Goal: Task Accomplishment & Management: Use online tool/utility

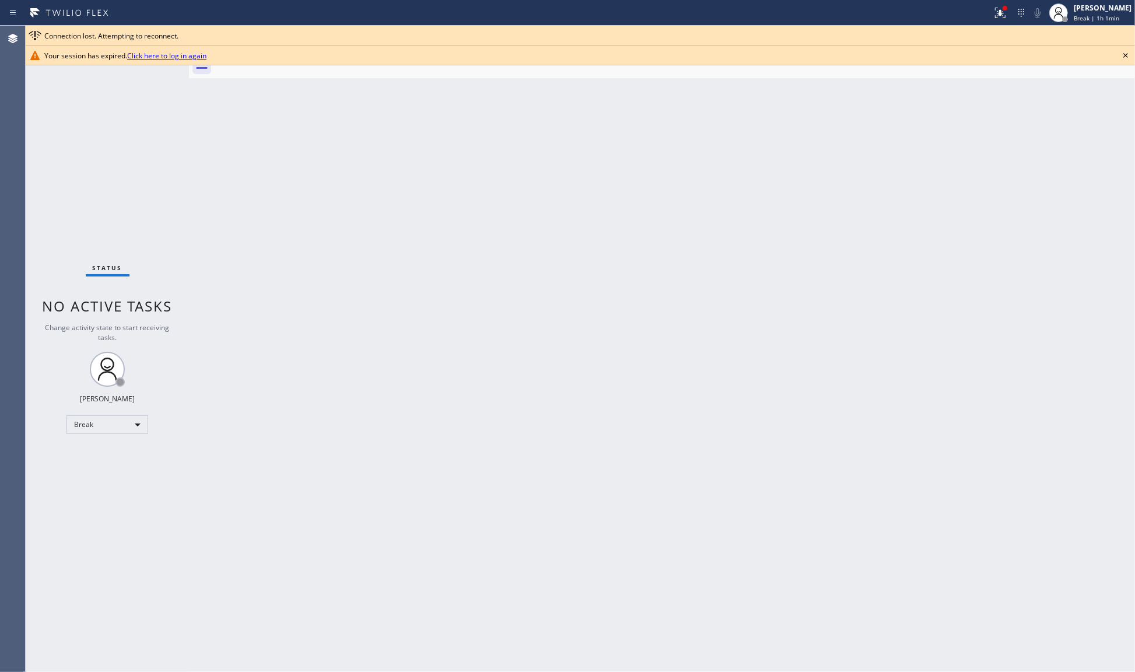
click at [173, 167] on div "Status No active tasks Change activity state to start receiving tasks. JENIZA A…" at bounding box center [107, 349] width 163 height 646
click at [82, 423] on div "Break" at bounding box center [107, 424] width 82 height 19
click at [89, 471] on li "Unavailable" at bounding box center [106, 469] width 79 height 14
click at [1125, 53] on icon at bounding box center [1125, 55] width 14 height 14
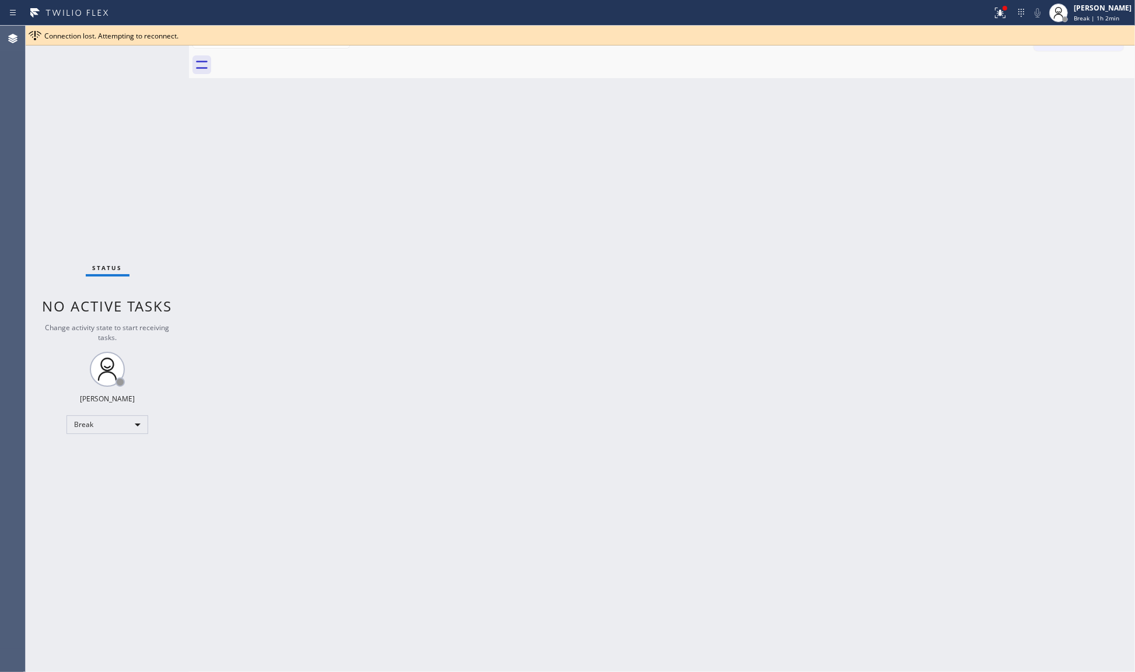
click at [100, 405] on div "Status No active tasks Change activity state to start receiving tasks. JENIZA A…" at bounding box center [107, 349] width 163 height 646
click at [92, 423] on div "Break" at bounding box center [107, 424] width 82 height 19
click at [87, 454] on li "Available" at bounding box center [106, 455] width 79 height 14
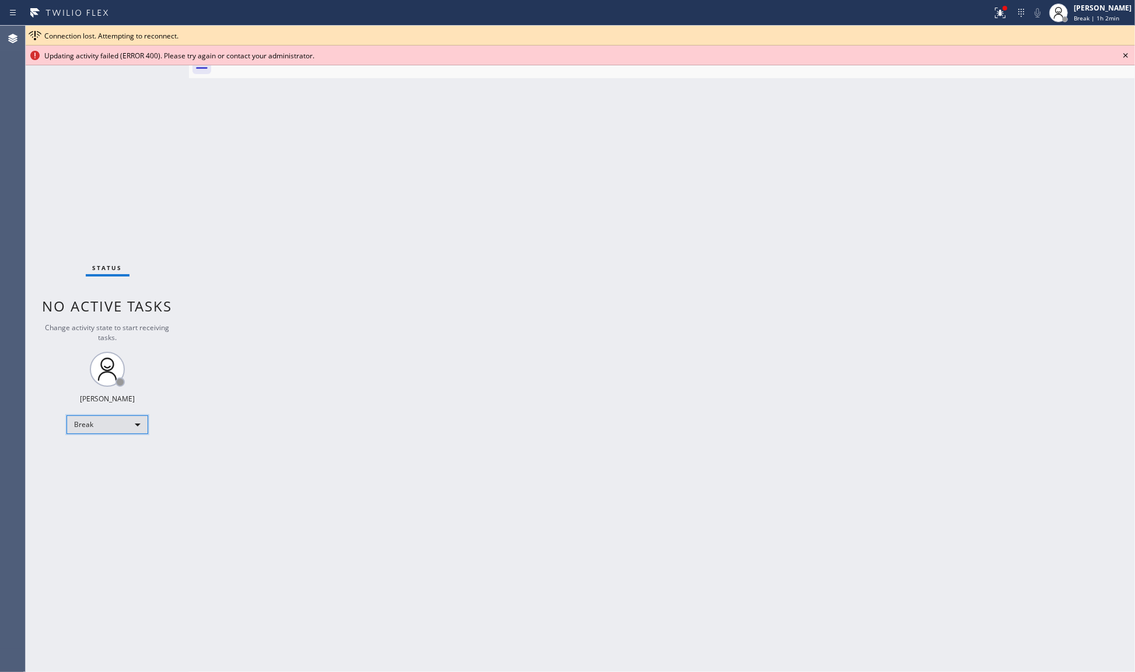
click at [97, 417] on div "Break" at bounding box center [107, 424] width 82 height 19
click at [86, 465] on li "Unavailable" at bounding box center [106, 469] width 79 height 14
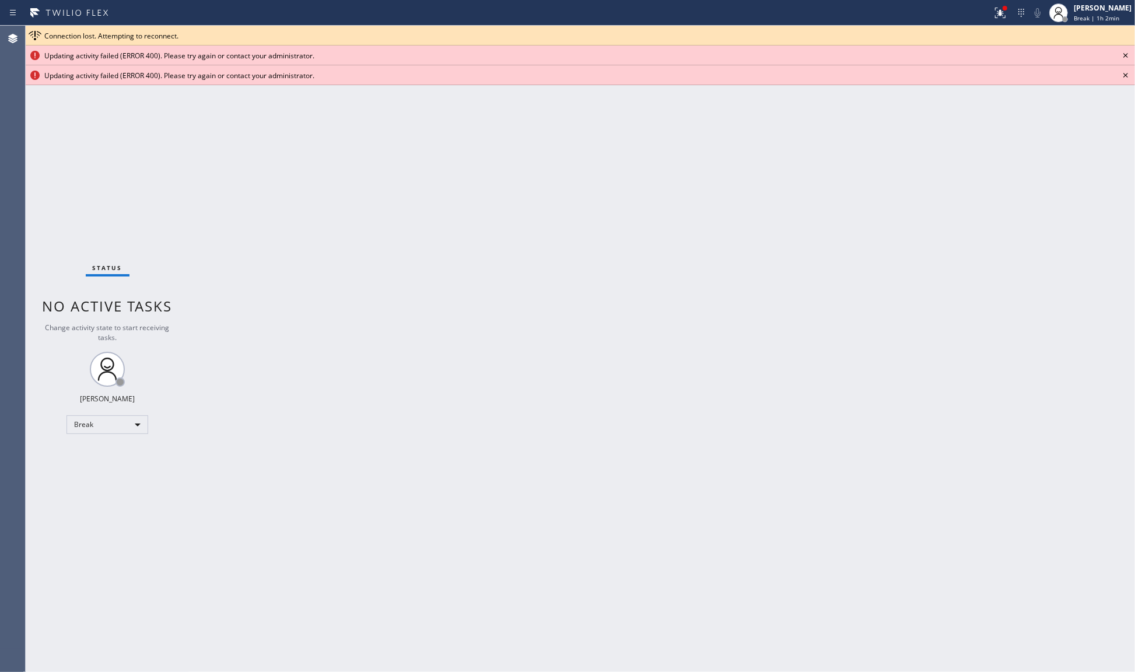
click at [85, 38] on span "Connection lost. Attempting to reconnect." at bounding box center [111, 36] width 134 height 10
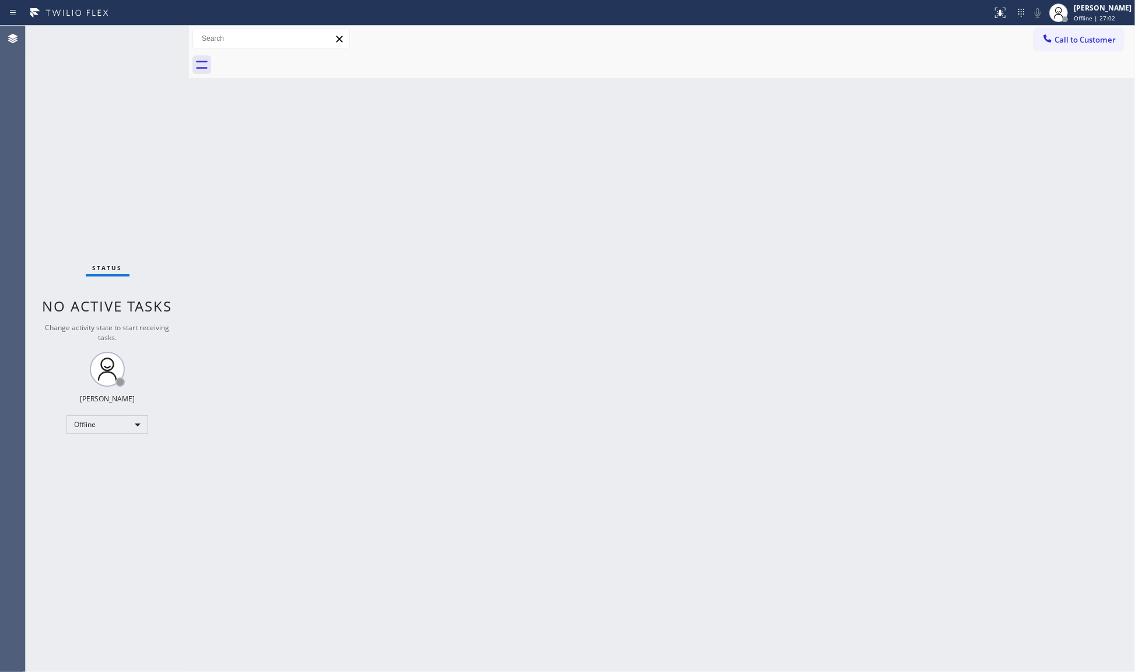
click at [462, 266] on div "Back to Dashboard Change Sender ID Customers Technicians Select a contact Outbo…" at bounding box center [662, 349] width 946 height 646
click at [100, 423] on div "Offline" at bounding box center [107, 424] width 82 height 19
click at [100, 452] on li "Available" at bounding box center [106, 455] width 79 height 14
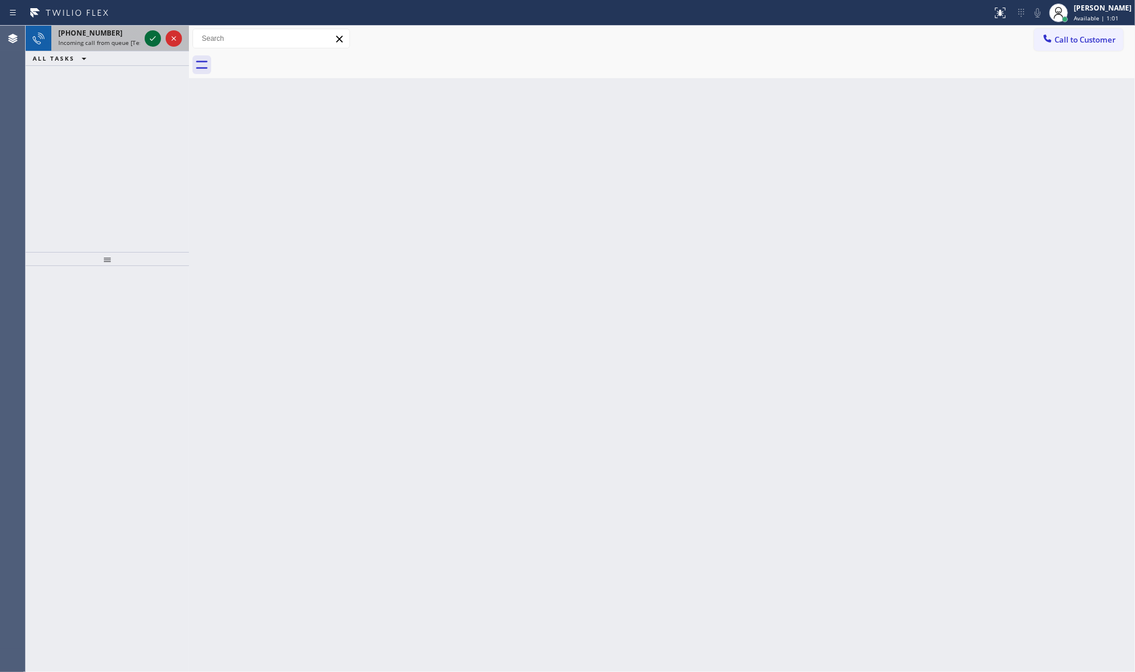
click at [152, 38] on icon at bounding box center [153, 38] width 14 height 14
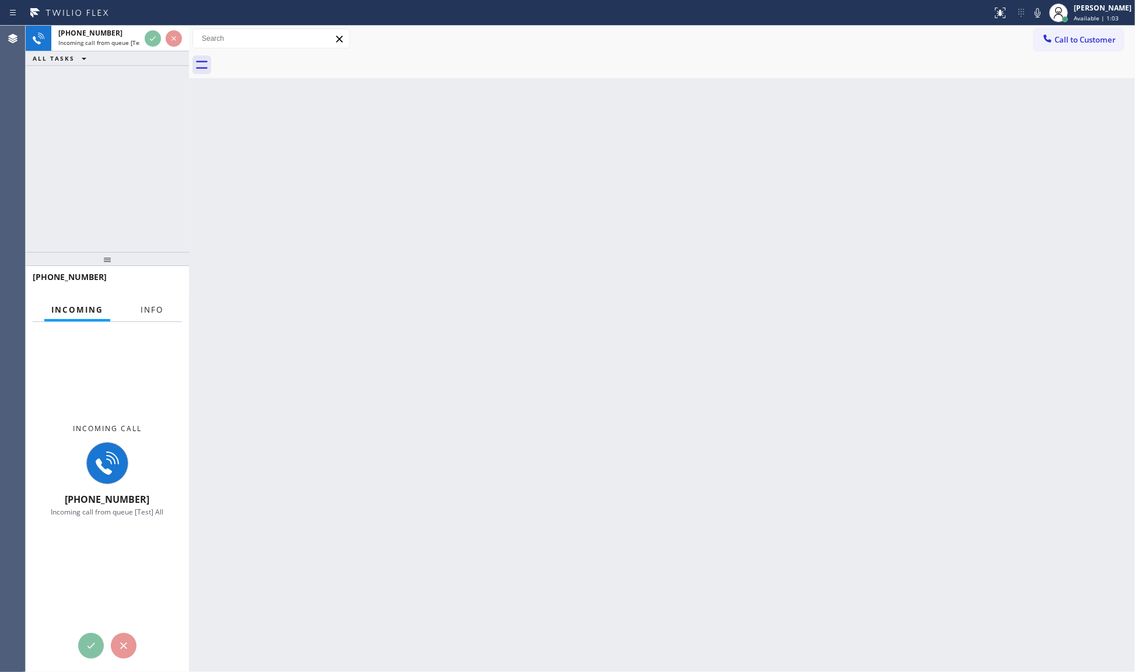
click at [149, 314] on span "Info" at bounding box center [152, 309] width 23 height 10
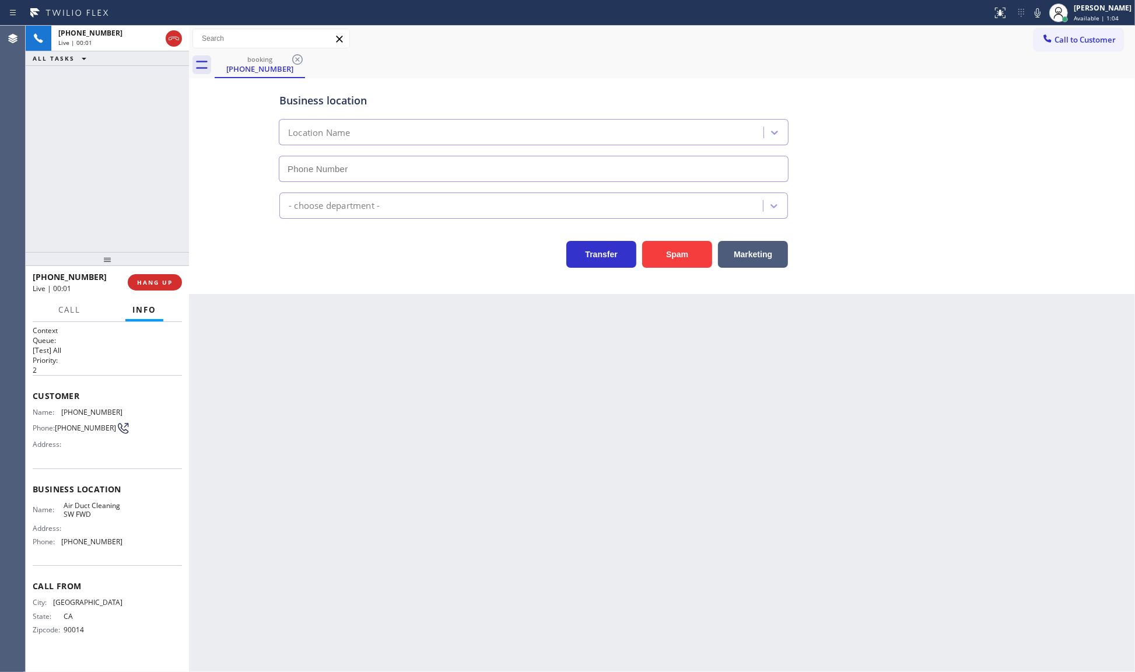
type input "[PHONE_NUMBER]"
click at [698, 257] on button "Spam" at bounding box center [677, 254] width 70 height 27
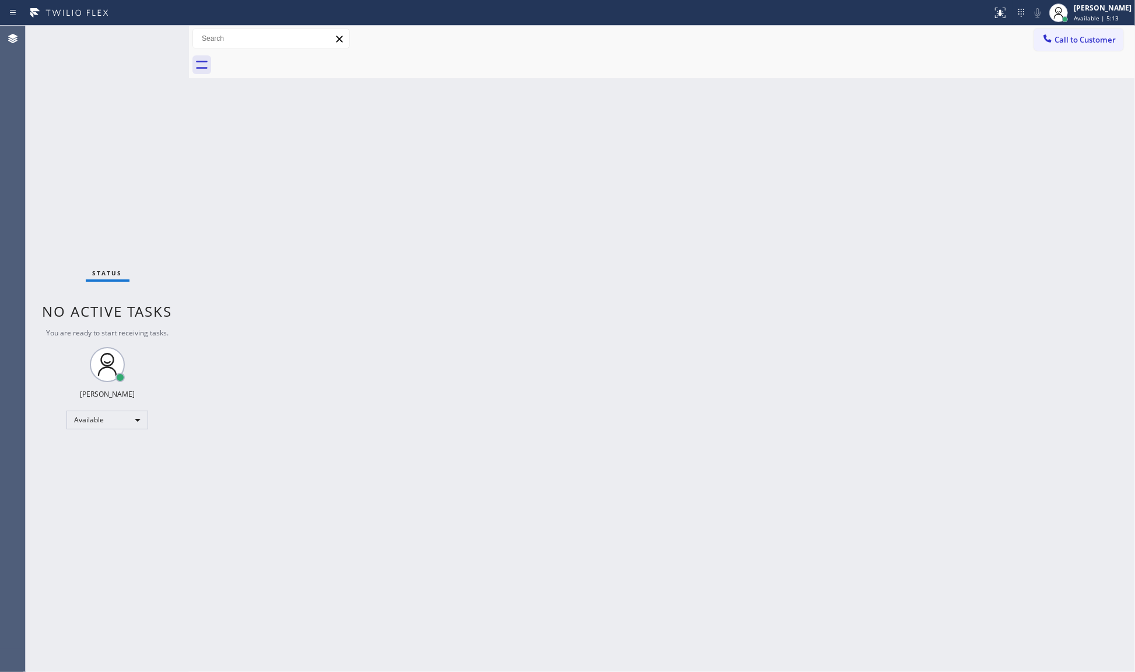
click at [156, 58] on div "Status No active tasks You are ready to start receiving tasks. JENIZA ALCAYDE A…" at bounding box center [107, 349] width 163 height 646
click at [138, 40] on div "Status No active tasks You are ready to start receiving tasks. JENIZA ALCAYDE A…" at bounding box center [107, 349] width 163 height 646
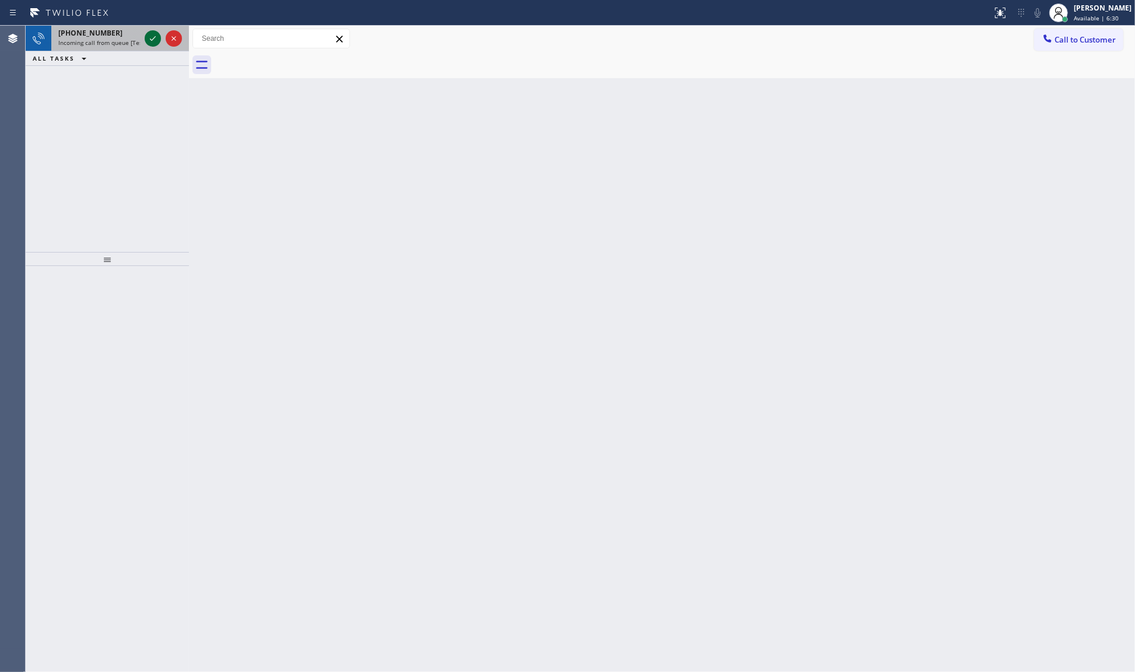
click at [150, 44] on icon at bounding box center [153, 38] width 14 height 14
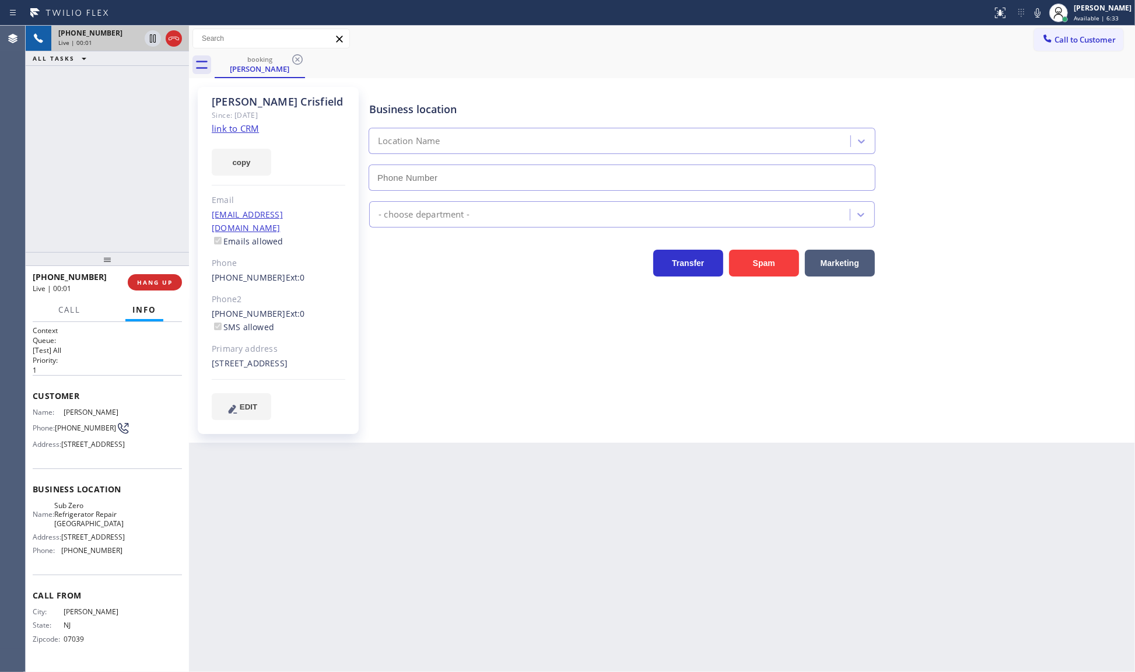
type input "(773) 917-0590"
click at [243, 129] on link "link to CRM" at bounding box center [235, 128] width 47 height 12
click at [155, 42] on icon at bounding box center [153, 38] width 6 height 8
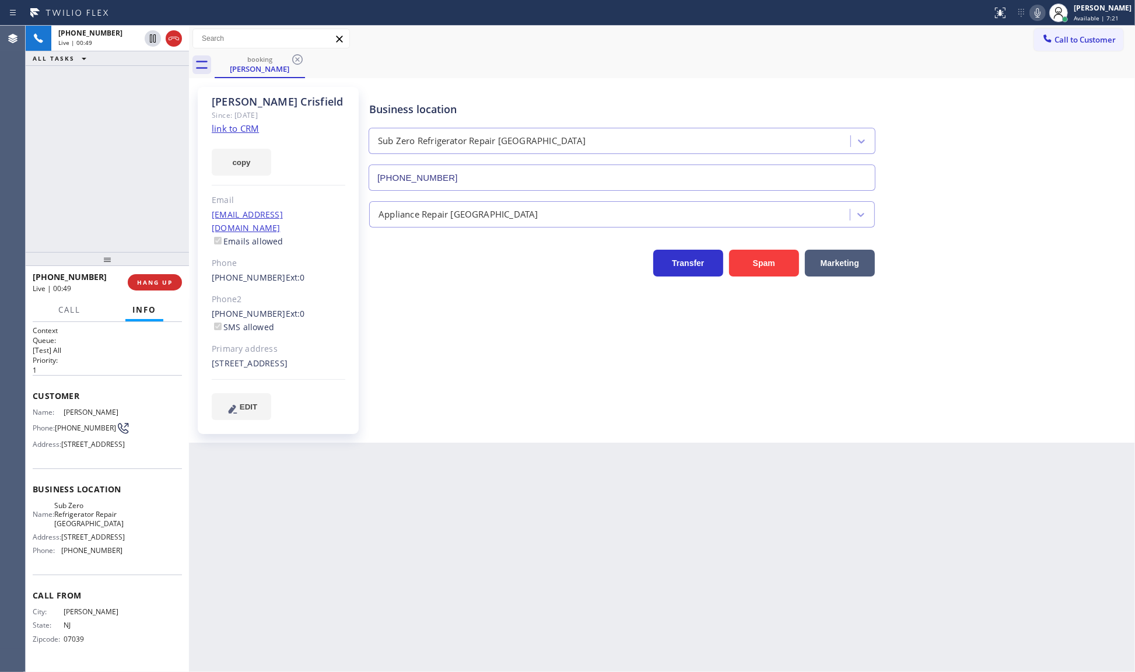
click at [1043, 17] on icon at bounding box center [1037, 13] width 14 height 14
drag, startPoint x: 103, startPoint y: 155, endPoint x: 104, endPoint y: 135, distance: 19.8
click at [104, 140] on div "+18624855365 Live | 02:16 ALL TASKS ALL TASKS ACTIVE TASKS TASKS IN WRAP UP" at bounding box center [107, 139] width 163 height 226
click at [155, 41] on icon at bounding box center [153, 38] width 8 height 8
click at [1043, 12] on icon at bounding box center [1037, 13] width 14 height 14
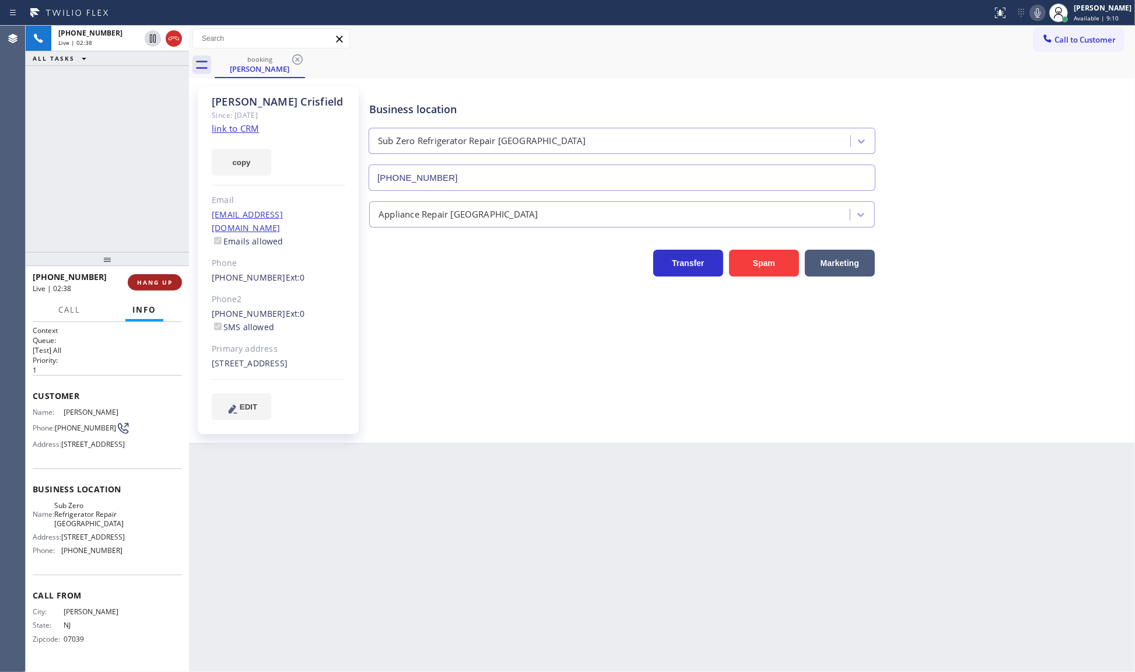
click at [161, 276] on button "HANG UP" at bounding box center [155, 282] width 54 height 16
click at [161, 276] on button "COMPLETE" at bounding box center [152, 282] width 59 height 16
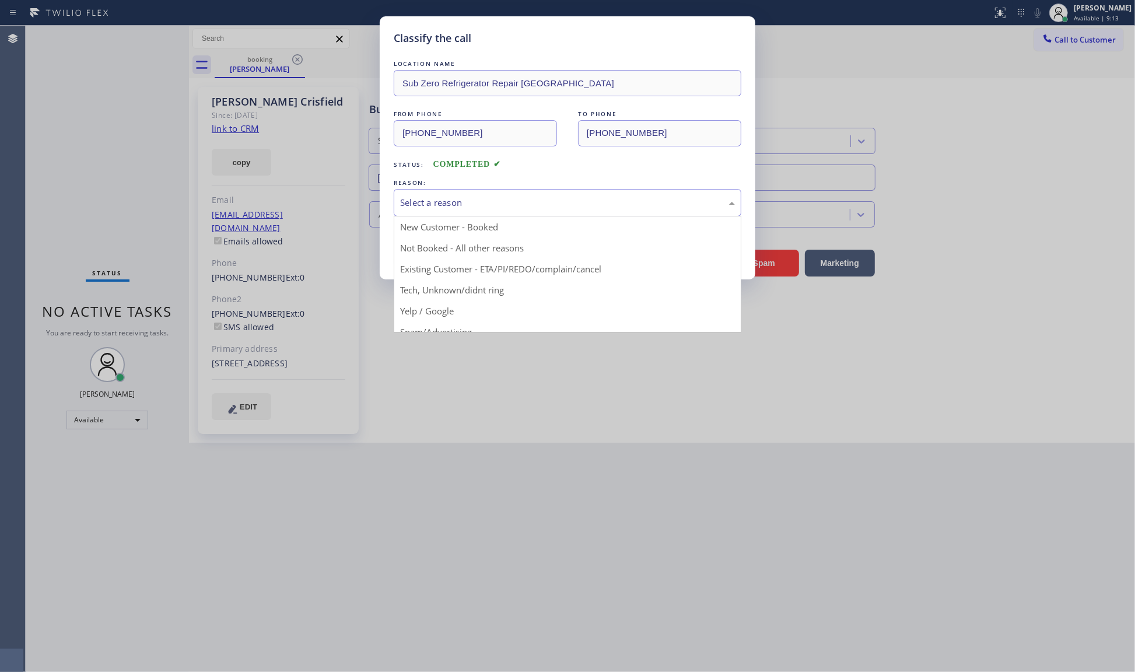
click at [473, 199] on div "Select a reason" at bounding box center [567, 202] width 335 height 13
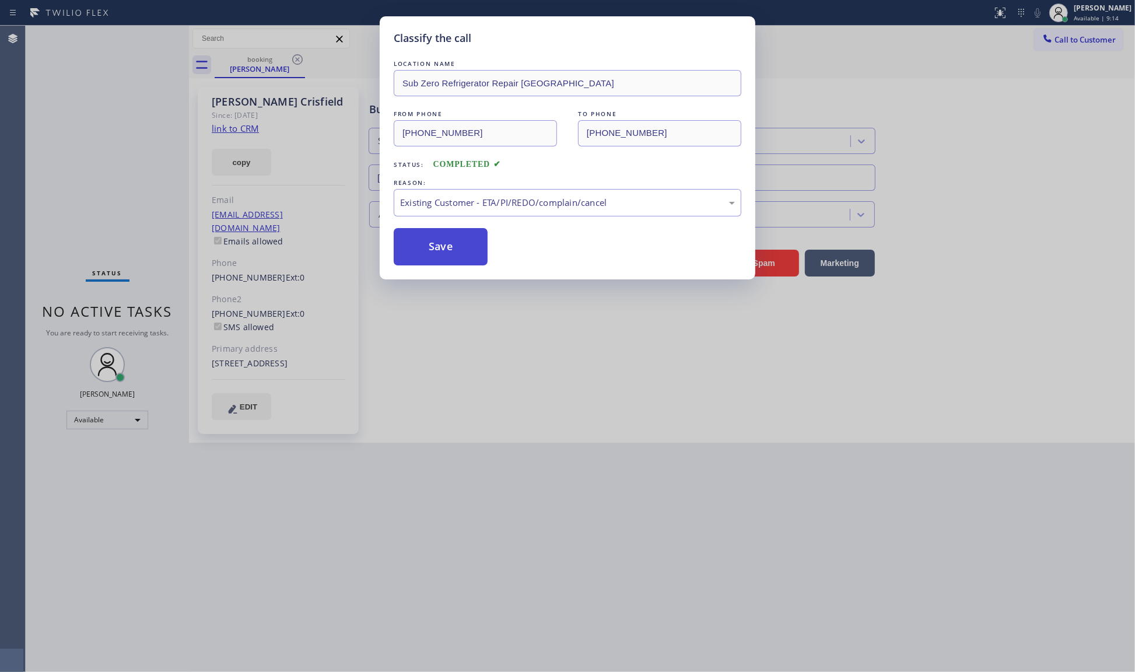
click at [427, 251] on button "Save" at bounding box center [441, 246] width 94 height 37
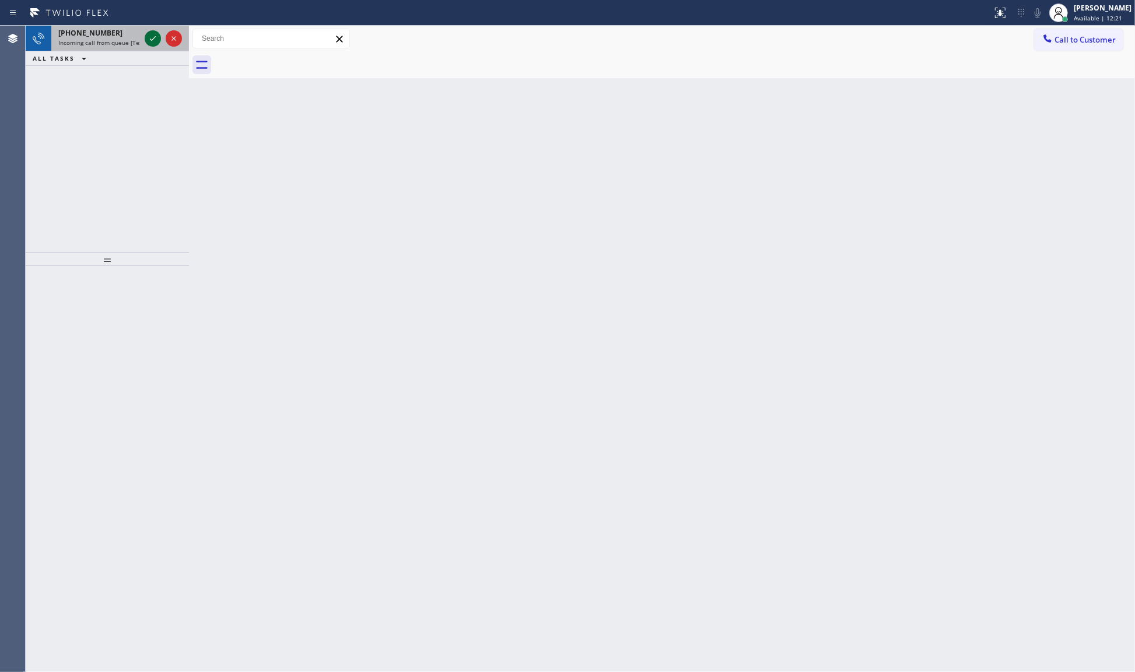
click at [152, 38] on icon at bounding box center [153, 38] width 14 height 14
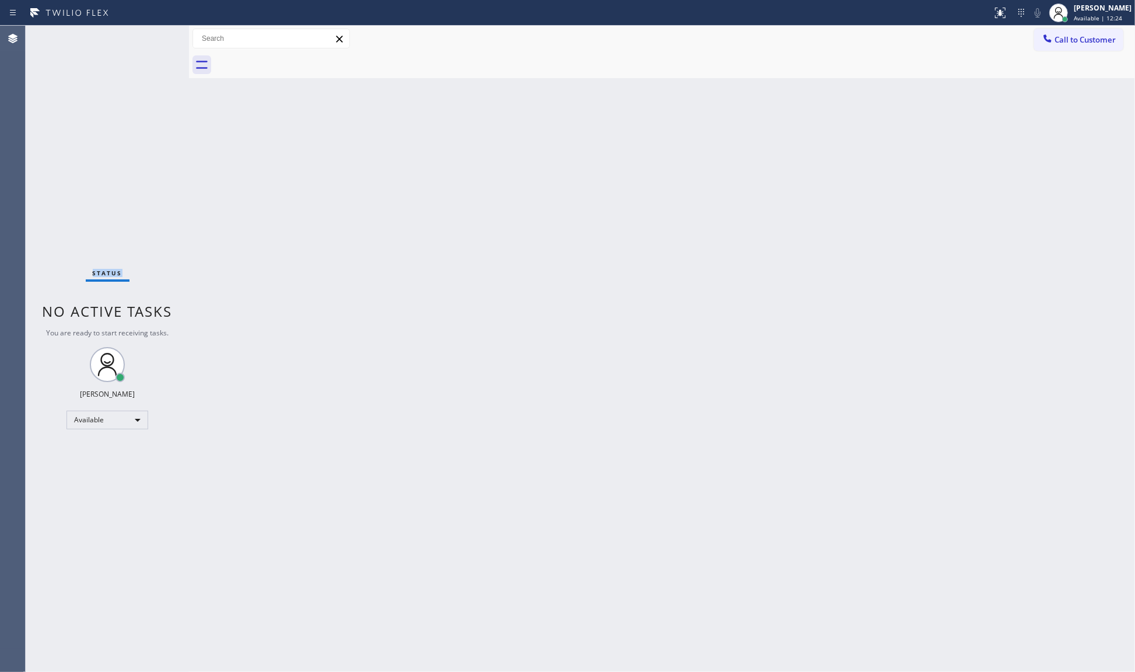
click at [155, 41] on div "Status No active tasks You are ready to start receiving tasks. JENIZA ALCAYDE A…" at bounding box center [107, 349] width 163 height 646
click at [156, 47] on div "Status No active tasks You are ready to start receiving tasks. JENIZA ALCAYDE A…" at bounding box center [107, 349] width 163 height 646
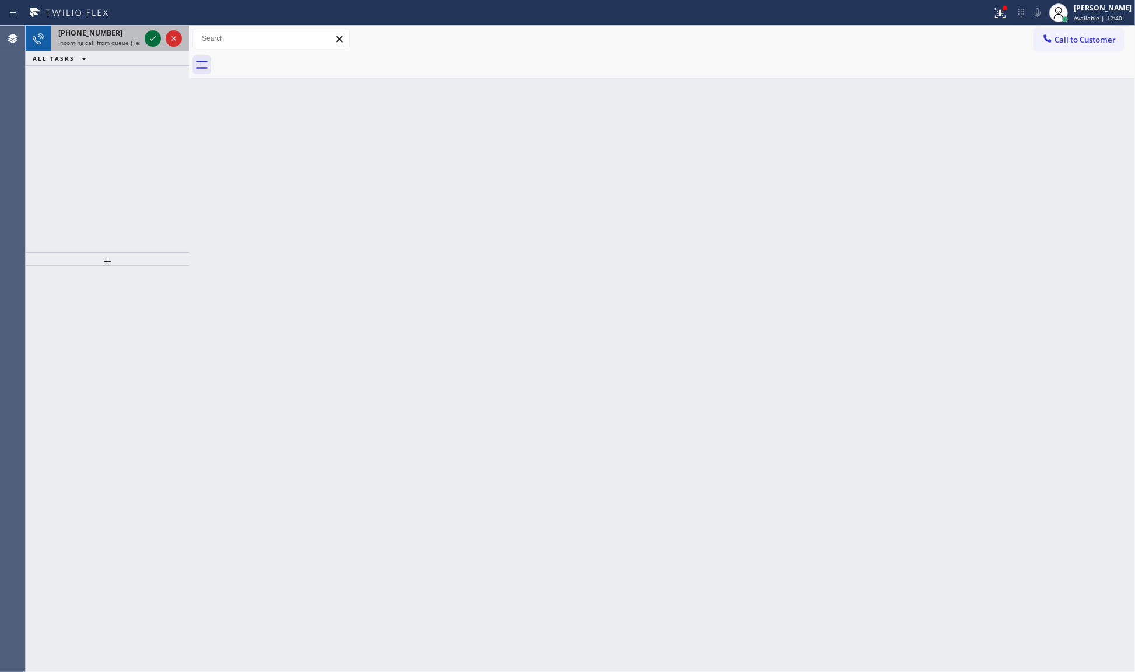
click at [149, 36] on icon at bounding box center [153, 38] width 14 height 14
click at [146, 38] on icon at bounding box center [153, 38] width 14 height 14
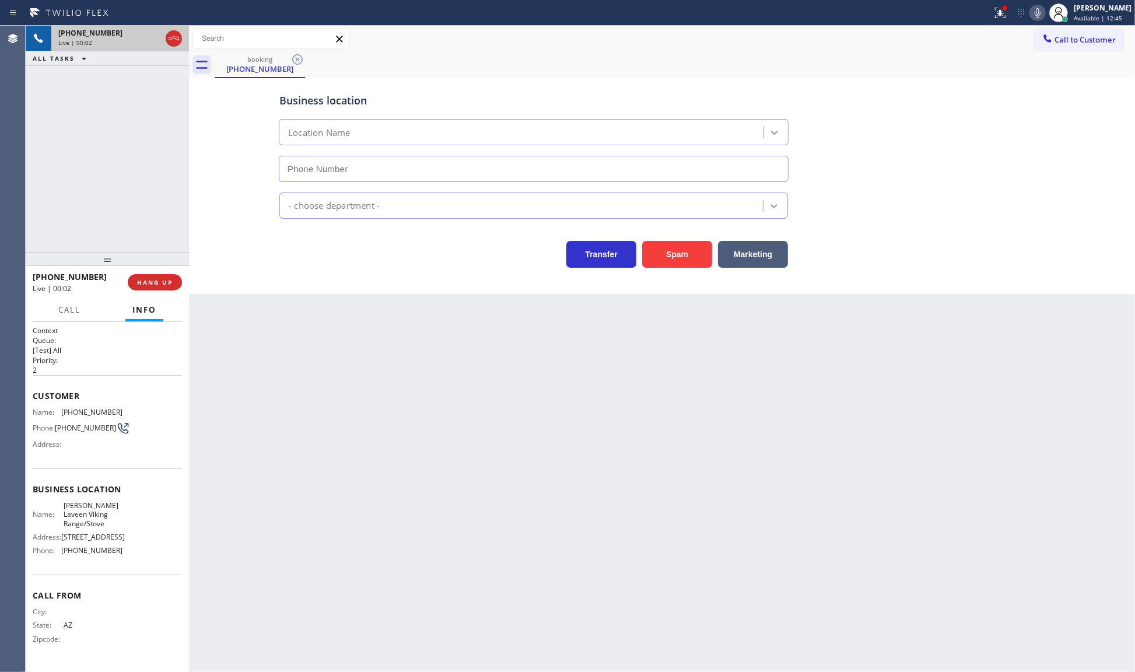
type input "(623) 526-1110"
click at [164, 280] on span "HANG UP" at bounding box center [155, 282] width 36 height 8
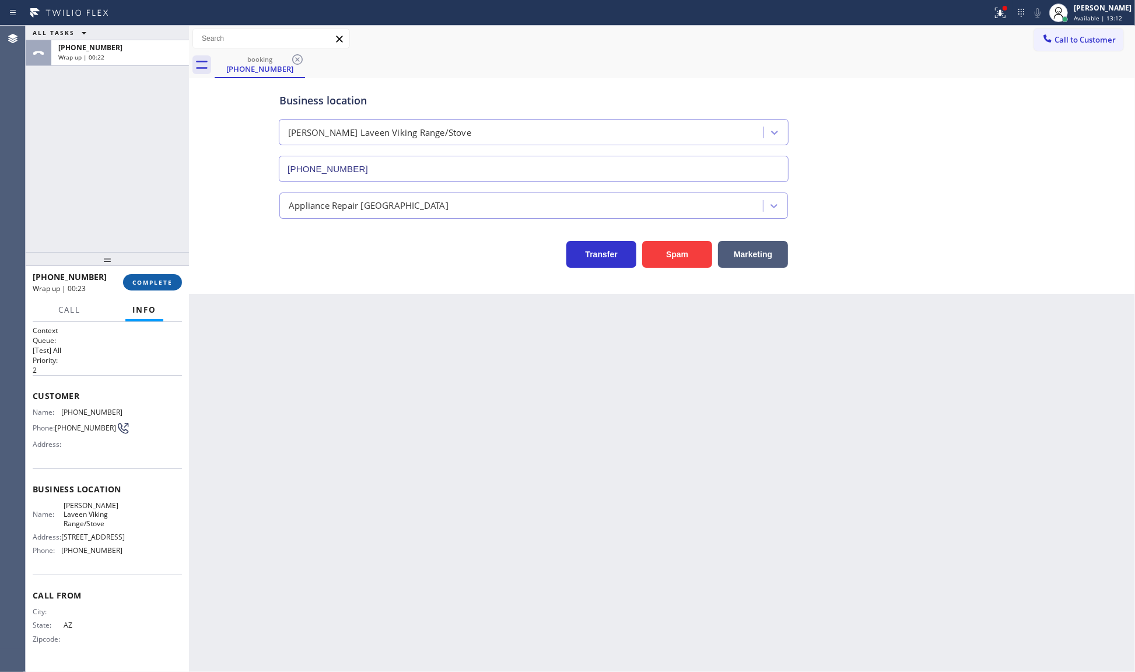
click at [134, 281] on span "COMPLETE" at bounding box center [152, 282] width 40 height 8
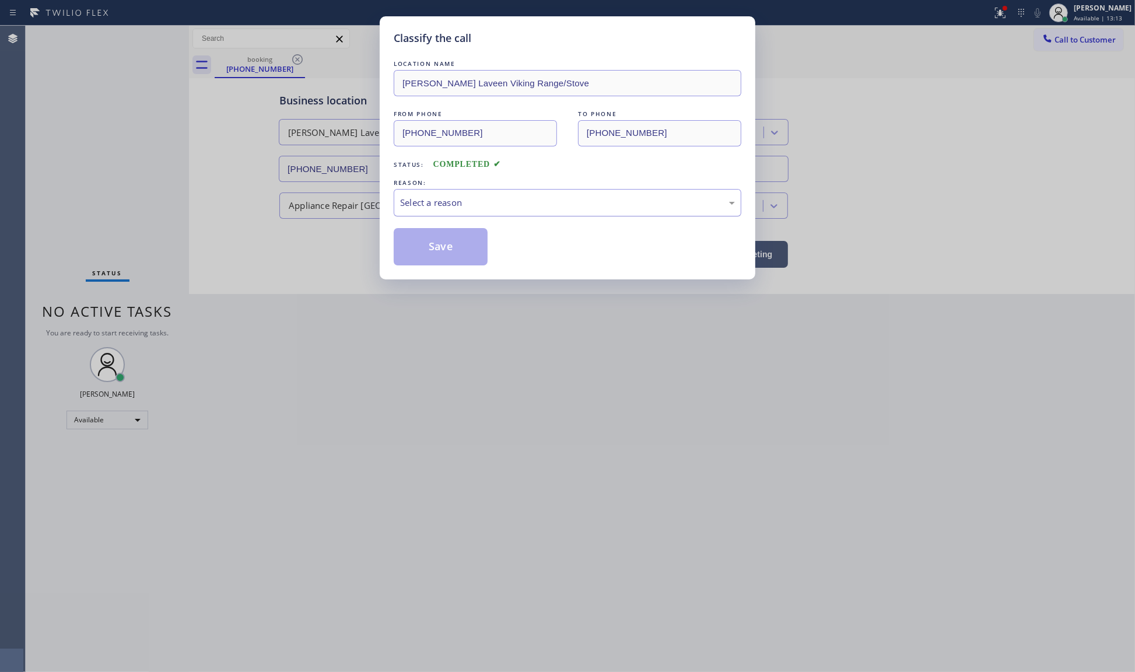
click at [487, 208] on div "Select a reason" at bounding box center [567, 202] width 335 height 13
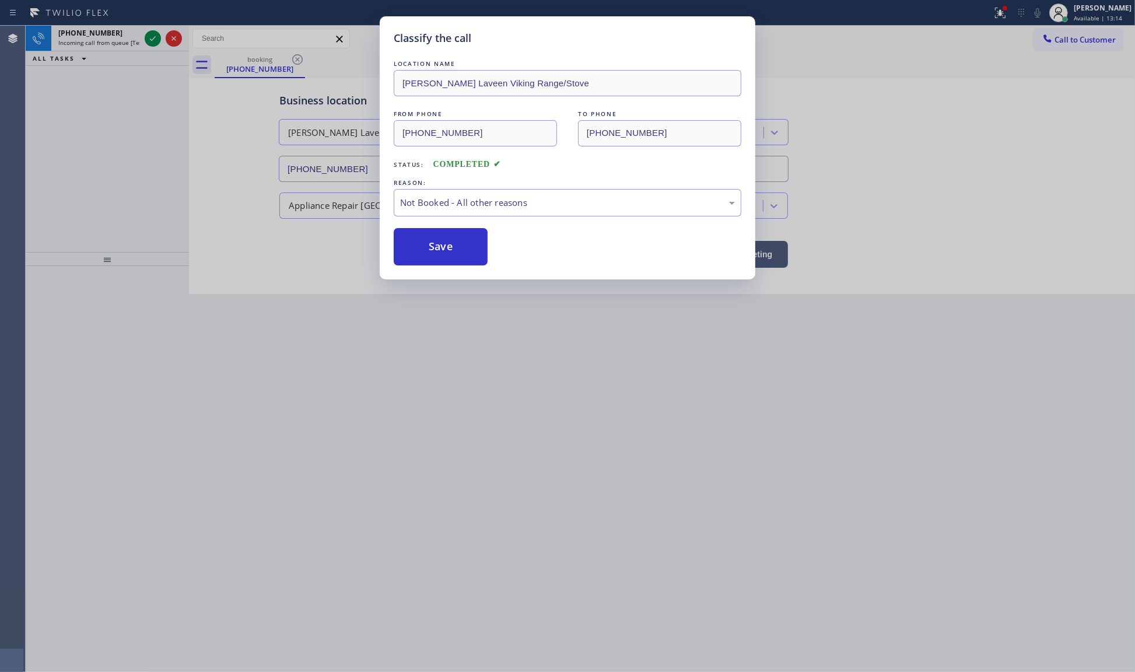
click at [437, 248] on button "Save" at bounding box center [441, 246] width 94 height 37
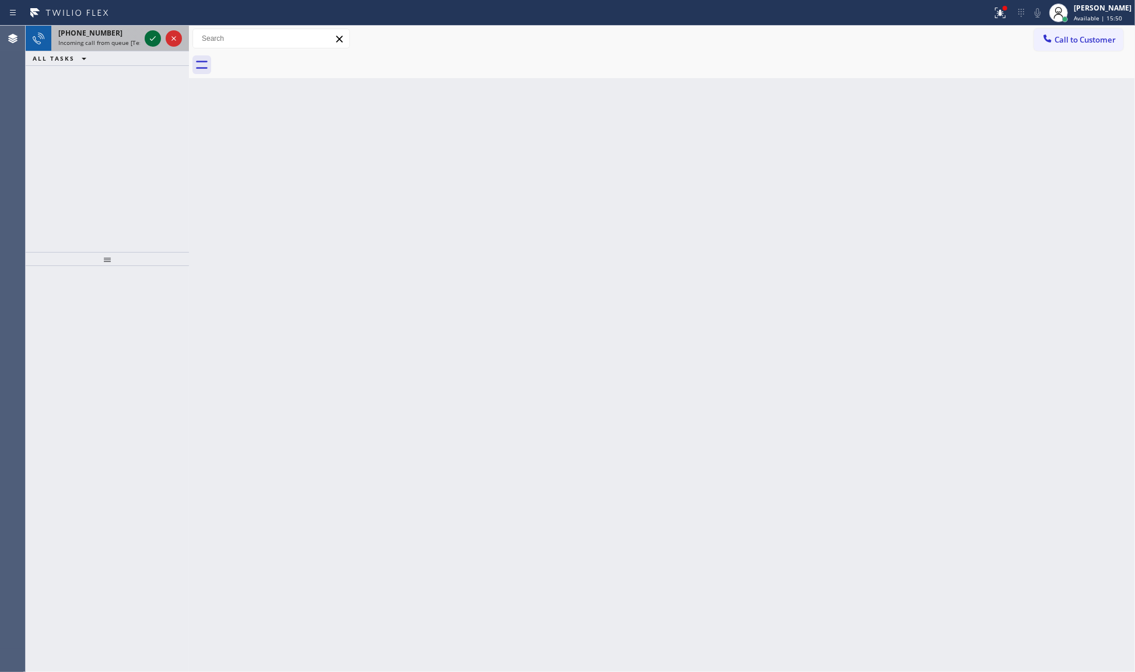
click at [156, 41] on icon at bounding box center [153, 38] width 14 height 14
click at [159, 36] on icon at bounding box center [153, 38] width 14 height 14
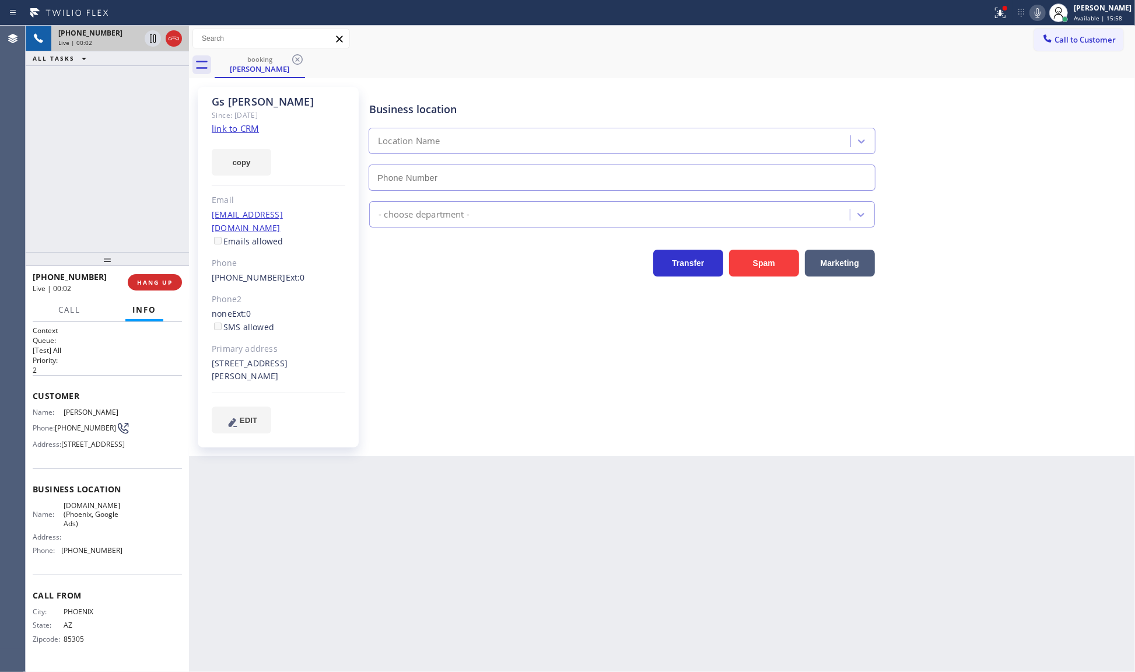
type input "(602) 429-0656"
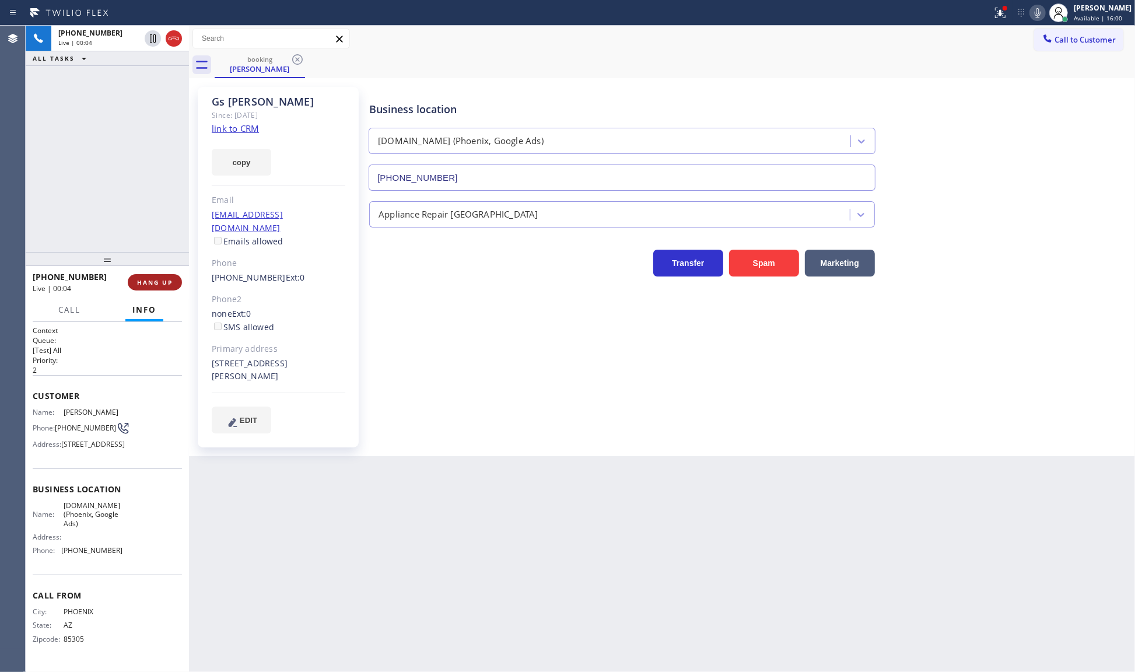
click at [159, 279] on span "HANG UP" at bounding box center [155, 282] width 36 height 8
click at [238, 124] on link "link to CRM" at bounding box center [235, 128] width 47 height 12
drag, startPoint x: 159, startPoint y: 275, endPoint x: 159, endPoint y: 289, distance: 14.0
click at [161, 276] on button "COMPLETE" at bounding box center [152, 282] width 59 height 16
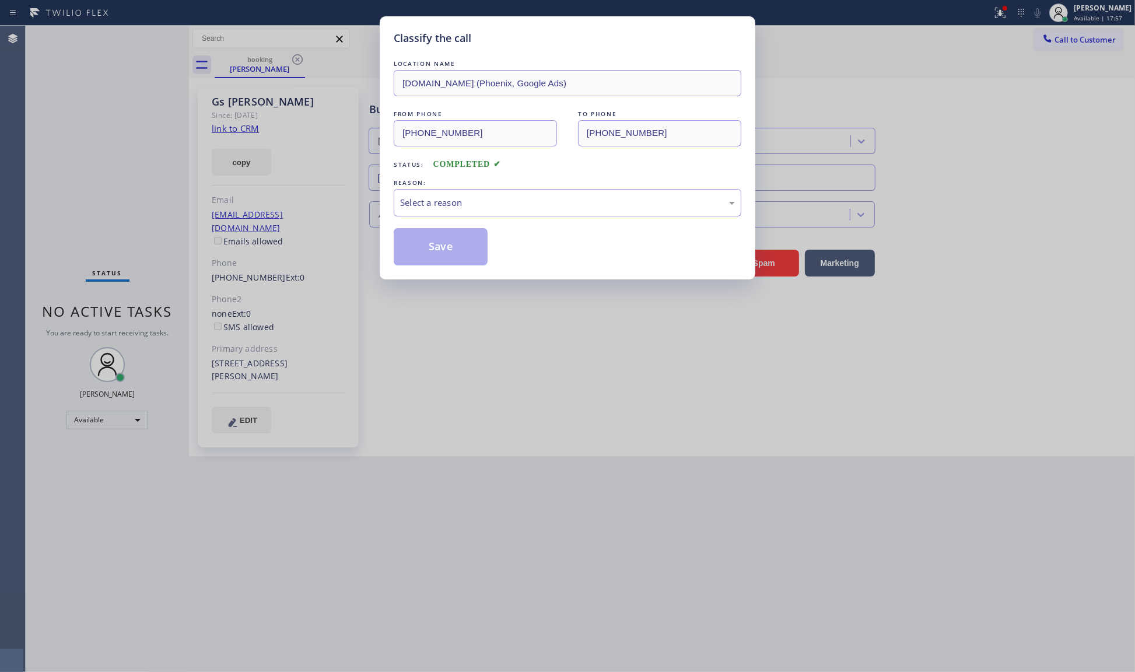
click at [162, 275] on div "Classify the call LOCATION NAME VikingCare.online (Phoenix, Google Ads) FROM PH…" at bounding box center [567, 336] width 1135 height 672
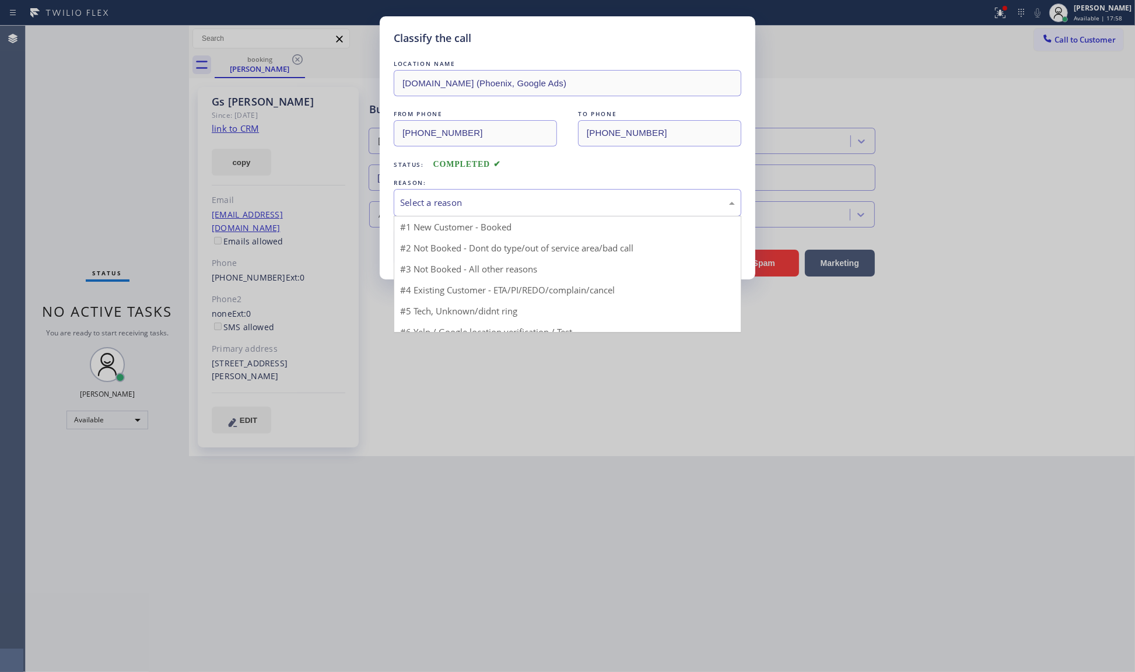
click at [454, 194] on div "Select a reason" at bounding box center [568, 202] width 348 height 27
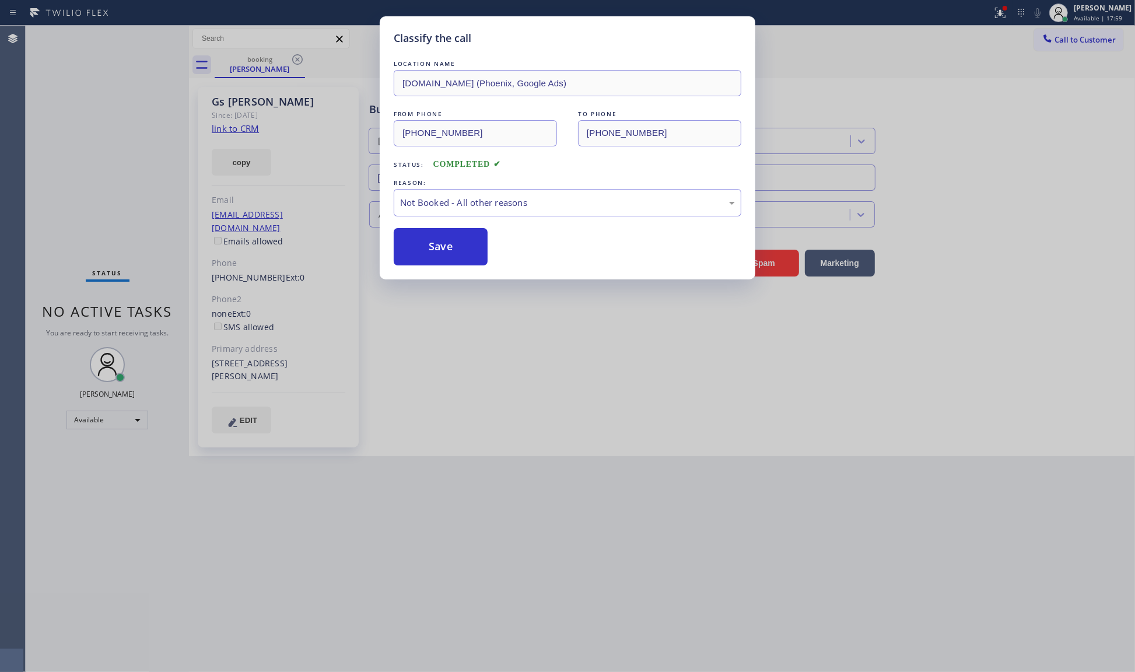
click at [406, 257] on button "Save" at bounding box center [441, 246] width 94 height 37
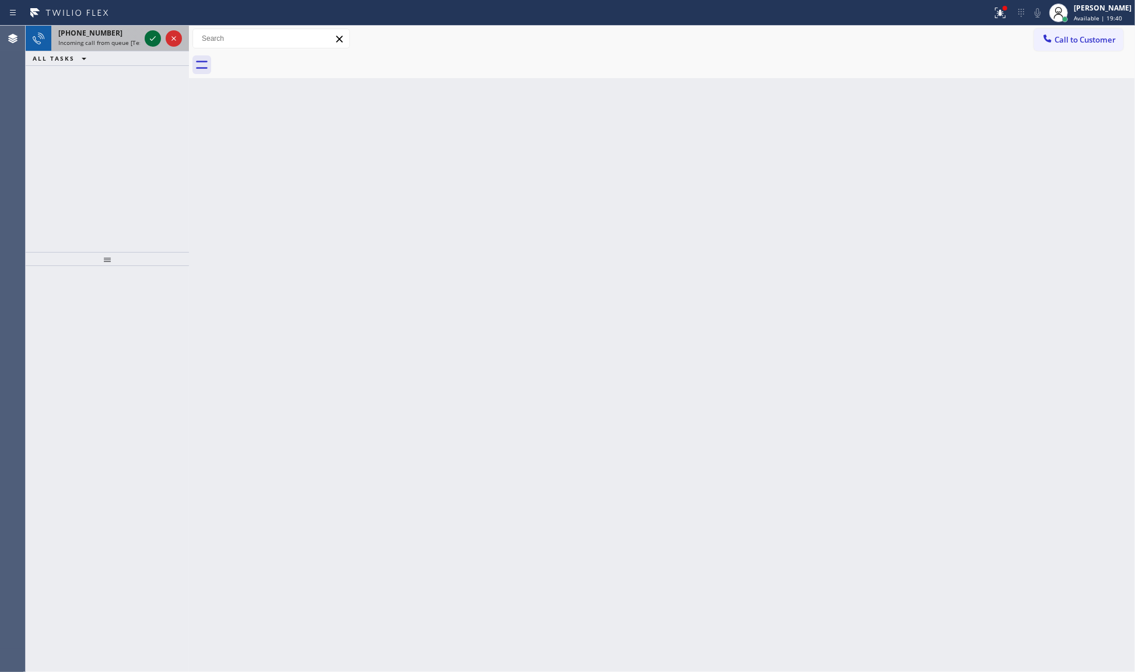
click at [152, 38] on icon at bounding box center [153, 38] width 14 height 14
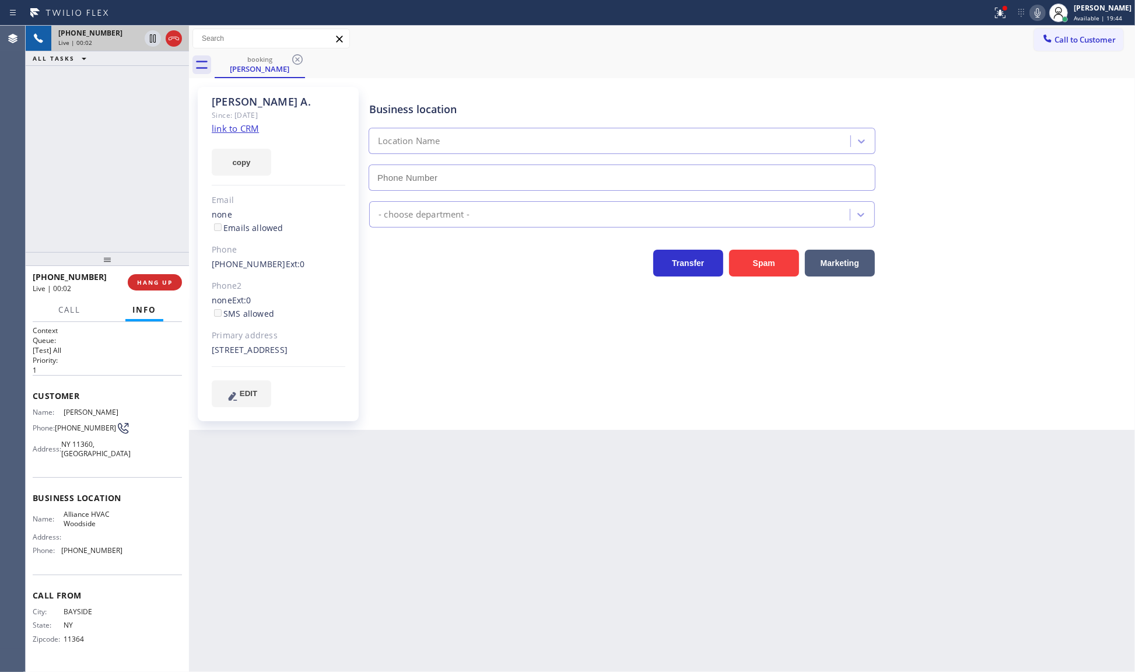
type input "(718) 550-2824"
click at [212, 129] on link "link to CRM" at bounding box center [235, 128] width 47 height 12
click at [170, 38] on icon at bounding box center [174, 38] width 14 height 14
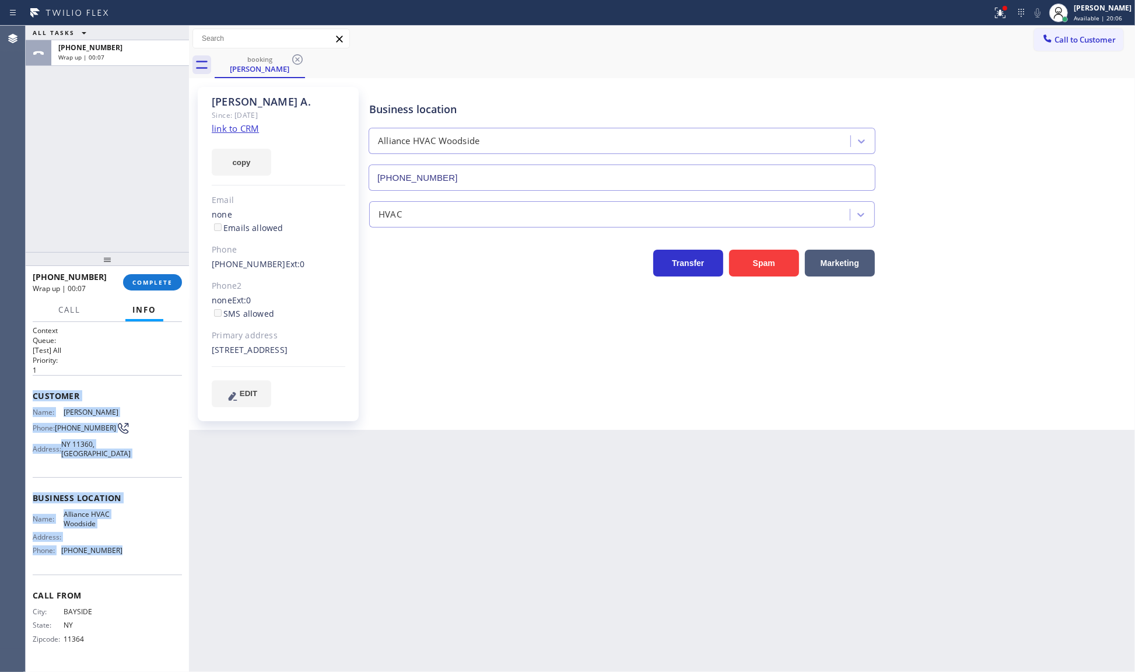
drag, startPoint x: 34, startPoint y: 391, endPoint x: 138, endPoint y: 550, distance: 190.0
click at [146, 555] on div "Context Queue: [Test] All Priority: 1 Customer Name: Andrew A. Phone: (347) 804…" at bounding box center [107, 494] width 149 height 338
copy div "Customer Name: Andrew A. Phone: (347) 804-6653 Address: NY 11360, USA Business …"
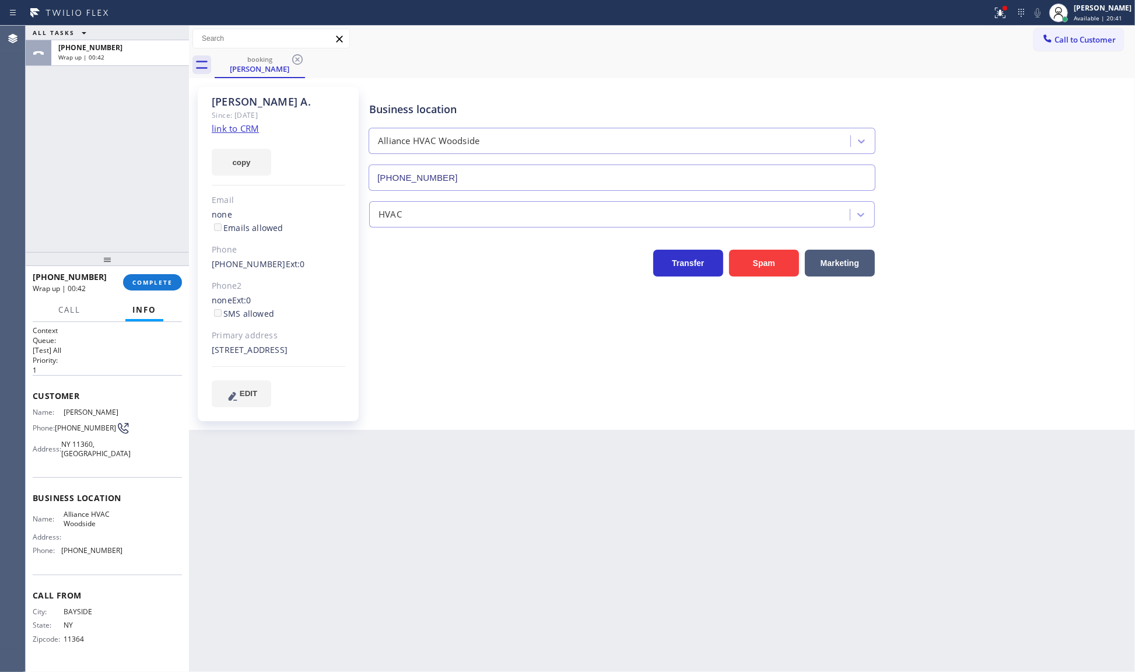
drag, startPoint x: 129, startPoint y: 128, endPoint x: 147, endPoint y: 159, distance: 35.0
click at [129, 129] on div "ALL TASKS ALL TASKS ACTIVE TASKS TASKS IN WRAP UP +13478046653 Wrap up | 00:42" at bounding box center [107, 139] width 163 height 226
click at [176, 300] on div "Call Info" at bounding box center [107, 310] width 149 height 23
click at [161, 280] on span "COMPLETE" at bounding box center [152, 282] width 40 height 8
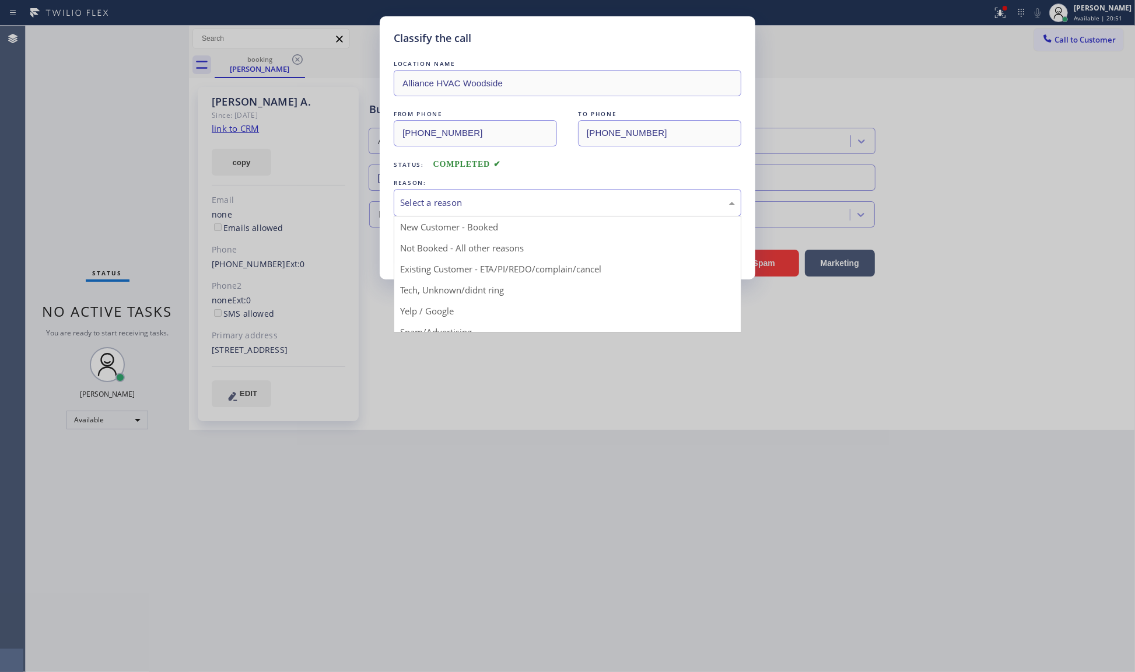
click at [434, 202] on div "Select a reason" at bounding box center [567, 202] width 335 height 13
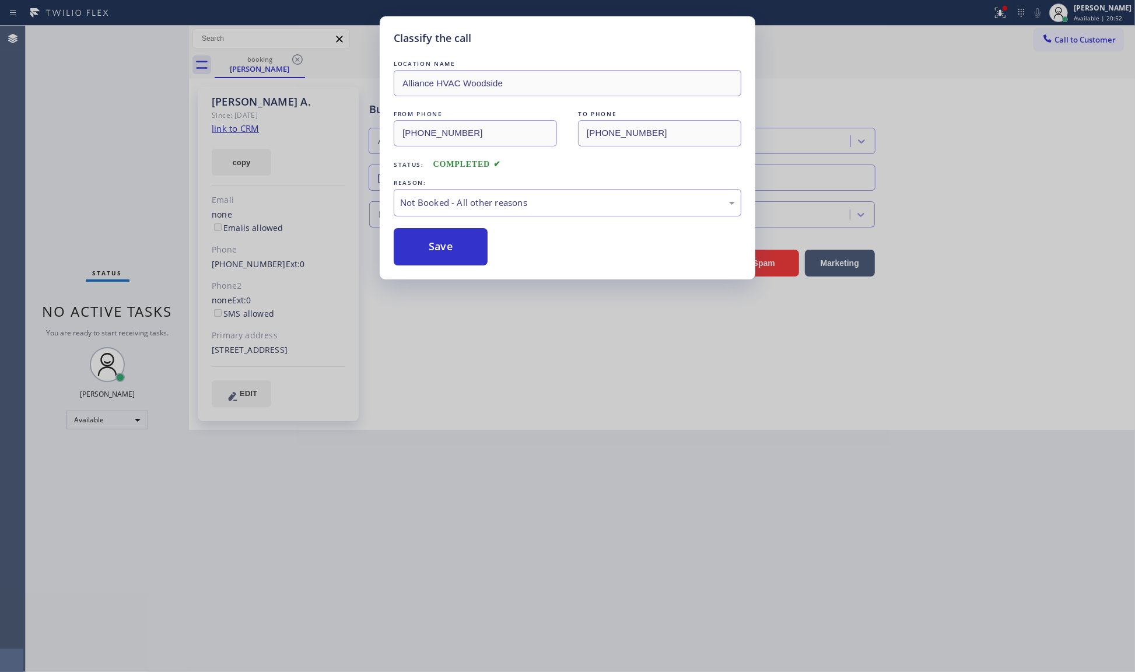
click at [417, 249] on button "Save" at bounding box center [441, 246] width 94 height 37
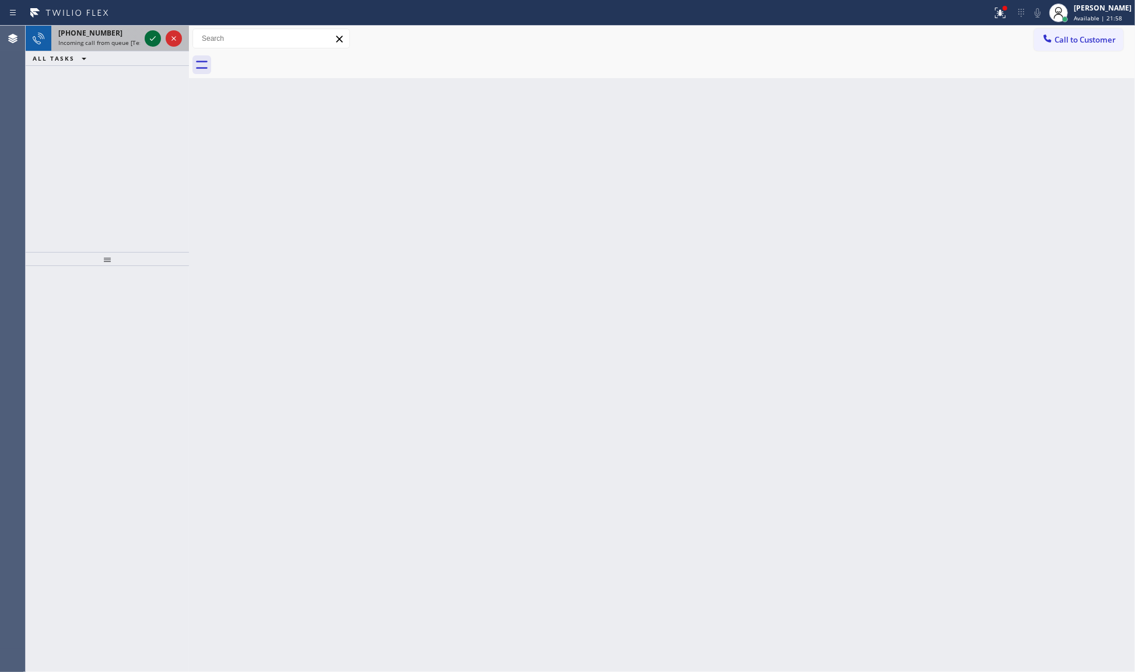
click at [155, 39] on icon at bounding box center [153, 38] width 14 height 14
click at [990, 8] on div at bounding box center [1000, 13] width 26 height 14
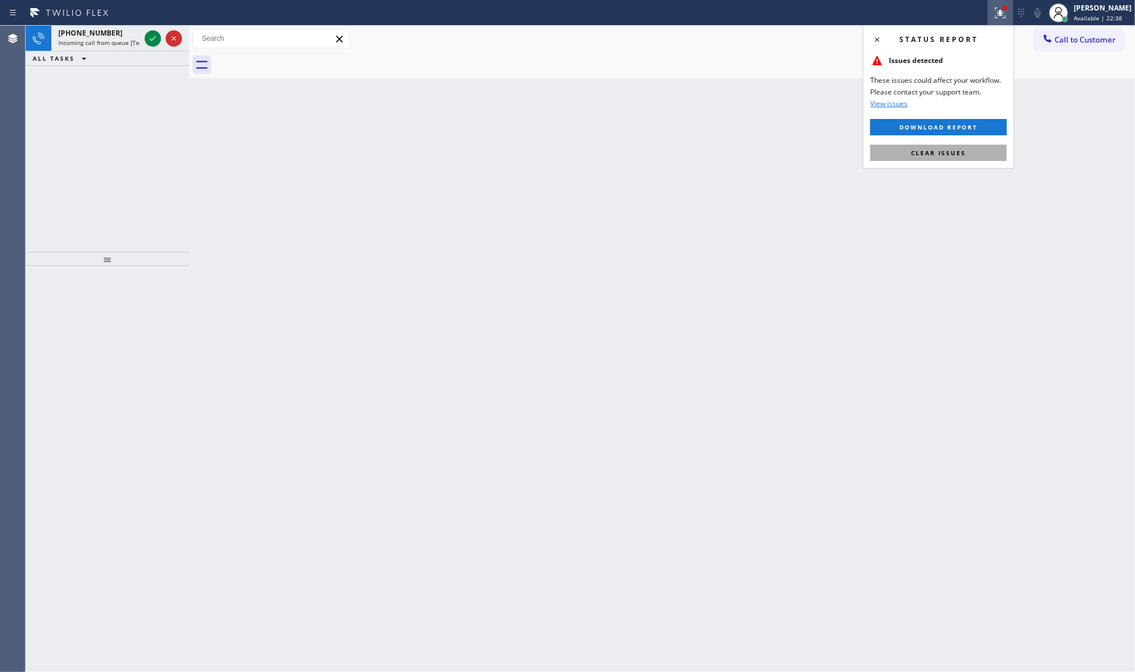
drag, startPoint x: 983, startPoint y: 146, endPoint x: 703, endPoint y: 143, distance: 279.9
click at [983, 147] on button "Clear issues" at bounding box center [938, 153] width 136 height 16
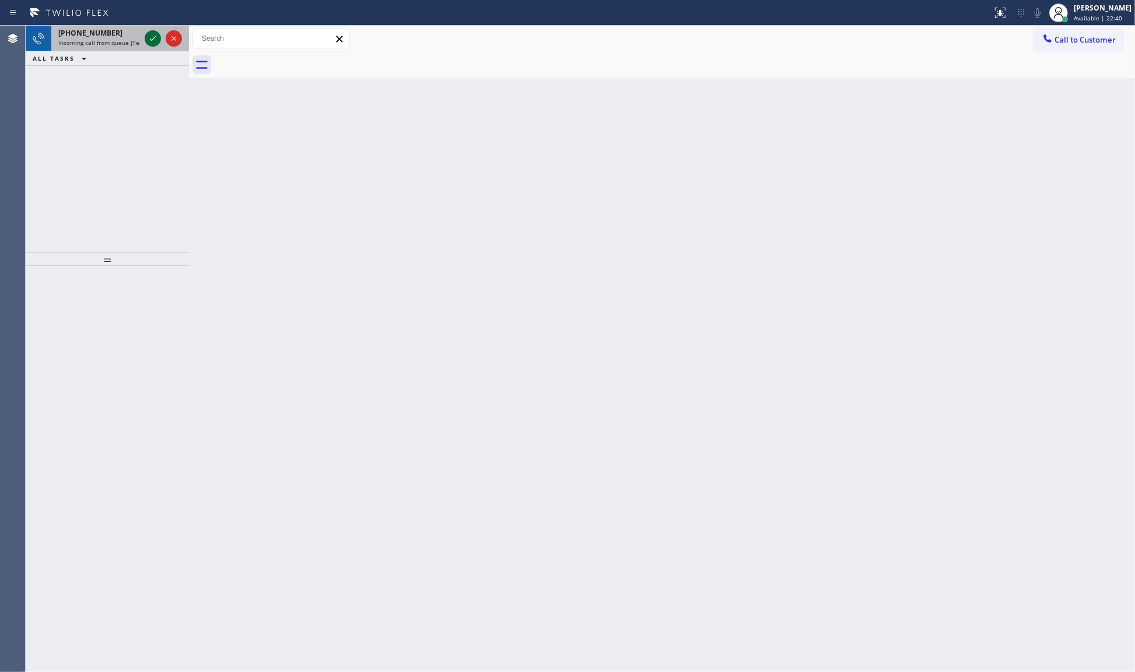
drag, startPoint x: 145, startPoint y: 42, endPoint x: 146, endPoint y: 35, distance: 7.2
click at [146, 41] on div at bounding box center [153, 38] width 16 height 14
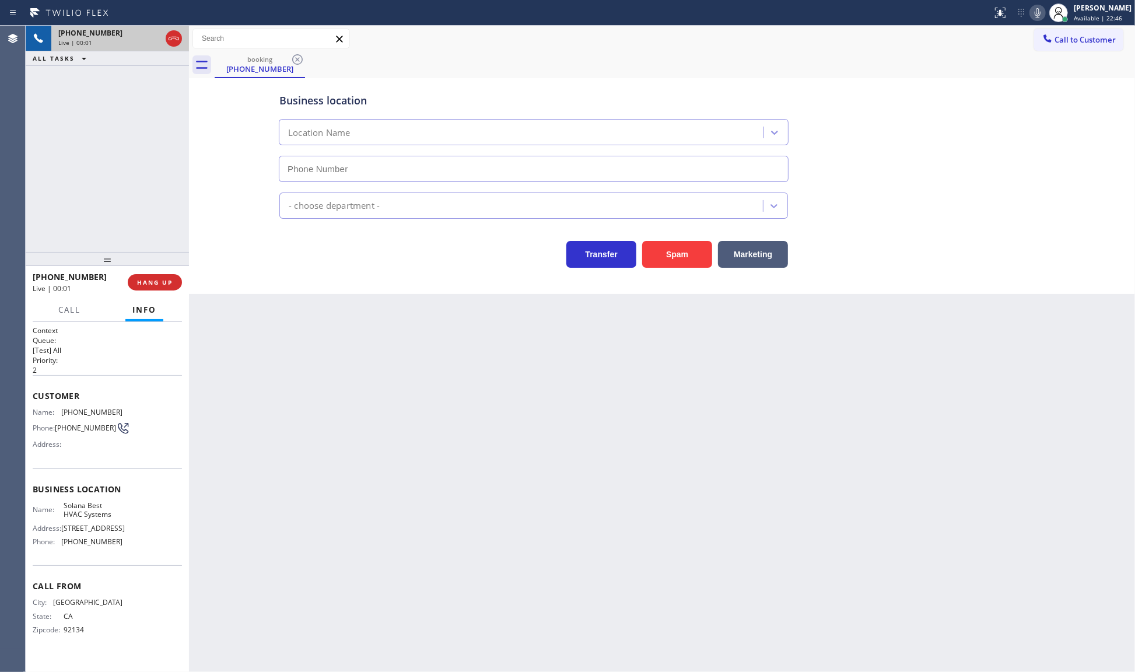
type input "(619) 350-2934"
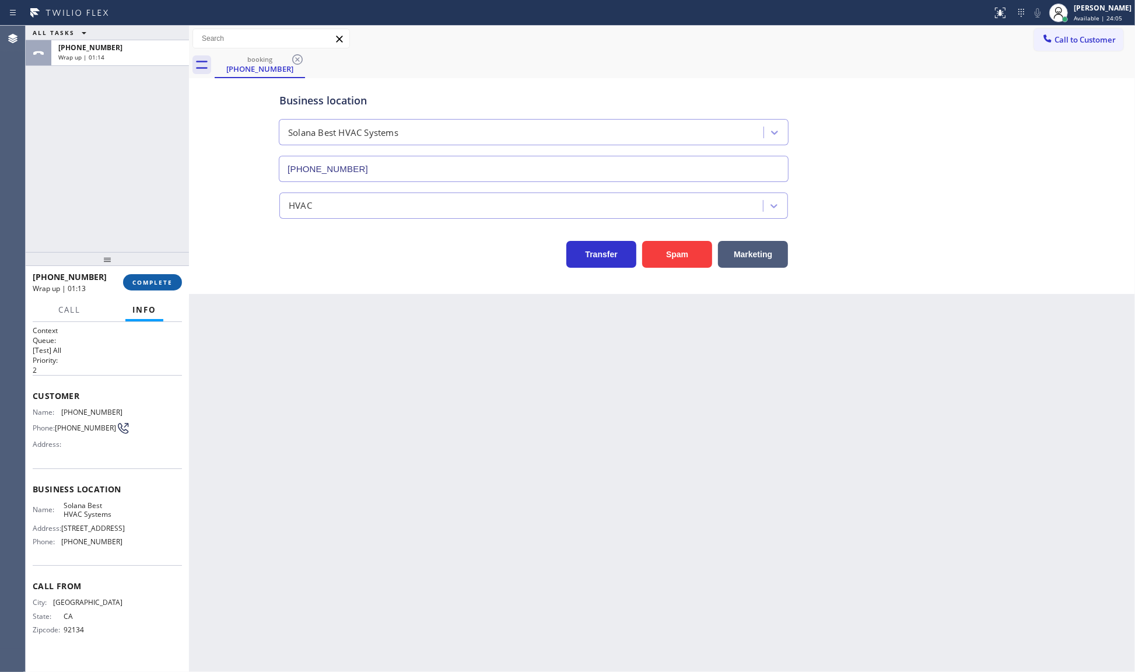
click at [169, 278] on span "COMPLETE" at bounding box center [152, 282] width 40 height 8
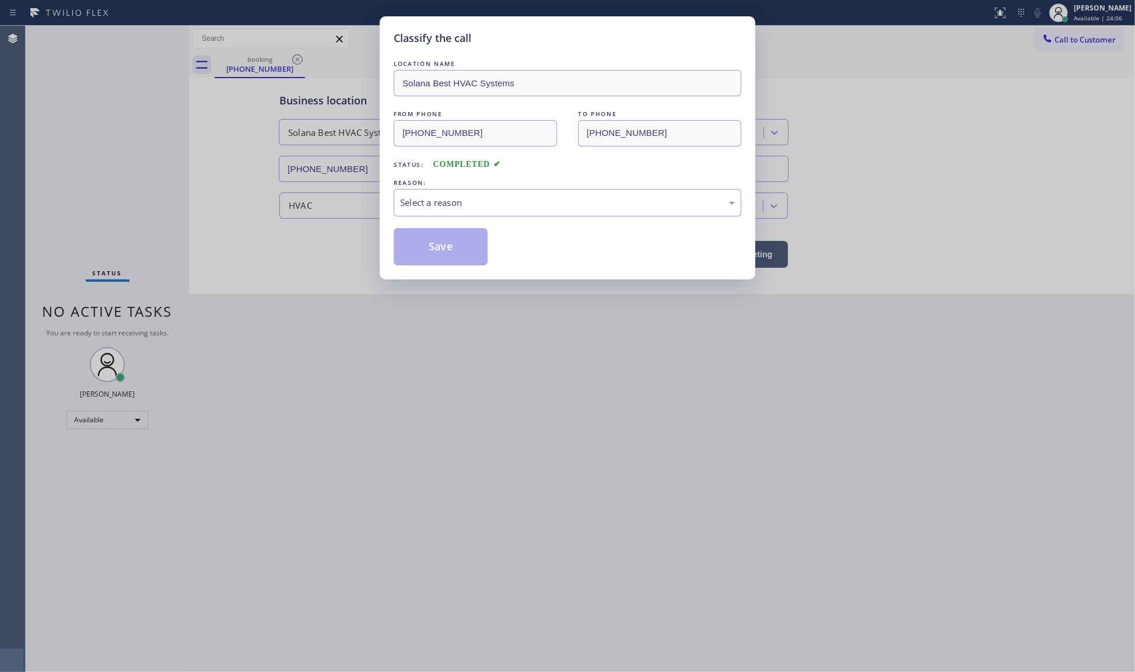
click at [451, 223] on div "LOCATION NAME Solana Best HVAC Systems FROM PHONE (619) 604-8990 TO PHONE (619)…" at bounding box center [568, 162] width 348 height 208
click at [447, 208] on div "Select a reason" at bounding box center [567, 202] width 335 height 13
click at [420, 249] on button "Save" at bounding box center [441, 246] width 94 height 37
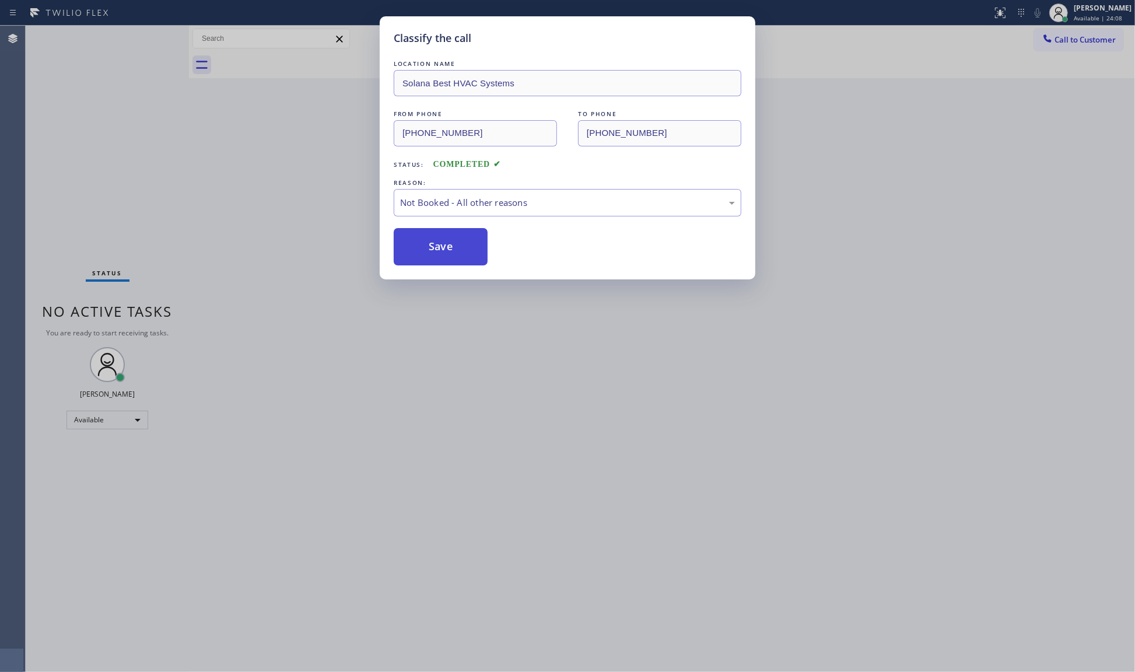
click at [420, 249] on button "Save" at bounding box center [441, 246] width 94 height 37
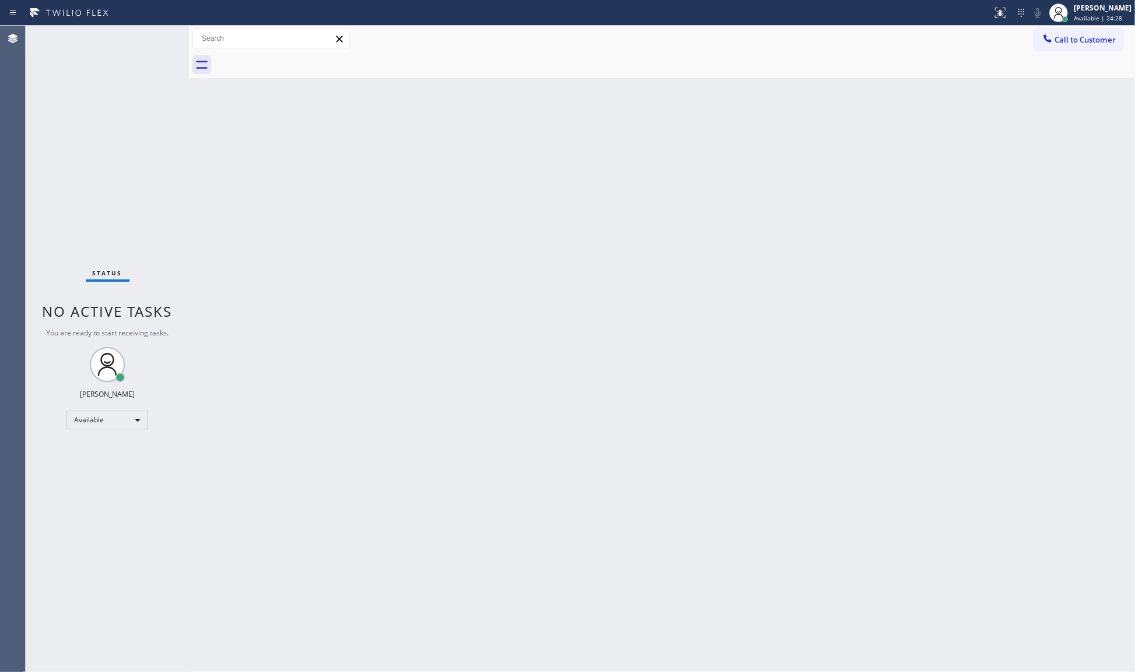
click at [162, 513] on div "Status No active tasks You are ready to start receiving tasks. JENIZA ALCAYDE A…" at bounding box center [107, 349] width 163 height 646
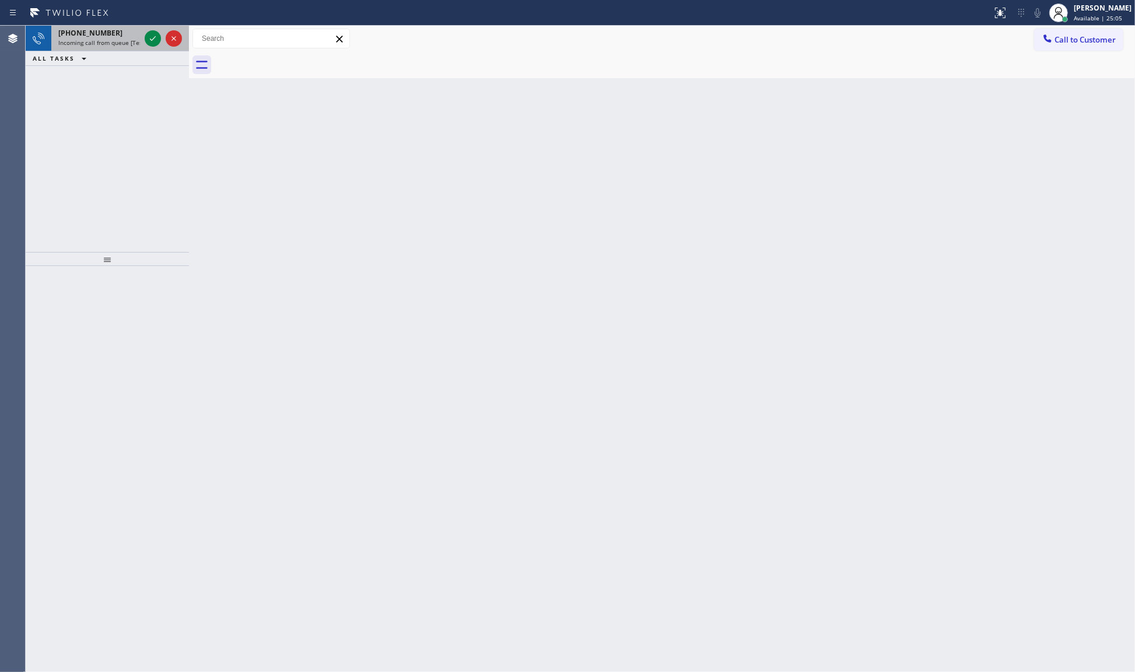
click at [133, 44] on span "Incoming call from queue [Test] All" at bounding box center [106, 42] width 97 height 8
drag, startPoint x: 133, startPoint y: 44, endPoint x: 159, endPoint y: 38, distance: 26.3
click at [134, 44] on span "Incoming call from queue [Test] All" at bounding box center [106, 42] width 97 height 8
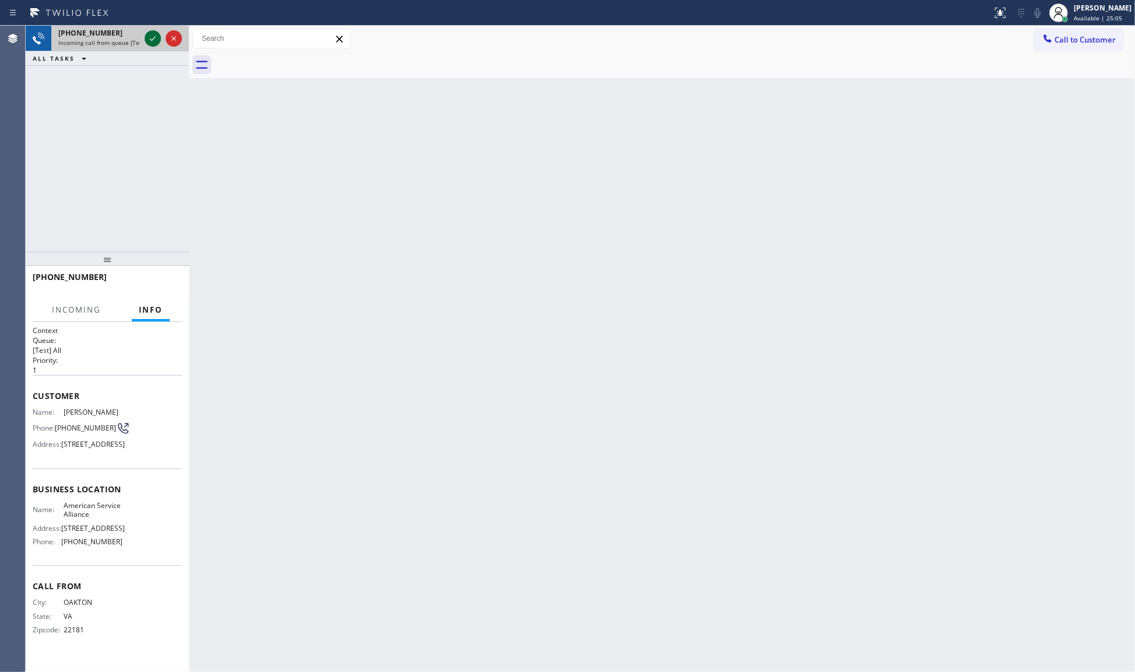
click at [159, 38] on icon at bounding box center [153, 38] width 14 height 14
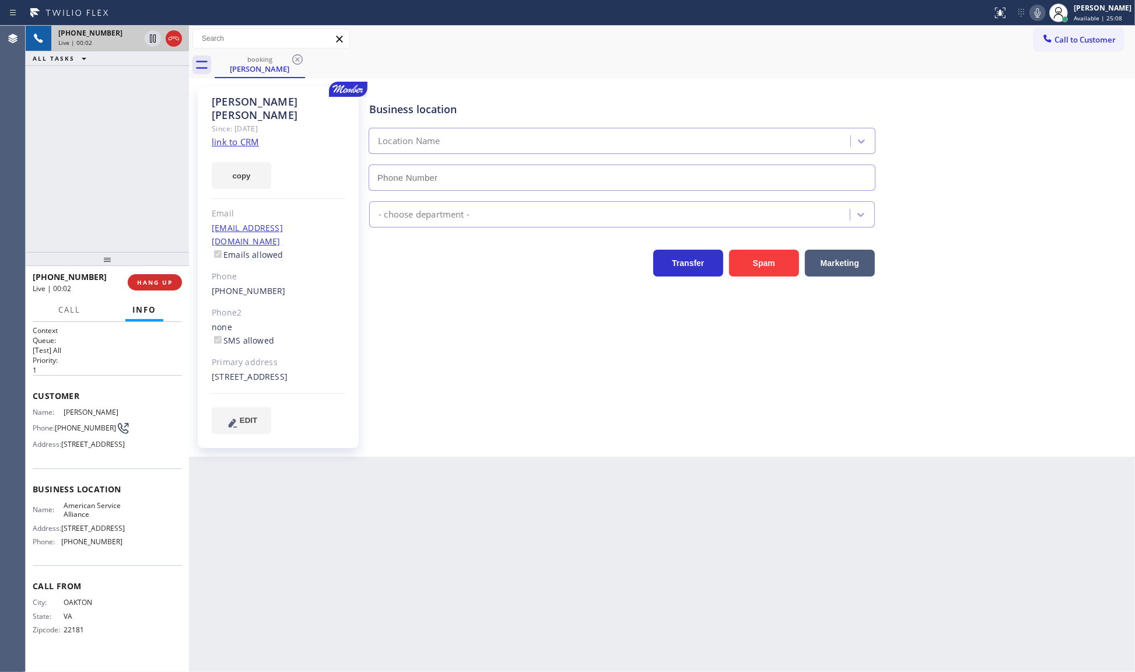
type input "(888) 859-4448"
click at [243, 136] on link "link to CRM" at bounding box center [235, 142] width 47 height 12
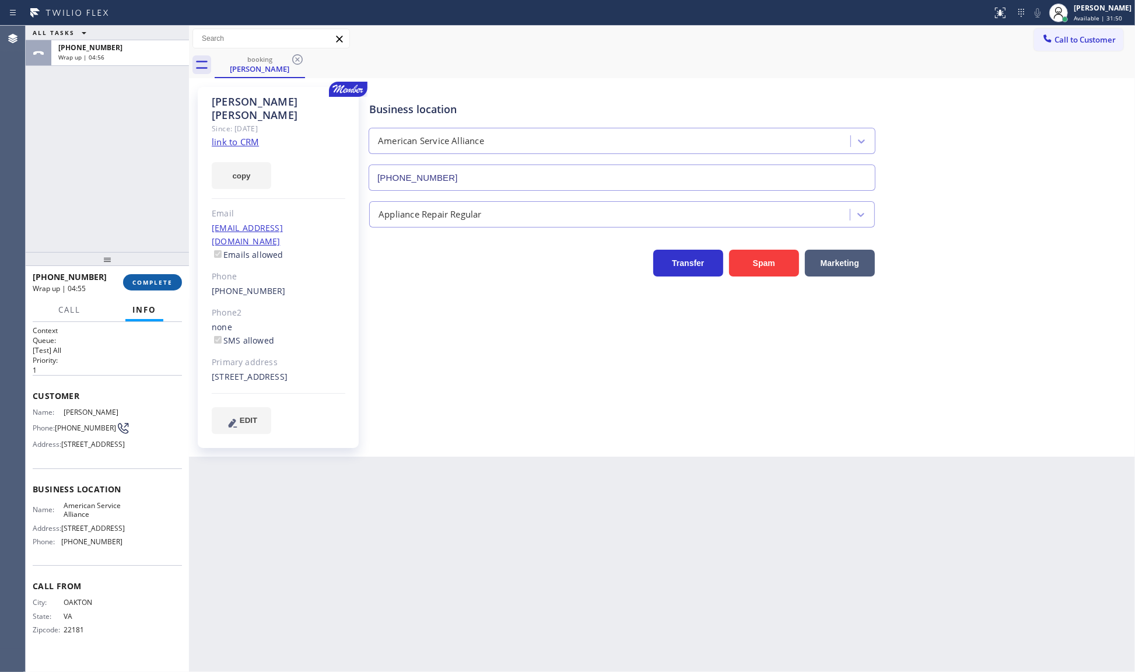
click at [162, 280] on span "COMPLETE" at bounding box center [152, 282] width 40 height 8
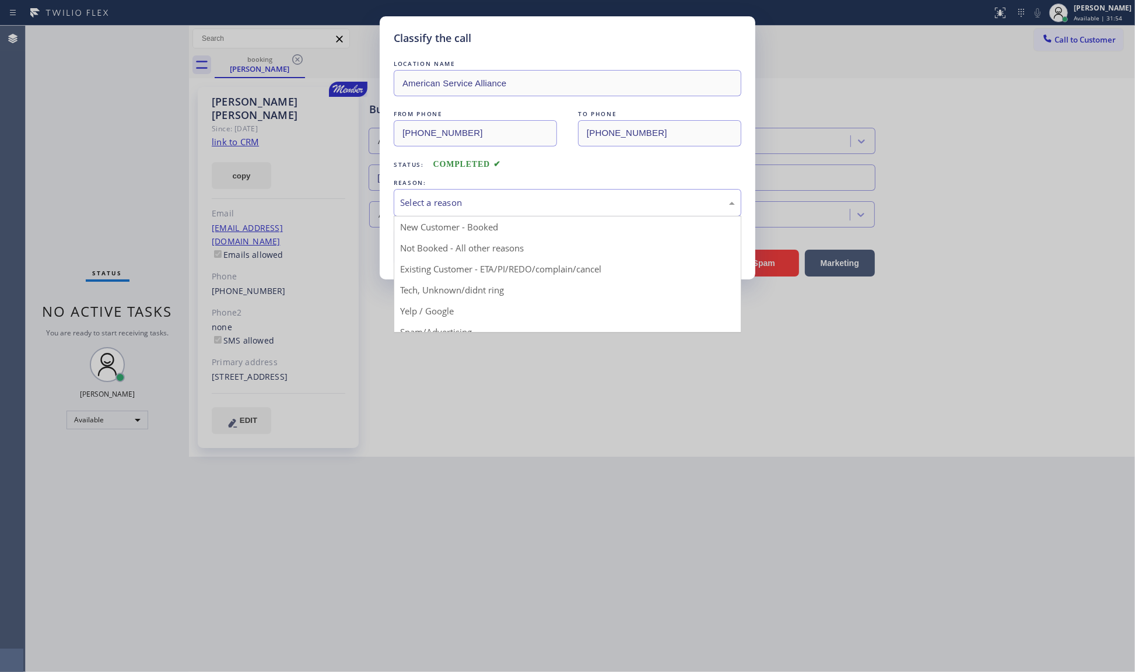
click at [520, 213] on div "Select a reason" at bounding box center [568, 202] width 348 height 27
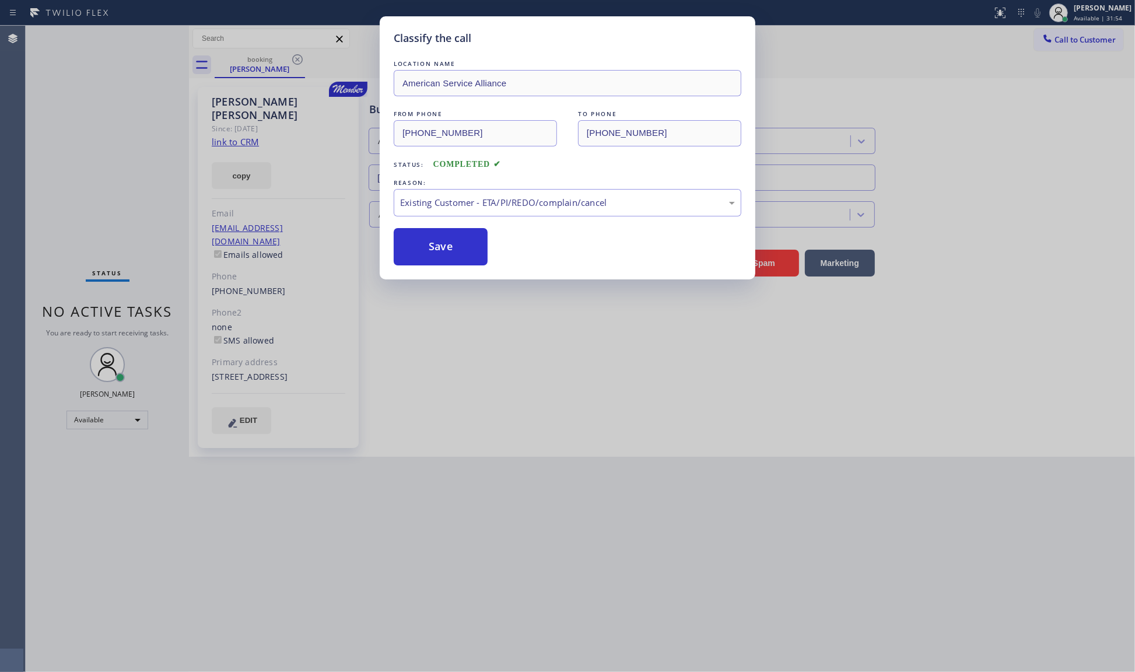
click at [429, 222] on div "LOCATION NAME American Service Alliance FROM PHONE (571) 435-5215 TO PHONE (888…" at bounding box center [568, 162] width 348 height 208
click at [426, 228] on div "LOCATION NAME American Service Alliance FROM PHONE (571) 435-5215 TO PHONE (888…" at bounding box center [568, 162] width 348 height 208
drag, startPoint x: 430, startPoint y: 239, endPoint x: 436, endPoint y: 228, distance: 12.5
click at [433, 232] on button "Save" at bounding box center [441, 246] width 94 height 37
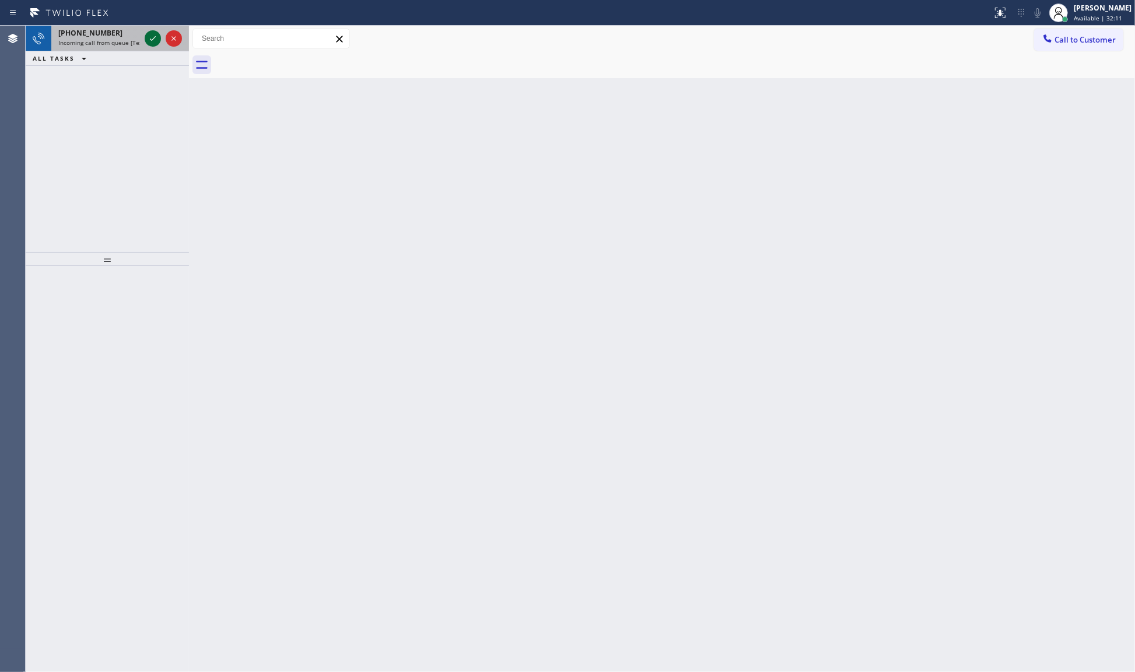
click at [149, 40] on icon at bounding box center [153, 38] width 14 height 14
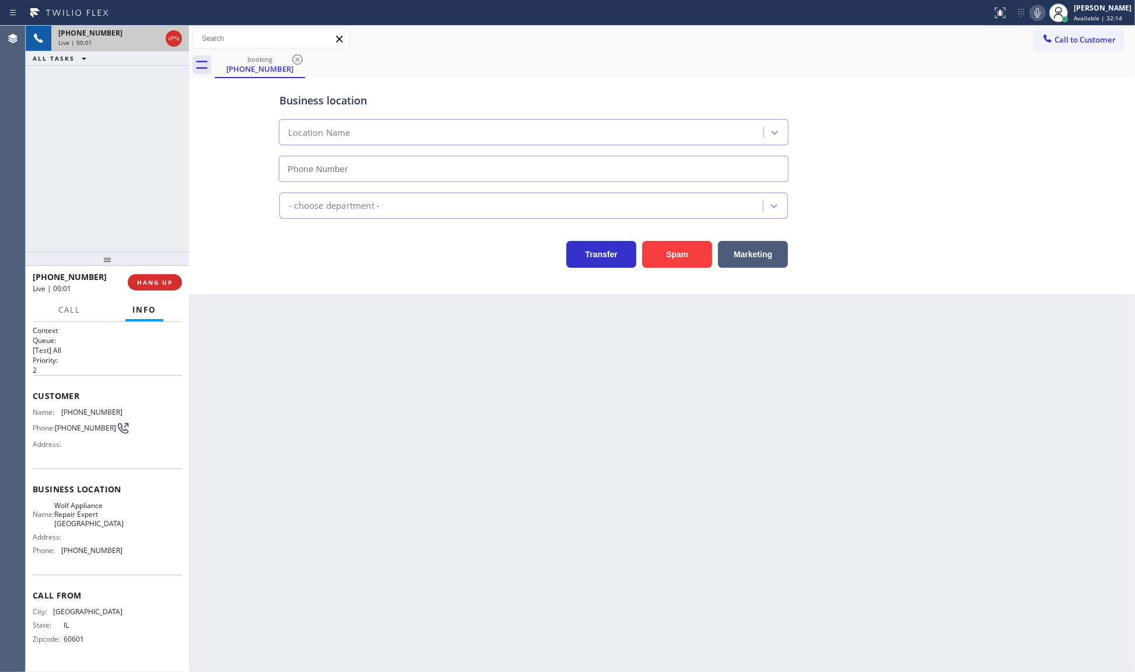
type input "(312) 945-0384"
click at [152, 278] on span "HANG UP" at bounding box center [155, 282] width 36 height 8
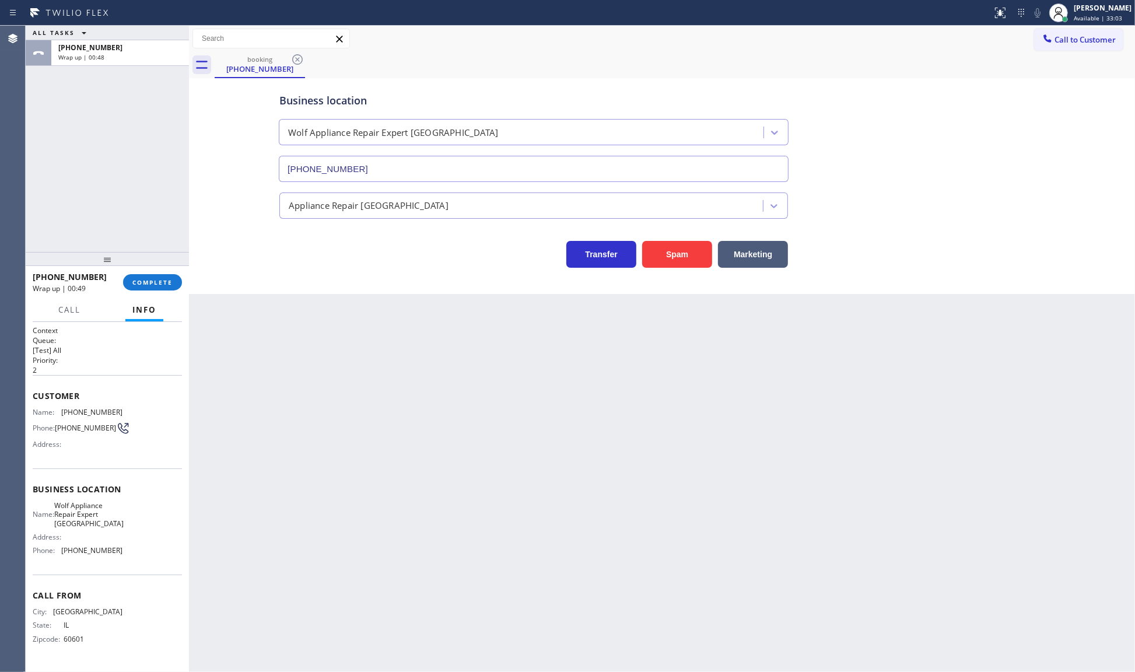
click at [120, 289] on div "+13122043667 Wrap up | 00:49" at bounding box center [78, 282] width 90 height 30
click at [166, 279] on button "COMPLETE" at bounding box center [152, 282] width 59 height 16
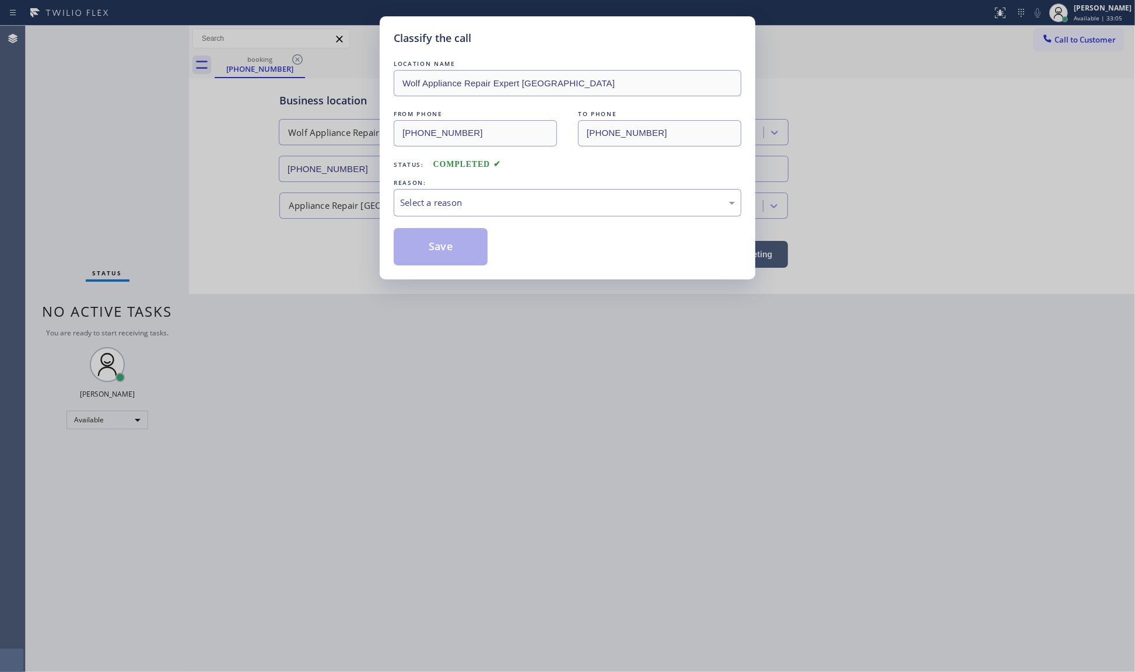
click at [440, 185] on div "REASON:" at bounding box center [568, 183] width 348 height 12
drag, startPoint x: 435, startPoint y: 190, endPoint x: 430, endPoint y: 203, distance: 14.2
click at [430, 203] on div "Select a reason" at bounding box center [568, 202] width 348 height 27
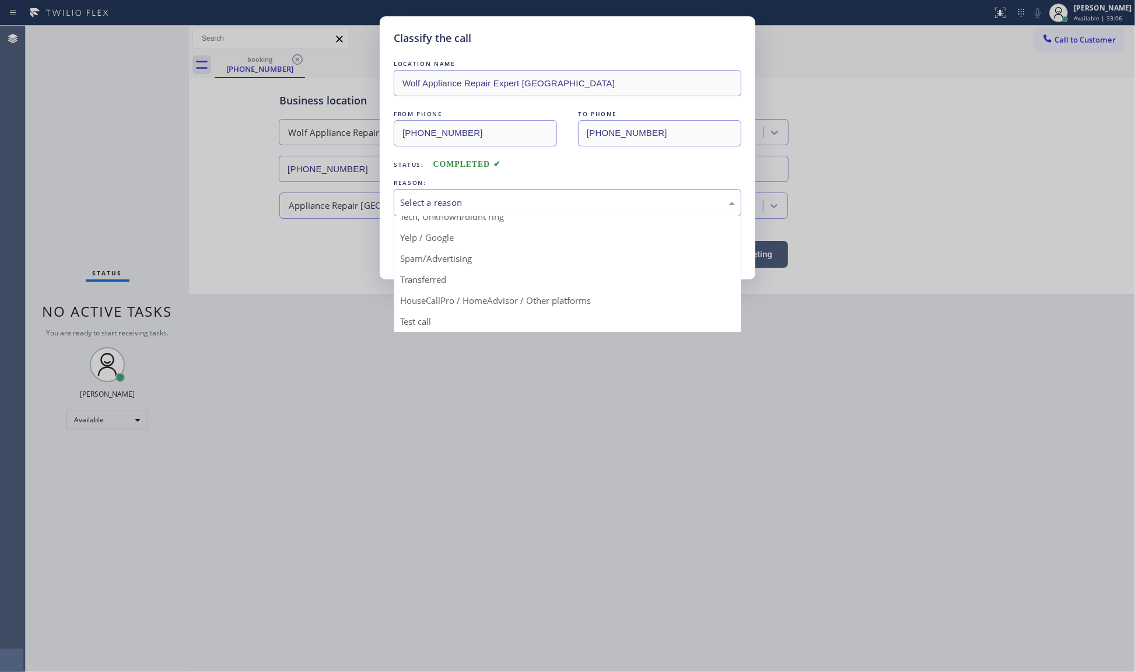
scroll to position [80, 0]
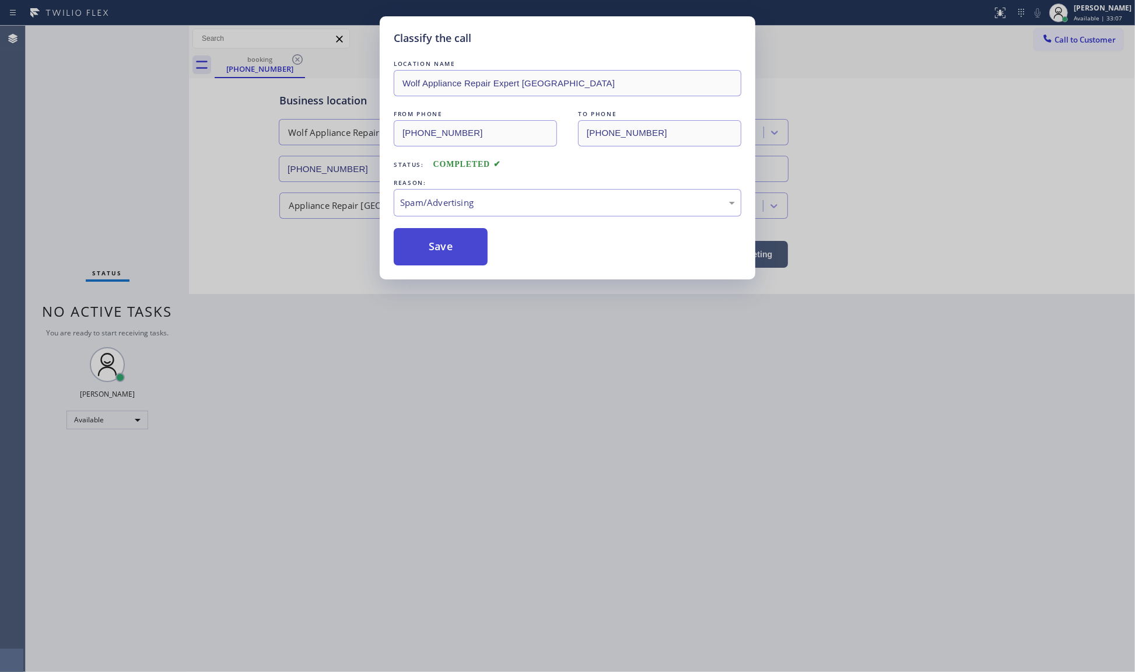
click at [426, 244] on button "Save" at bounding box center [441, 246] width 94 height 37
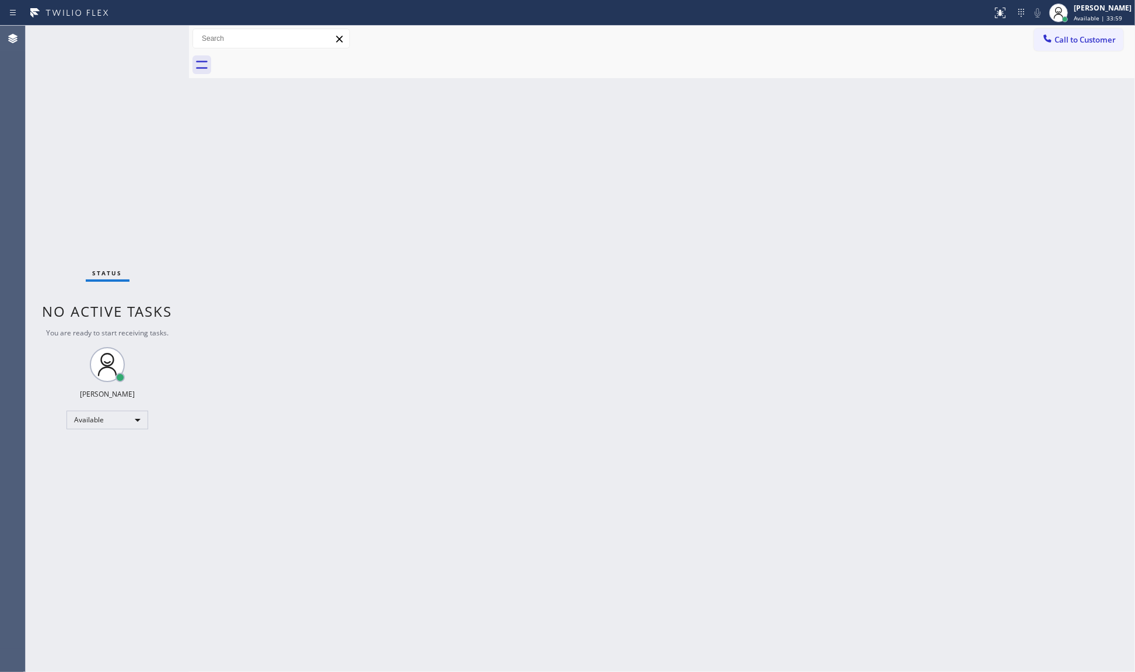
click at [142, 41] on div "Status No active tasks You are ready to start receiving tasks. JENIZA ALCAYDE A…" at bounding box center [107, 349] width 163 height 646
click at [149, 36] on div "Status No active tasks You are ready to start receiving tasks. JENIZA ALCAYDE A…" at bounding box center [107, 349] width 163 height 646
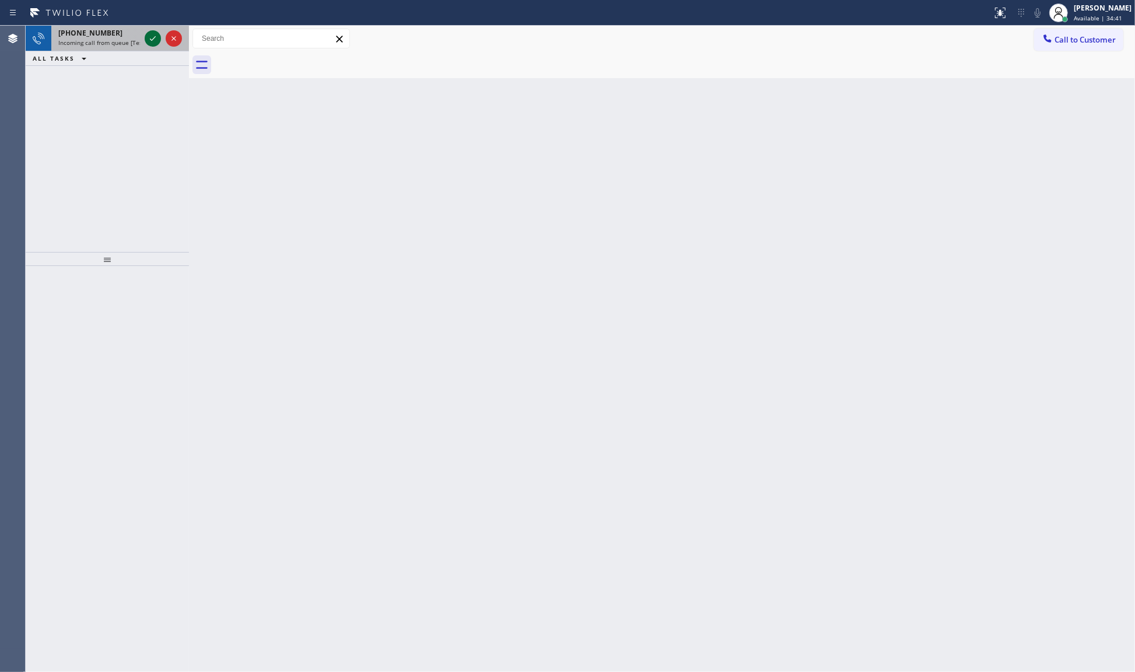
click at [149, 36] on icon at bounding box center [153, 38] width 14 height 14
click at [1002, 16] on icon at bounding box center [1000, 13] width 14 height 14
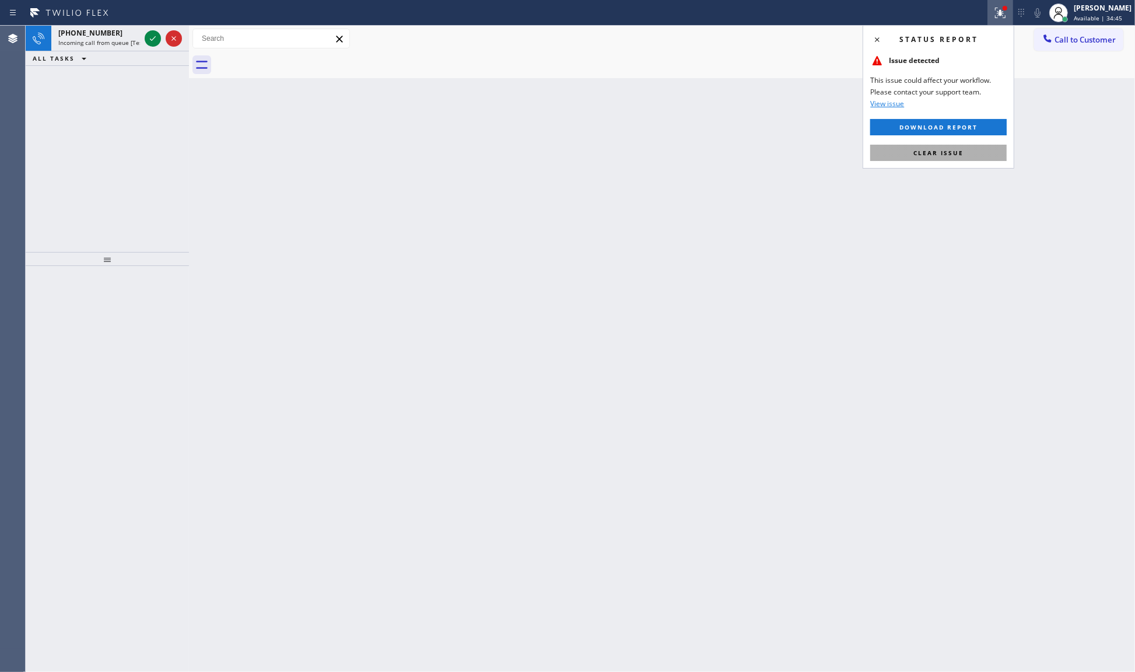
drag, startPoint x: 953, startPoint y: 167, endPoint x: 957, endPoint y: 146, distance: 20.7
click at [954, 165] on div "Status report Issue detected This issue could affect your workflow. Please cont…" at bounding box center [938, 96] width 152 height 143
click at [957, 145] on button "Clear issue" at bounding box center [938, 153] width 136 height 16
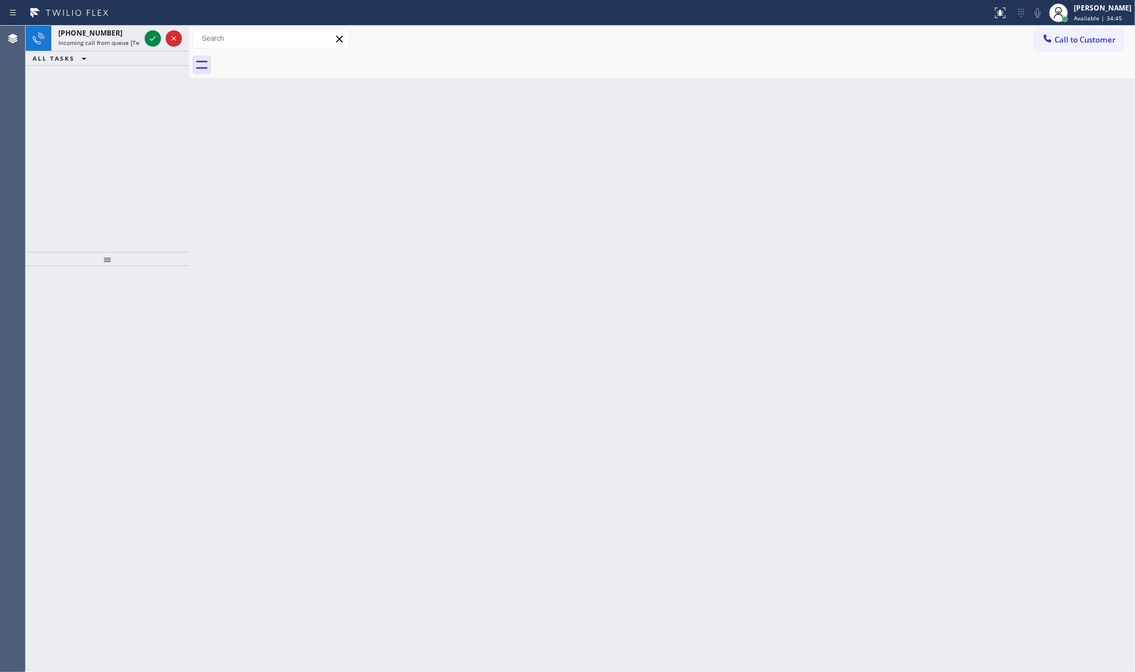
click at [957, 144] on div "Back to Dashboard Change Sender ID Customers Technicians Select a contact Outbo…" at bounding box center [662, 349] width 946 height 646
drag, startPoint x: 127, startPoint y: 29, endPoint x: 153, endPoint y: 33, distance: 26.5
click at [129, 32] on div "+14425420339" at bounding box center [99, 33] width 82 height 10
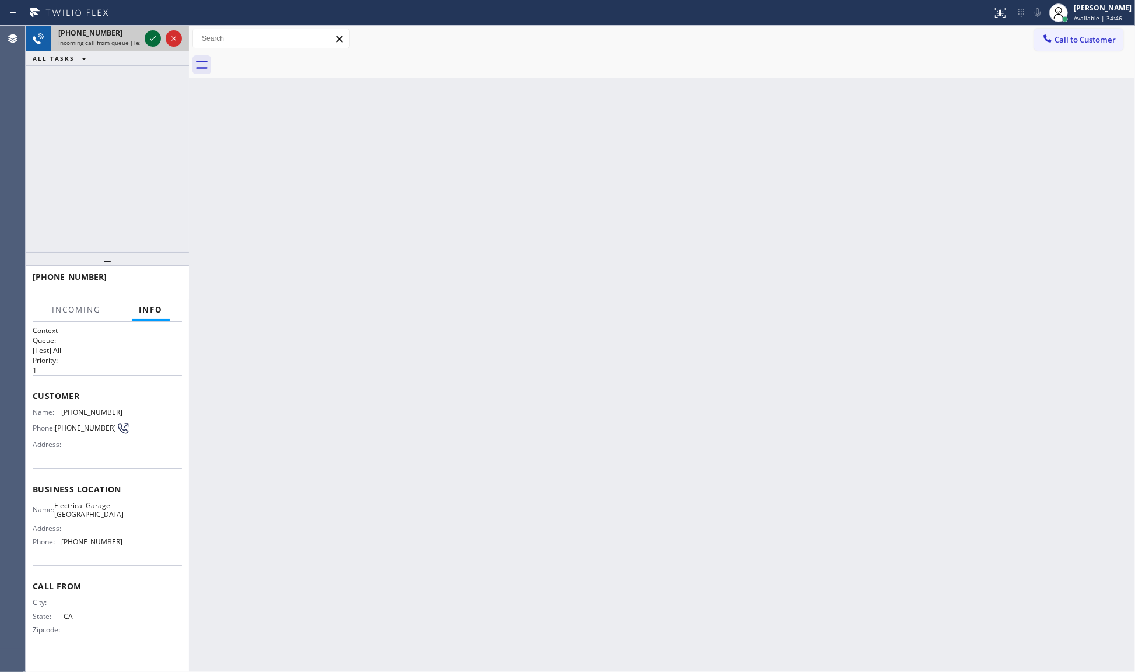
click at [153, 33] on icon at bounding box center [153, 38] width 14 height 14
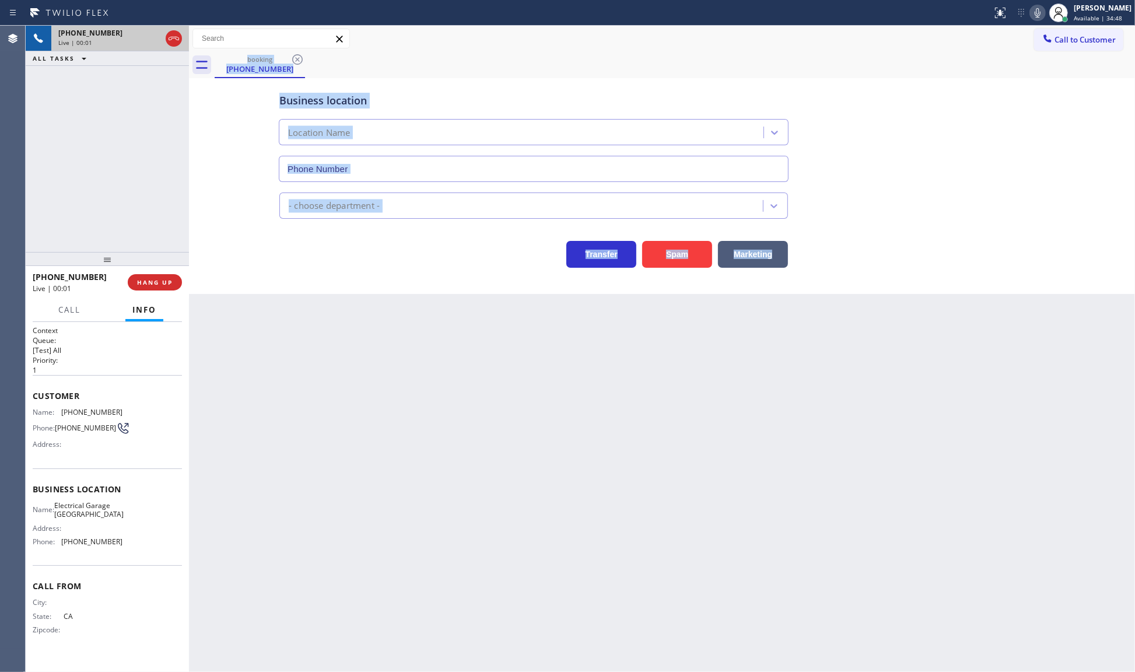
type input "(949) 732-1272"
click at [675, 249] on button "Spam" at bounding box center [677, 254] width 70 height 27
click at [676, 328] on div "Back to Dashboard Change Sender ID Customers Technicians Select a contact Outbo…" at bounding box center [662, 349] width 946 height 646
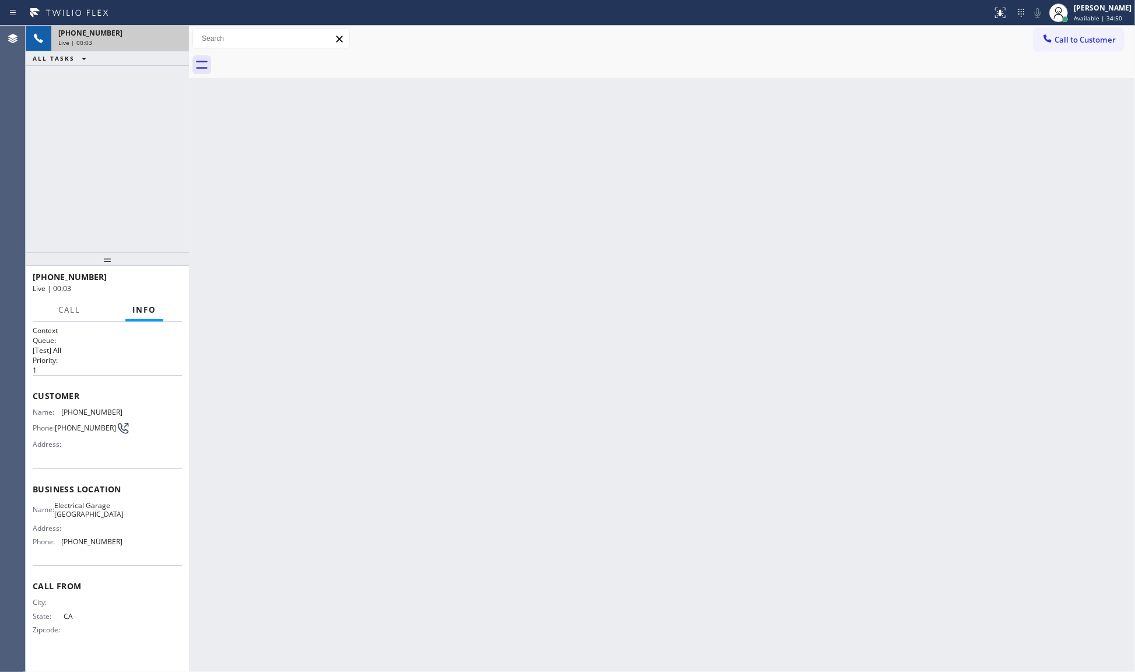
click at [676, 328] on div "Back to Dashboard Change Sender ID Customers Technicians Select a contact Outbo…" at bounding box center [662, 349] width 946 height 646
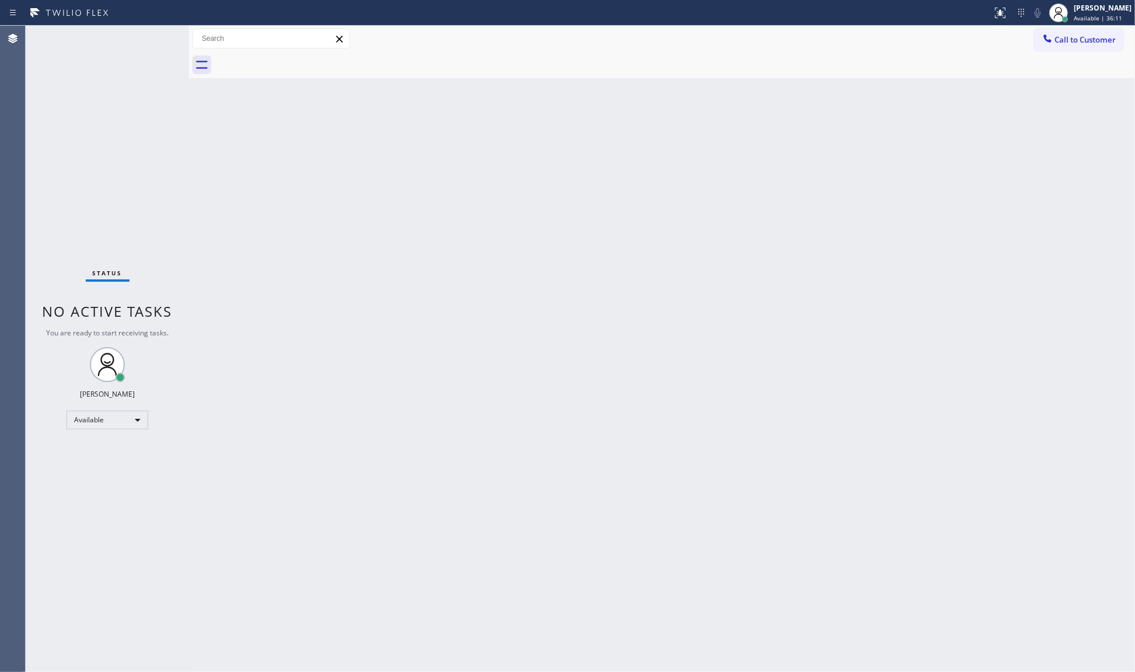
click at [147, 51] on div "Status No active tasks You are ready to start receiving tasks. JENIZA ALCAYDE A…" at bounding box center [107, 349] width 163 height 646
click at [143, 42] on div "Status No active tasks You are ready to start receiving tasks. JENIZA ALCAYDE A…" at bounding box center [107, 349] width 163 height 646
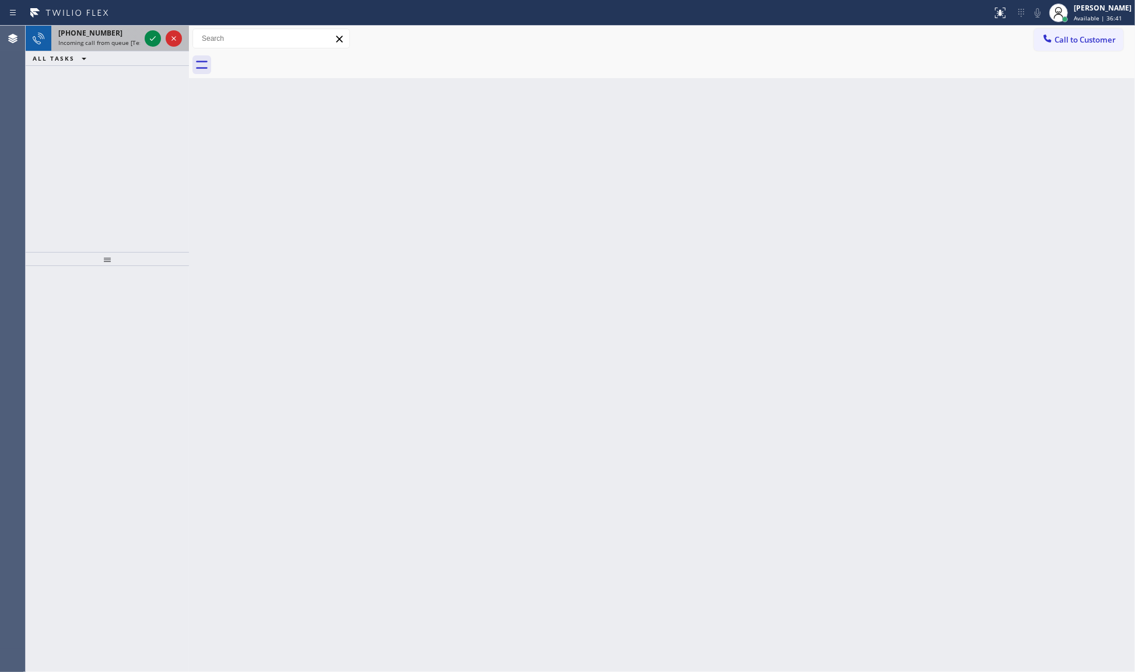
drag, startPoint x: 156, startPoint y: 48, endPoint x: 145, endPoint y: 44, distance: 12.2
click at [153, 48] on div at bounding box center [163, 39] width 42 height 26
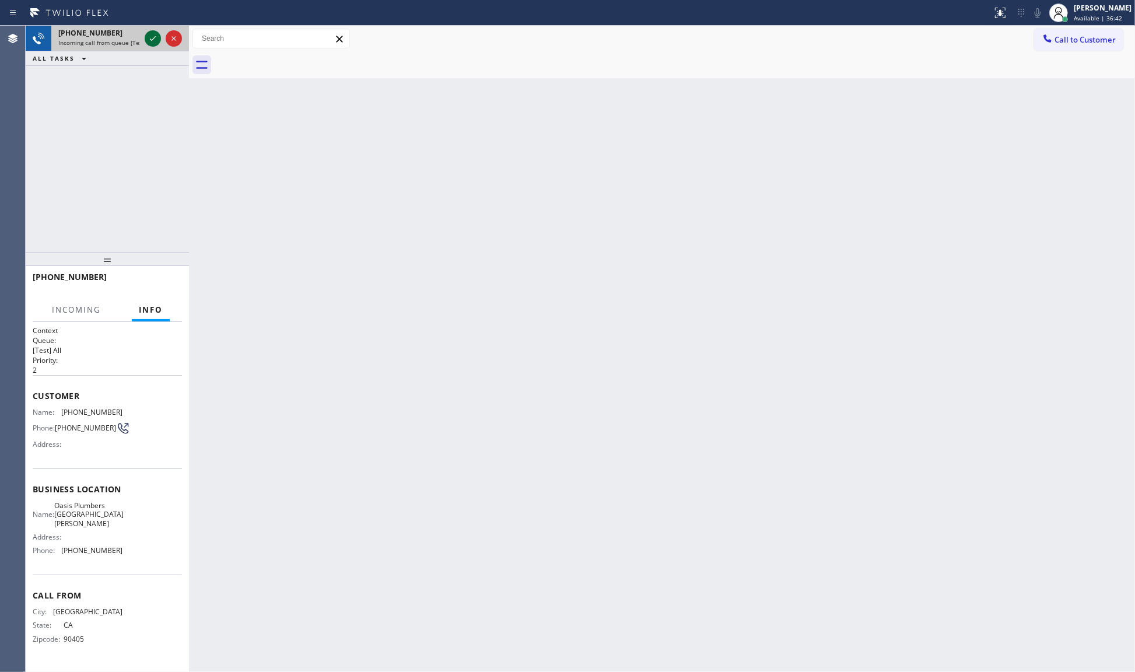
drag, startPoint x: 145, startPoint y: 44, endPoint x: 153, endPoint y: 38, distance: 10.8
click at [150, 41] on div at bounding box center [153, 38] width 16 height 14
click at [110, 24] on div "Status report No issues detected If you experience an issue, please download th…" at bounding box center [567, 336] width 1135 height 672
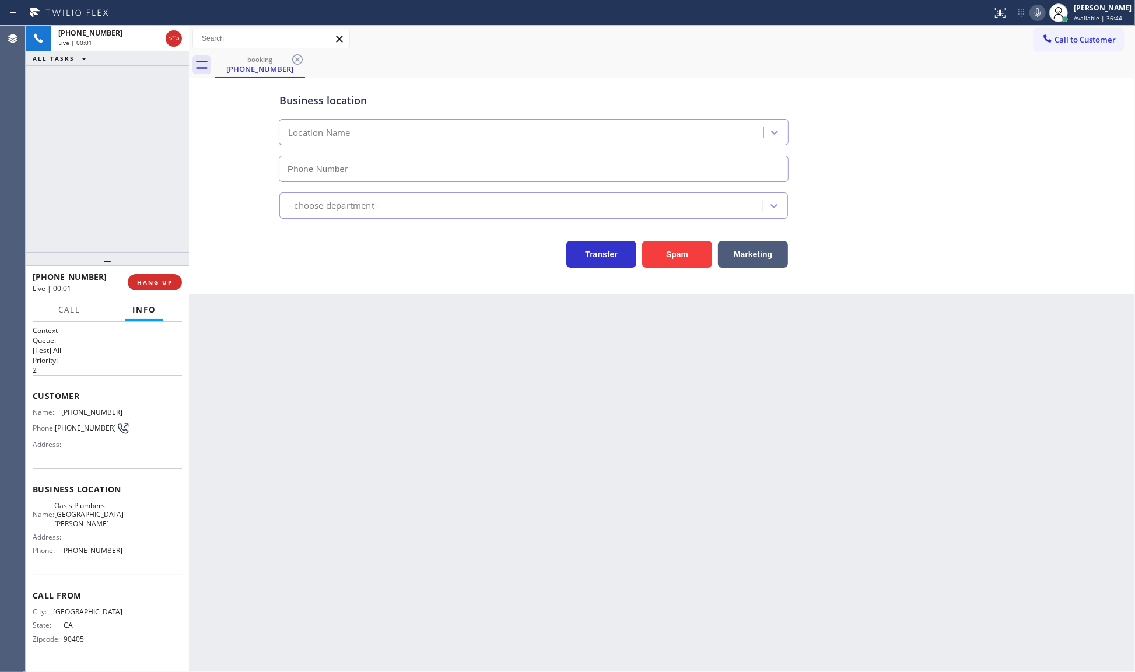
type input "(310) 818-7582"
click at [152, 286] on span "HANG UP" at bounding box center [155, 282] width 36 height 8
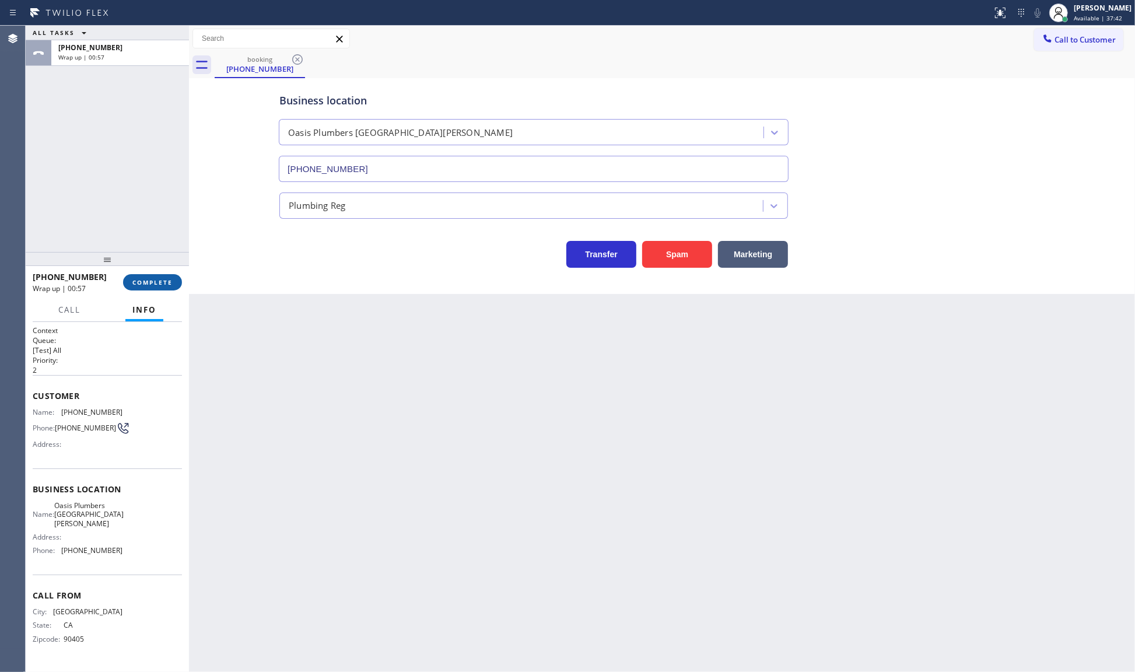
click at [150, 287] on button "COMPLETE" at bounding box center [152, 282] width 59 height 16
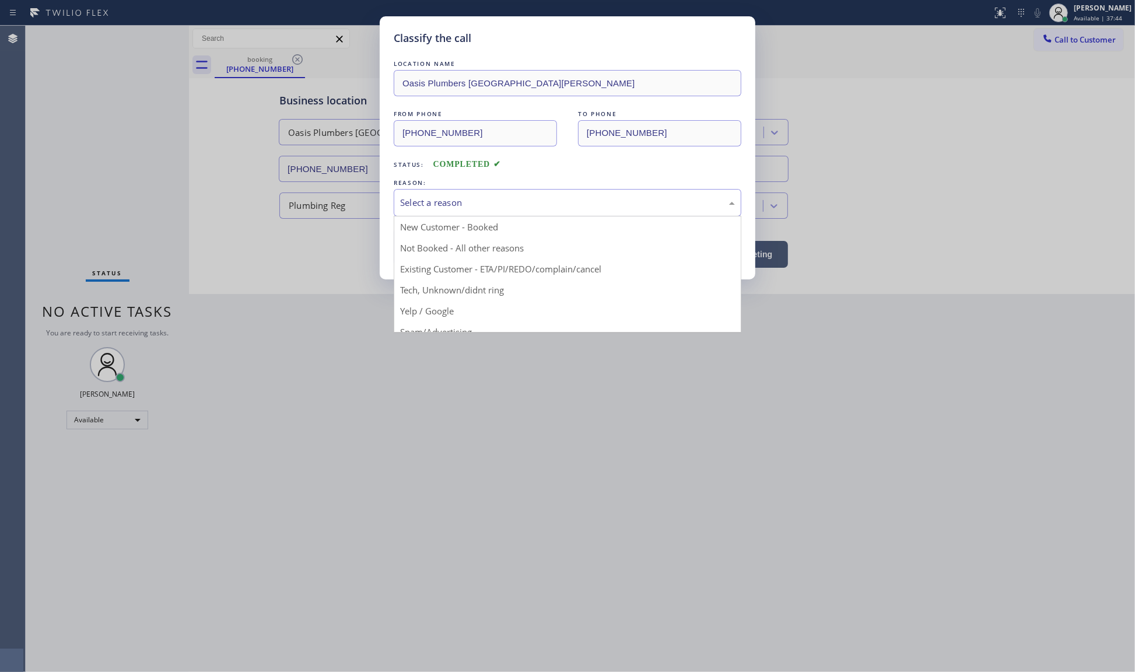
click at [417, 216] on div "Select a reason New Customer - Booked Not Booked - All other reasons Existing C…" at bounding box center [568, 202] width 348 height 27
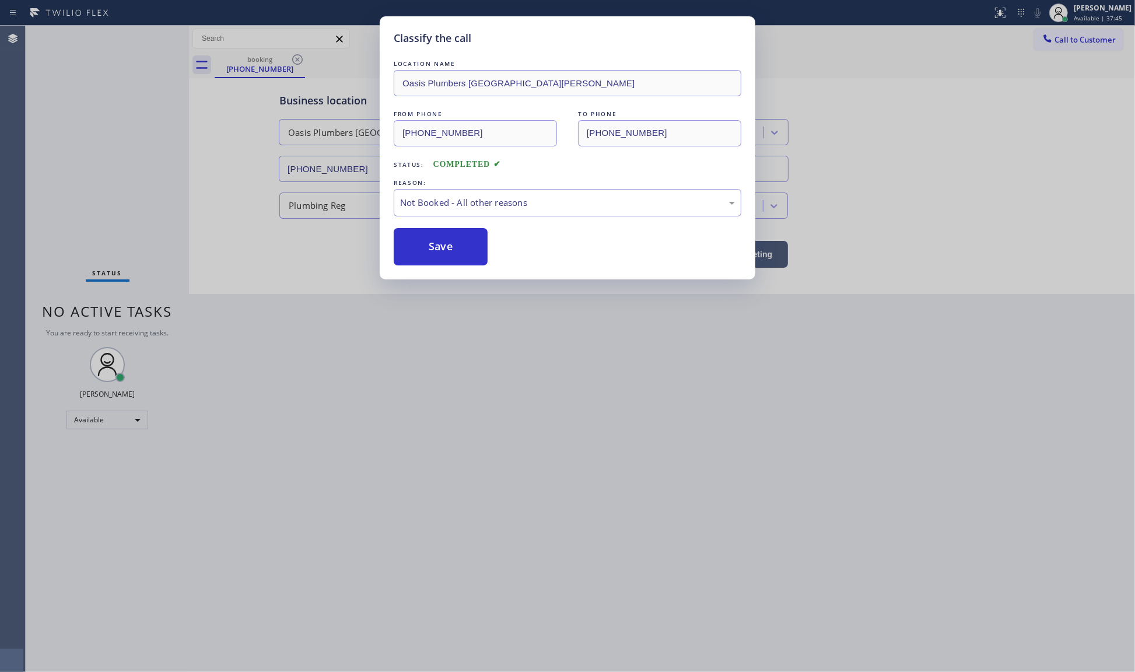
click at [409, 250] on button "Save" at bounding box center [441, 246] width 94 height 37
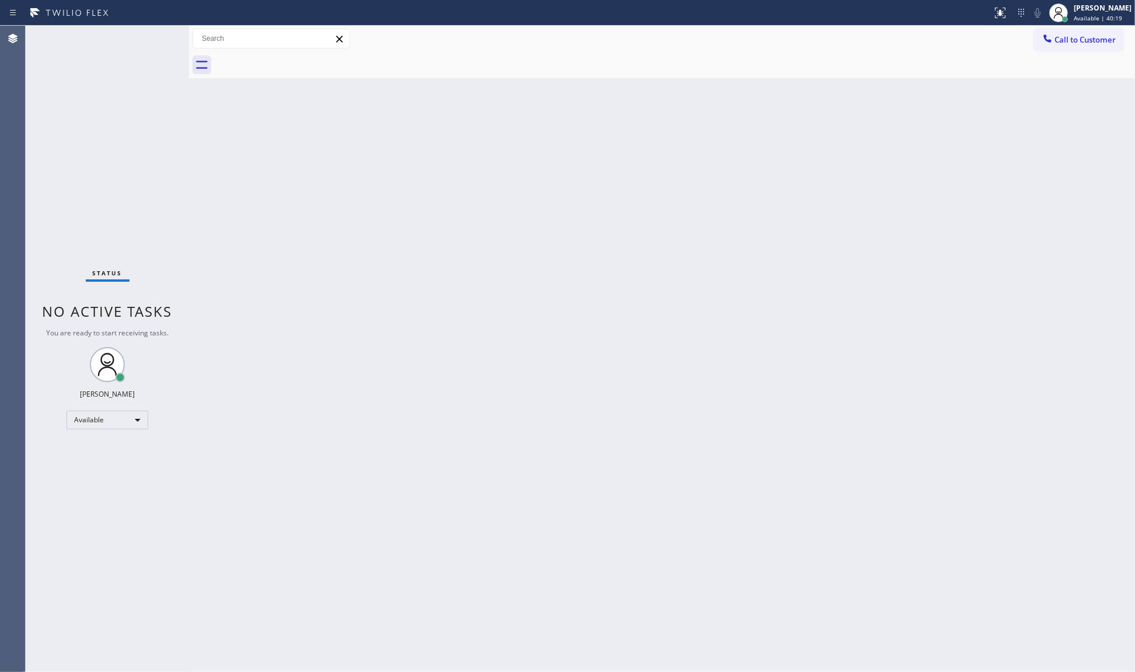
click at [171, 115] on div "Status No active tasks You are ready to start receiving tasks. JENIZA ALCAYDE A…" at bounding box center [107, 349] width 163 height 646
click at [100, 427] on div "Available" at bounding box center [107, 419] width 82 height 19
click at [92, 459] on li "Unavailable" at bounding box center [106, 465] width 79 height 14
click at [104, 416] on div "Unavailable" at bounding box center [107, 424] width 82 height 19
click at [107, 450] on li "Available" at bounding box center [106, 455] width 79 height 14
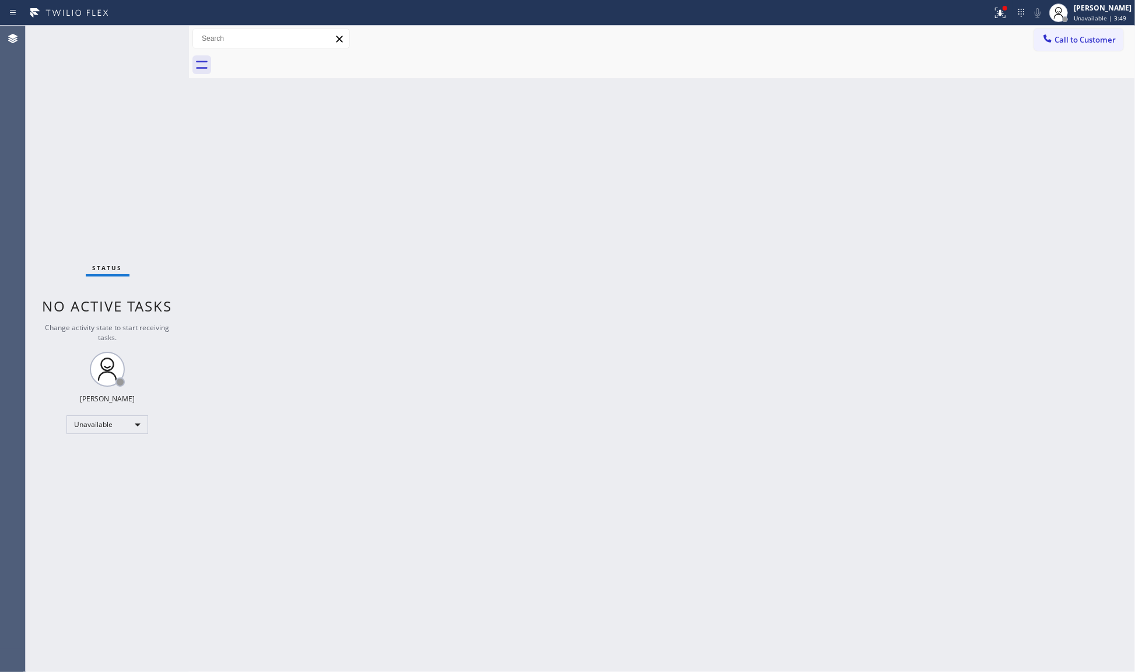
click at [120, 156] on div "Status No active tasks Change activity state to start receiving tasks. JENIZA A…" at bounding box center [107, 349] width 163 height 646
click at [125, 431] on div "Unavailable" at bounding box center [107, 424] width 82 height 19
click at [120, 453] on li "Available" at bounding box center [106, 455] width 79 height 14
drag, startPoint x: 127, startPoint y: 45, endPoint x: 124, endPoint y: 50, distance: 6.0
click at [127, 47] on div "Status No active tasks You are ready to start receiving tasks. JENIZA ALCAYDE A…" at bounding box center [107, 349] width 163 height 646
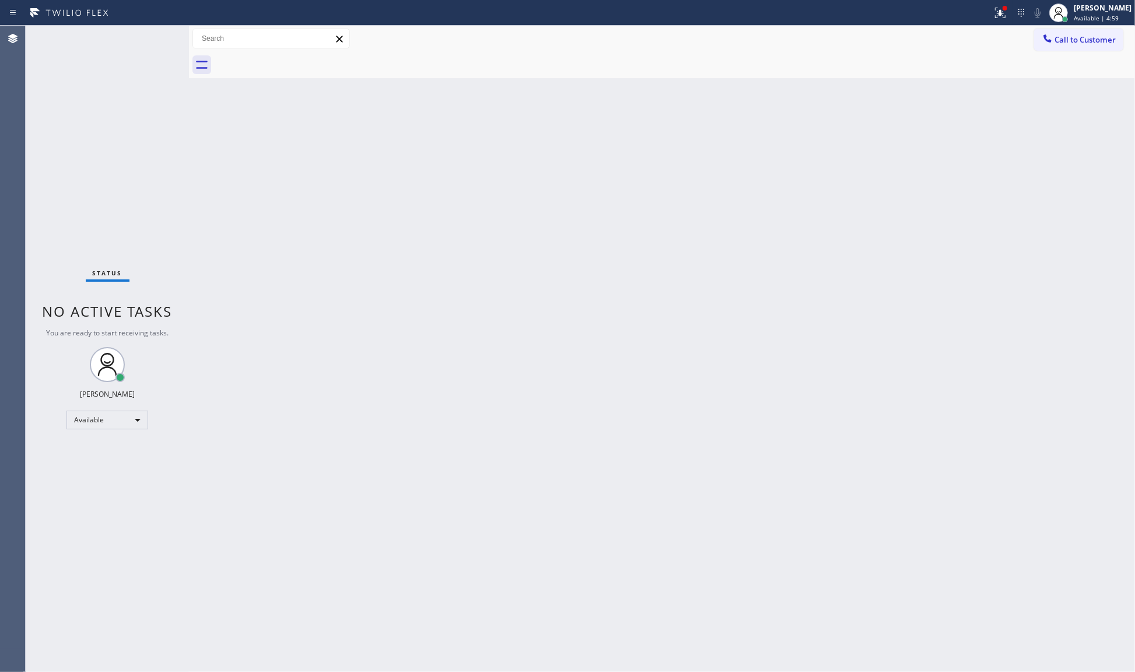
click at [124, 50] on div "Status No active tasks You are ready to start receiving tasks. JENIZA ALCAYDE A…" at bounding box center [107, 349] width 163 height 646
click at [124, 51] on div "Status No active tasks You are ready to start receiving tasks. JENIZA ALCAYDE A…" at bounding box center [107, 349] width 163 height 646
click at [128, 51] on div "Status No active tasks You are ready to start receiving tasks. JENIZA ALCAYDE A…" at bounding box center [107, 349] width 163 height 646
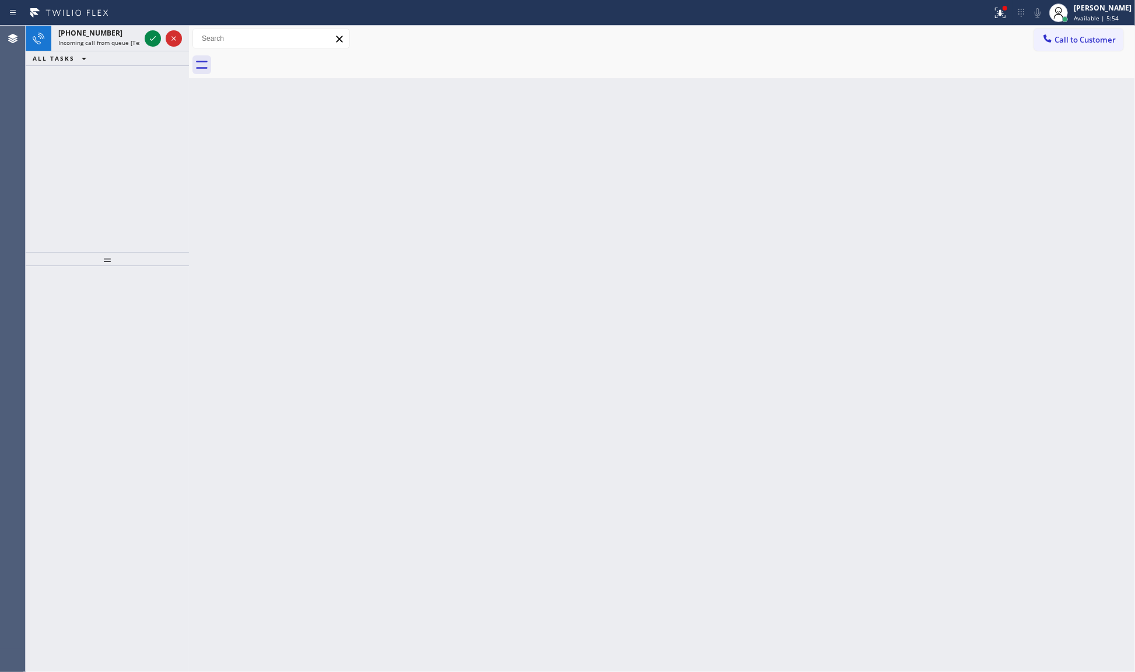
click at [135, 153] on div "+12483103029 Incoming call from queue [Test] All ALL TASKS ALL TASKS ACTIVE TAS…" at bounding box center [107, 139] width 163 height 226
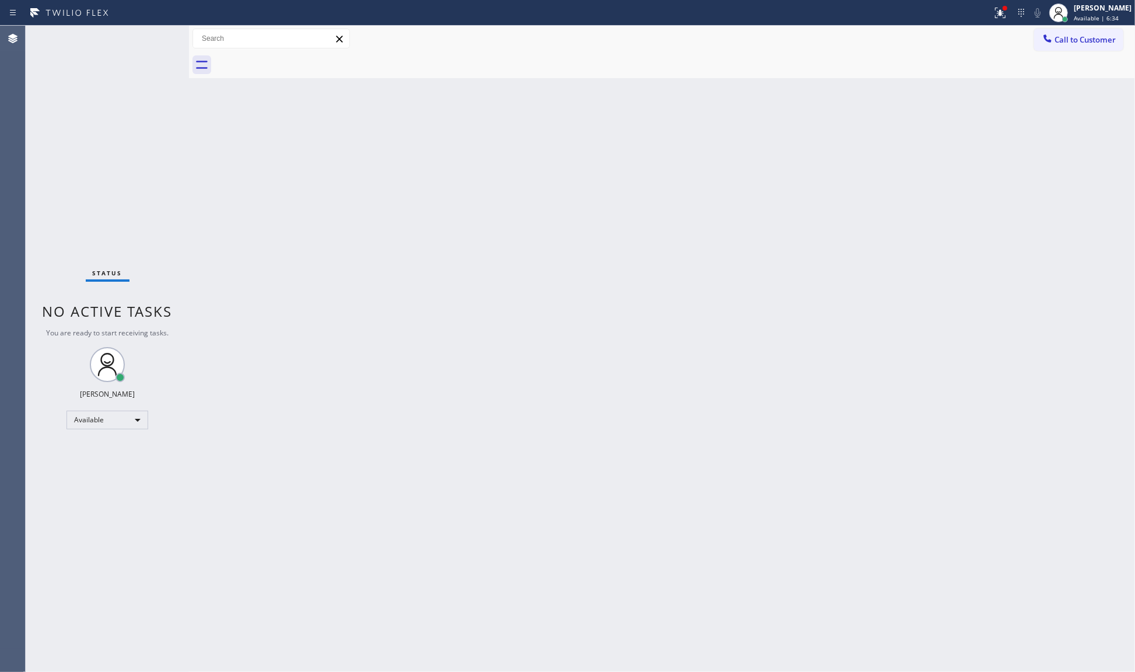
click at [144, 65] on div "Status No active tasks You are ready to start receiving tasks. JENIZA ALCAYDE A…" at bounding box center [107, 349] width 163 height 646
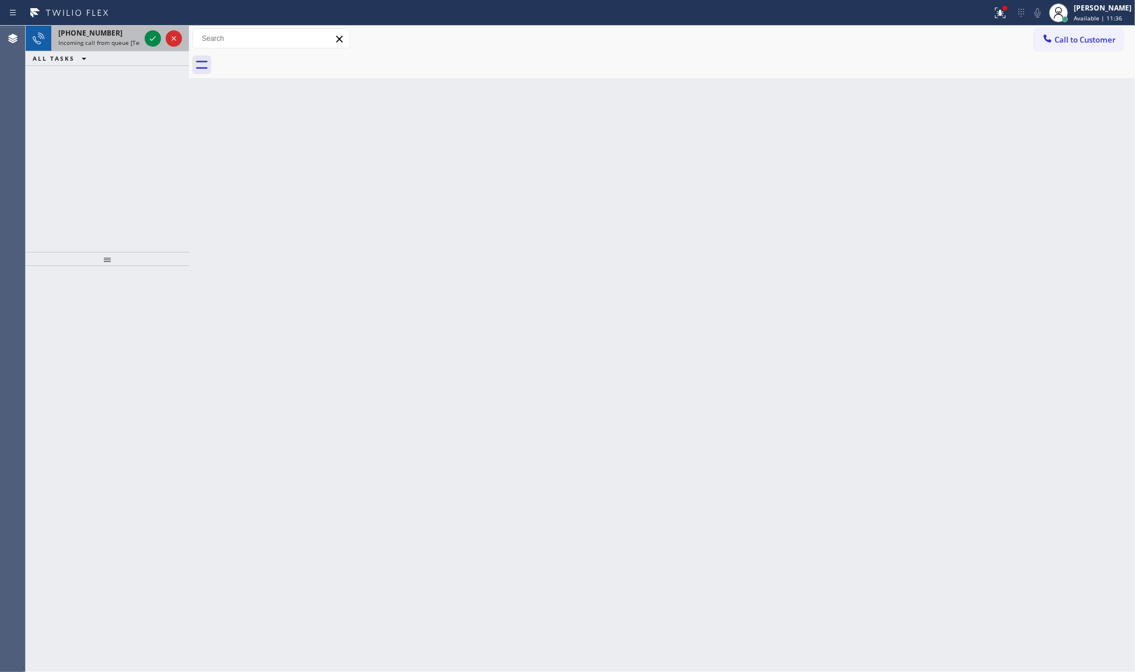
click at [164, 44] on div at bounding box center [163, 39] width 42 height 26
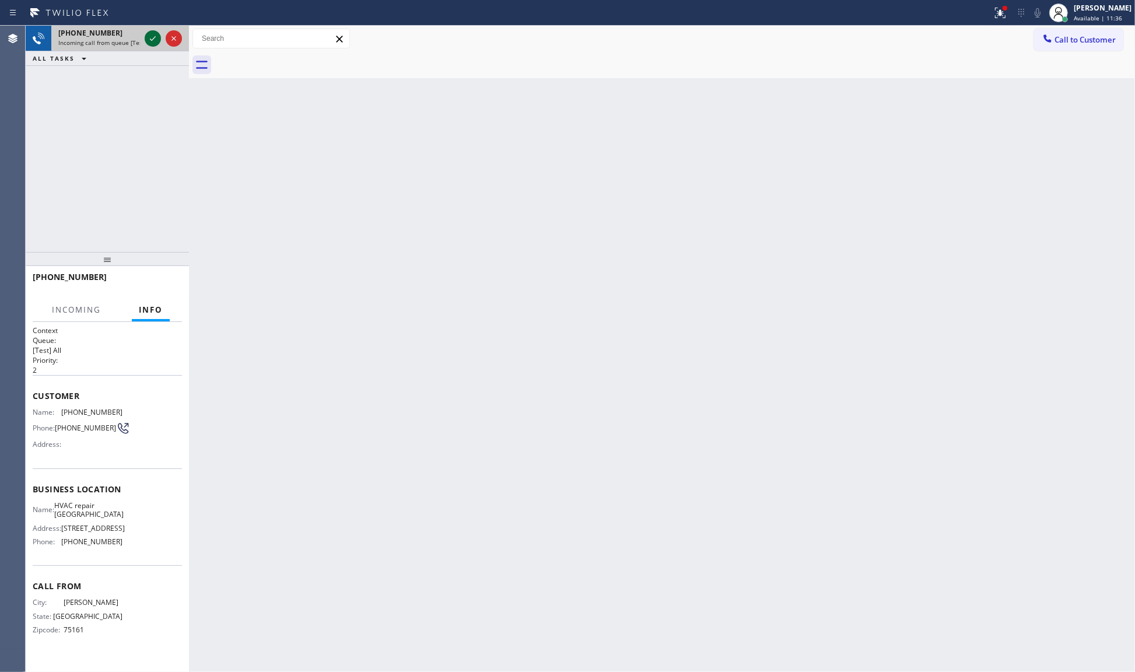
click at [153, 41] on icon at bounding box center [153, 38] width 14 height 14
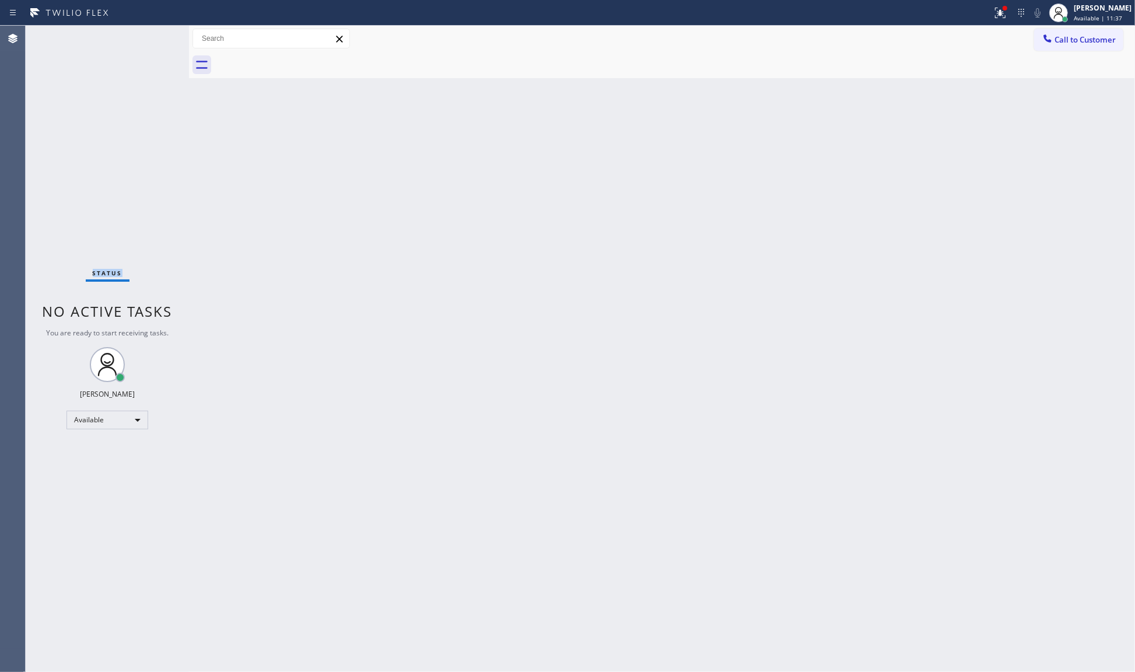
click at [153, 41] on div "Status No active tasks You are ready to start receiving tasks. JENIZA ALCAYDE A…" at bounding box center [107, 349] width 163 height 646
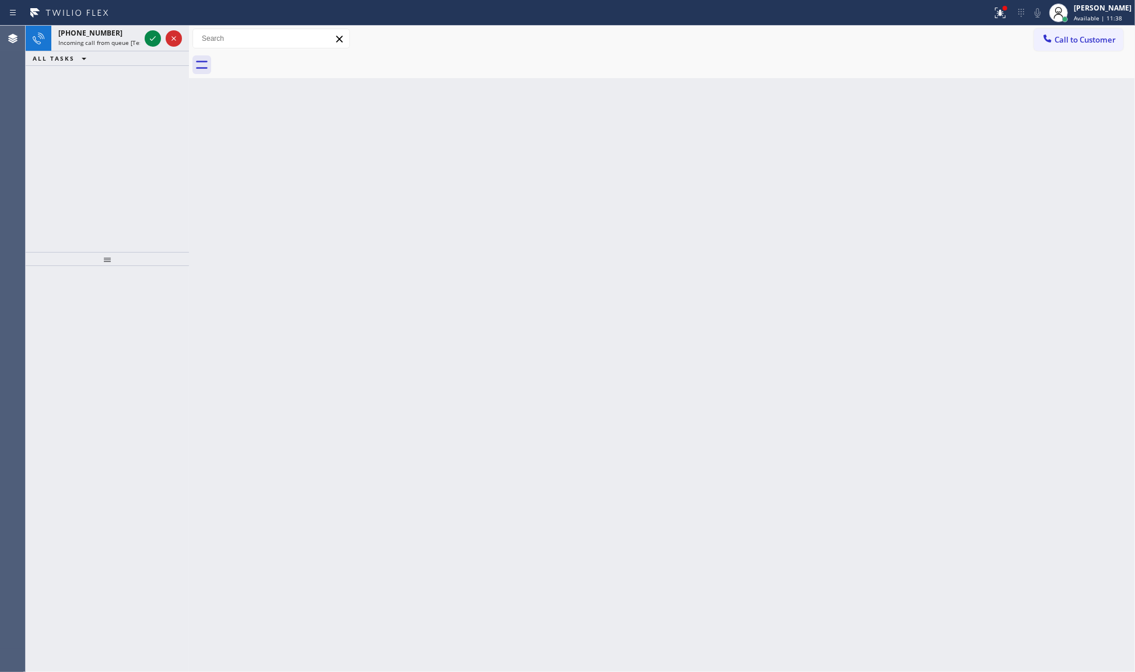
click at [153, 41] on icon at bounding box center [153, 38] width 14 height 14
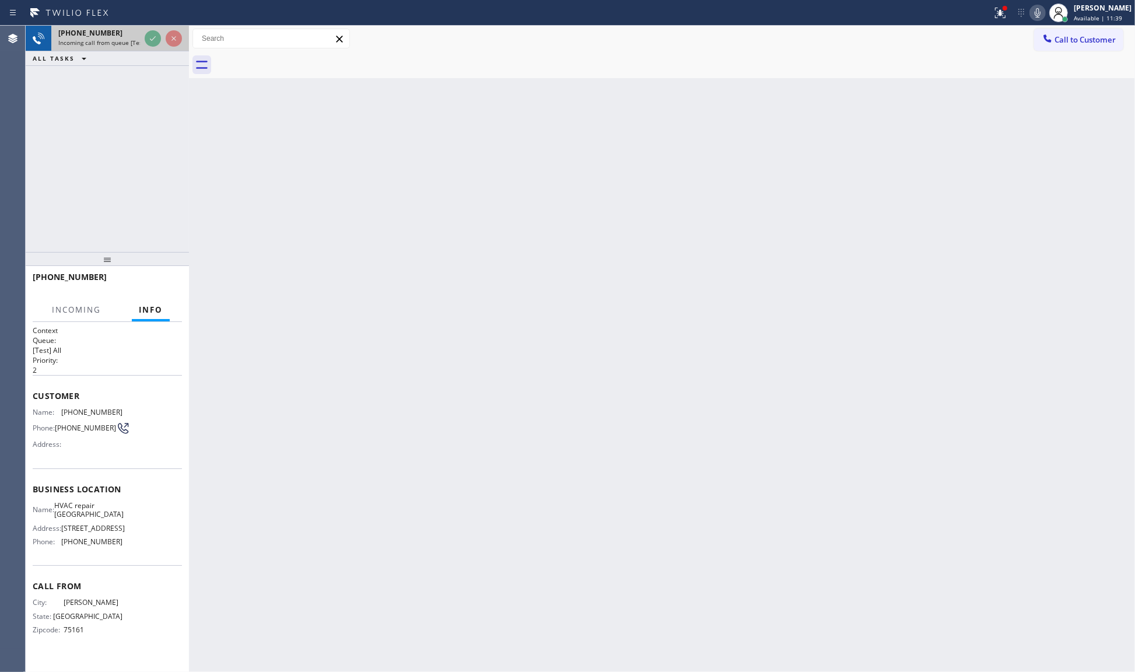
click at [138, 50] on div "+14696527452 Incoming call from queue [Test] All" at bounding box center [96, 39] width 91 height 26
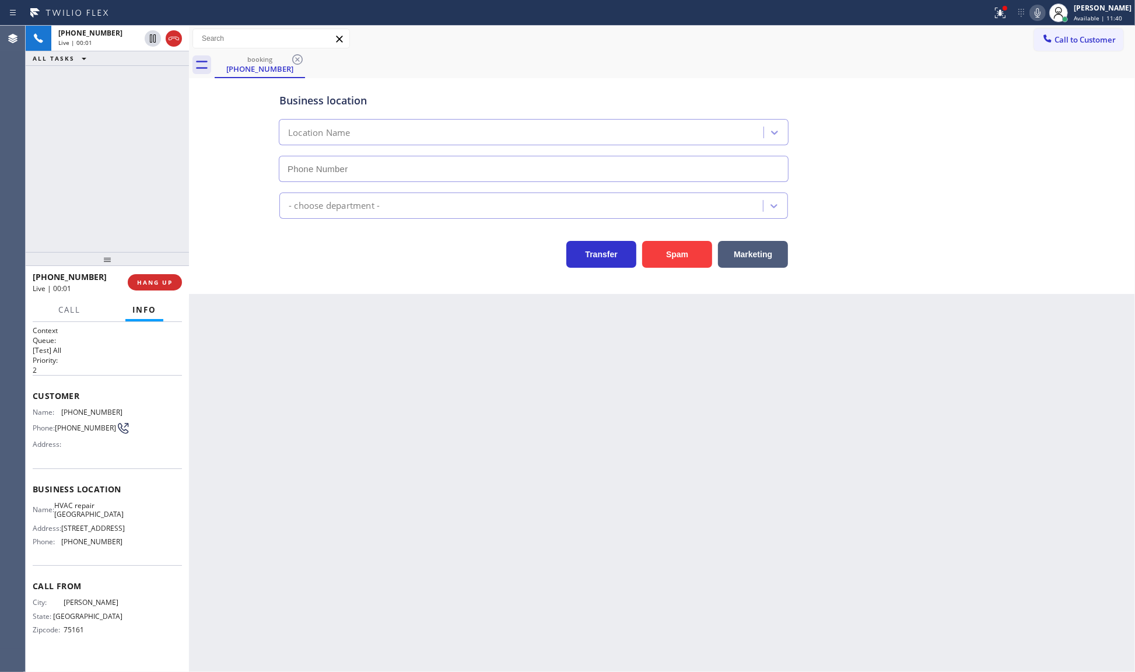
type input "(469) 846-9979"
click at [161, 266] on div at bounding box center [107, 259] width 163 height 14
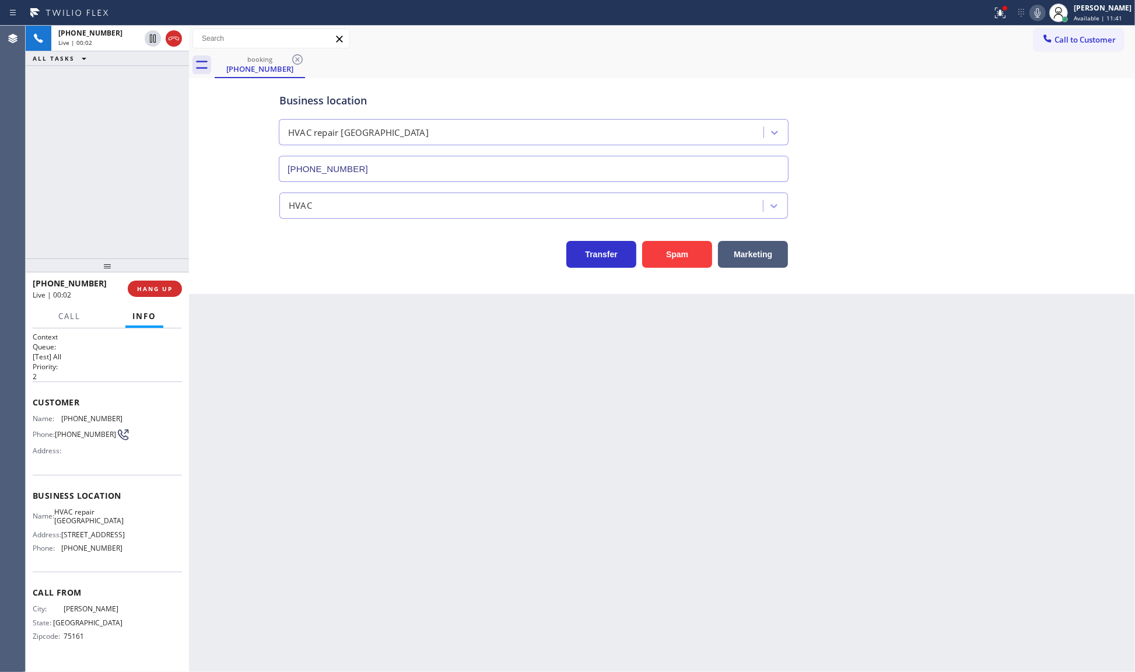
drag, startPoint x: 162, startPoint y: 278, endPoint x: 159, endPoint y: 289, distance: 11.5
click at [162, 282] on div "+14696527452 Live | 00:02 HANG UP" at bounding box center [107, 288] width 149 height 30
click at [159, 289] on span "HANG UP" at bounding box center [155, 289] width 36 height 8
click at [595, 238] on div "Transfer" at bounding box center [598, 251] width 76 height 33
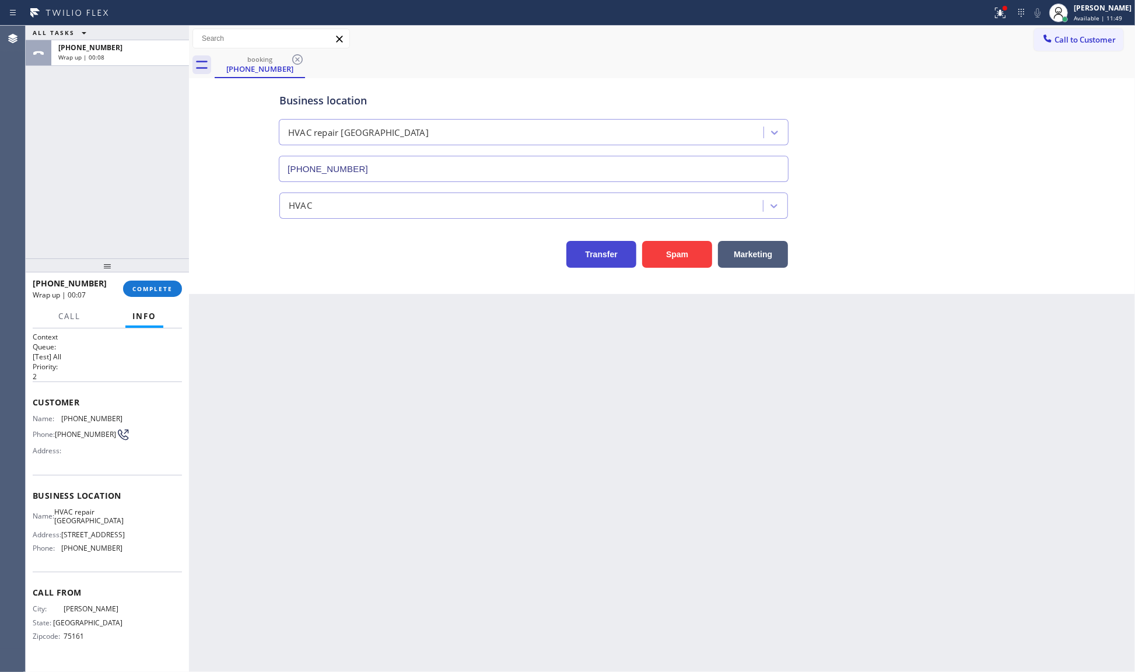
click at [594, 252] on button "Transfer" at bounding box center [601, 254] width 70 height 27
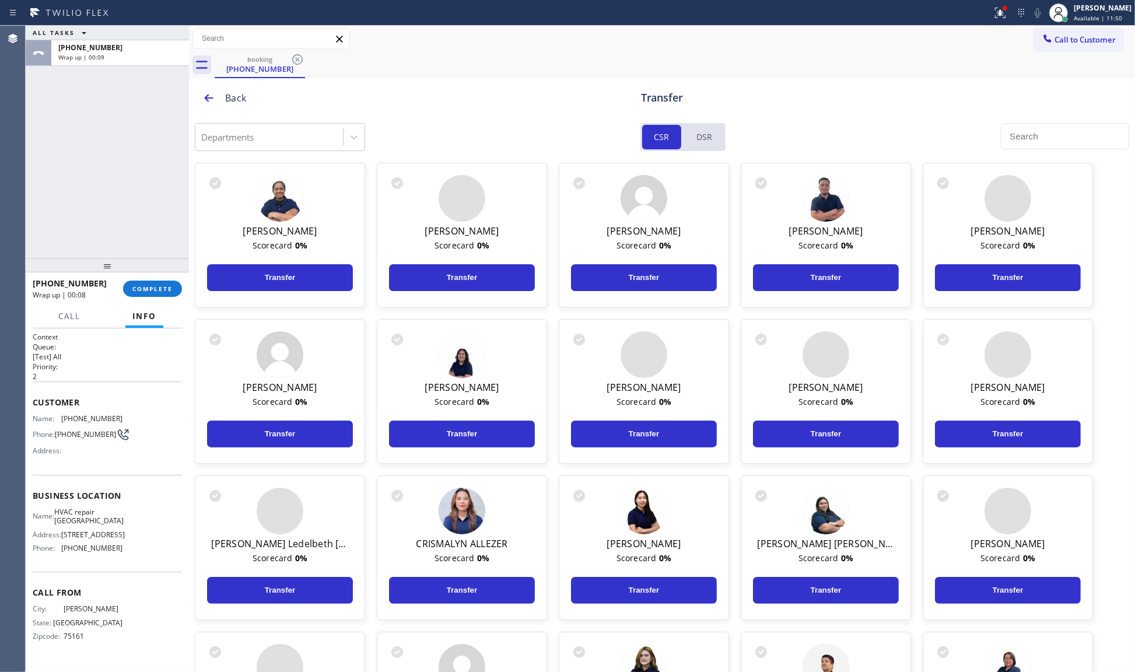
click at [595, 251] on div "Scorecard 0 %" at bounding box center [643, 245] width 169 height 13
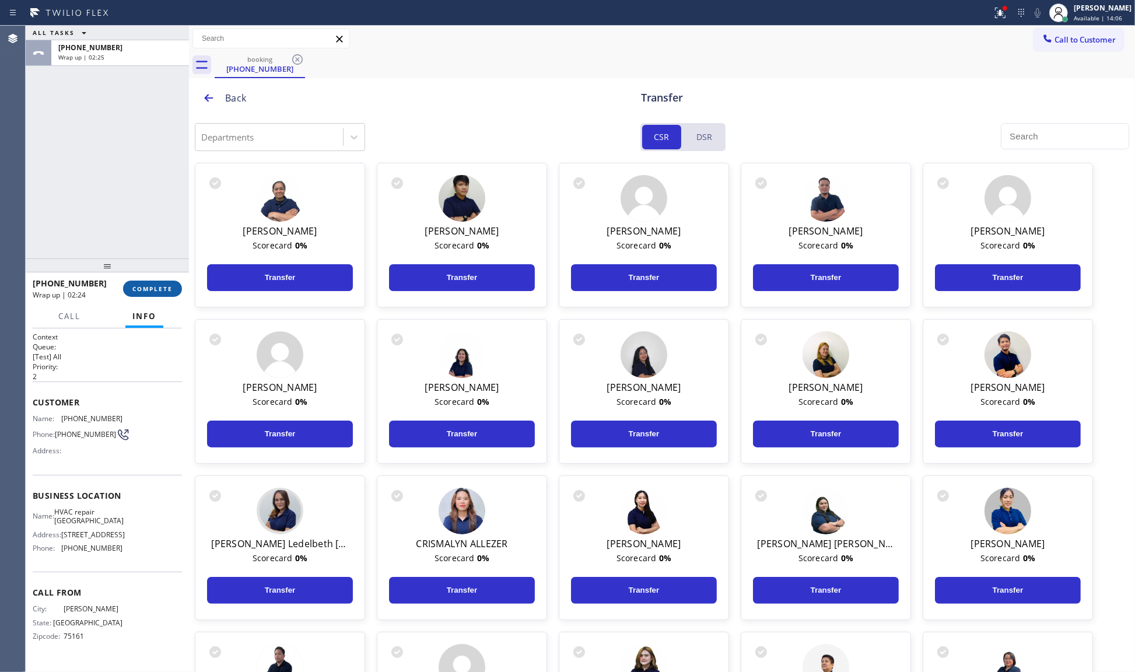
click at [152, 296] on button "COMPLETE" at bounding box center [152, 288] width 59 height 16
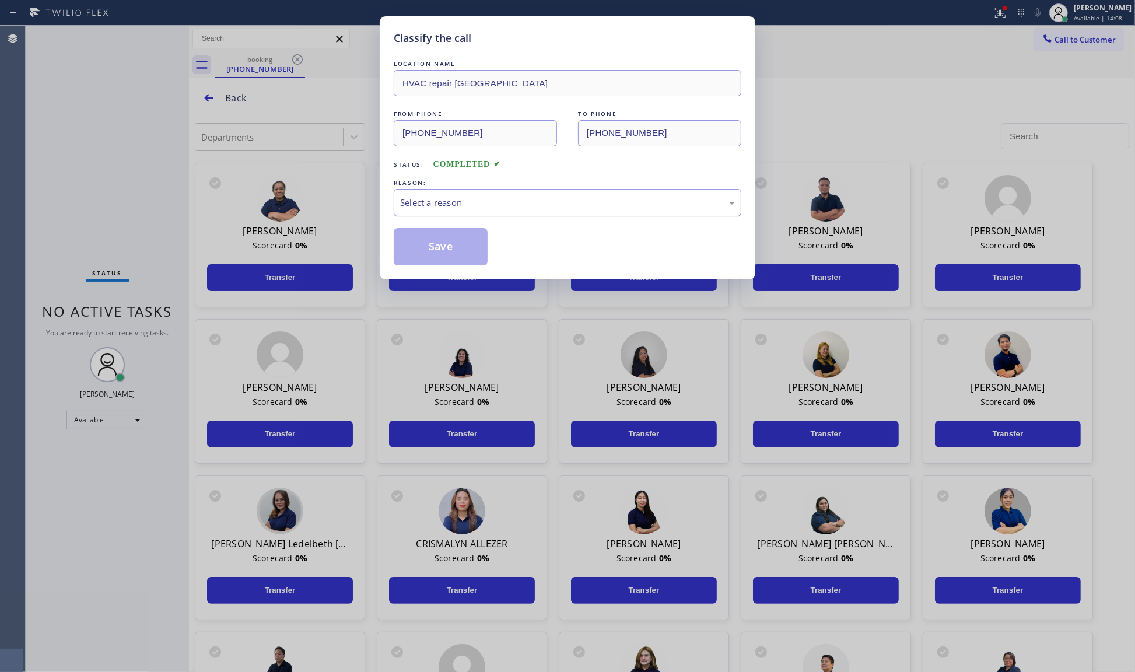
click at [471, 204] on div "Select a reason" at bounding box center [567, 202] width 335 height 13
click at [432, 246] on button "Save" at bounding box center [441, 246] width 94 height 37
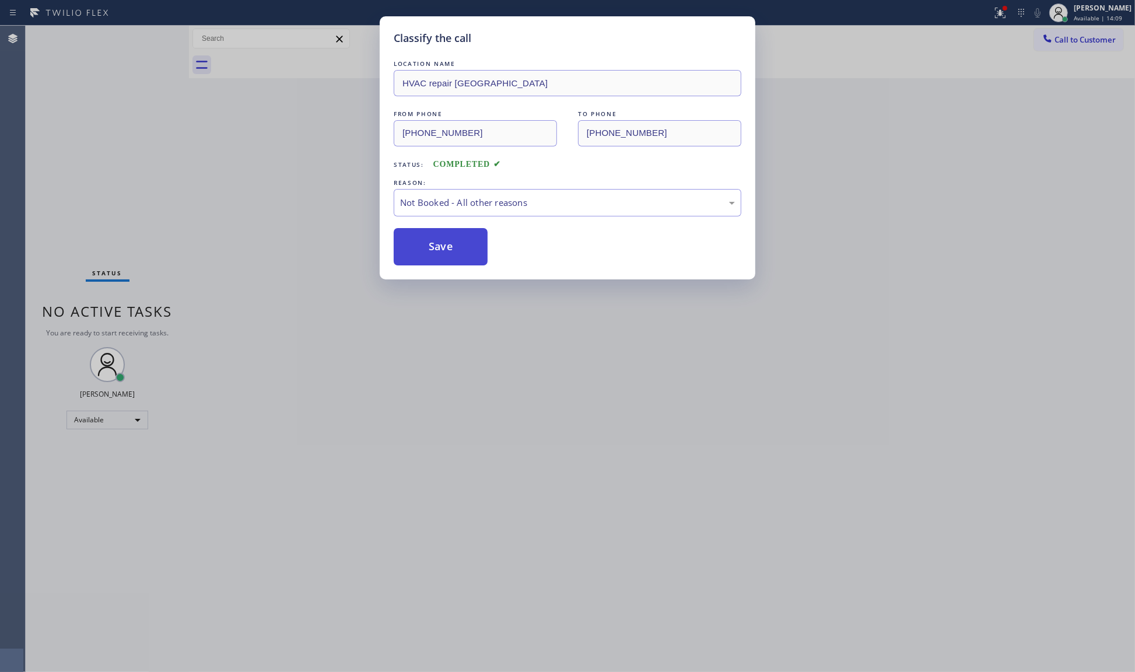
click at [432, 246] on button "Save" at bounding box center [441, 246] width 94 height 37
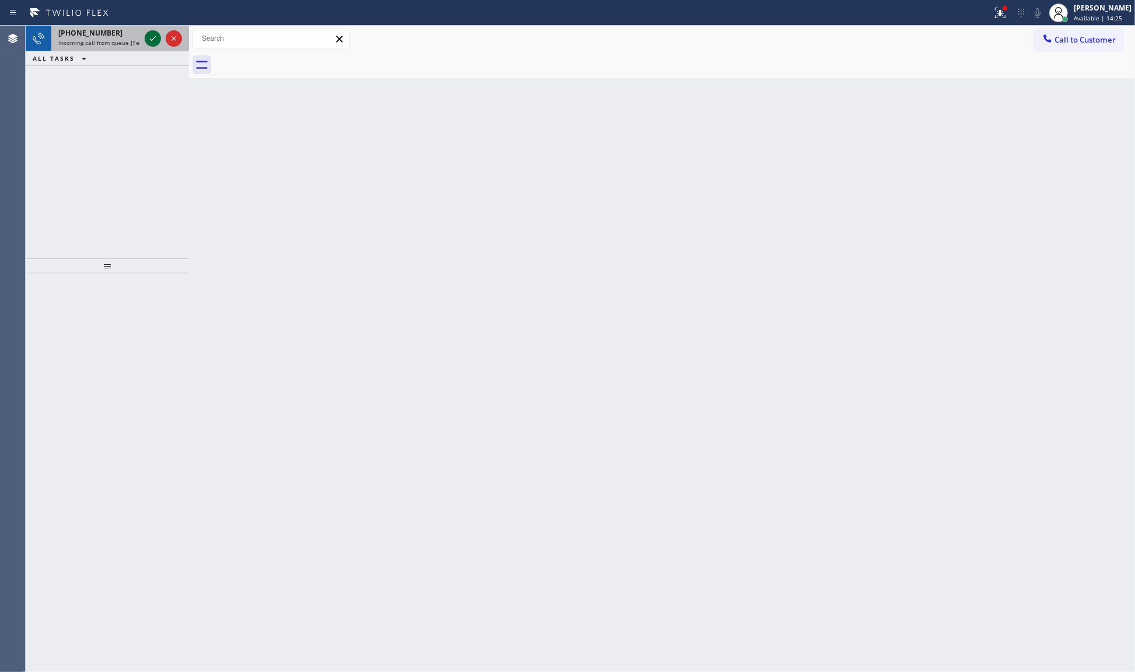
click at [150, 36] on icon at bounding box center [153, 38] width 14 height 14
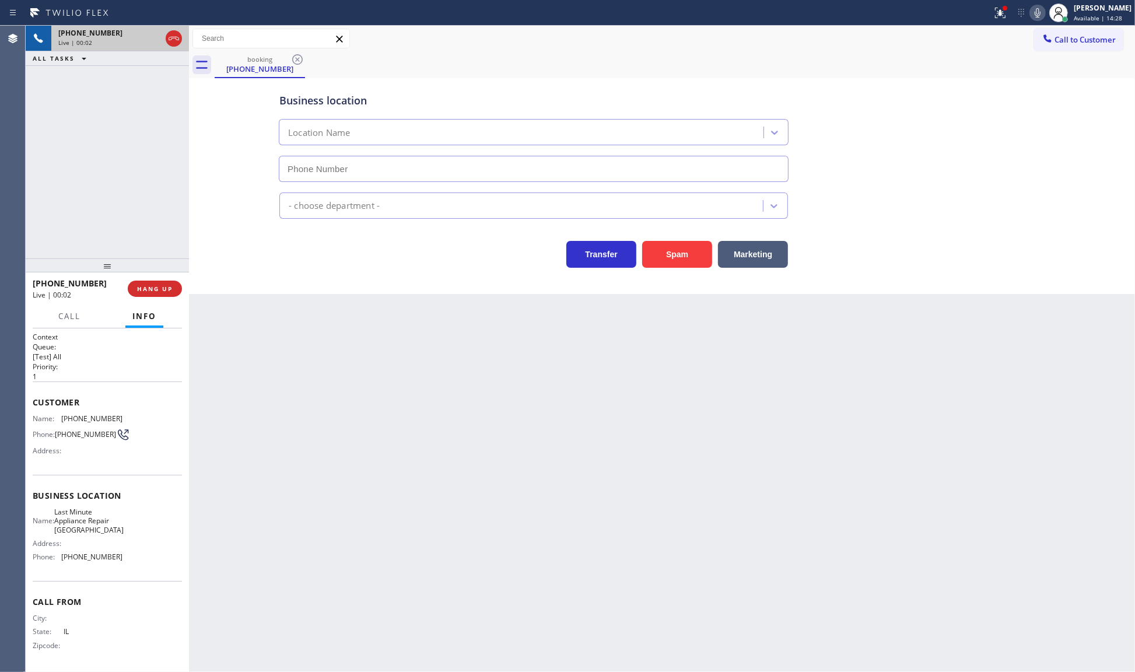
type input "(630) 333-4959"
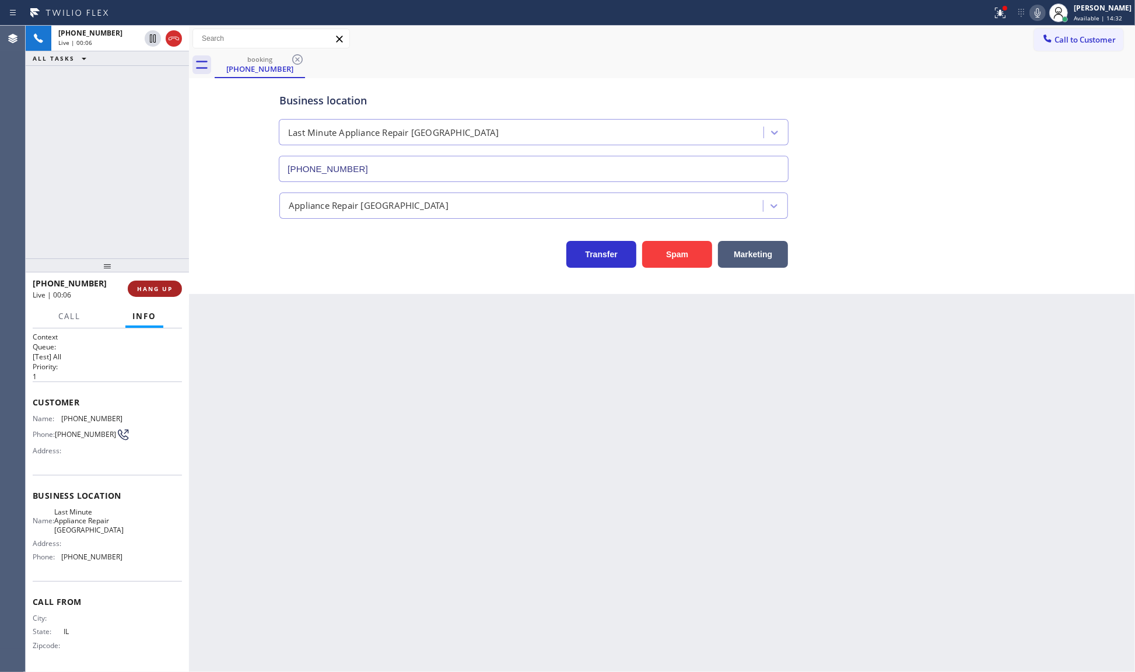
click at [145, 285] on span "HANG UP" at bounding box center [155, 289] width 36 height 8
click at [159, 292] on span "COMPLETE" at bounding box center [152, 289] width 40 height 8
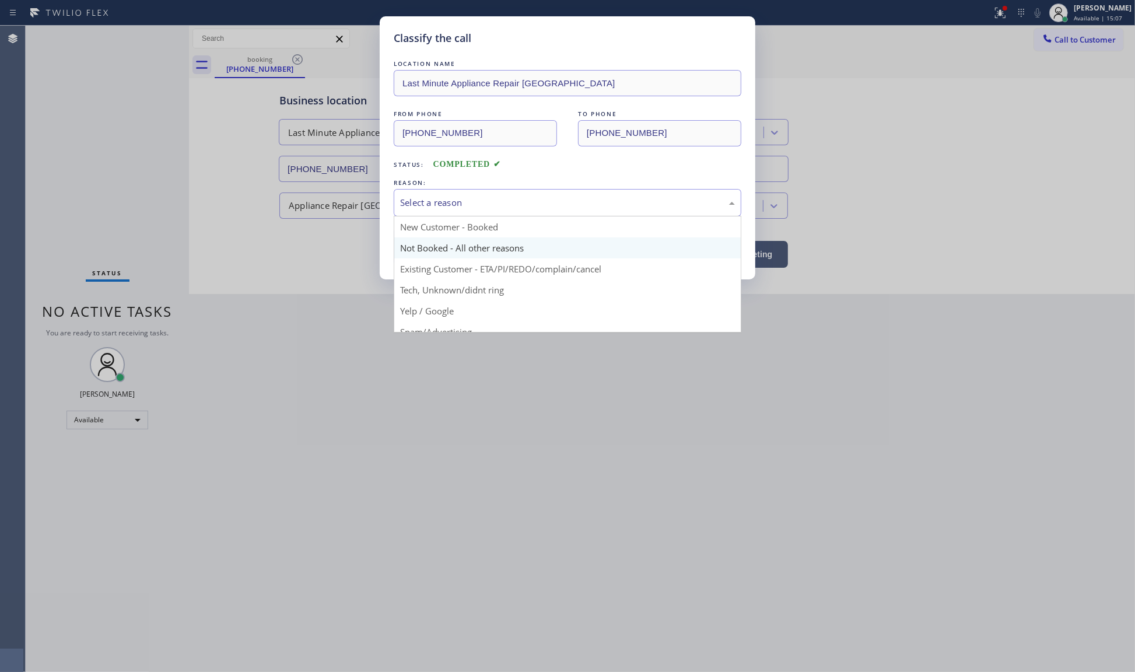
drag, startPoint x: 479, startPoint y: 212, endPoint x: 452, endPoint y: 244, distance: 41.8
click at [478, 216] on div "Select a reason" at bounding box center [568, 202] width 348 height 27
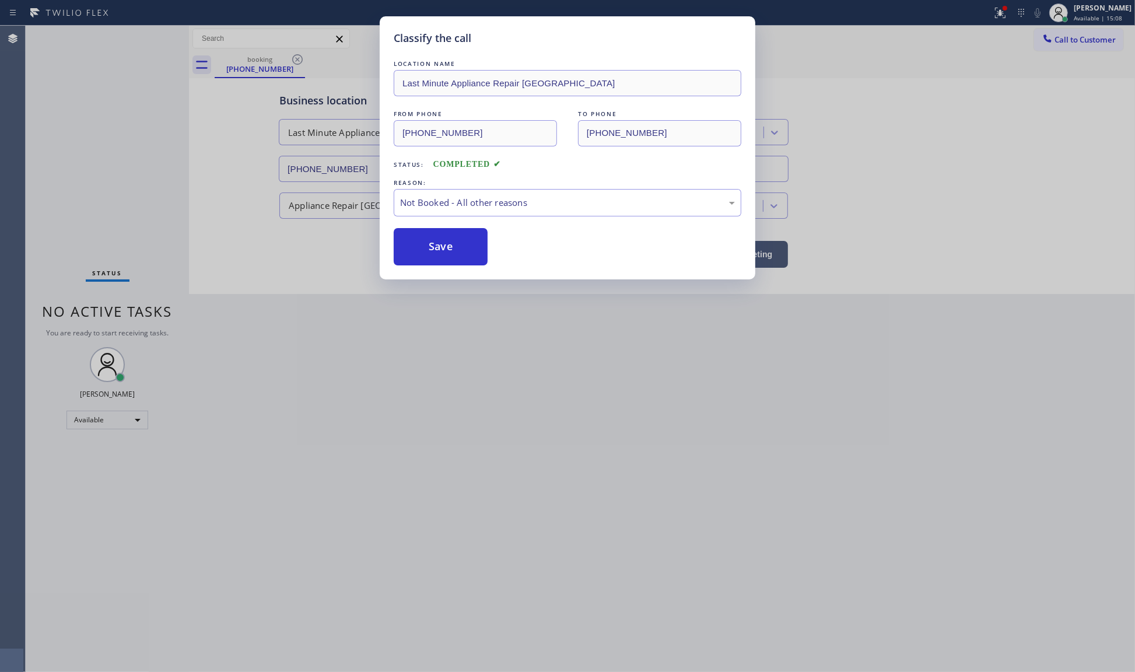
click at [440, 246] on button "Save" at bounding box center [441, 246] width 94 height 37
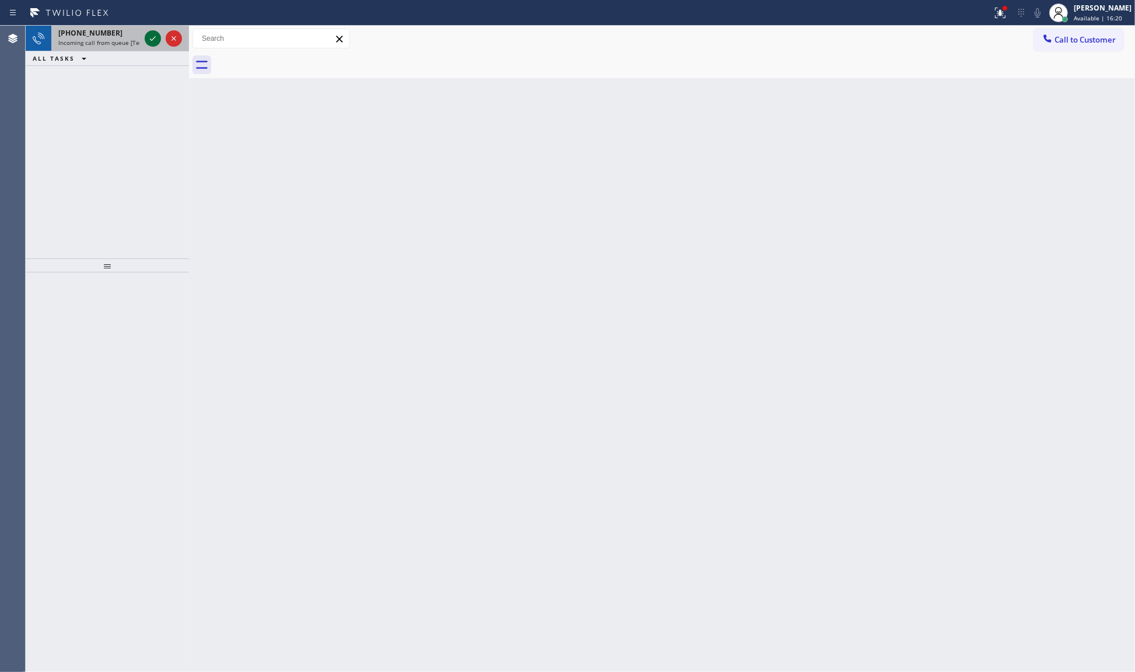
click at [159, 34] on icon at bounding box center [153, 38] width 14 height 14
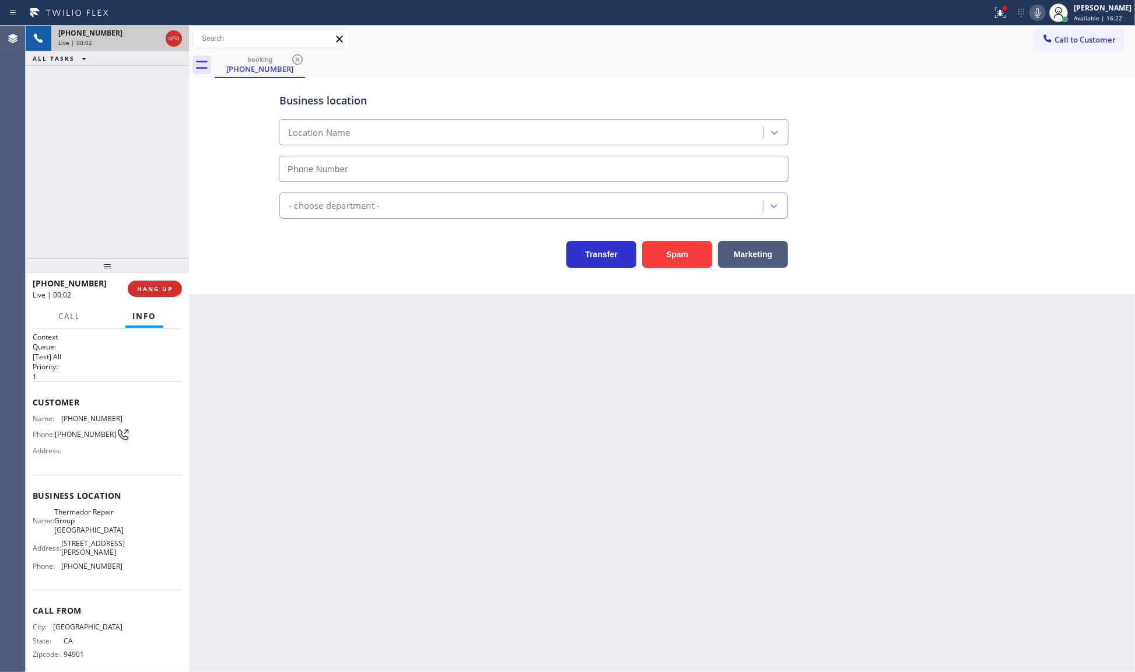
type input "(650) 243-0322"
click at [1006, 12] on icon at bounding box center [1000, 13] width 14 height 14
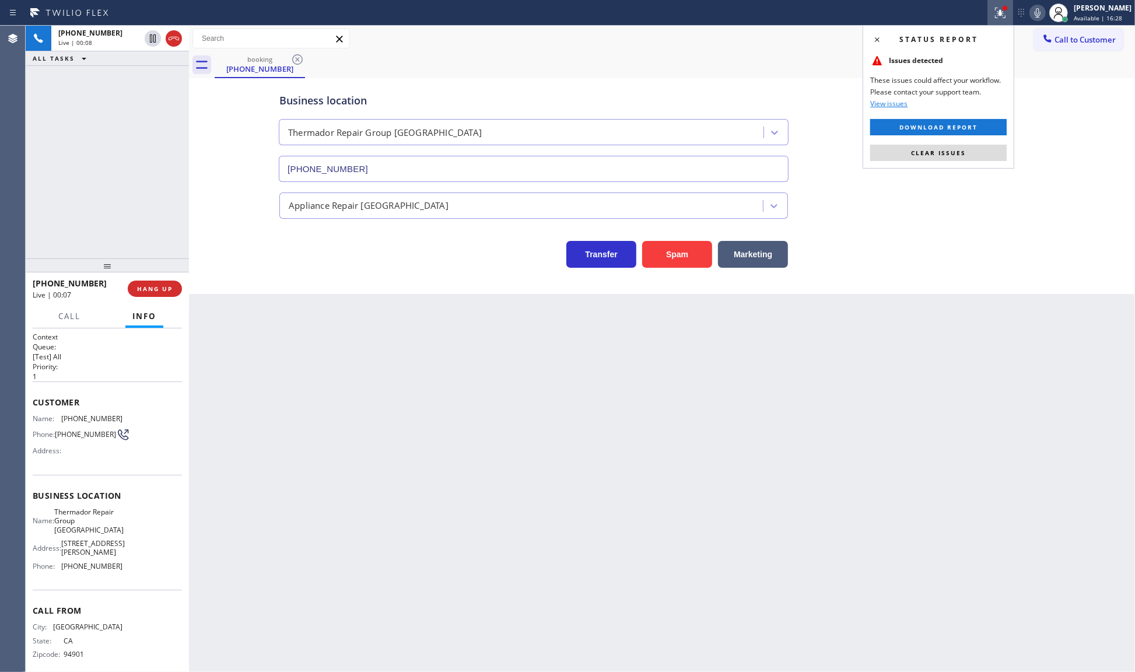
drag, startPoint x: 957, startPoint y: 142, endPoint x: 955, endPoint y: 152, distance: 10.3
click at [957, 143] on div "Status report Issues detected These issues could affect your workflow. Please c…" at bounding box center [938, 96] width 152 height 143
click at [955, 153] on span "Clear issues" at bounding box center [938, 153] width 55 height 8
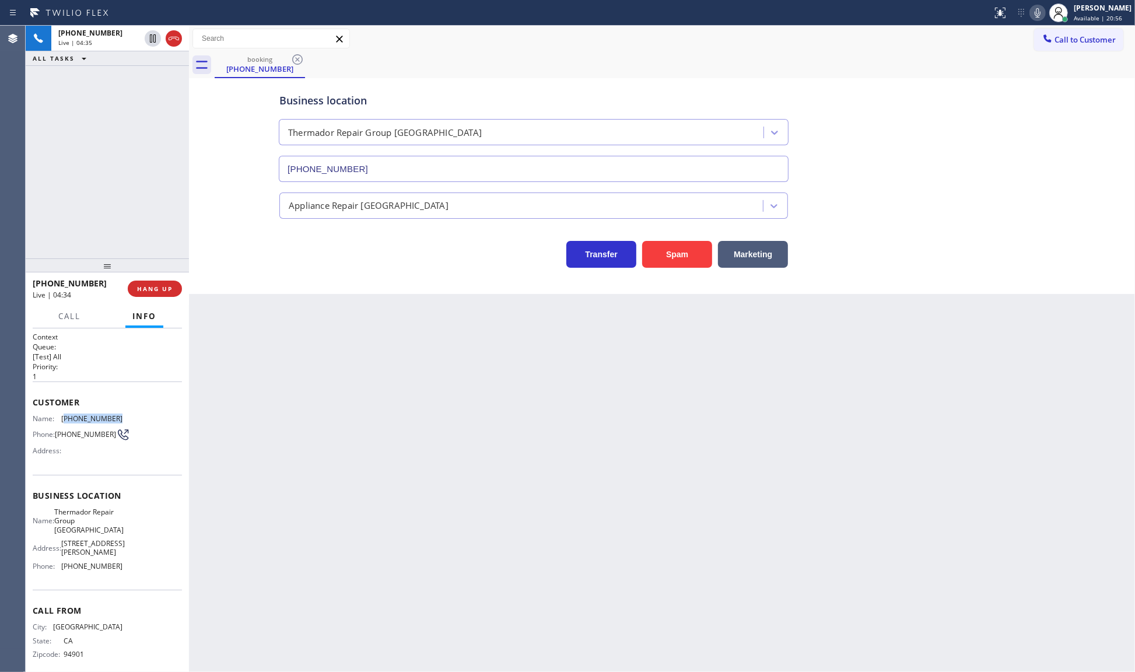
drag, startPoint x: 62, startPoint y: 417, endPoint x: 122, endPoint y: 413, distance: 60.2
click at [122, 414] on div "Name: (415) 706-8887 Phone: (415) 706-8887 Address:" at bounding box center [107, 437] width 149 height 46
copy span "415) 706-8887"
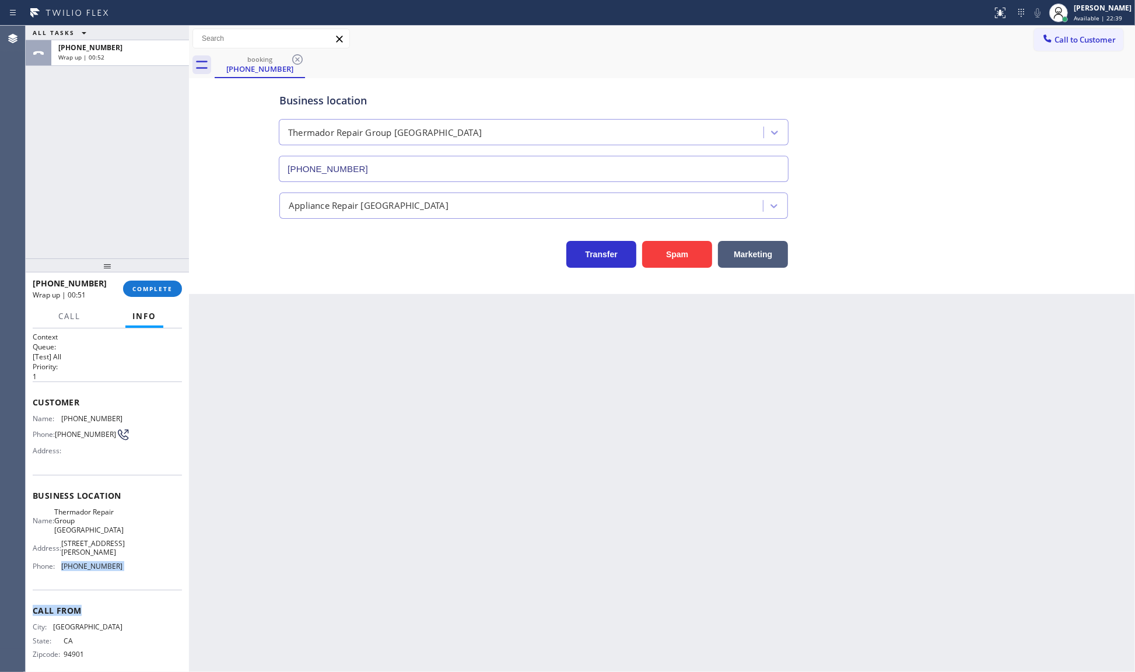
drag, startPoint x: 60, startPoint y: 567, endPoint x: 149, endPoint y: 586, distance: 91.1
click at [149, 586] on div "Context Queue: [Test] All Priority: 1 Customer Name: (415) 706-8887 Phone: (415…" at bounding box center [107, 505] width 149 height 346
click at [62, 577] on div "Business location Name: Thermador Repair Group Menlo Park Address: 431 Burgess …" at bounding box center [107, 532] width 149 height 115
drag, startPoint x: 62, startPoint y: 559, endPoint x: 117, endPoint y: 562, distance: 54.9
click at [117, 562] on div "Name: Thermador Repair Group Menlo Park Address: 431 Burgess Dr, Phone: (650) 2…" at bounding box center [107, 541] width 149 height 68
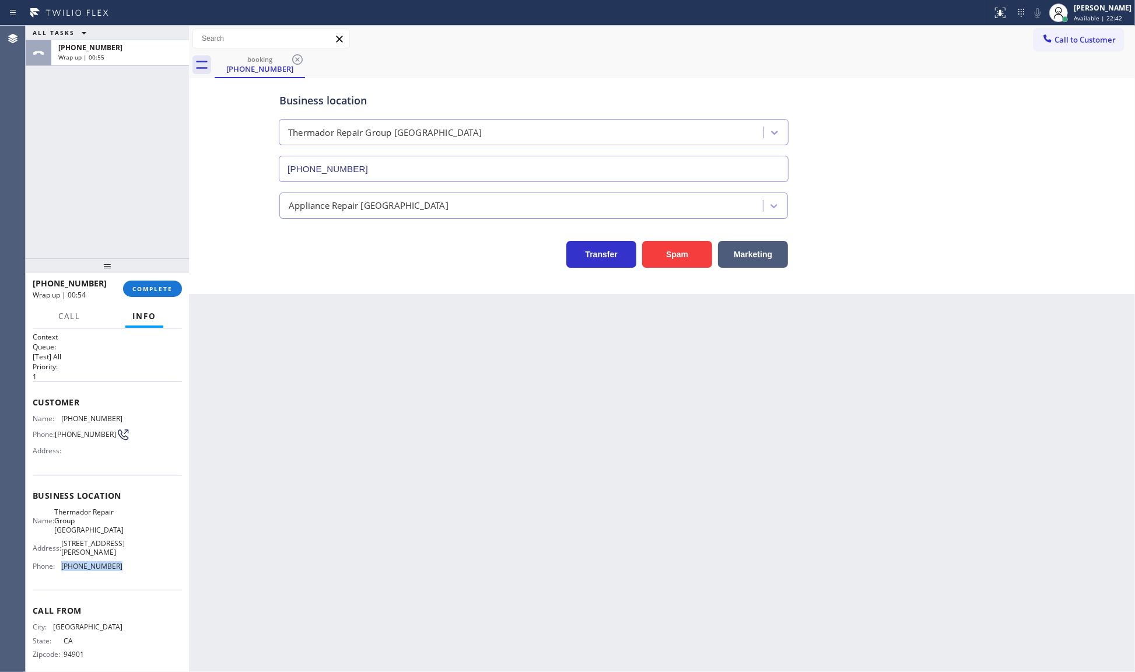
copy span "(650) 243-0322"
drag, startPoint x: 61, startPoint y: 514, endPoint x: 108, endPoint y: 532, distance: 50.0
click at [108, 532] on span "Thermador Repair Group Menlo Park" at bounding box center [88, 520] width 69 height 27
copy span "Thermador Repair Group Menlo Park"
click at [152, 278] on div "+14157068887 Wrap up | 04:31 COMPLETE" at bounding box center [107, 288] width 149 height 30
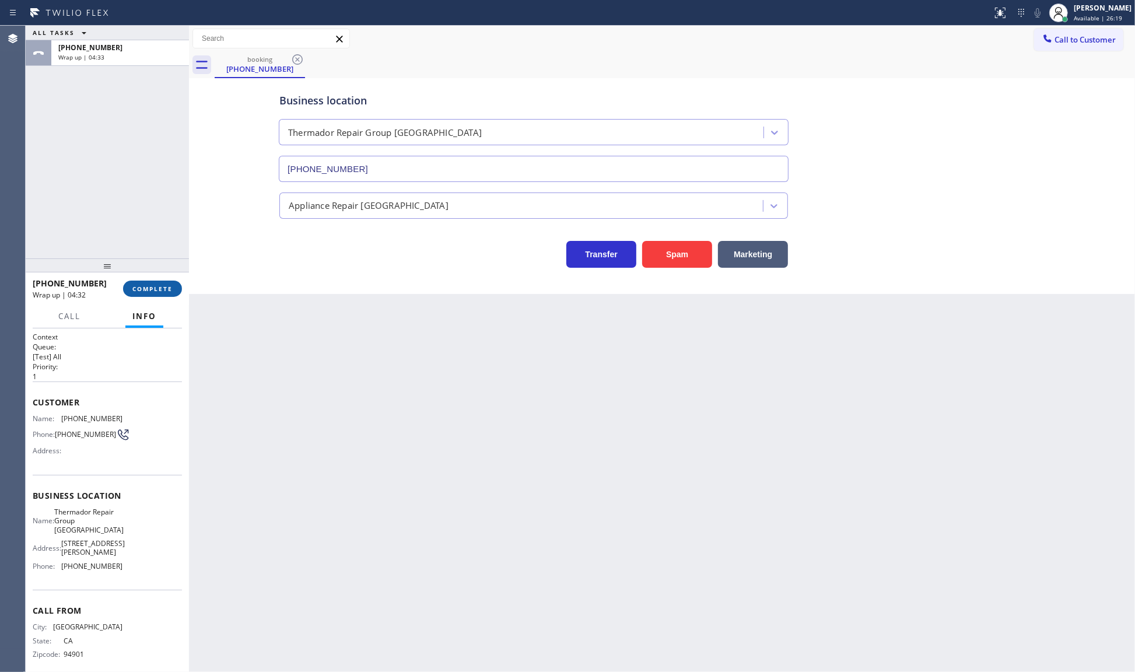
click at [156, 296] on button "COMPLETE" at bounding box center [152, 288] width 59 height 16
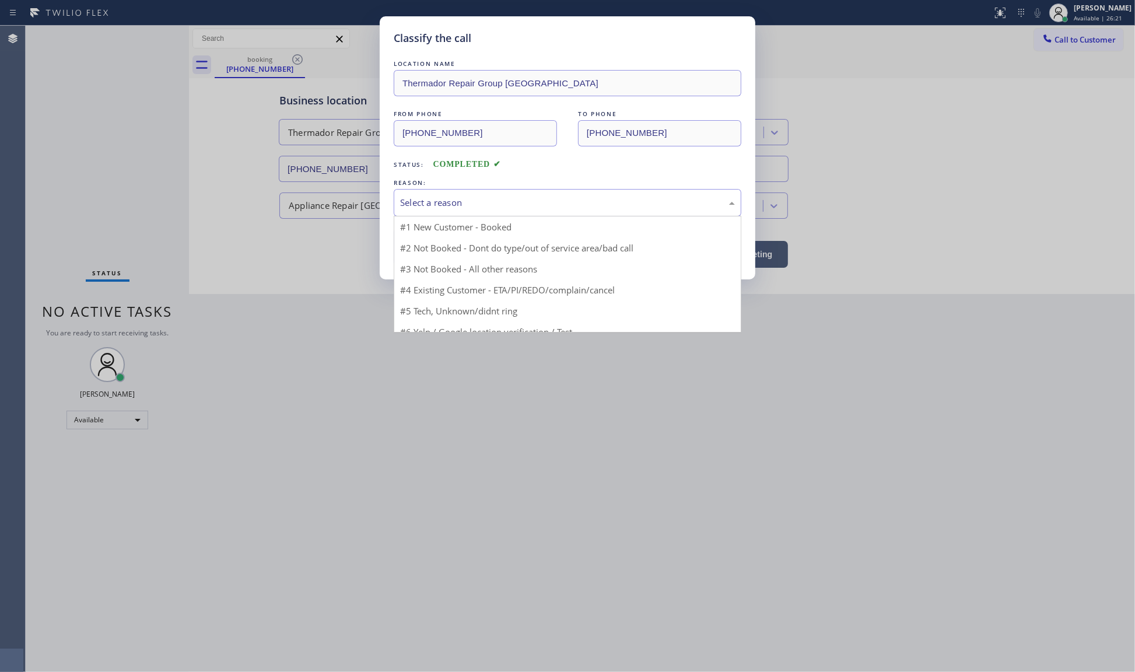
click at [449, 206] on div "Select a reason" at bounding box center [567, 202] width 335 height 13
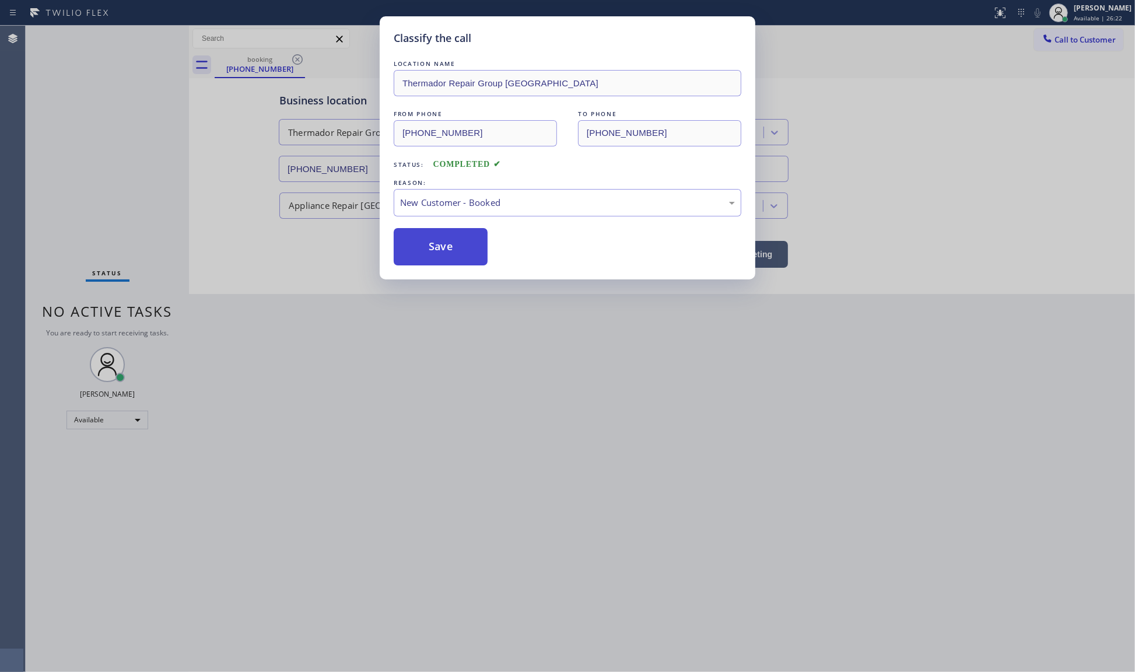
click at [436, 258] on button "Save" at bounding box center [441, 246] width 94 height 37
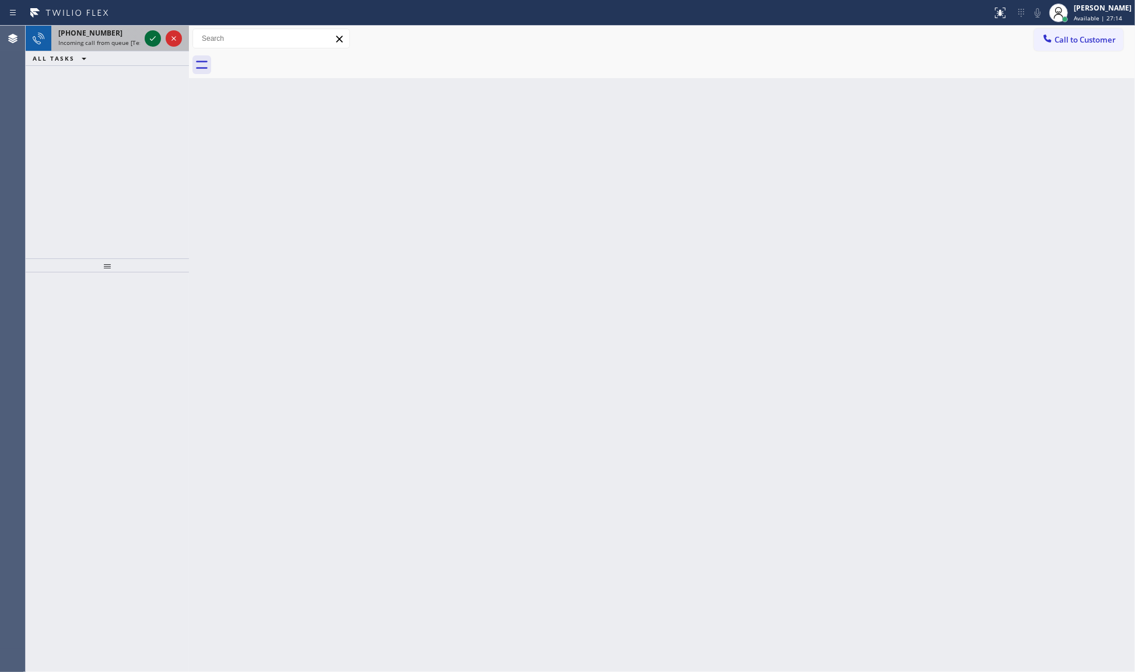
click at [147, 38] on icon at bounding box center [153, 38] width 14 height 14
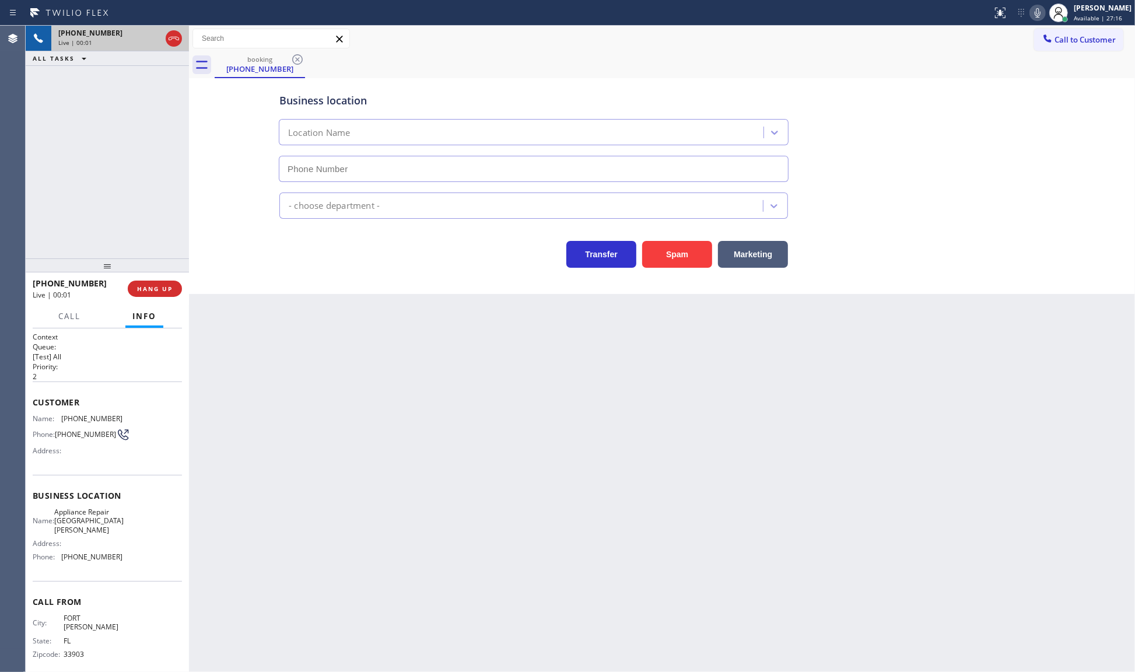
type input "(239) 235-3793"
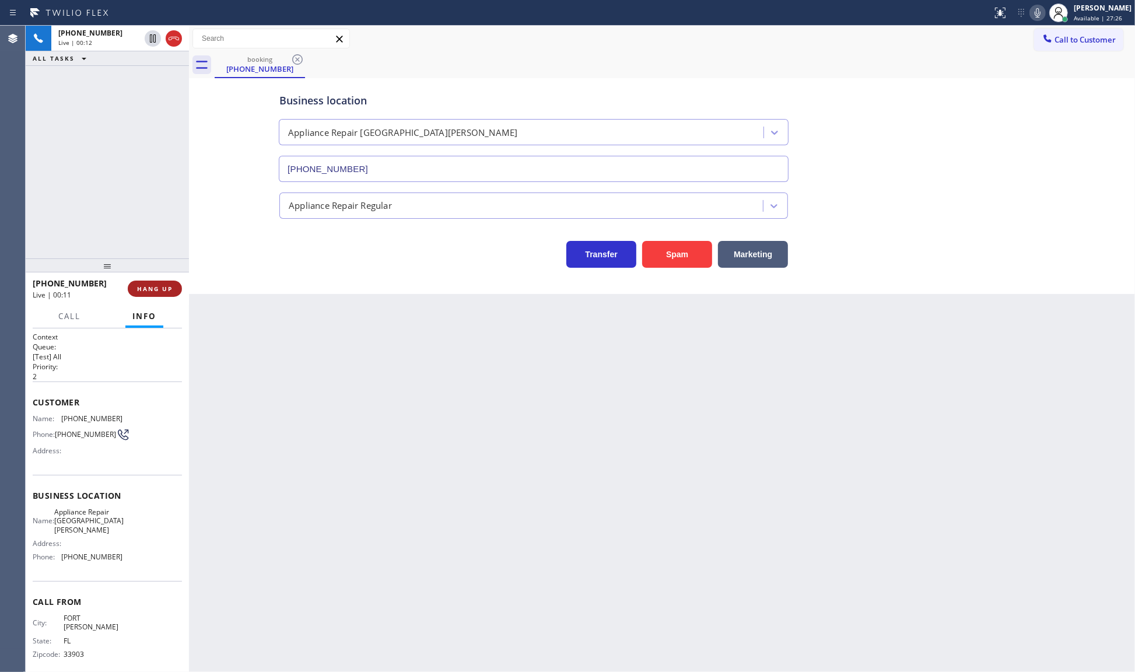
click at [167, 292] on button "HANG UP" at bounding box center [155, 288] width 54 height 16
drag, startPoint x: 137, startPoint y: 275, endPoint x: 137, endPoint y: 287, distance: 12.8
click at [137, 272] on div at bounding box center [107, 265] width 163 height 14
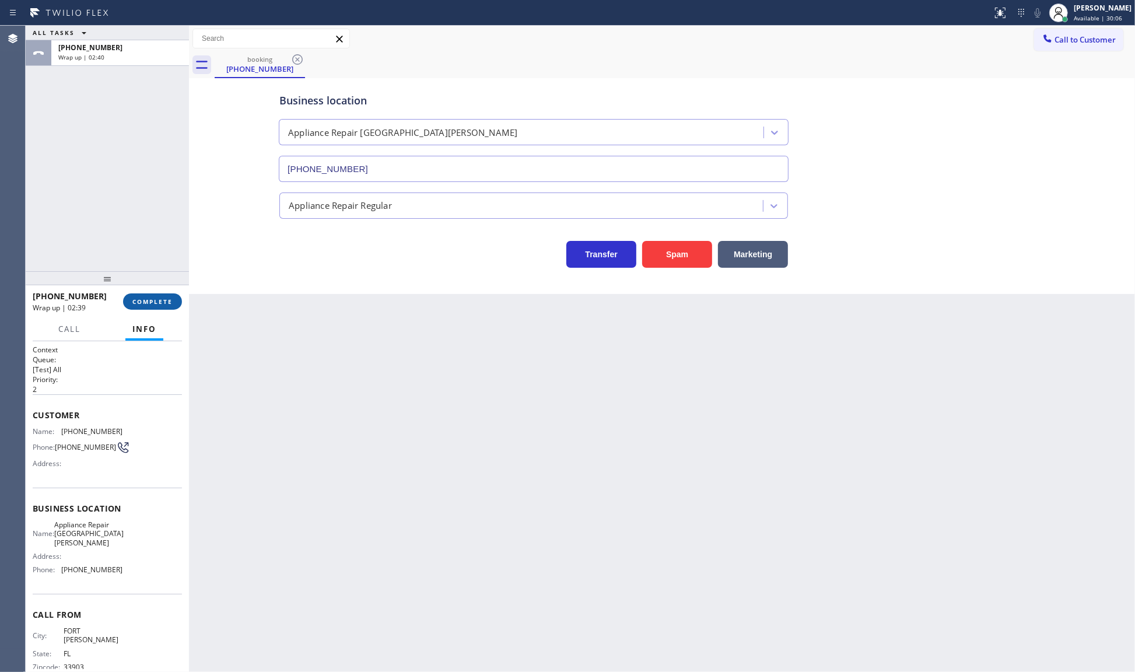
drag, startPoint x: 145, startPoint y: 310, endPoint x: 147, endPoint y: 301, distance: 8.5
click at [145, 309] on div "+12394100089 Wrap up | 02:39 COMPLETE" at bounding box center [107, 301] width 149 height 30
click at [150, 303] on span "COMPLETE" at bounding box center [152, 301] width 40 height 8
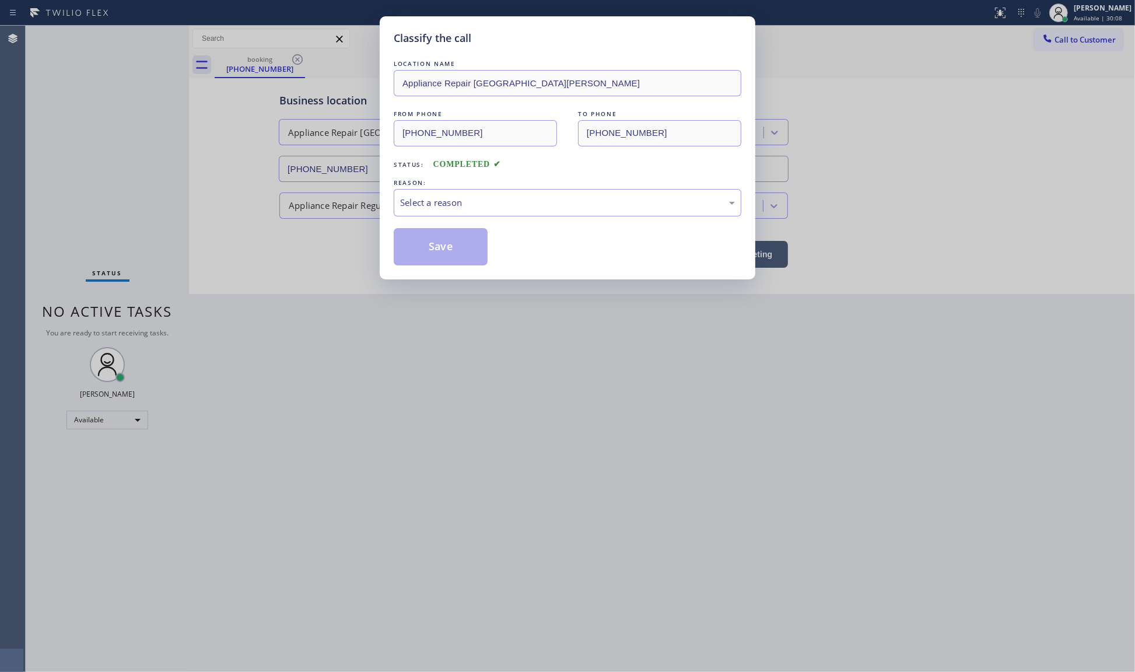
click at [413, 220] on div "LOCATION NAME Appliance Repair Fort Myers FROM PHONE (239) 410-0089 TO PHONE (2…" at bounding box center [568, 162] width 348 height 208
click at [414, 209] on div "Select a reason" at bounding box center [567, 202] width 335 height 13
click at [429, 249] on button "Save" at bounding box center [441, 246] width 94 height 37
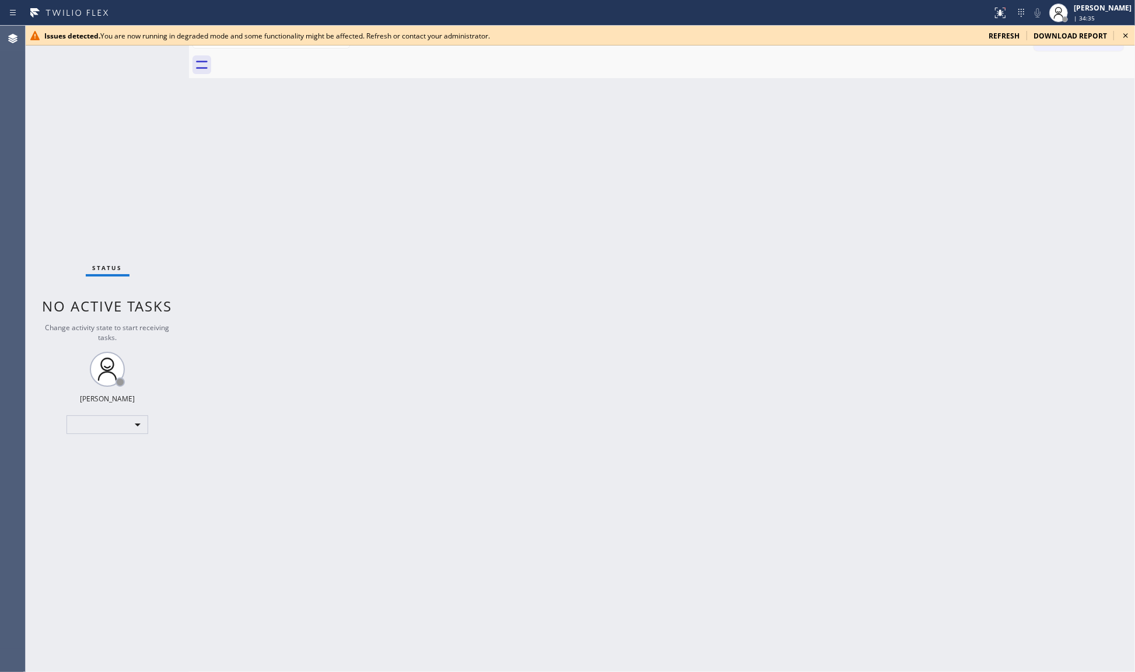
click at [1003, 38] on span "refresh" at bounding box center [1003, 36] width 31 height 10
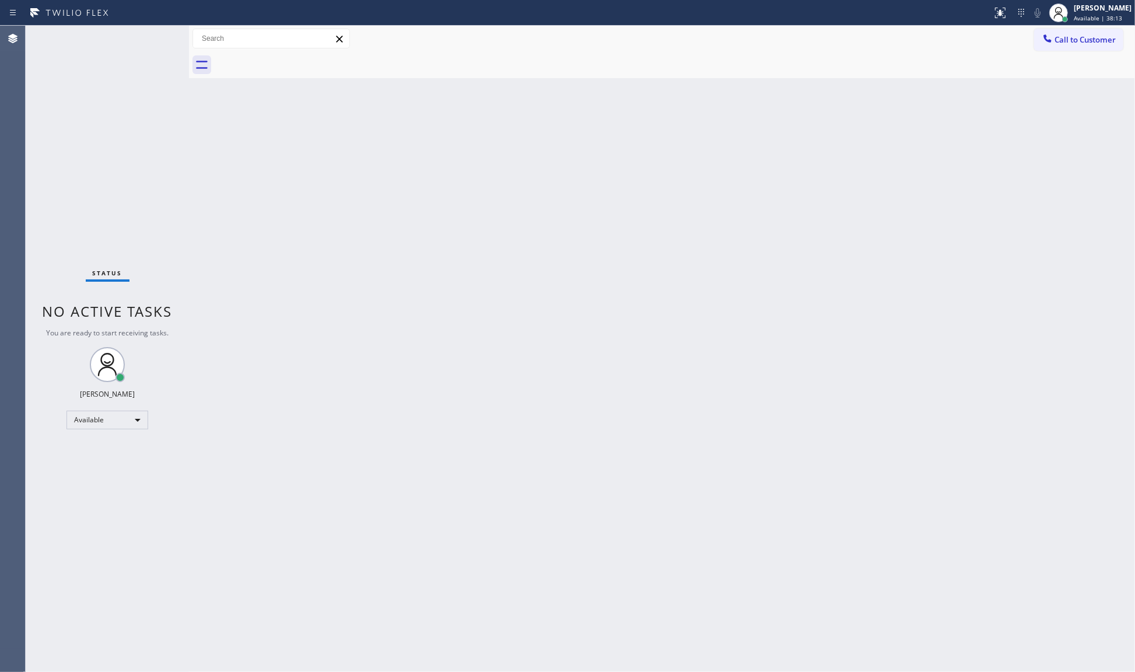
click at [152, 39] on div "Status No active tasks You are ready to start receiving tasks. JENIZA ALCAYDE A…" at bounding box center [107, 349] width 163 height 646
drag, startPoint x: 147, startPoint y: 40, endPoint x: 153, endPoint y: 38, distance: 6.5
click at [153, 38] on div "Status No active tasks You are ready to start receiving tasks. JENIZA ALCAYDE A…" at bounding box center [107, 349] width 163 height 646
click at [155, 38] on div "Status No active tasks You are ready to start receiving tasks. JENIZA ALCAYDE A…" at bounding box center [107, 349] width 163 height 646
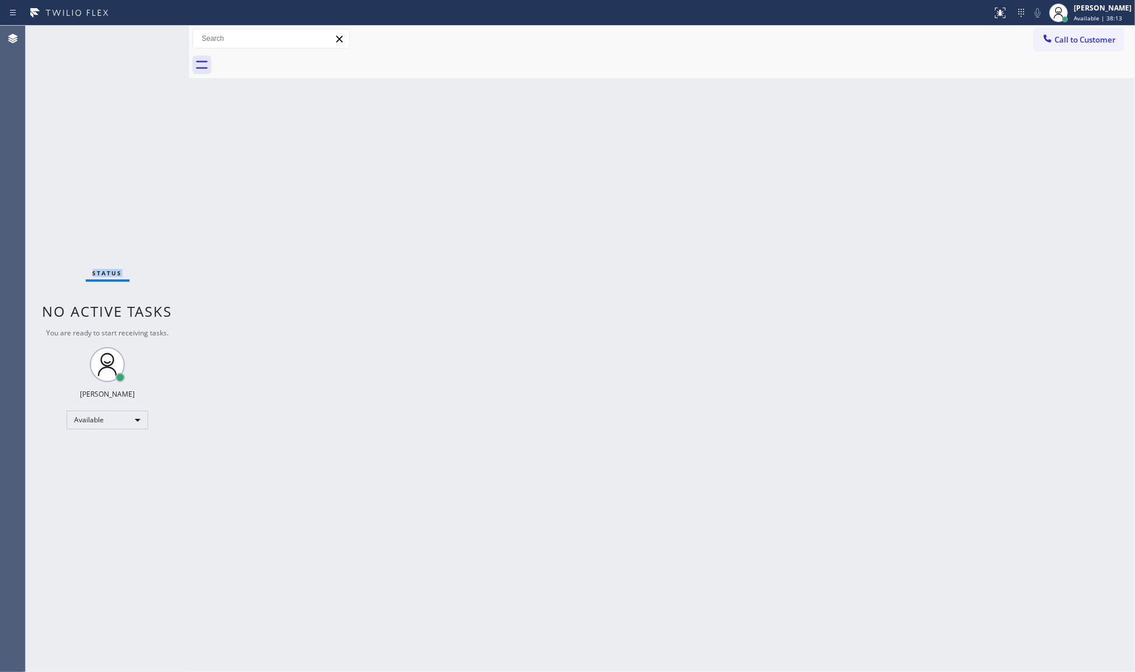
click at [156, 37] on div "Status No active tasks You are ready to start receiving tasks. JENIZA ALCAYDE A…" at bounding box center [107, 349] width 163 height 646
click at [711, 202] on div "Back to Dashboard Change Sender ID Customers Technicians Select a contact Outbo…" at bounding box center [662, 349] width 946 height 646
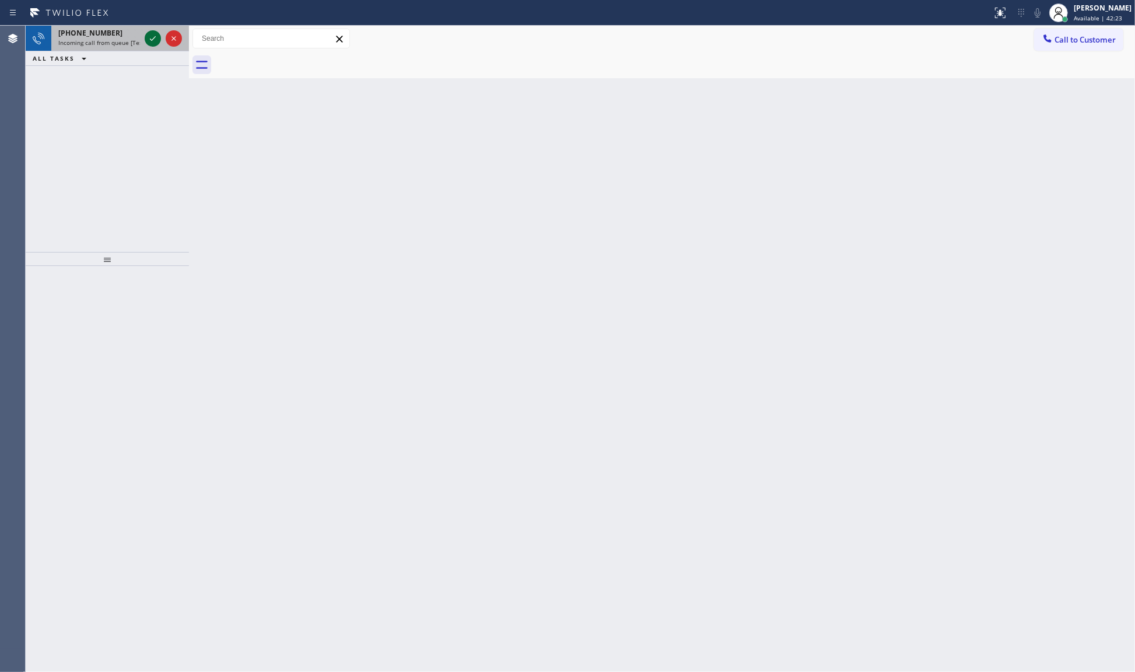
drag, startPoint x: 146, startPoint y: 38, endPoint x: 158, endPoint y: 38, distance: 11.7
click at [155, 38] on div "+13373786833 Incoming call from queue [Test] All" at bounding box center [107, 39] width 163 height 26
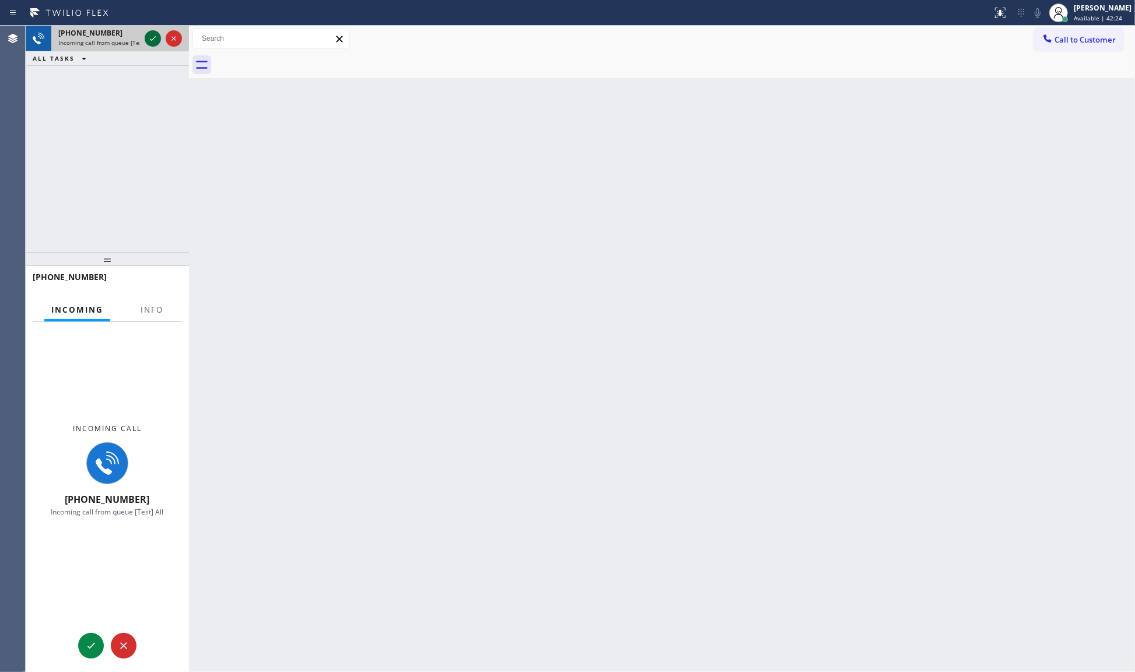
click at [159, 38] on icon at bounding box center [153, 38] width 14 height 14
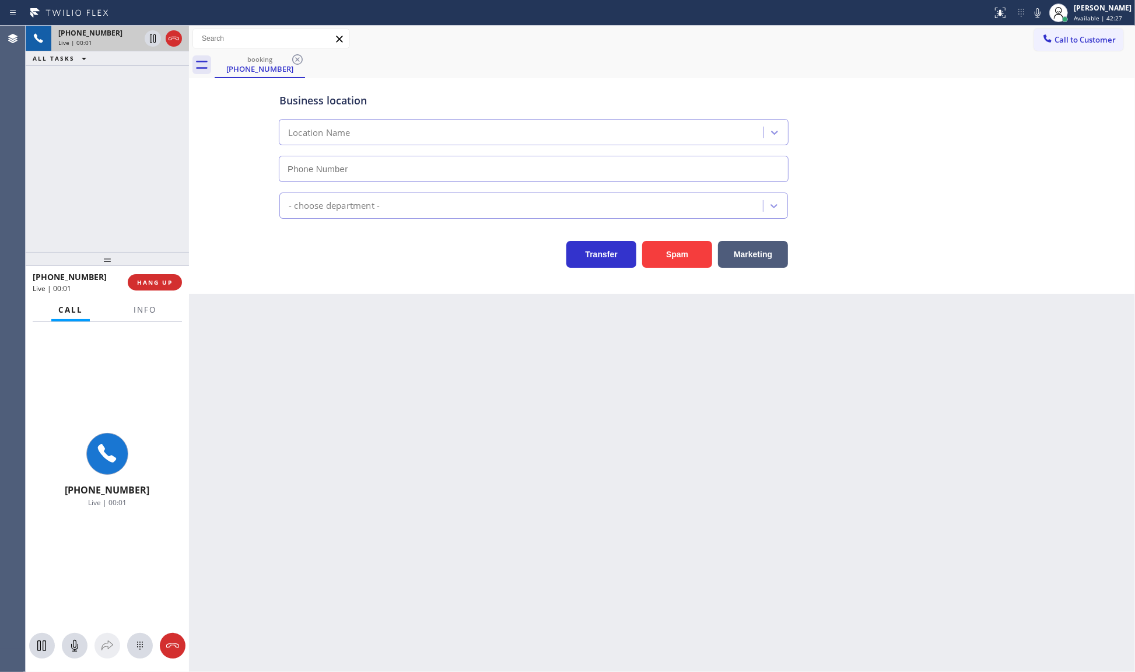
type input "(310) 695-1315"
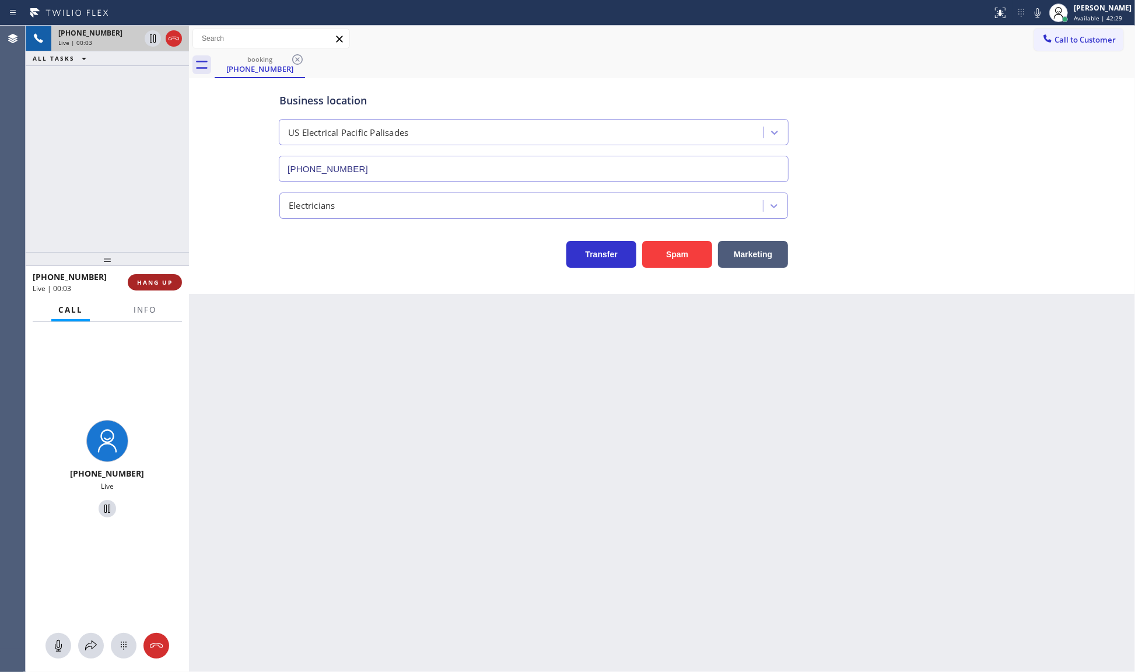
click at [132, 281] on button "HANG UP" at bounding box center [155, 282] width 54 height 16
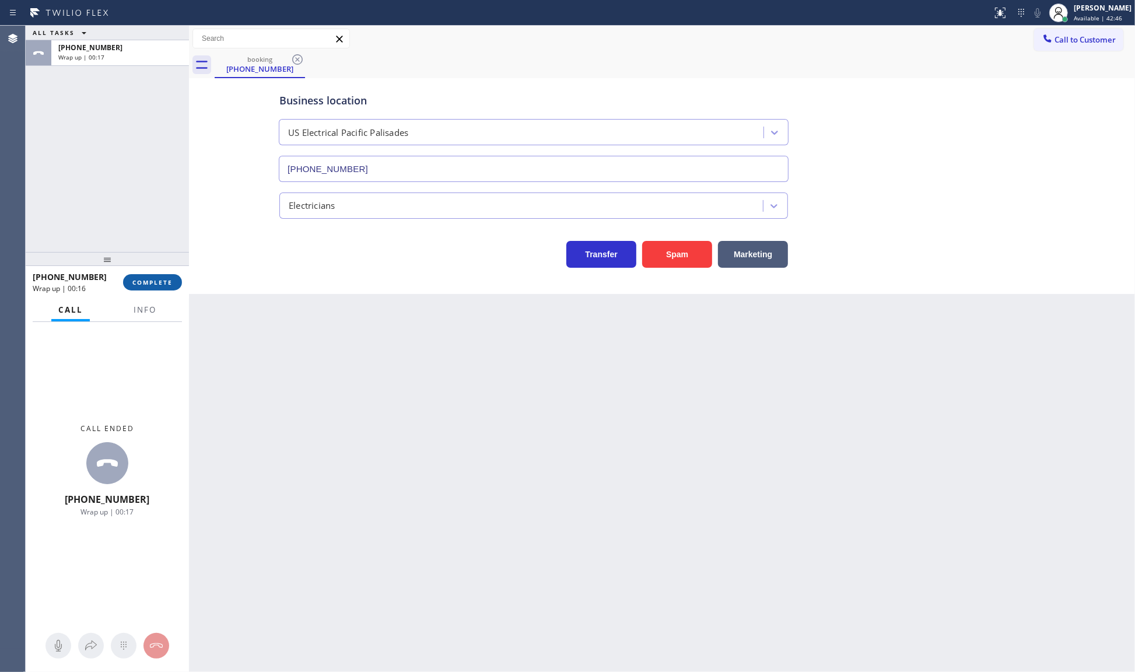
drag, startPoint x: 145, startPoint y: 290, endPoint x: 149, endPoint y: 278, distance: 12.6
click at [149, 279] on button "COMPLETE" at bounding box center [152, 282] width 59 height 16
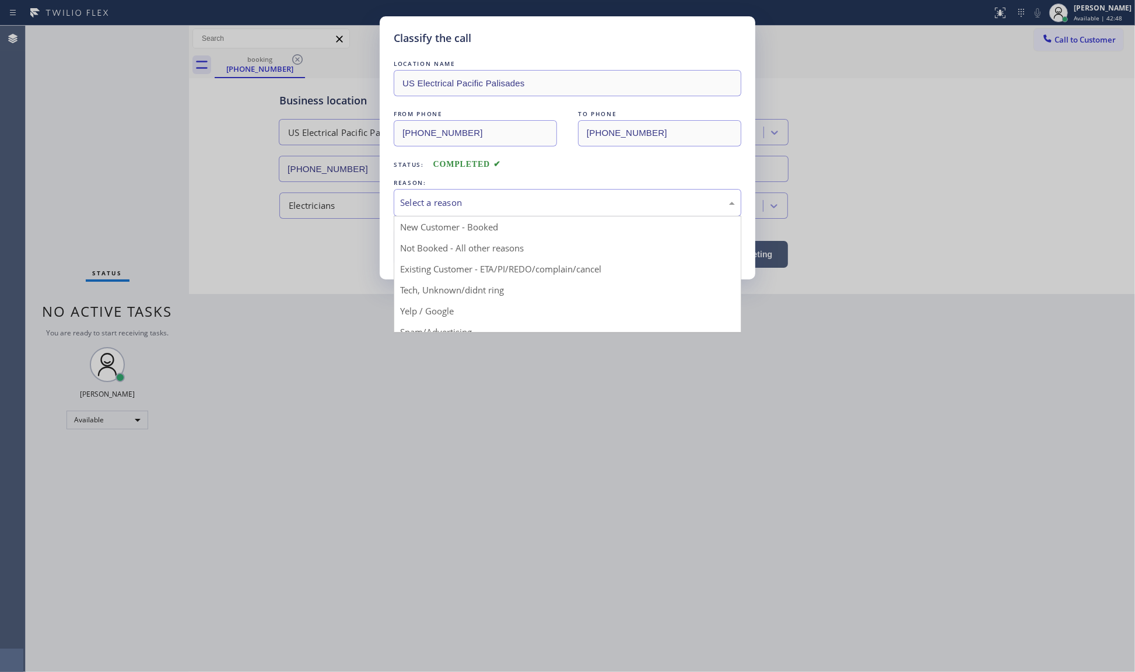
click at [426, 198] on div "Select a reason" at bounding box center [567, 202] width 335 height 13
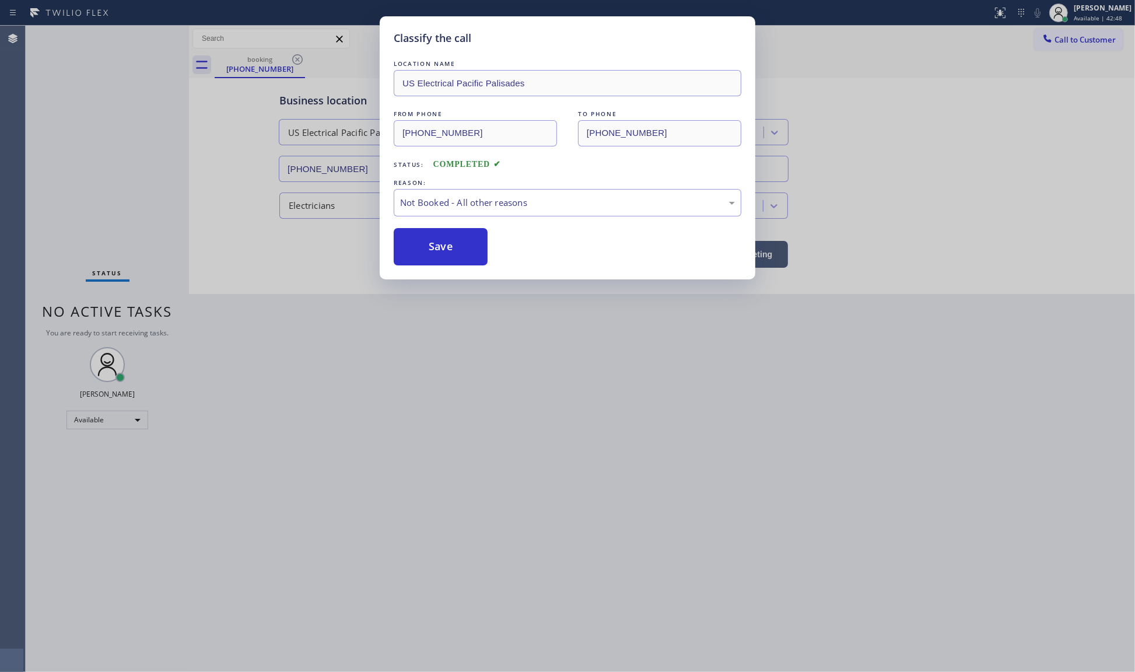
click at [458, 245] on button "Save" at bounding box center [441, 246] width 94 height 37
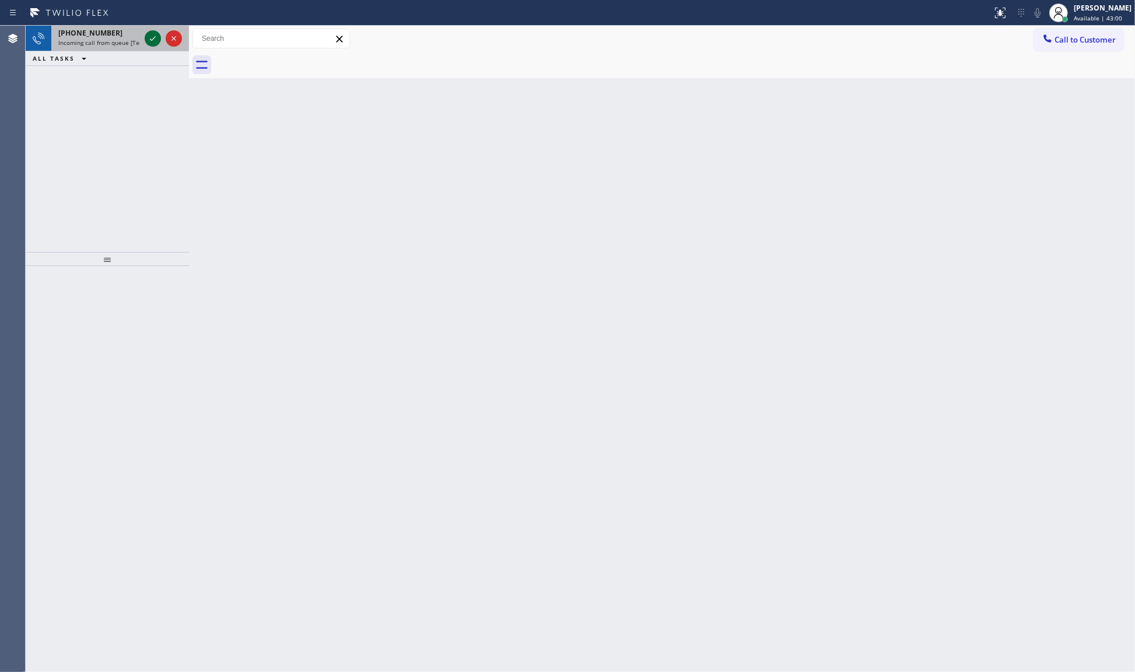
click at [150, 38] on icon at bounding box center [153, 38] width 14 height 14
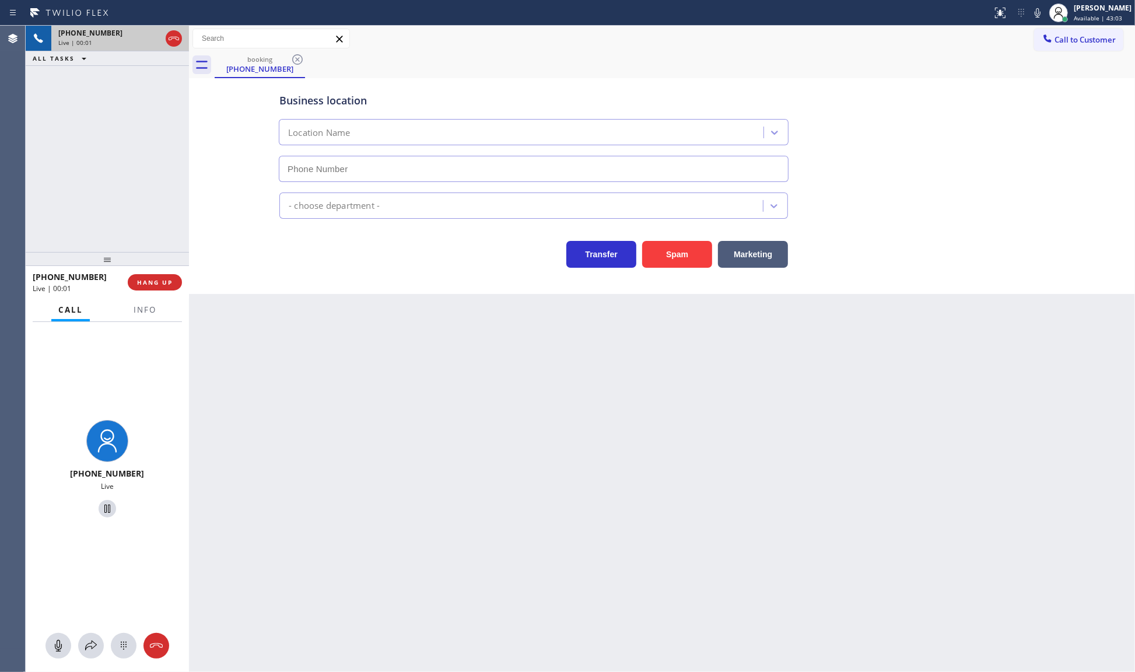
type input "(786) 650-1676"
click at [164, 289] on button "HANG UP" at bounding box center [155, 282] width 54 height 16
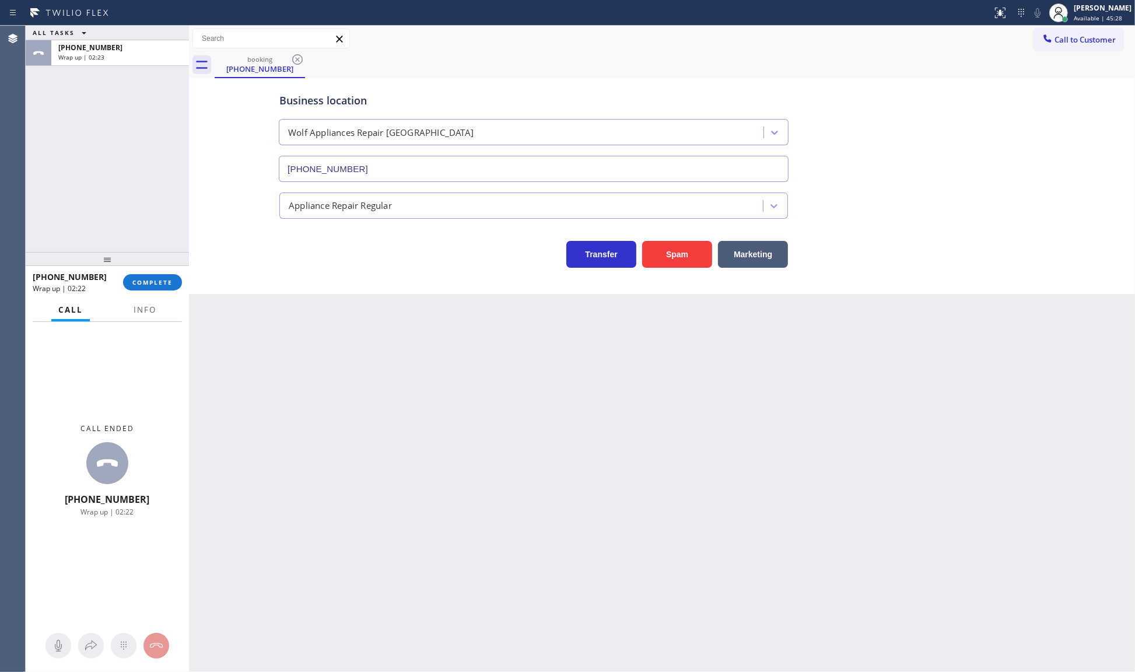
drag, startPoint x: 156, startPoint y: 280, endPoint x: 164, endPoint y: 292, distance: 14.6
click at [164, 292] on div "+16452151915 Wrap up | 02:22 COMPLETE" at bounding box center [107, 282] width 149 height 30
click at [162, 278] on span "COMPLETE" at bounding box center [152, 282] width 40 height 8
click at [159, 266] on div at bounding box center [107, 259] width 163 height 14
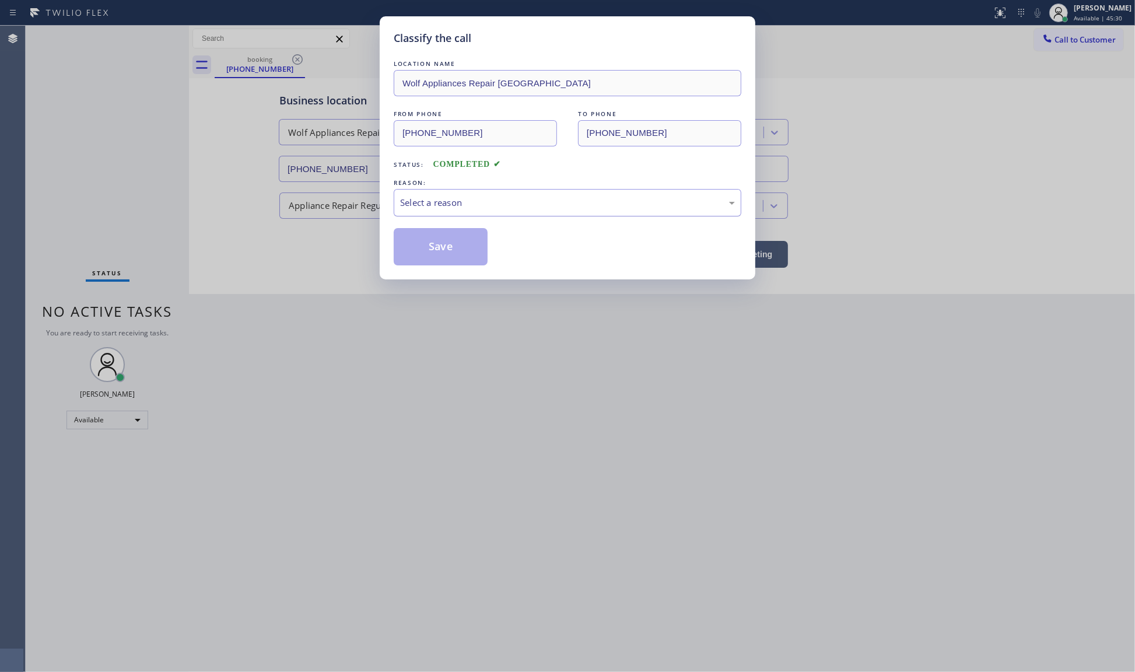
click at [433, 208] on div "Select a reason" at bounding box center [567, 202] width 335 height 13
click at [436, 244] on button "Save" at bounding box center [441, 246] width 94 height 37
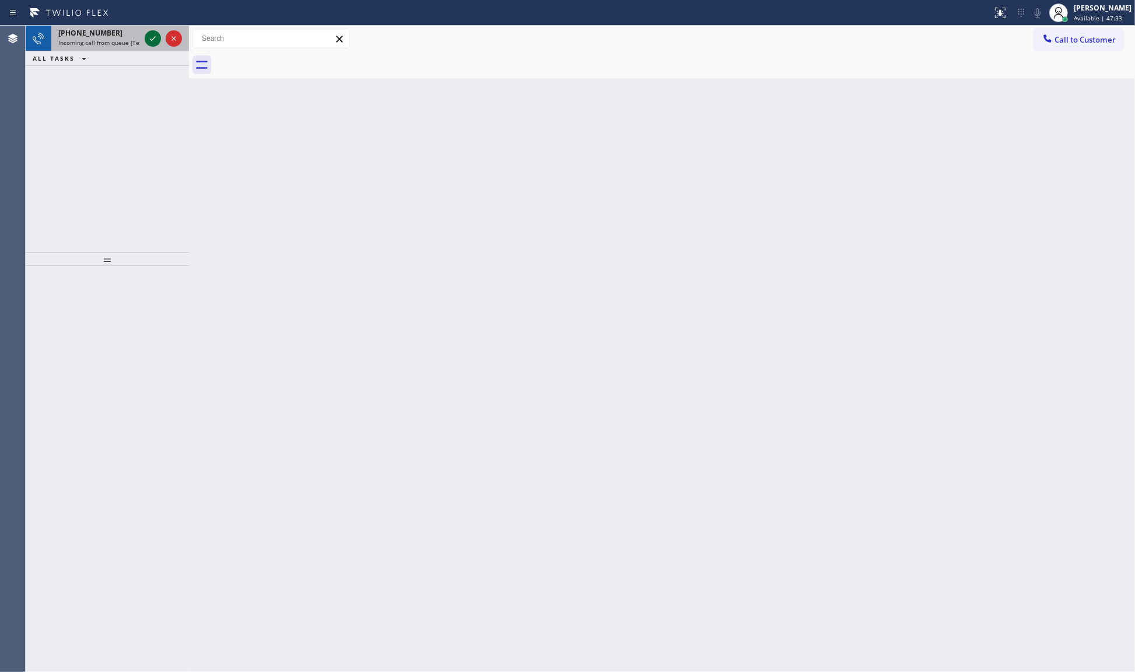
click at [155, 37] on icon at bounding box center [153, 38] width 6 height 5
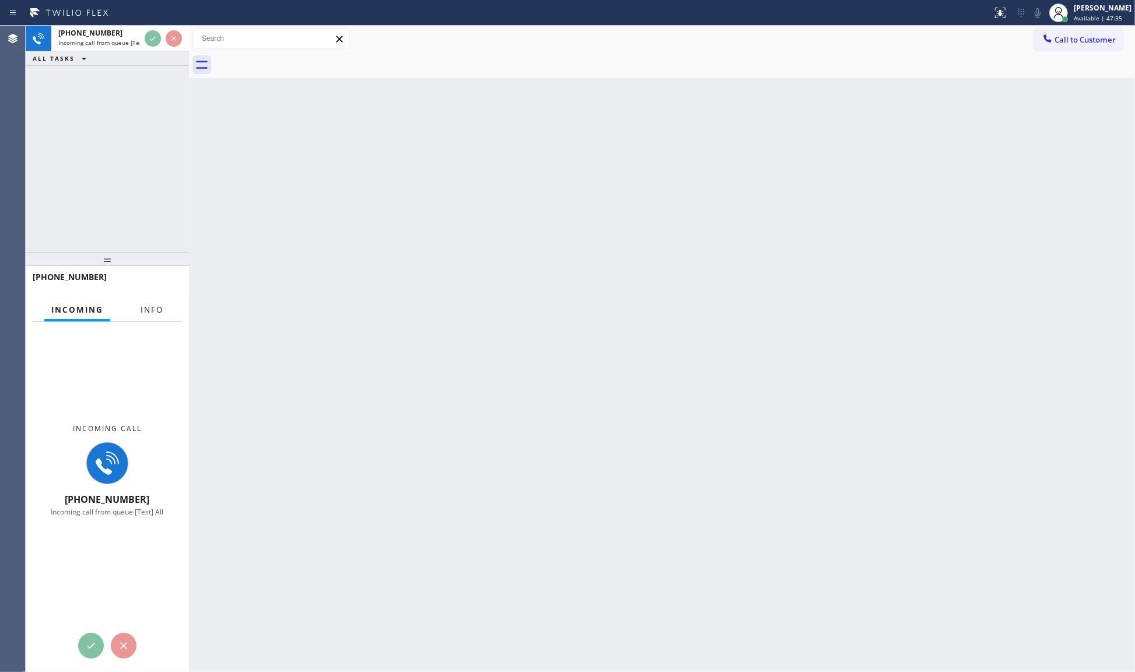
click at [153, 307] on span "Info" at bounding box center [152, 309] width 23 height 10
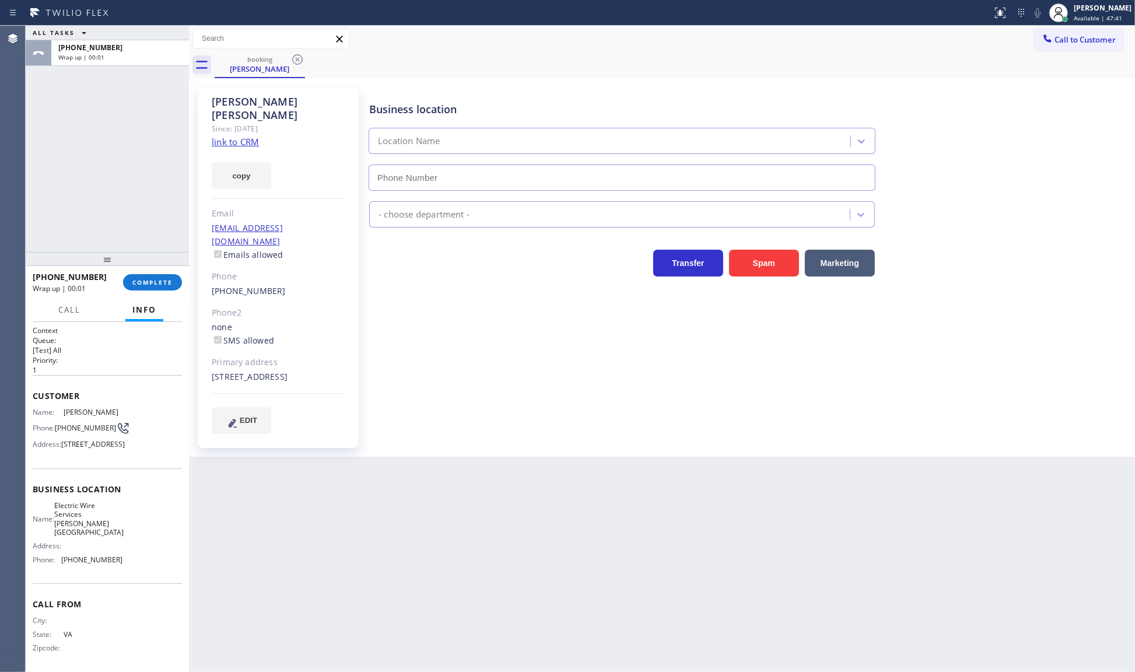
type input "(818) 275-5834"
click at [158, 287] on button "COMPLETE" at bounding box center [152, 282] width 59 height 16
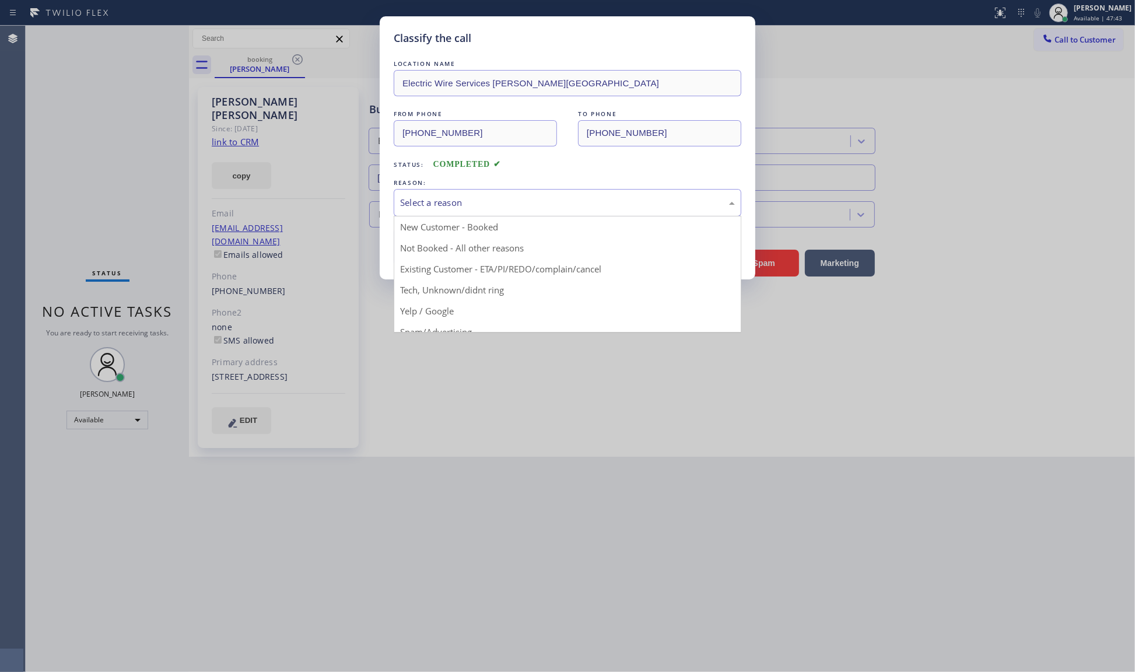
click at [416, 205] on div "Select a reason" at bounding box center [567, 202] width 335 height 13
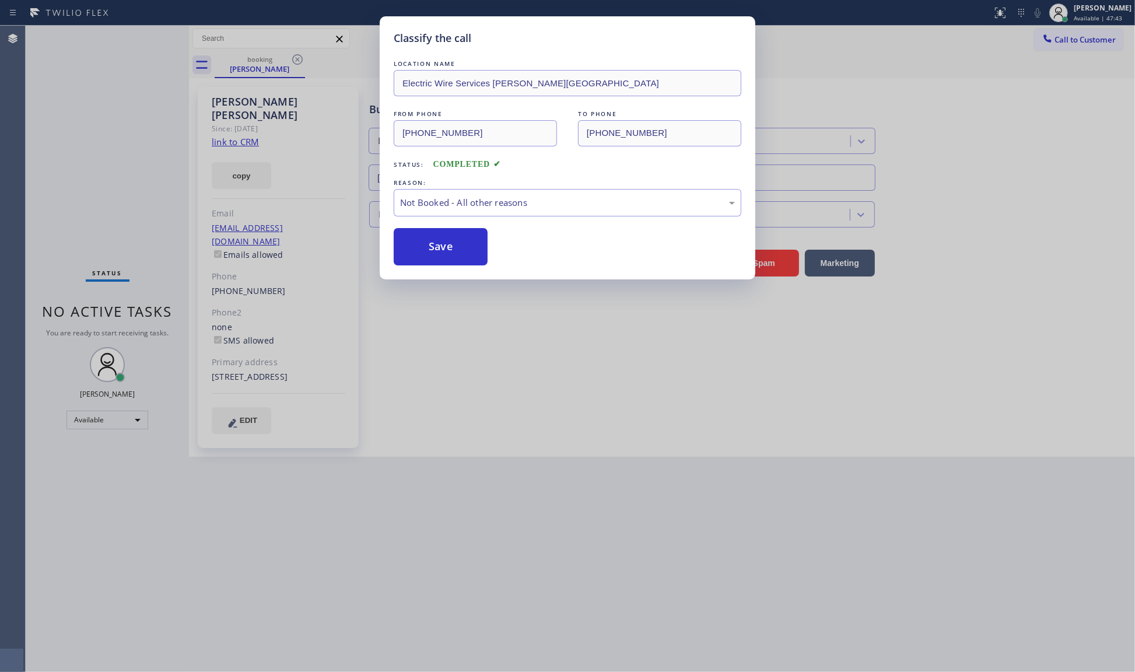
click at [419, 247] on button "Save" at bounding box center [441, 246] width 94 height 37
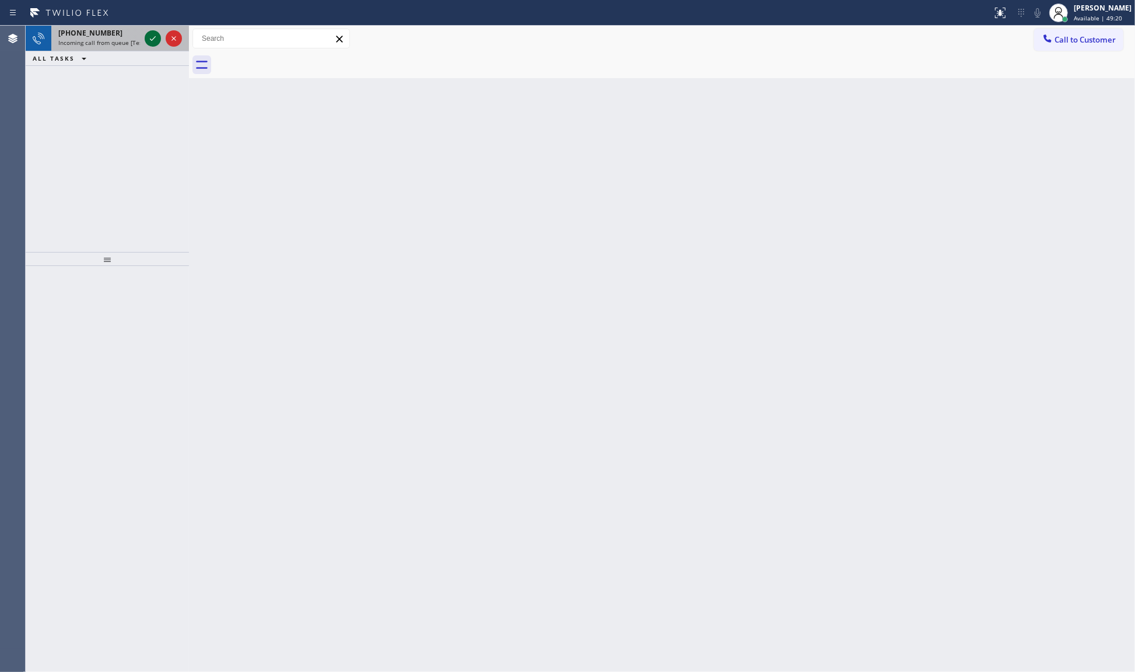
click at [155, 44] on icon at bounding box center [153, 38] width 14 height 14
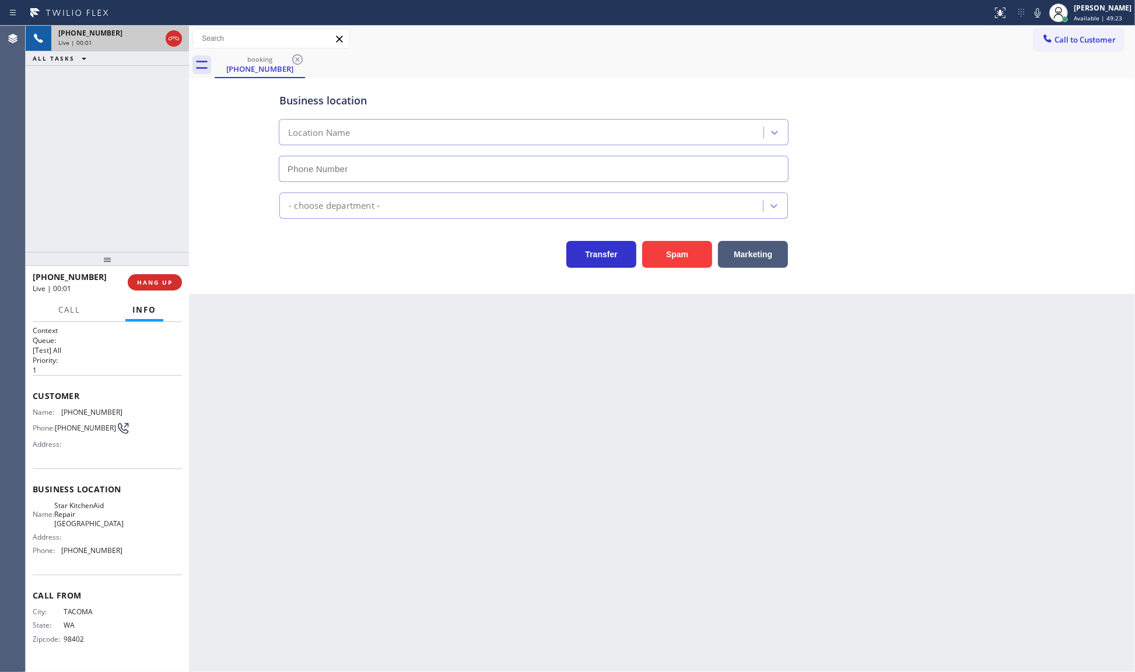
type input "(312) 872-4892"
click at [777, 255] on button "Marketing" at bounding box center [753, 254] width 70 height 27
click at [776, 257] on button "Marketing" at bounding box center [753, 254] width 70 height 27
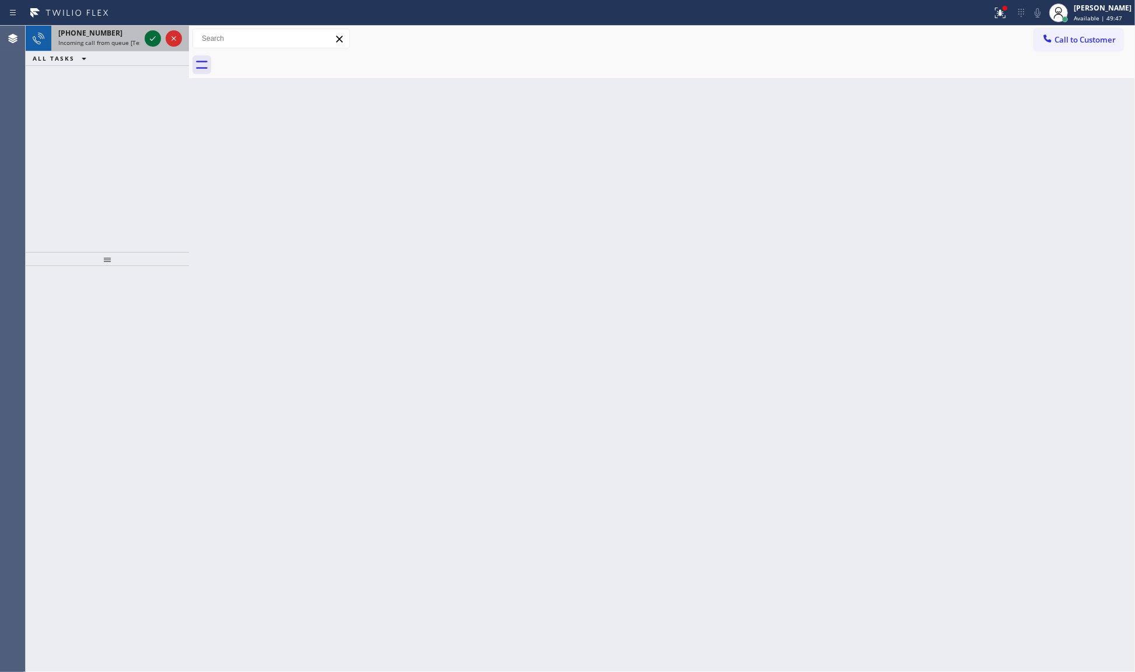
click at [149, 37] on icon at bounding box center [153, 38] width 14 height 14
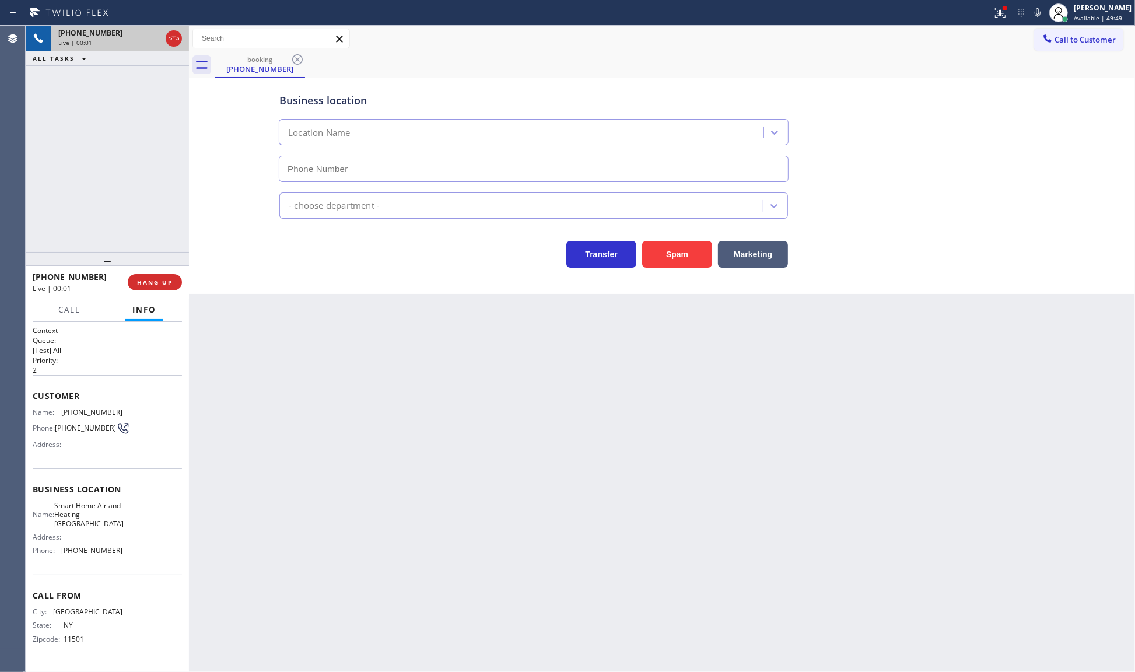
type input "(516) 654-8624"
click at [814, 245] on div "Transfer Spam Marketing" at bounding box center [662, 248] width 770 height 37
click at [776, 252] on button "Marketing" at bounding box center [753, 254] width 70 height 27
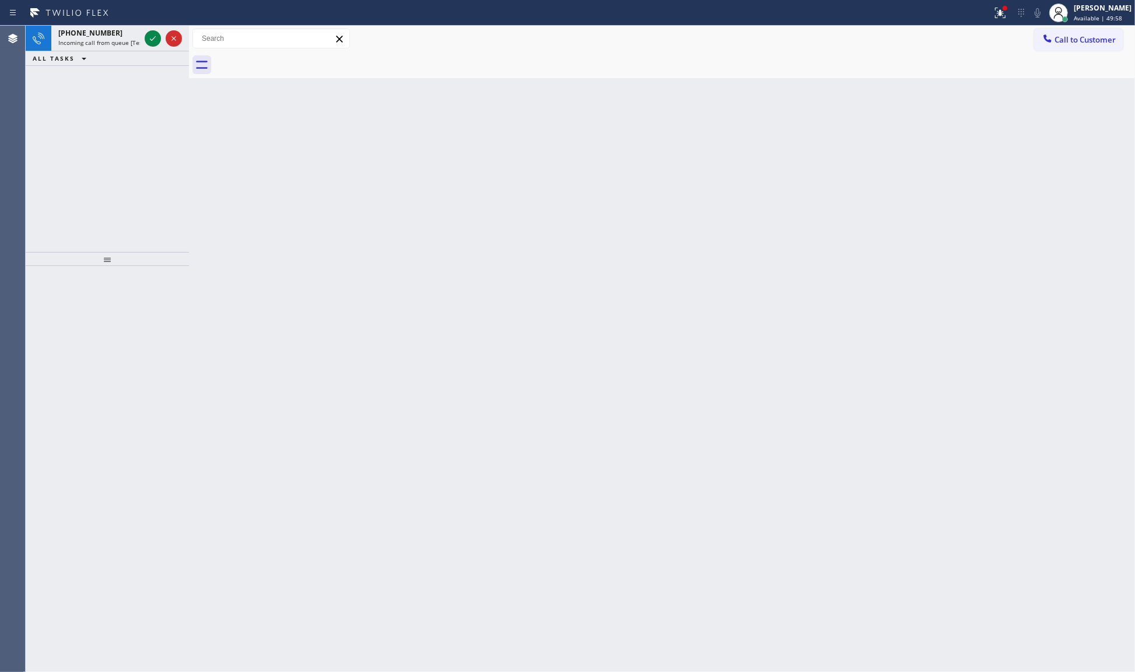
click at [162, 26] on div at bounding box center [163, 39] width 42 height 26
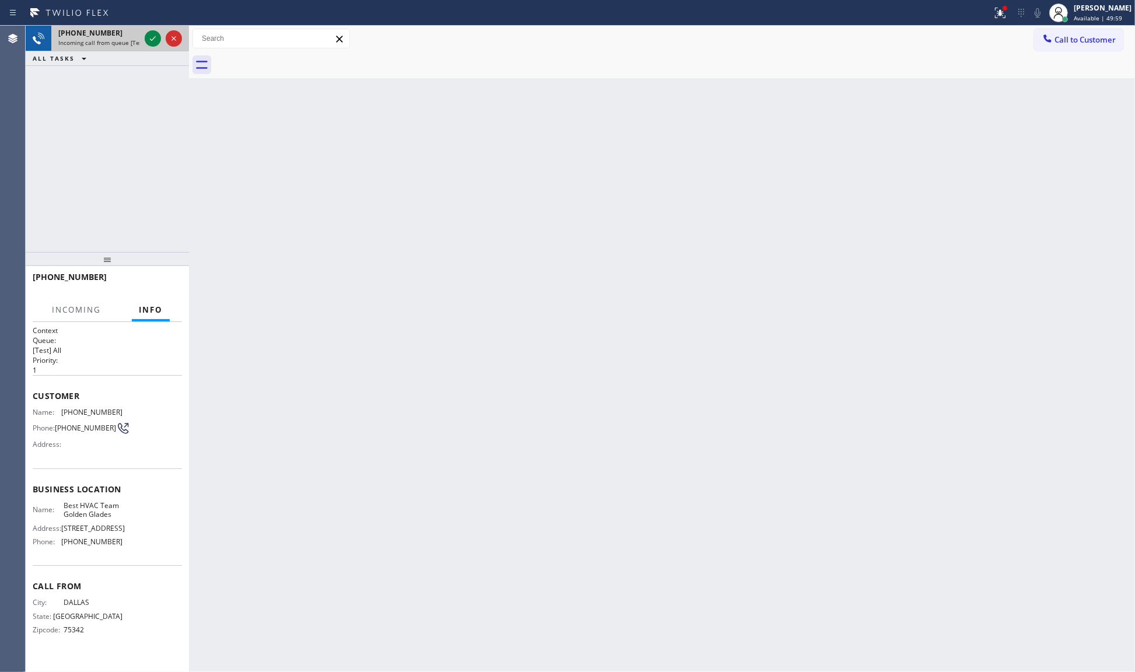
click at [141, 42] on div "+12142168972 Incoming call from queue [Test] All" at bounding box center [107, 39] width 163 height 26
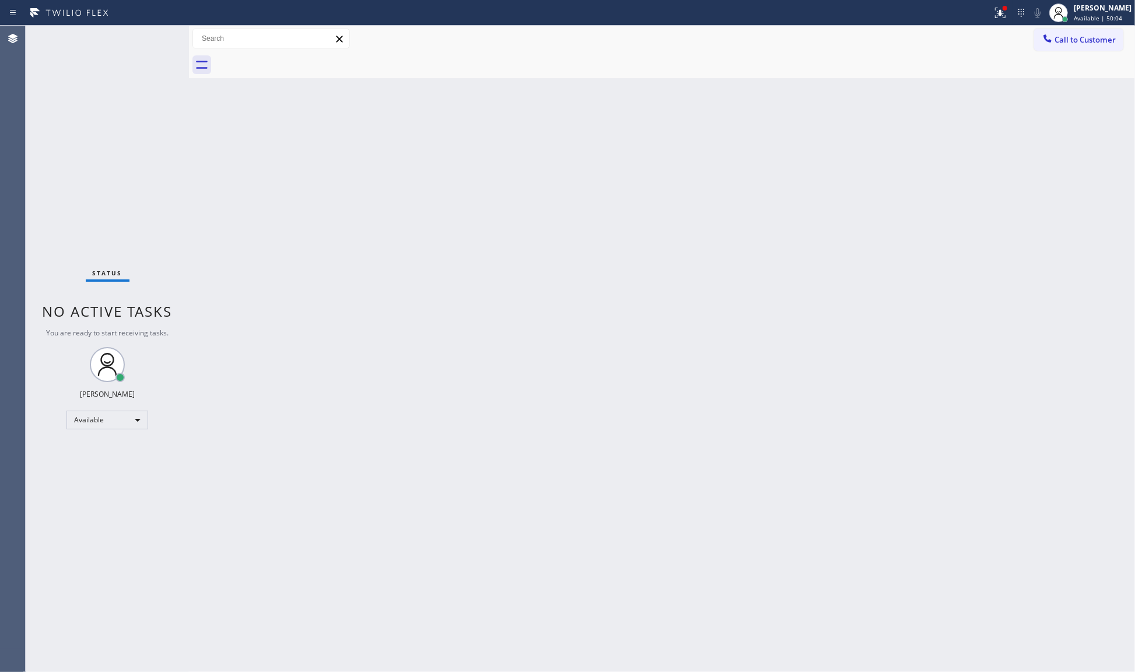
click at [141, 42] on div "Status No active tasks You are ready to start receiving tasks. JENIZA ALCAYDE A…" at bounding box center [107, 349] width 163 height 646
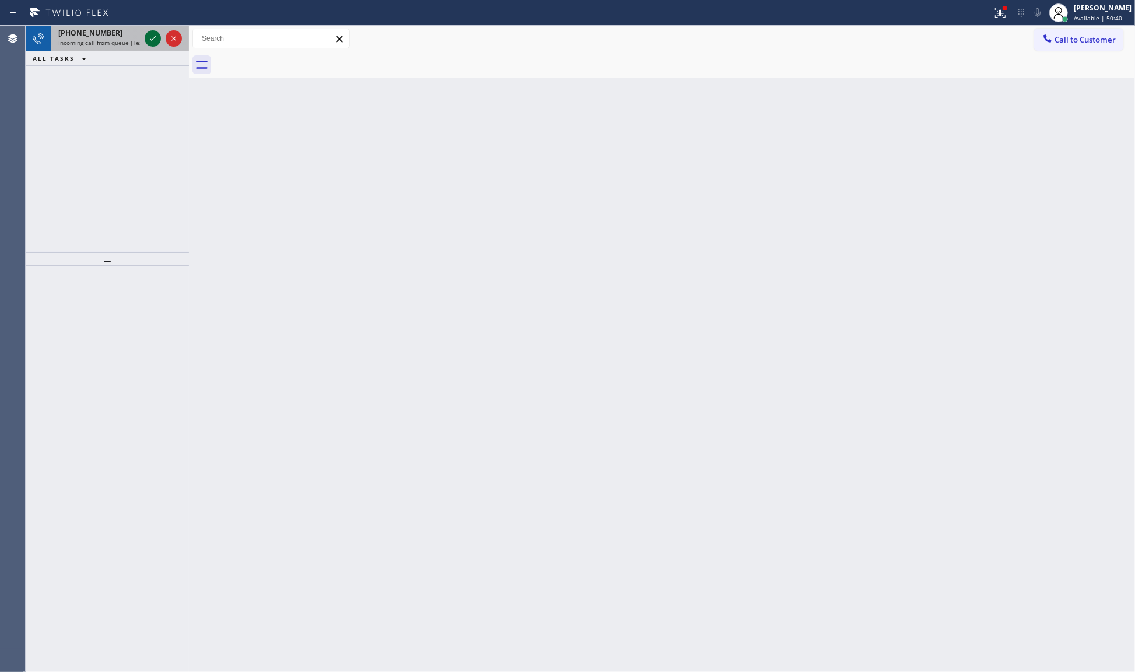
click at [150, 36] on icon at bounding box center [153, 38] width 14 height 14
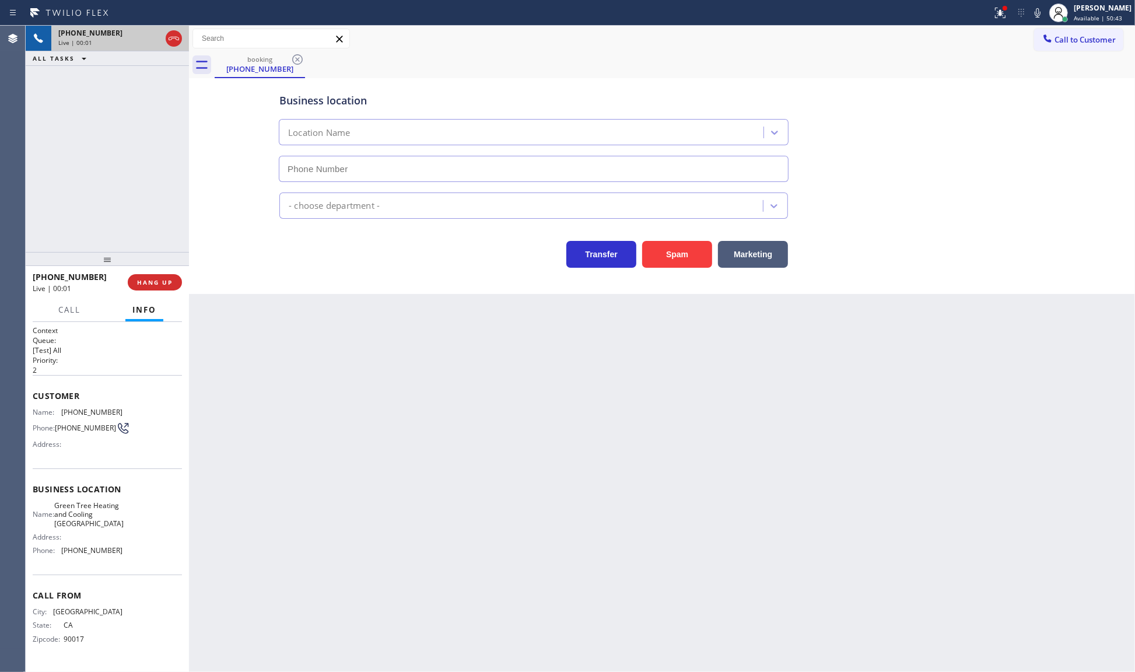
type input "(424) 401-3577"
click at [1012, 16] on div at bounding box center [1000, 13] width 26 height 14
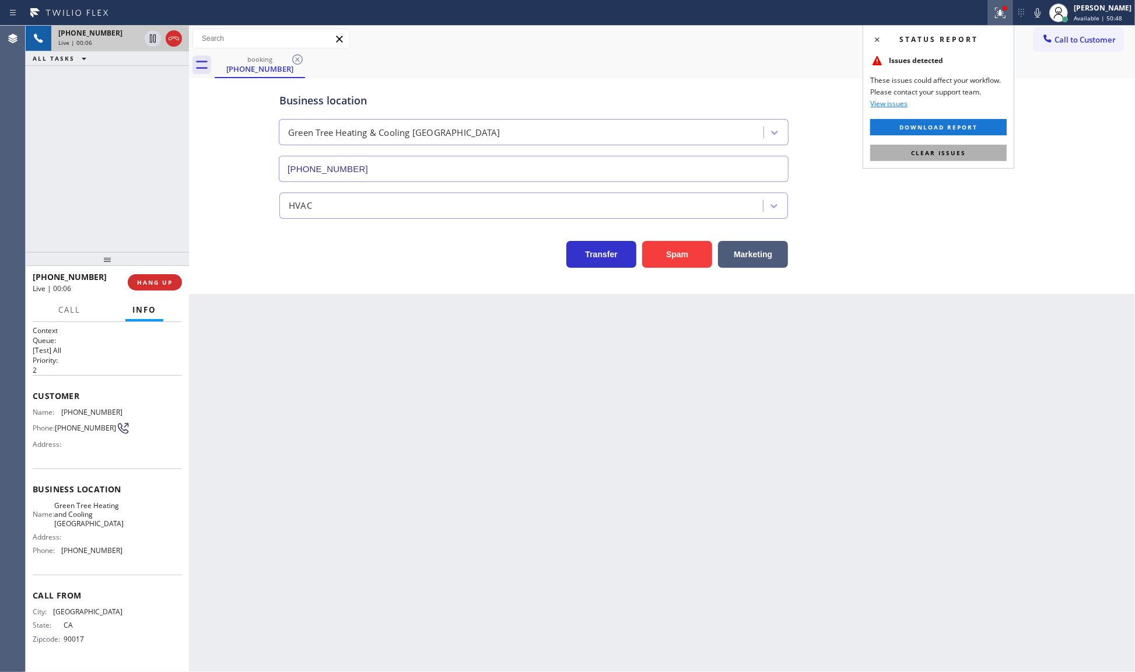
click at [957, 153] on span "Clear issues" at bounding box center [938, 153] width 55 height 8
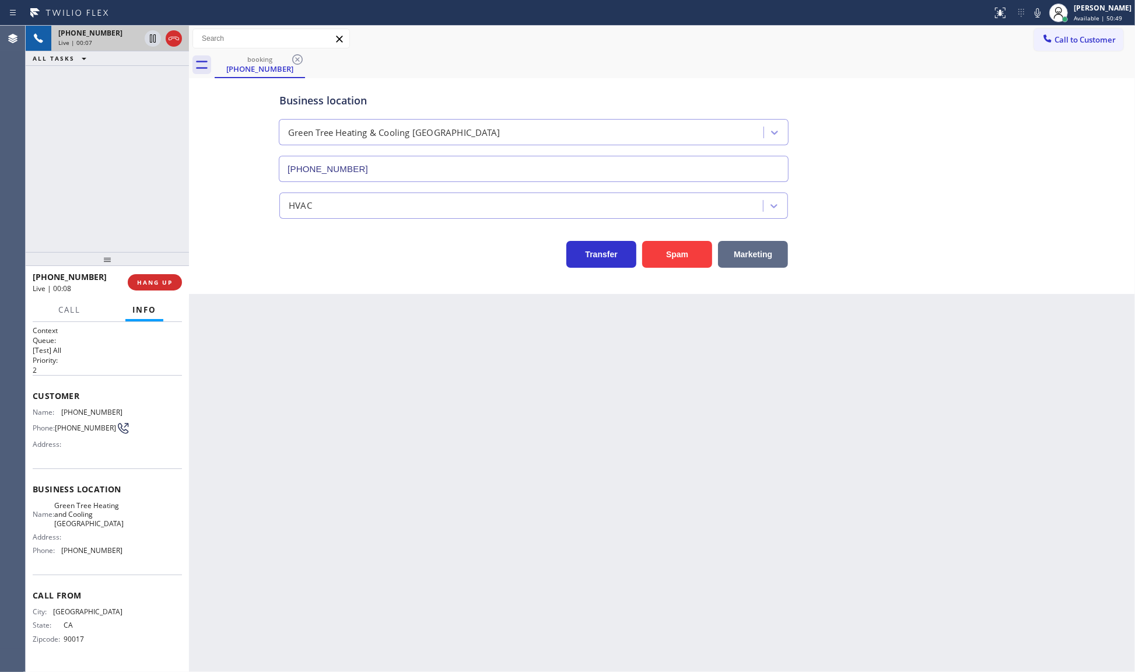
click at [745, 249] on button "Marketing" at bounding box center [753, 254] width 70 height 27
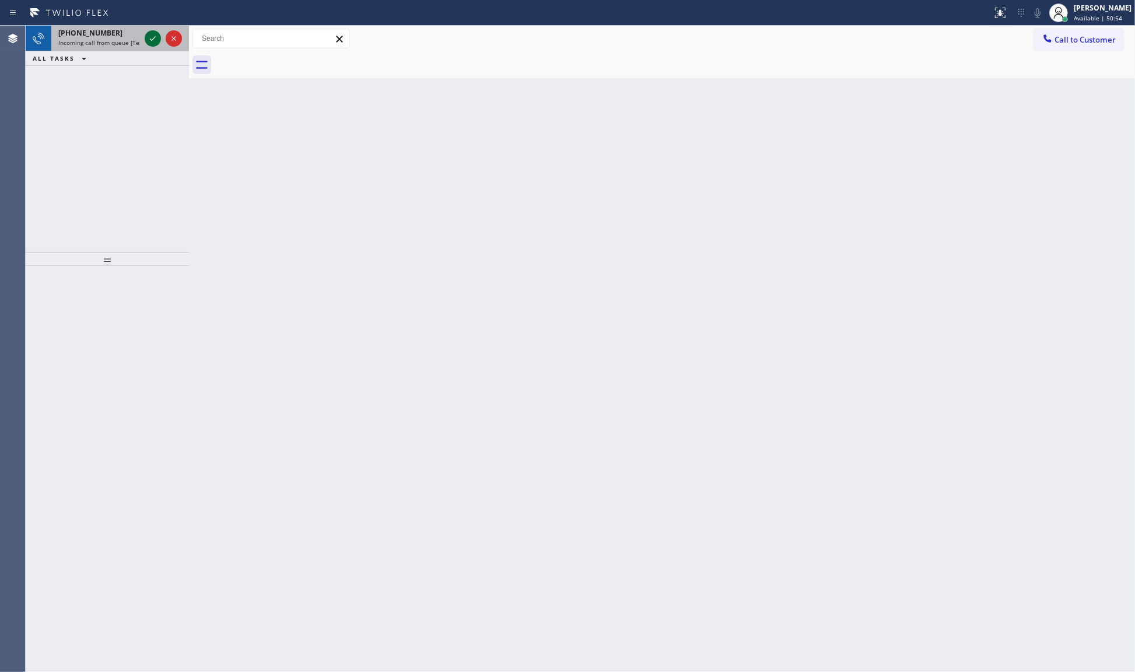
click at [155, 33] on icon at bounding box center [153, 38] width 14 height 14
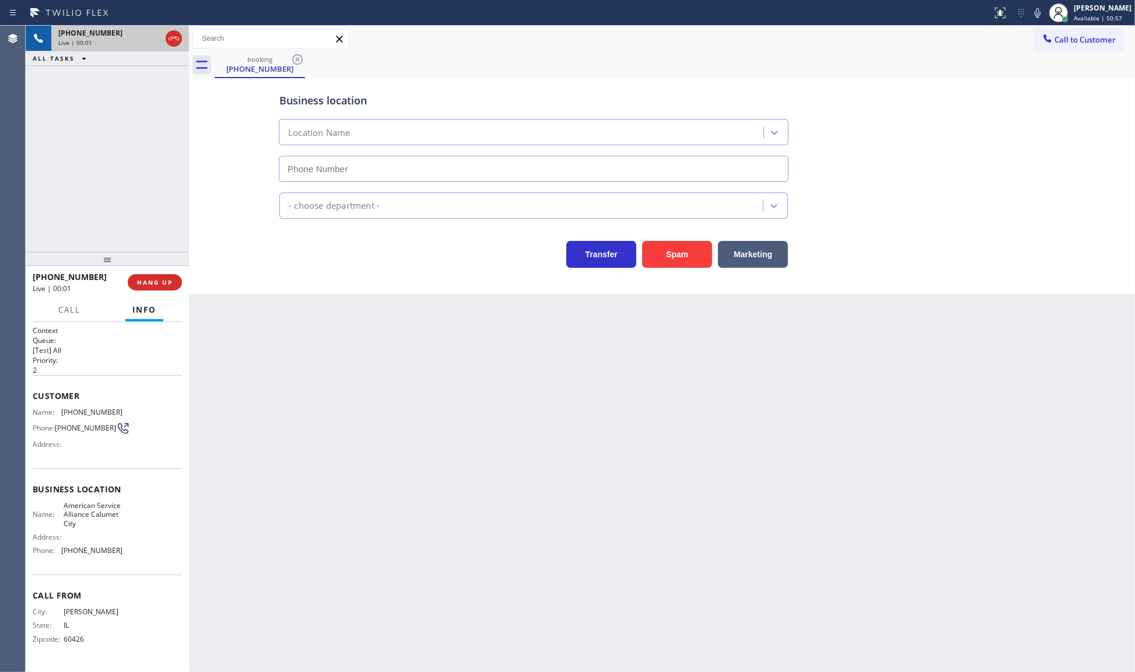
type input "(708) 554-7898"
click at [162, 289] on button "HANG UP" at bounding box center [155, 282] width 54 height 16
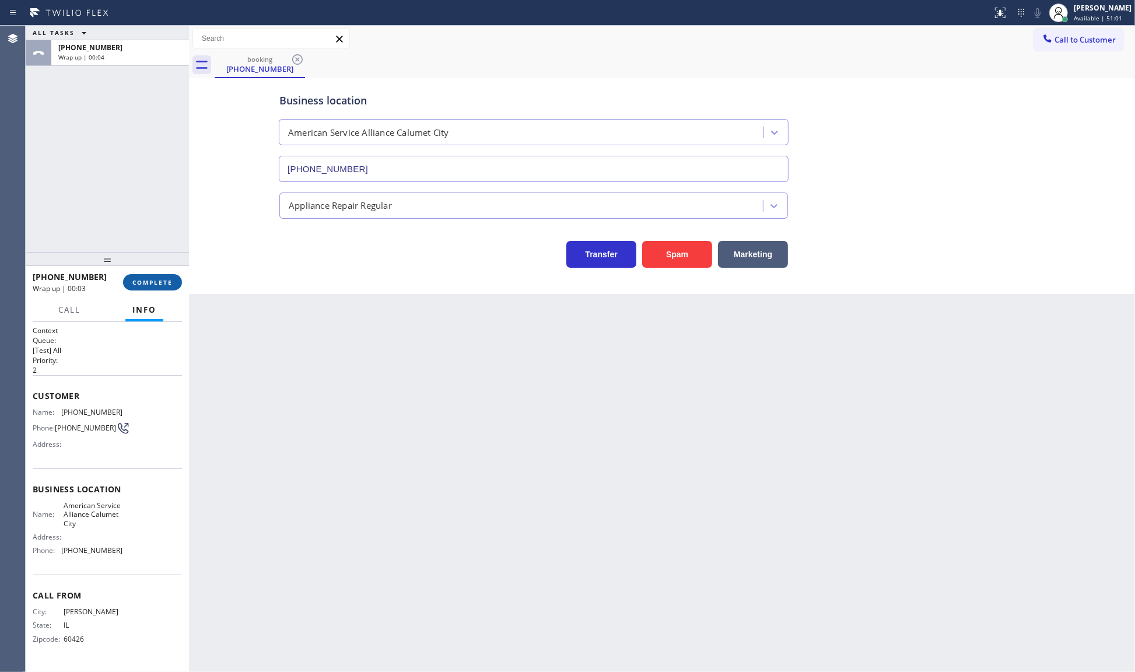
click at [164, 279] on span "COMPLETE" at bounding box center [152, 282] width 40 height 8
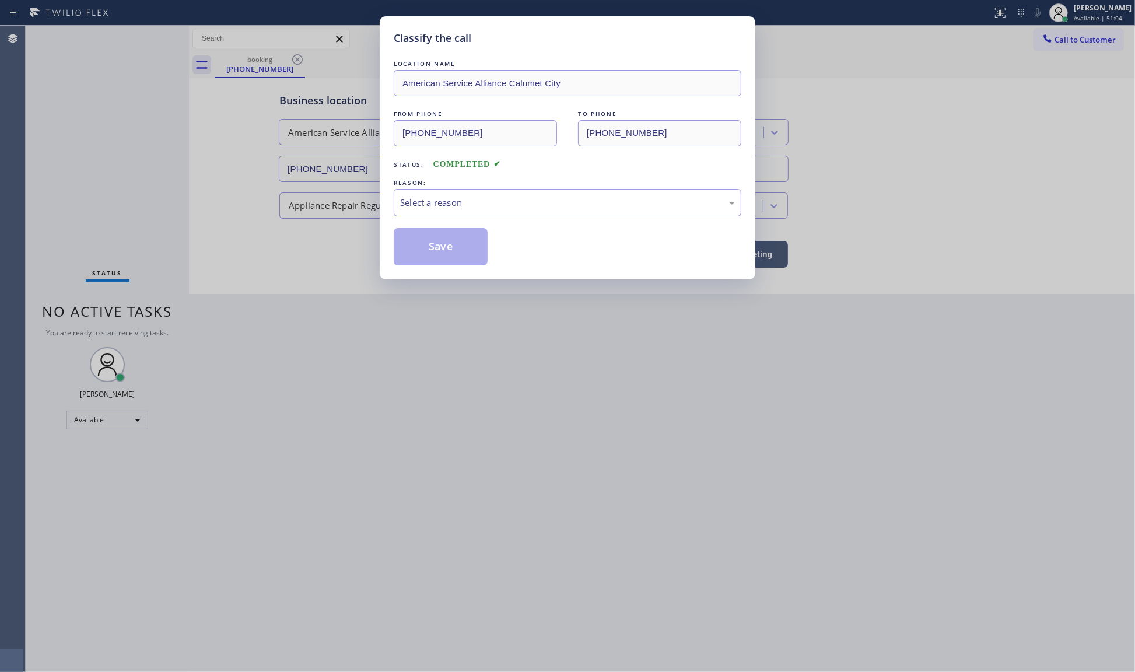
click at [167, 275] on div "Classify the call LOCATION NAME American Service Alliance Calumet City FROM PHO…" at bounding box center [567, 336] width 1135 height 672
click at [169, 272] on div "Classify the call LOCATION NAME American Service Alliance Calumet City FROM PHO…" at bounding box center [567, 336] width 1135 height 672
drag, startPoint x: 397, startPoint y: 210, endPoint x: 408, endPoint y: 209, distance: 11.2
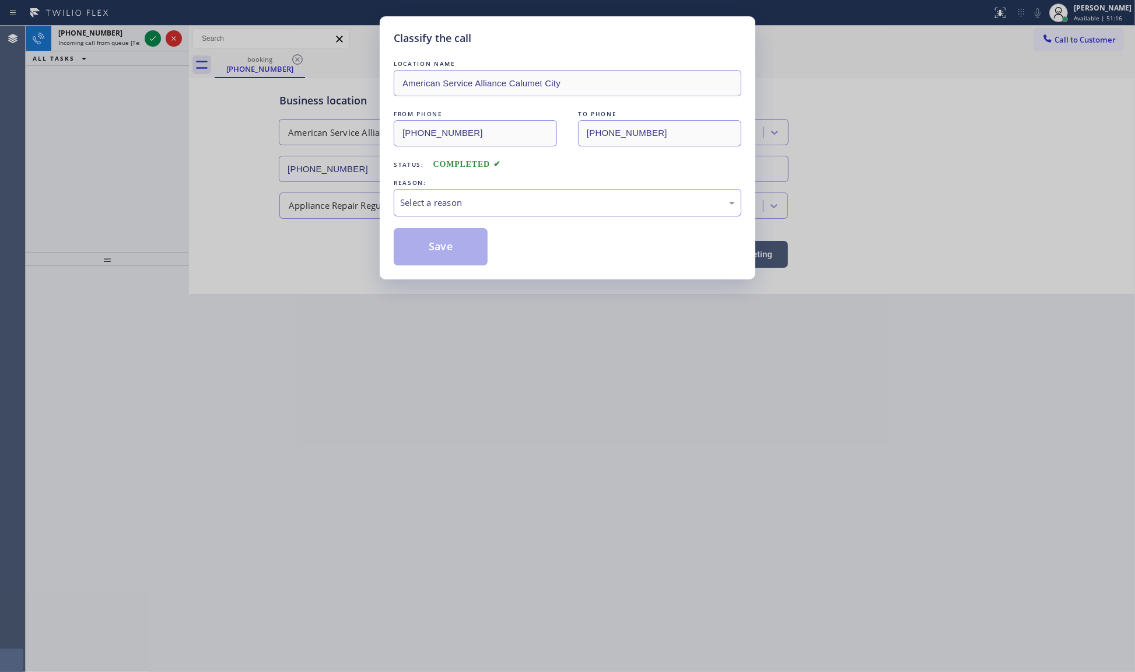
click at [398, 208] on div "Select a reason" at bounding box center [568, 202] width 348 height 27
click at [419, 257] on button "Save" at bounding box center [441, 246] width 94 height 37
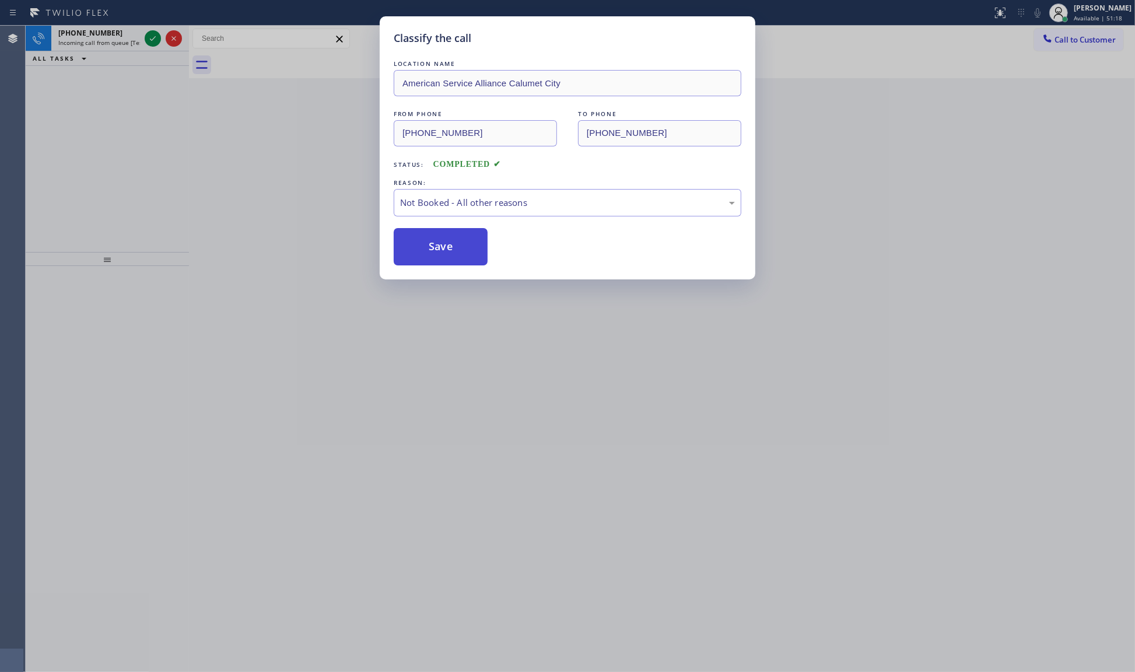
click at [419, 257] on button "Save" at bounding box center [441, 246] width 94 height 37
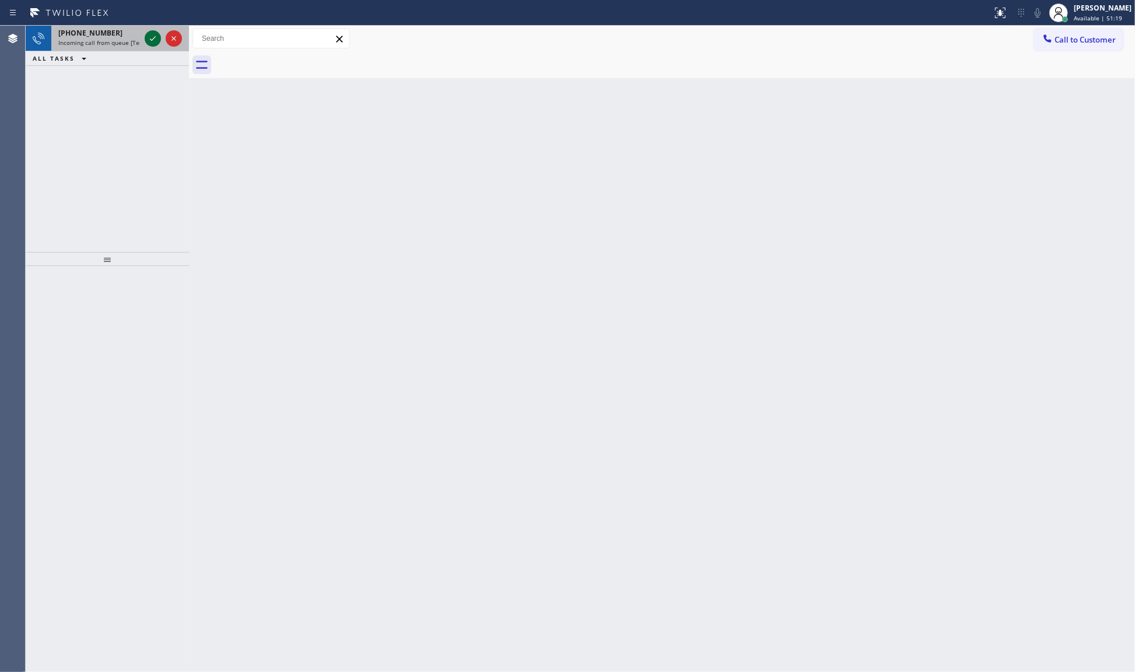
click at [158, 38] on icon at bounding box center [153, 38] width 14 height 14
click at [152, 37] on icon at bounding box center [153, 38] width 14 height 14
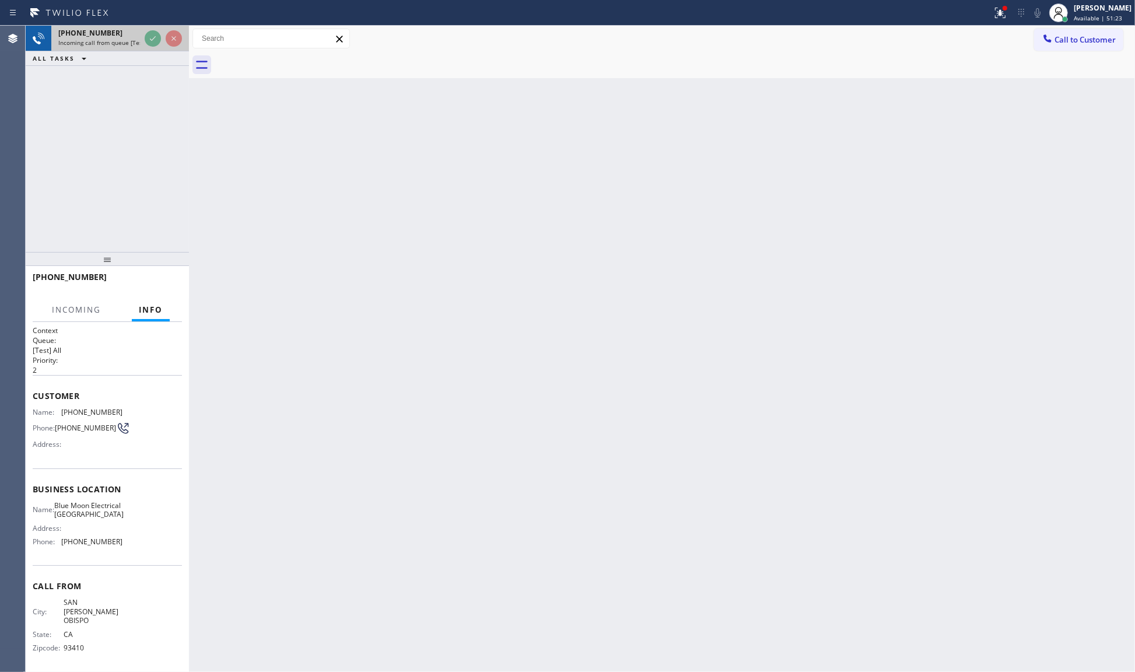
click at [132, 45] on span "Incoming call from queue [Test] All" at bounding box center [106, 42] width 97 height 8
click at [108, 38] on div "+18052549760 Incoming call from queue [Test] All" at bounding box center [96, 39] width 91 height 26
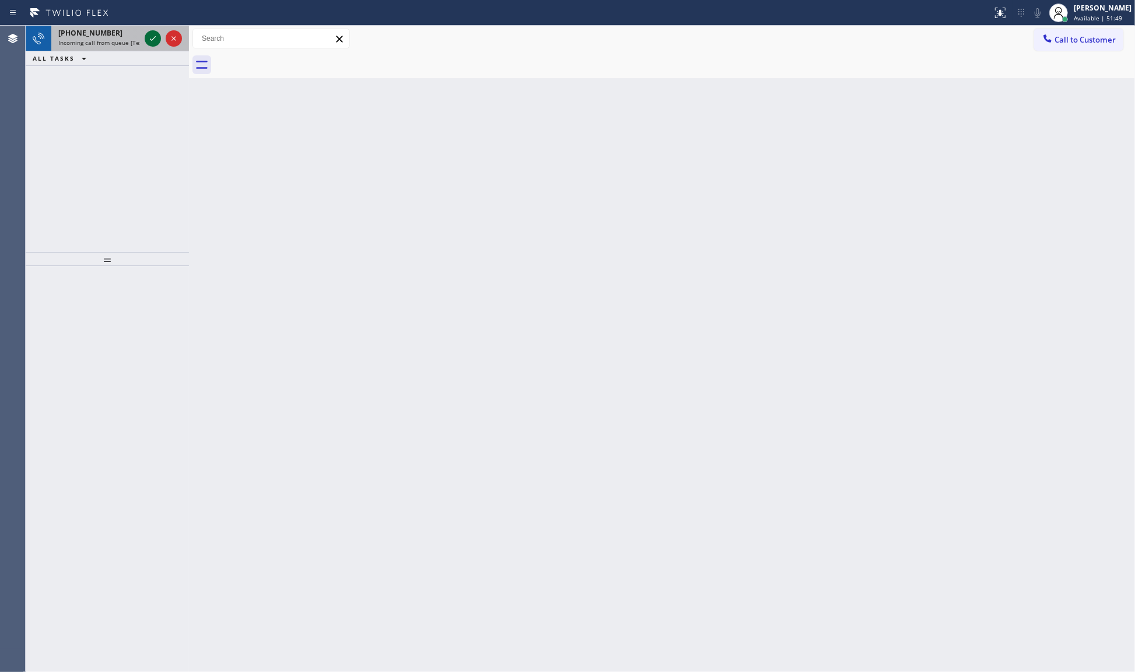
click at [153, 38] on icon at bounding box center [153, 38] width 6 height 5
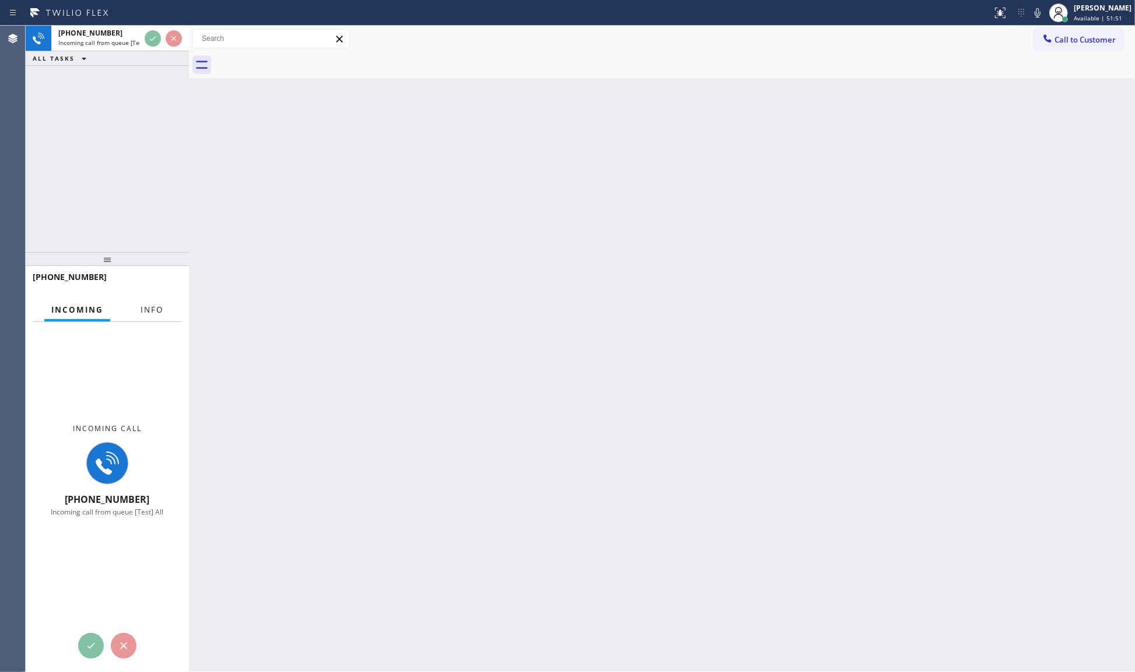
click at [164, 310] on div "Incoming Info" at bounding box center [107, 310] width 149 height 23
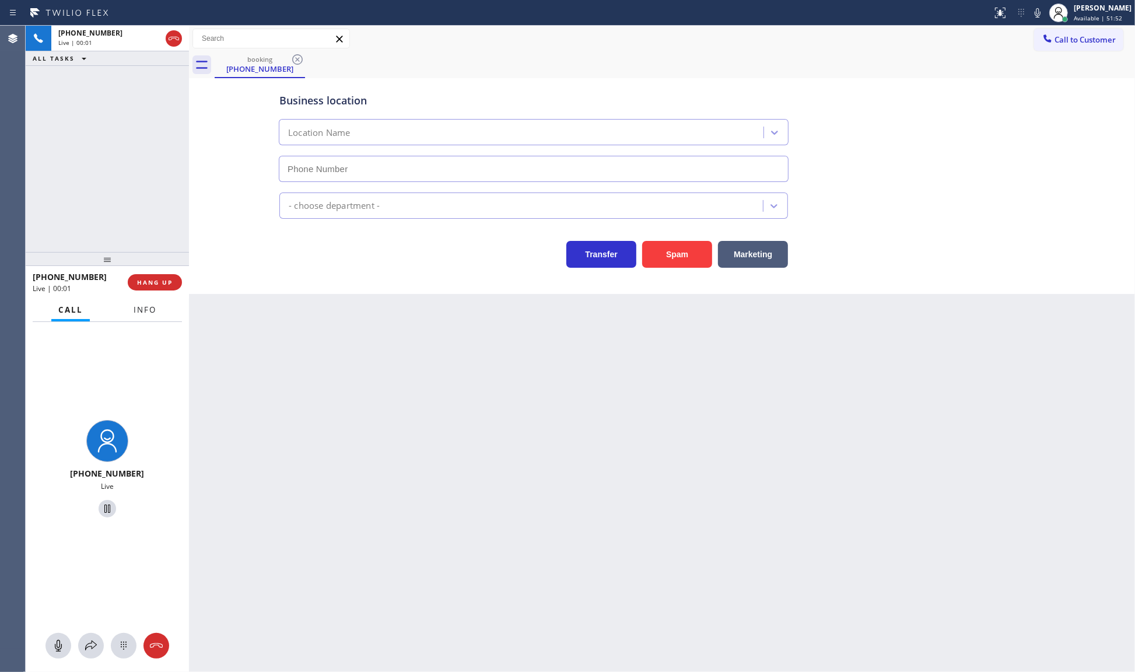
type input "[PHONE_NUMBER]"
click at [648, 238] on div "Spam" at bounding box center [674, 251] width 76 height 33
click at [672, 254] on button "Spam" at bounding box center [677, 254] width 70 height 27
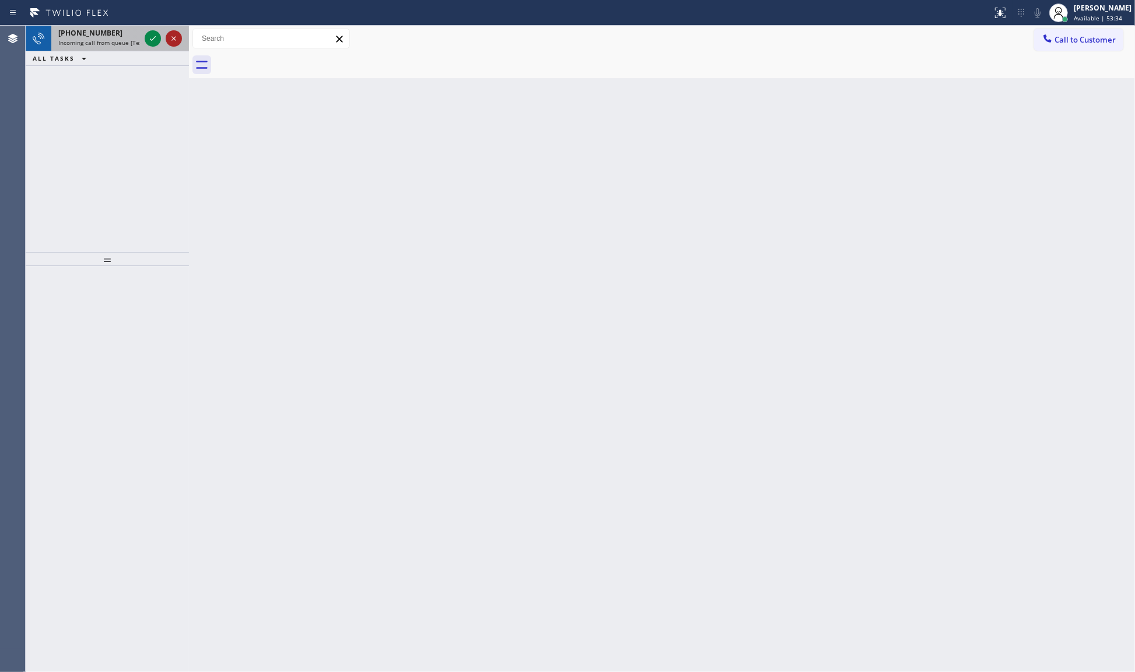
drag, startPoint x: 146, startPoint y: 36, endPoint x: 168, endPoint y: 36, distance: 22.2
click at [155, 40] on icon at bounding box center [153, 38] width 14 height 14
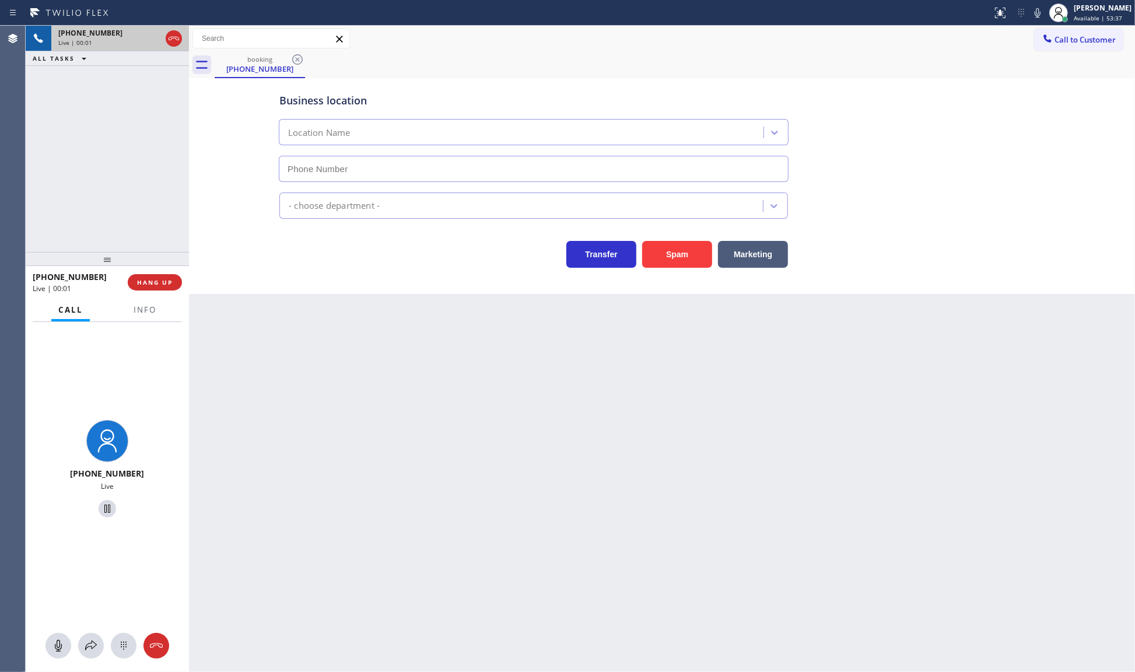
type input "[PHONE_NUMBER]"
click at [143, 310] on span "Info" at bounding box center [145, 309] width 23 height 10
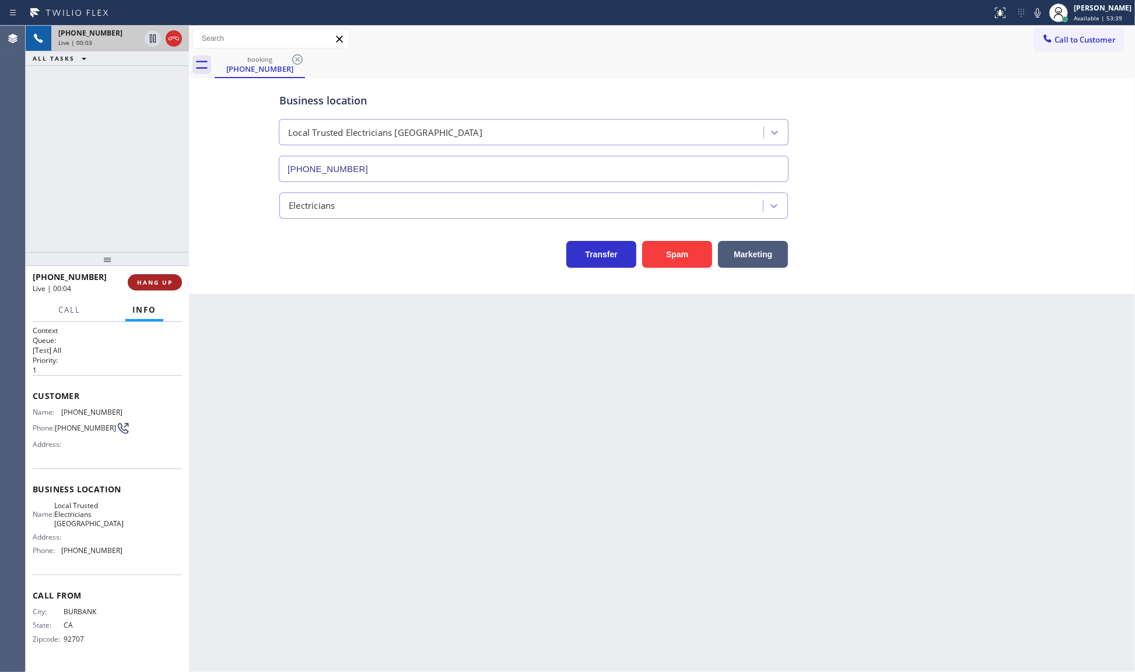
click at [149, 283] on span "HANG UP" at bounding box center [155, 282] width 36 height 8
click at [173, 280] on button "COMPLETE" at bounding box center [152, 282] width 59 height 16
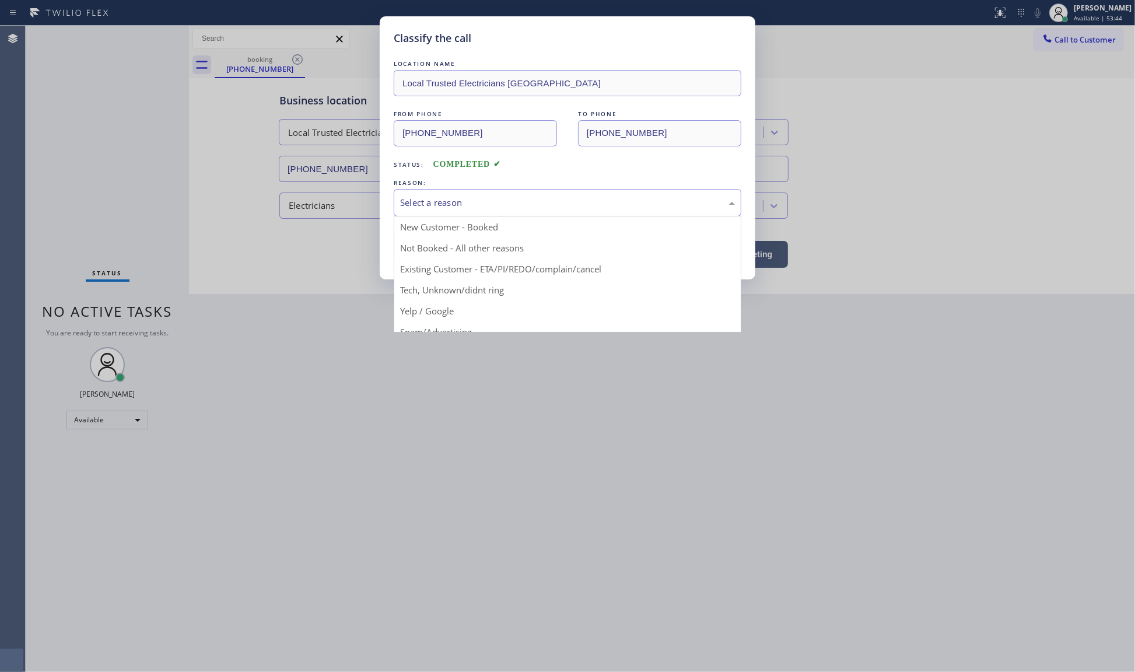
click at [444, 211] on div "Select a reason" at bounding box center [568, 202] width 348 height 27
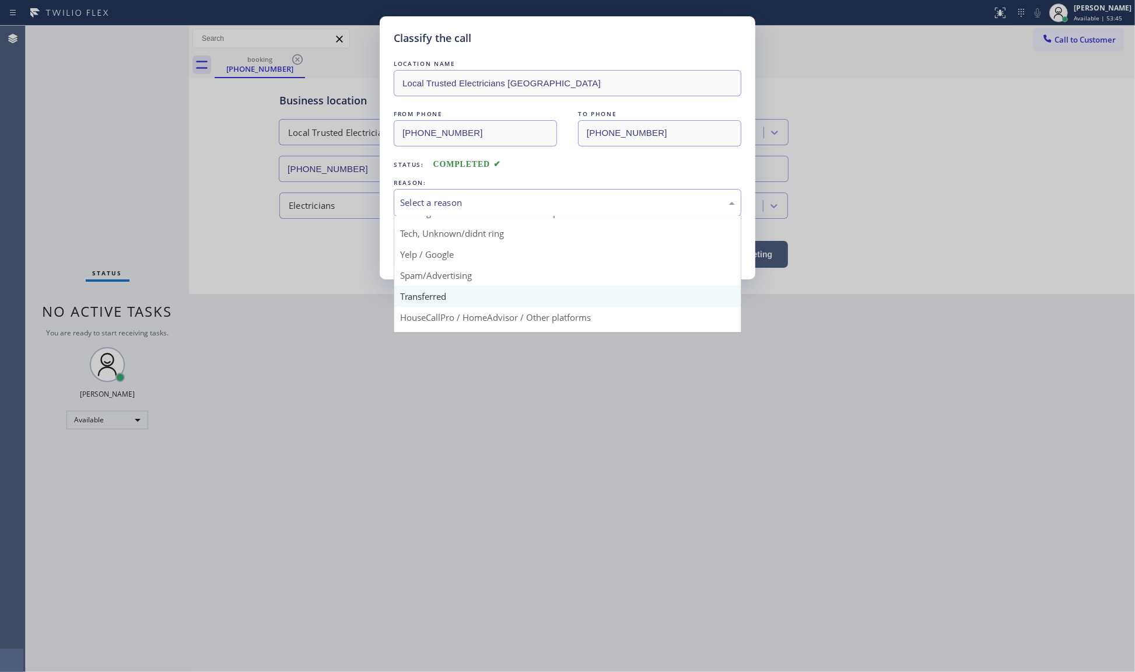
scroll to position [73, 0]
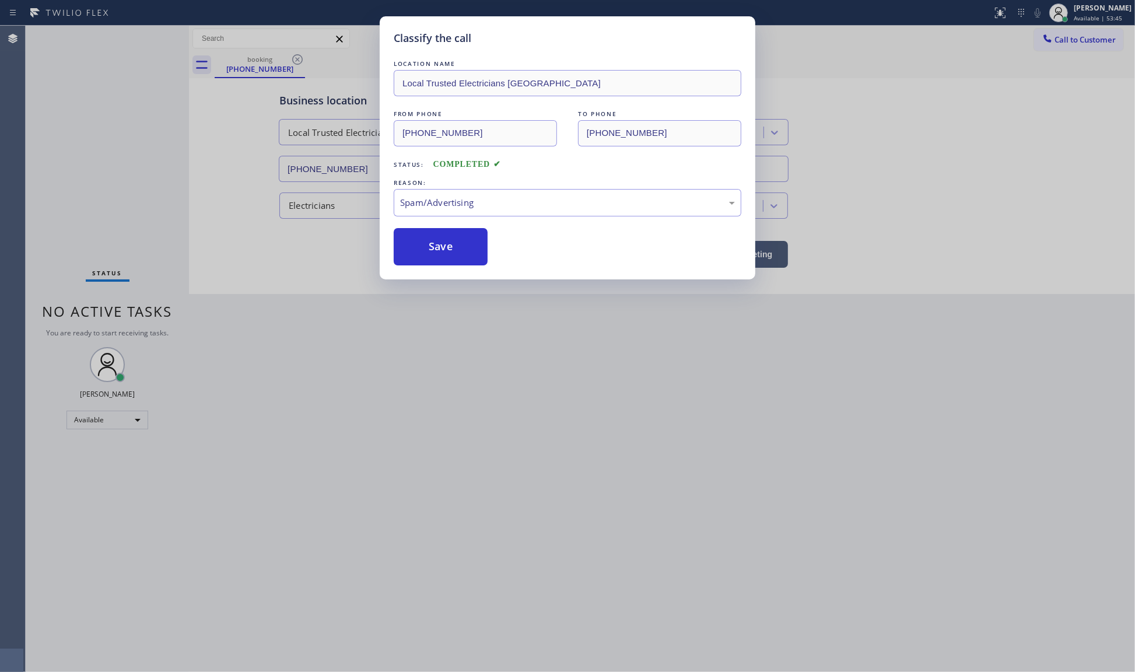
click at [431, 261] on button "Save" at bounding box center [441, 246] width 94 height 37
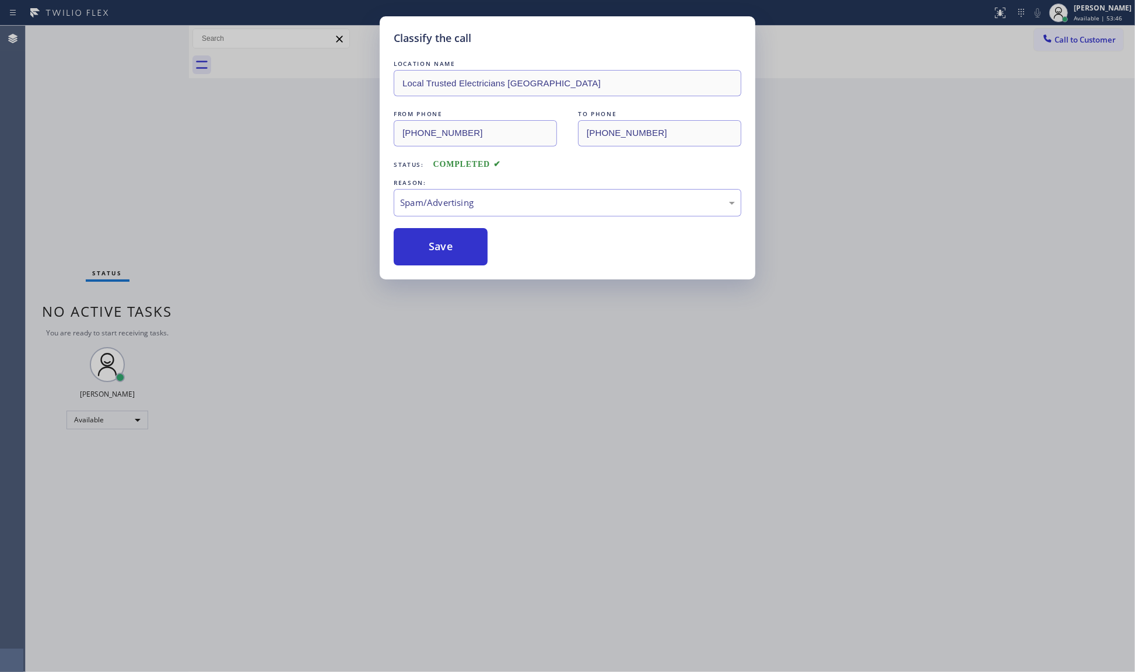
click at [431, 261] on button "Save" at bounding box center [441, 246] width 94 height 37
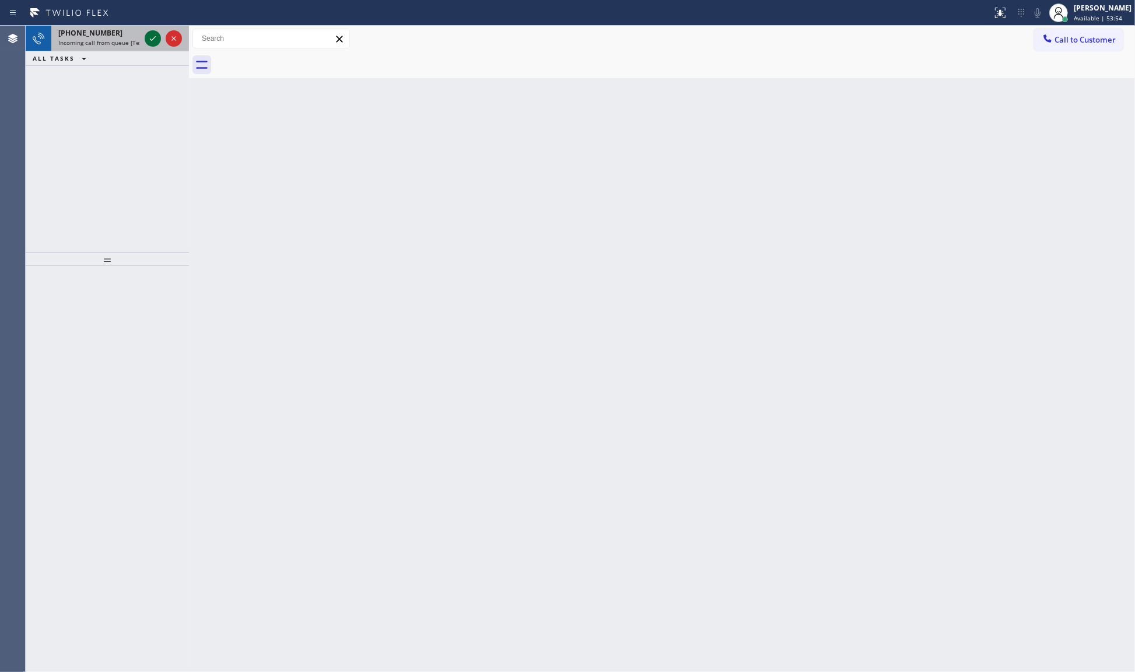
click at [152, 40] on icon at bounding box center [153, 38] width 6 height 5
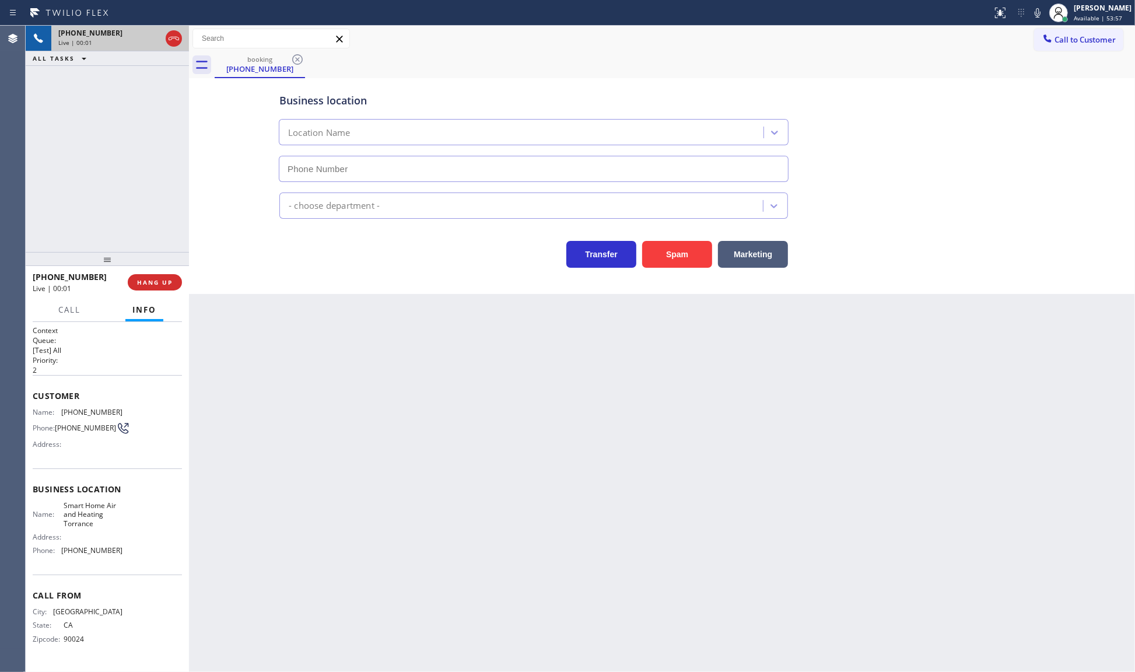
type input "[PHONE_NUMBER]"
click at [659, 250] on button "Spam" at bounding box center [677, 254] width 70 height 27
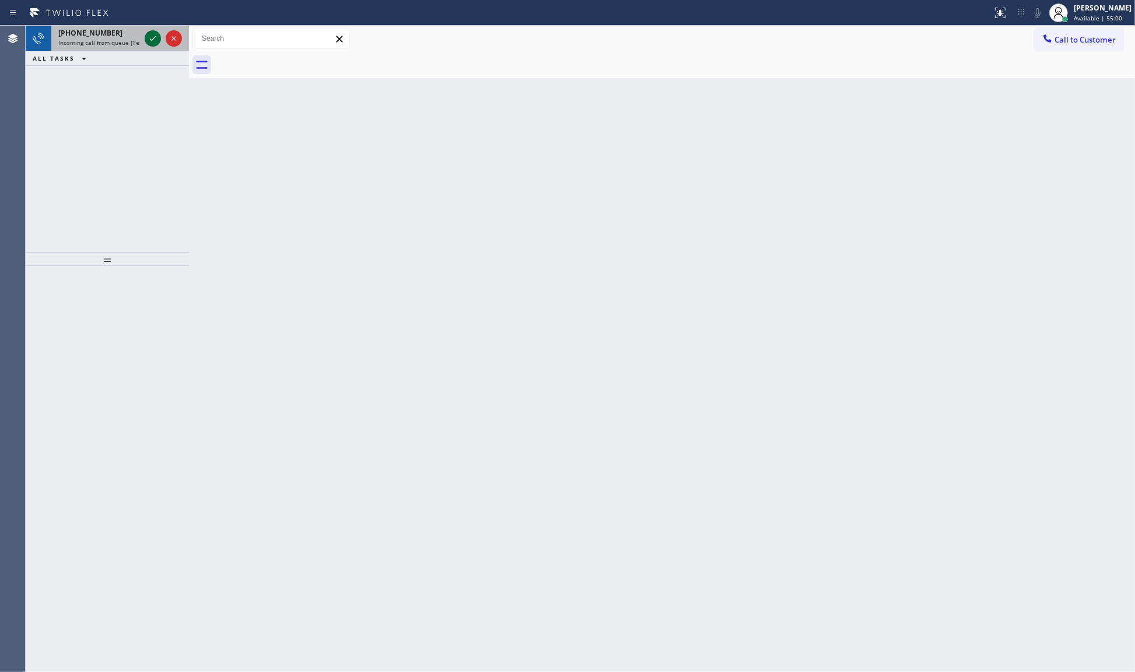
click at [150, 36] on icon at bounding box center [153, 38] width 14 height 14
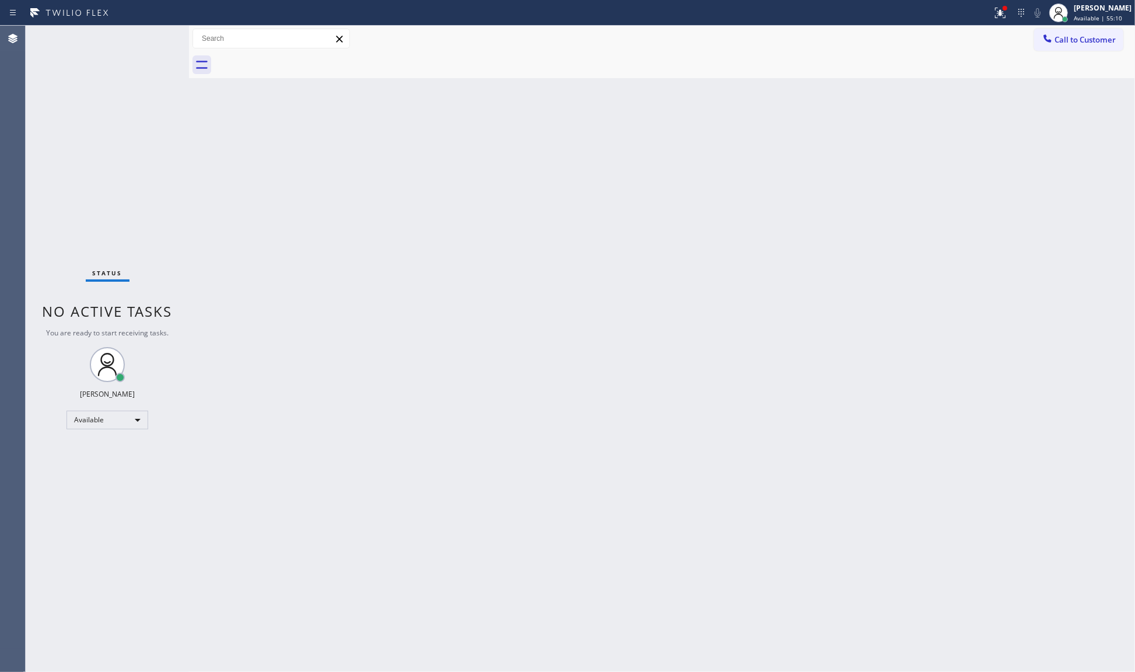
click at [122, 9] on div at bounding box center [496, 12] width 983 height 19
click at [125, 6] on div at bounding box center [496, 12] width 983 height 19
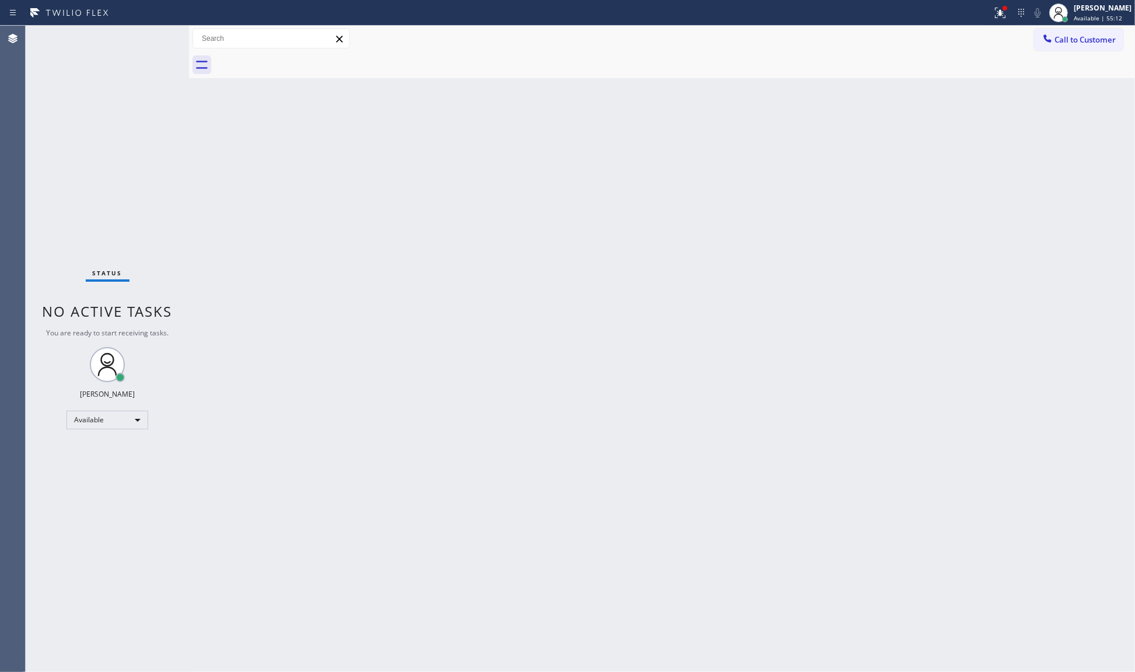
click at [125, 6] on div at bounding box center [496, 12] width 983 height 19
click at [129, 0] on div "Status report Issue detected This issue could affect your workflow. Please cont…" at bounding box center [567, 13] width 1135 height 26
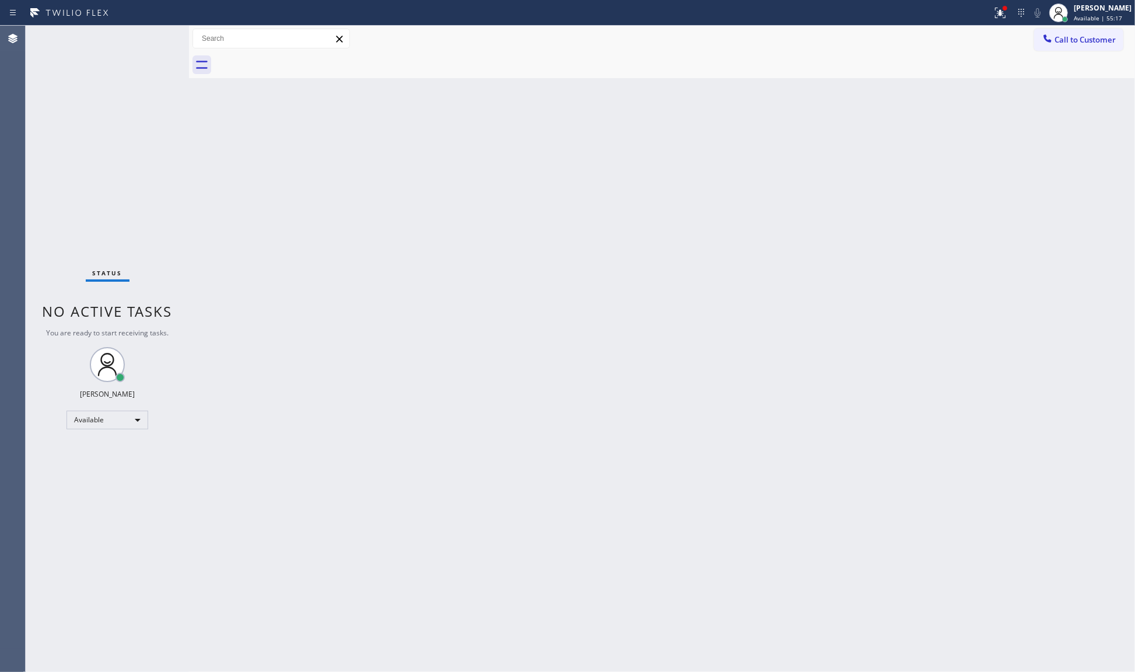
click at [129, 0] on div "Status report Issue detected This issue could affect your workflow. Please cont…" at bounding box center [567, 13] width 1135 height 26
click at [159, 38] on div "Status No active tasks You are ready to start receiving tasks. JENIZA ALCAYDE A…" at bounding box center [107, 349] width 163 height 646
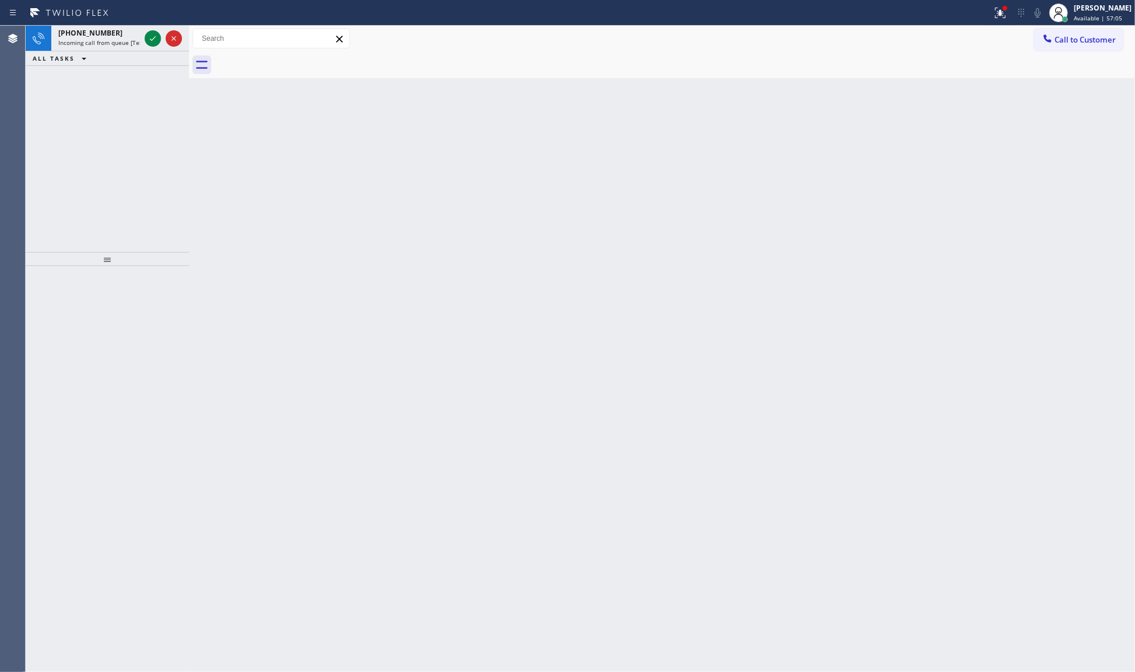
click at [149, 39] on icon at bounding box center [153, 38] width 14 height 14
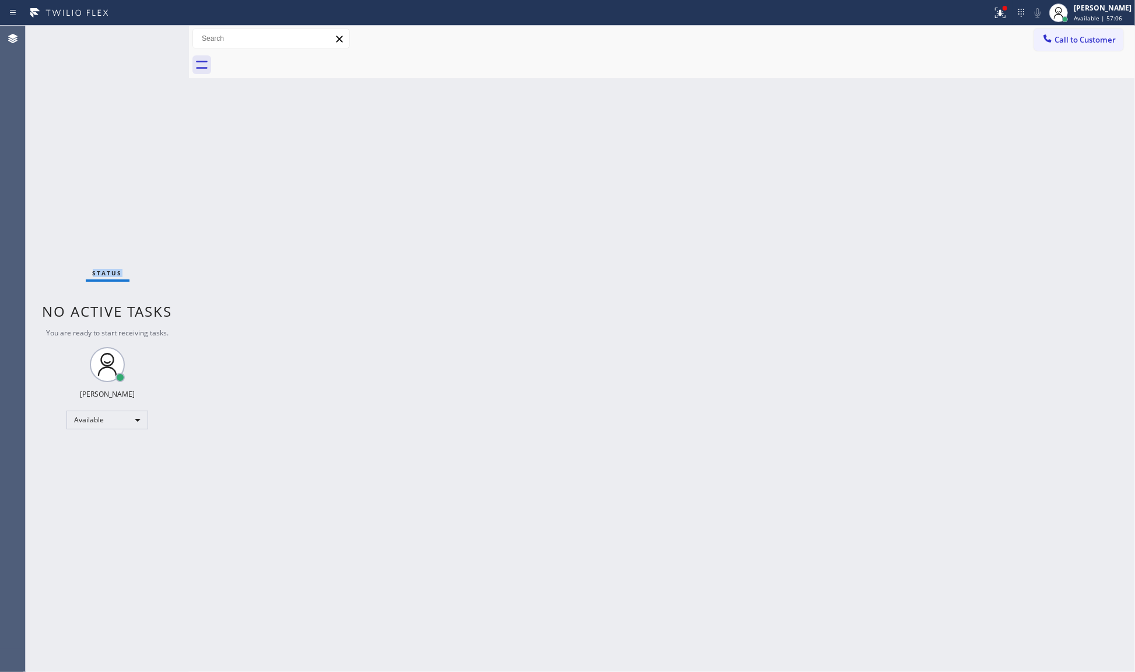
click at [157, 130] on div "Status No active tasks You are ready to start receiving tasks. JENIZA ALCAYDE A…" at bounding box center [107, 349] width 163 height 646
click at [157, 143] on div "Status No active tasks You are ready to start receiving tasks. JENIZA ALCAYDE A…" at bounding box center [107, 349] width 163 height 646
drag, startPoint x: 157, startPoint y: 143, endPoint x: 173, endPoint y: 128, distance: 21.5
click at [164, 140] on div "Status No active tasks You are ready to start receiving tasks. JENIZA ALCAYDE A…" at bounding box center [107, 349] width 163 height 646
click at [189, 153] on div at bounding box center [189, 349] width 0 height 646
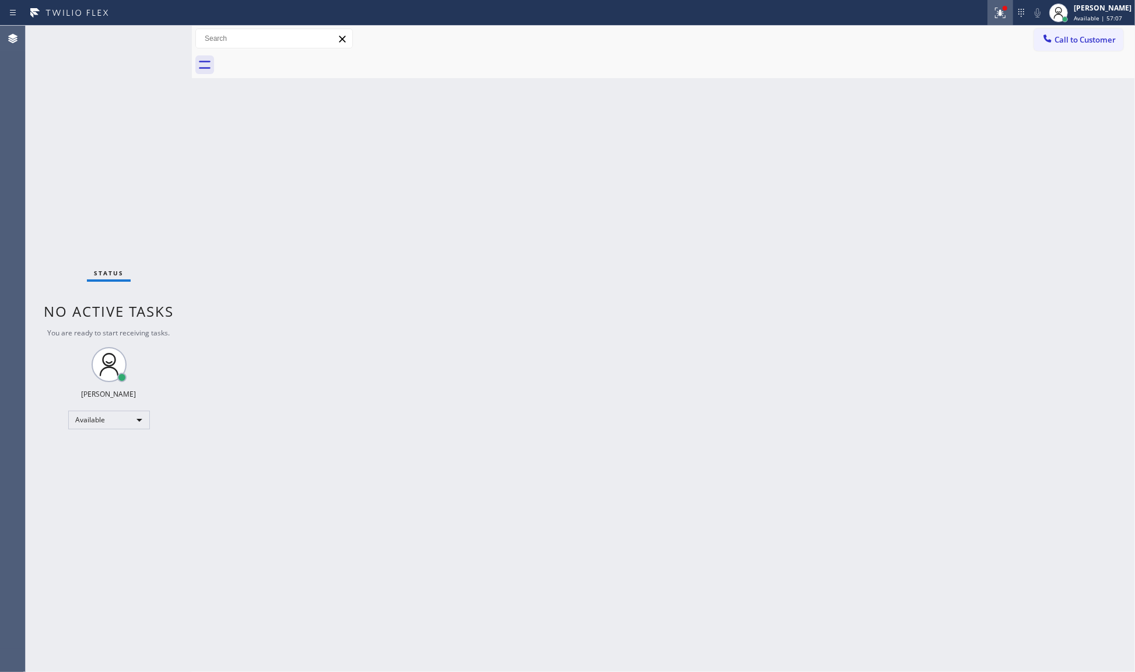
click at [995, 4] on button at bounding box center [1000, 13] width 26 height 26
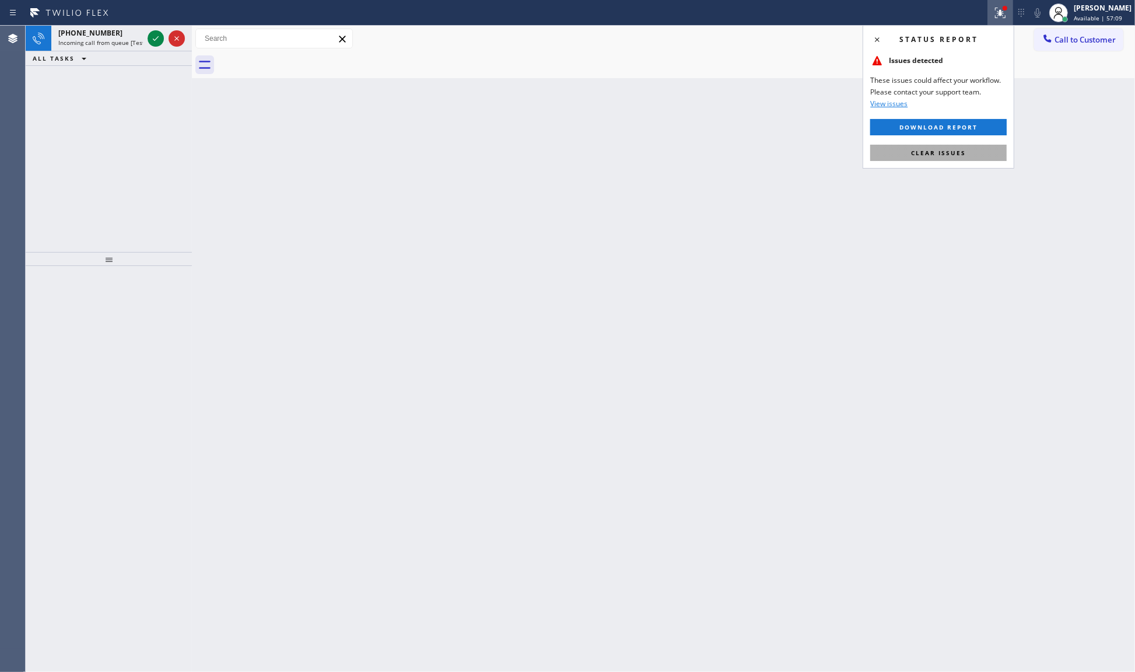
drag, startPoint x: 978, startPoint y: 158, endPoint x: 978, endPoint y: 152, distance: 6.4
click at [978, 152] on button "Clear issues" at bounding box center [938, 153] width 136 height 16
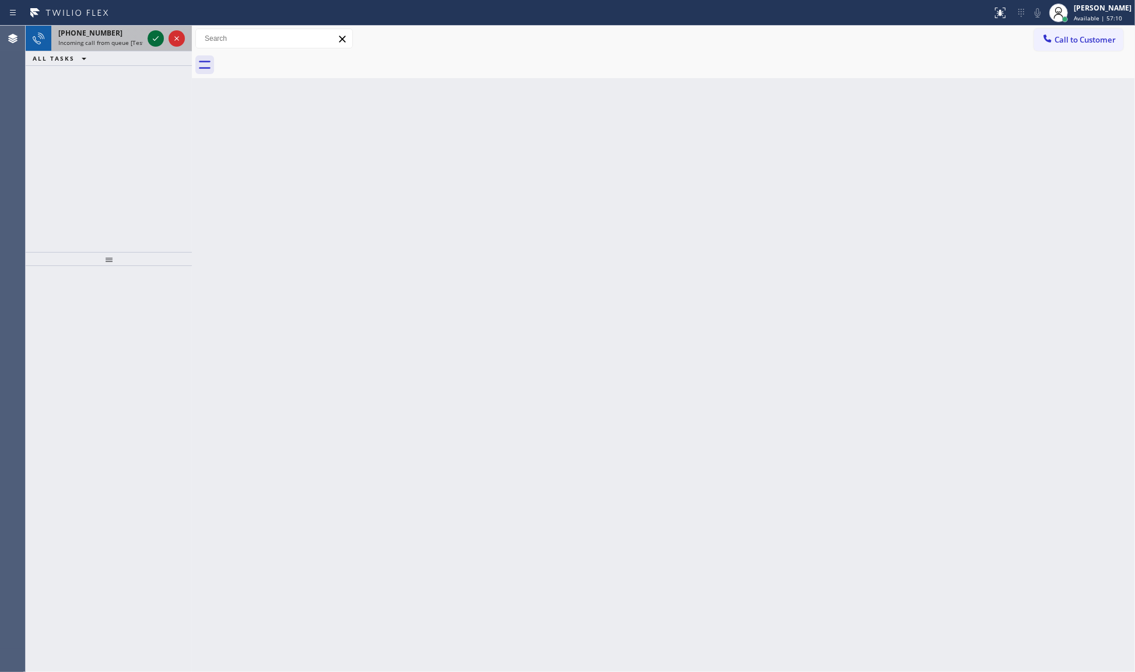
click at [155, 40] on icon at bounding box center [156, 38] width 6 height 5
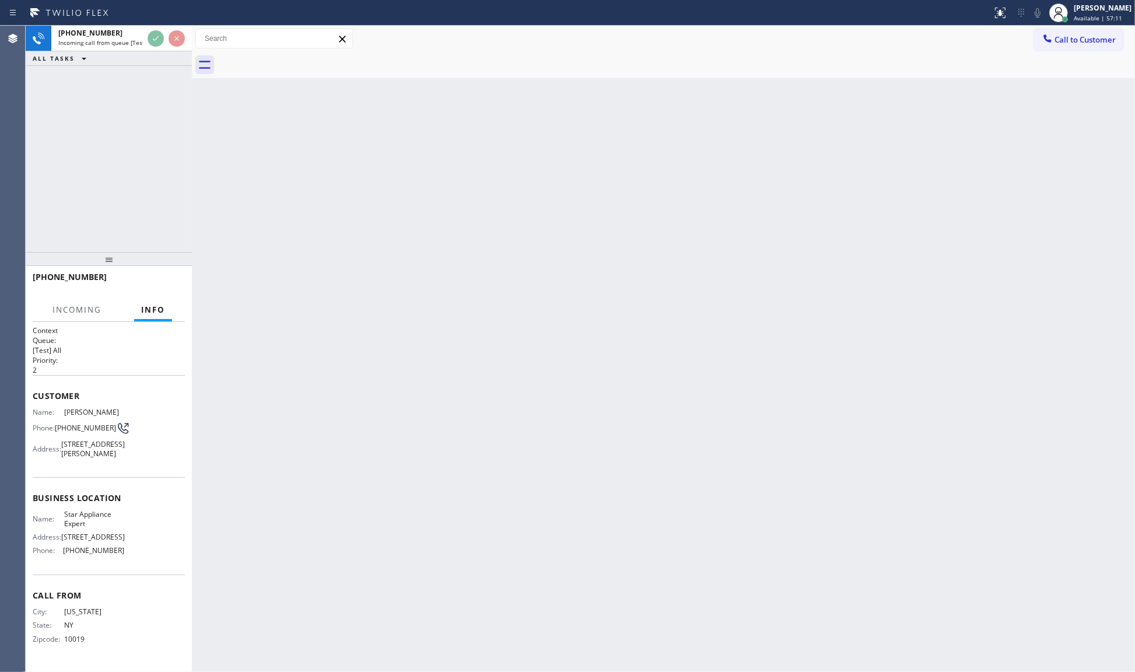
click at [159, 64] on div "[PHONE_NUMBER] Incoming call from queue [Test] All ALL TASKS ALL TASKS ACTIVE T…" at bounding box center [109, 46] width 166 height 40
click at [161, 69] on div "[PHONE_NUMBER] Incoming call from queue [Test] All ALL TASKS ALL TASKS ACTIVE T…" at bounding box center [109, 139] width 166 height 226
click at [162, 69] on div "+19179030066 Incoming call from queue [Test] All ALL TASKS ALL TASKS ACTIVE TAS…" at bounding box center [109, 139] width 166 height 226
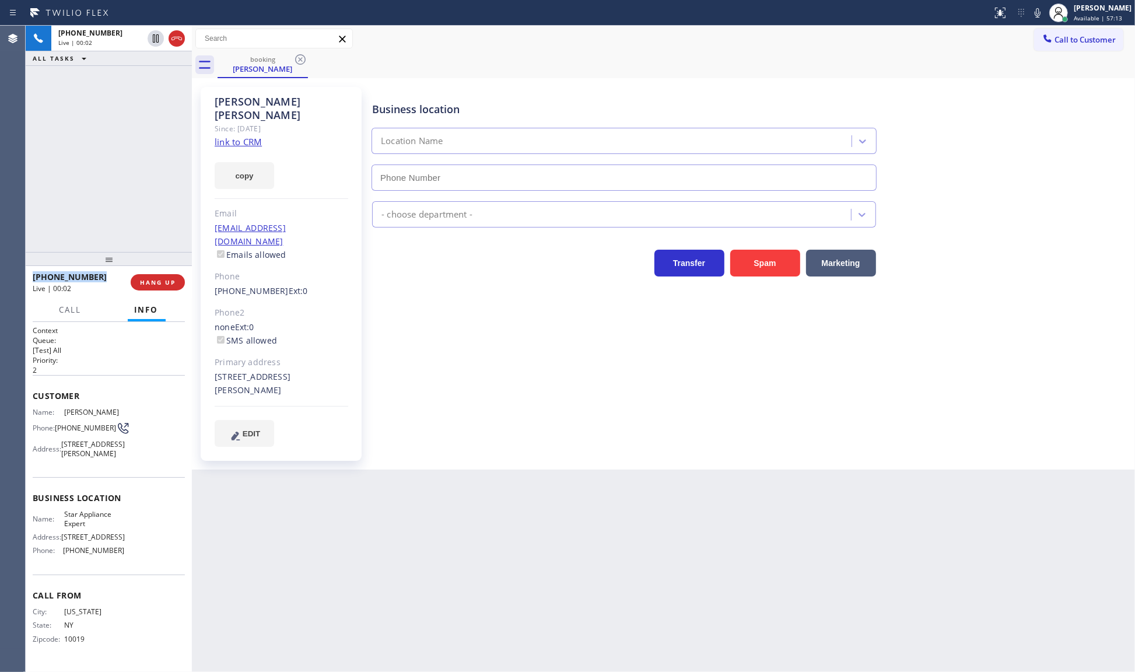
type input "(917) 924-6973"
click at [230, 122] on div "Since: [DATE]" at bounding box center [282, 128] width 134 height 13
click at [230, 136] on link "link to CRM" at bounding box center [238, 142] width 47 height 12
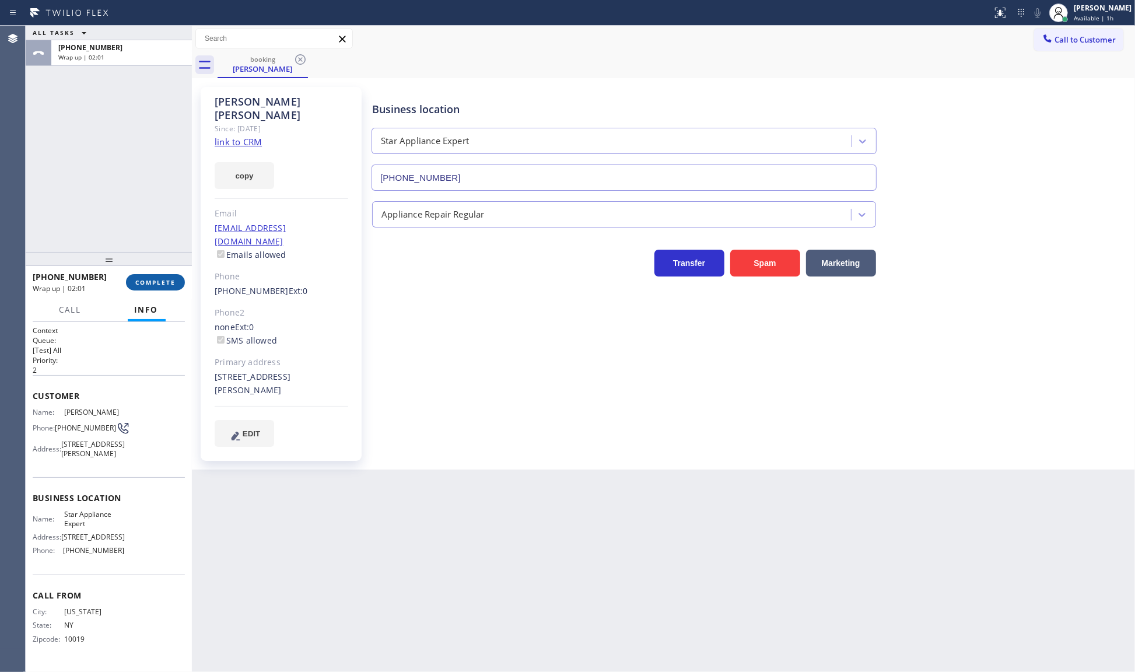
click at [153, 282] on span "COMPLETE" at bounding box center [155, 282] width 40 height 8
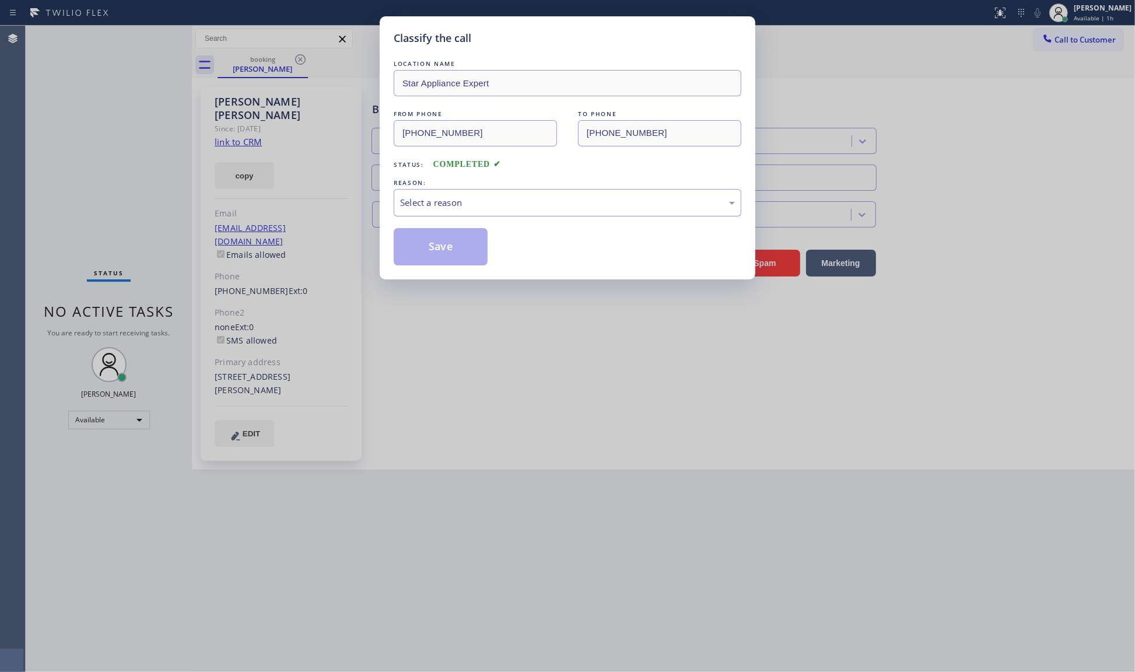
click at [419, 202] on div "Select a reason" at bounding box center [567, 202] width 335 height 13
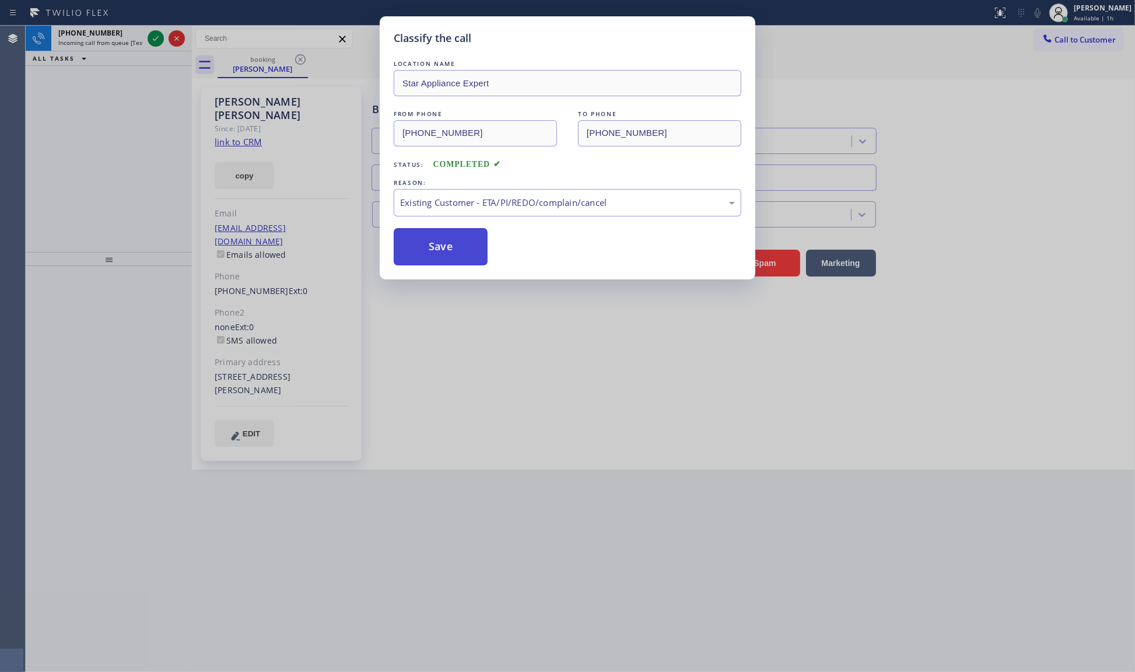
click at [441, 263] on button "Save" at bounding box center [441, 246] width 94 height 37
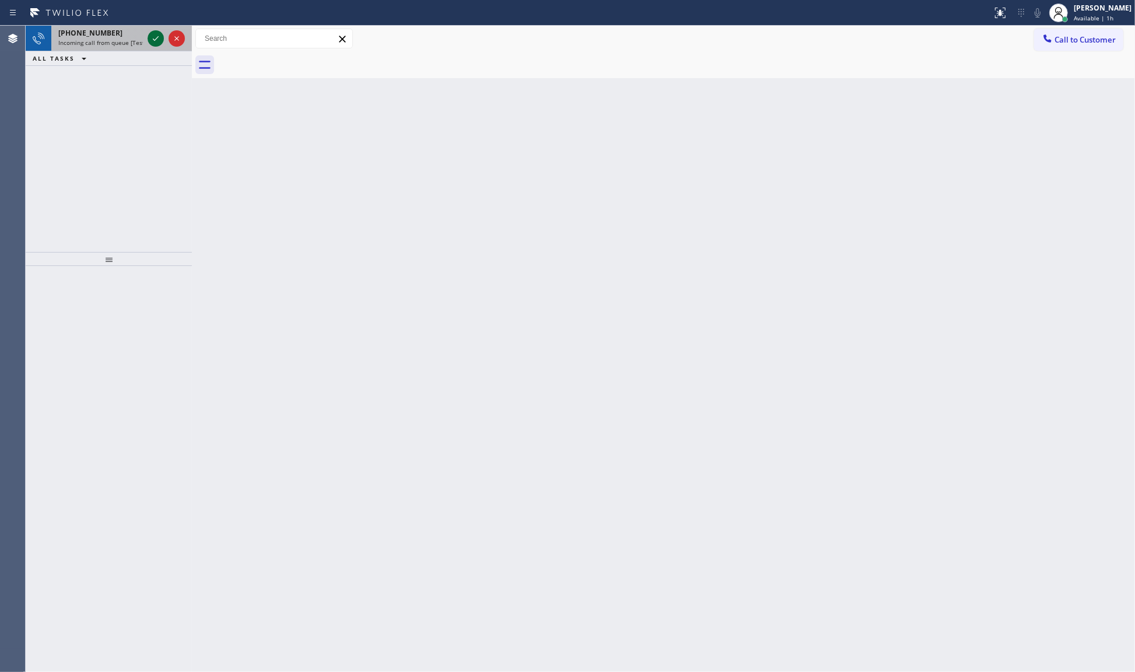
click at [146, 37] on div at bounding box center [166, 39] width 42 height 26
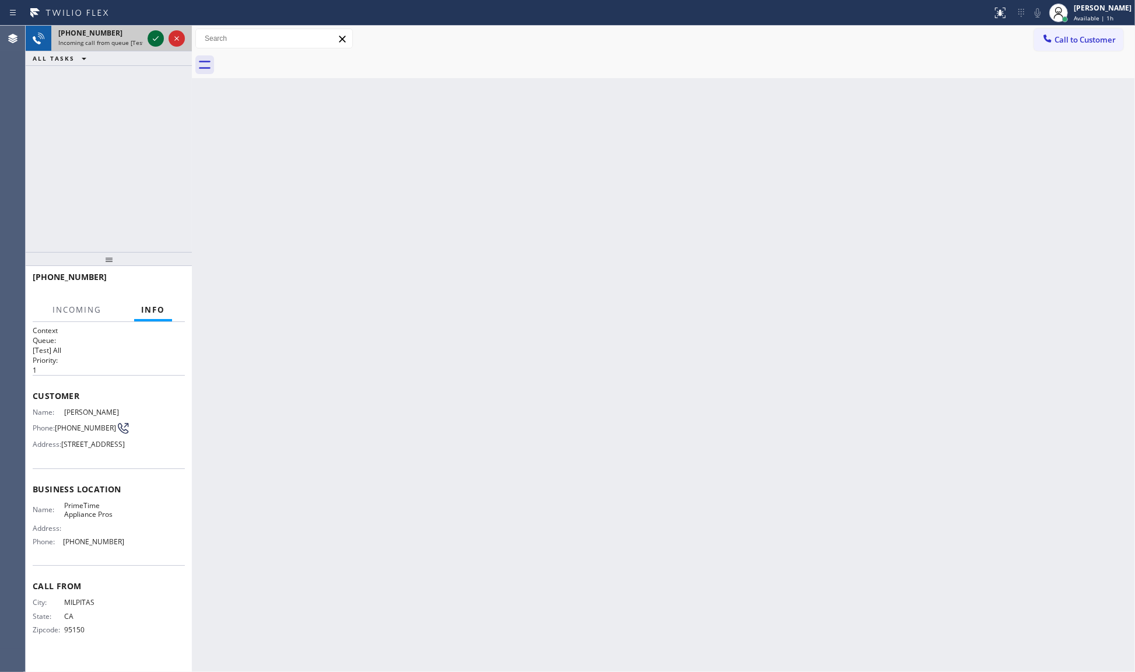
click at [155, 36] on icon at bounding box center [156, 38] width 14 height 14
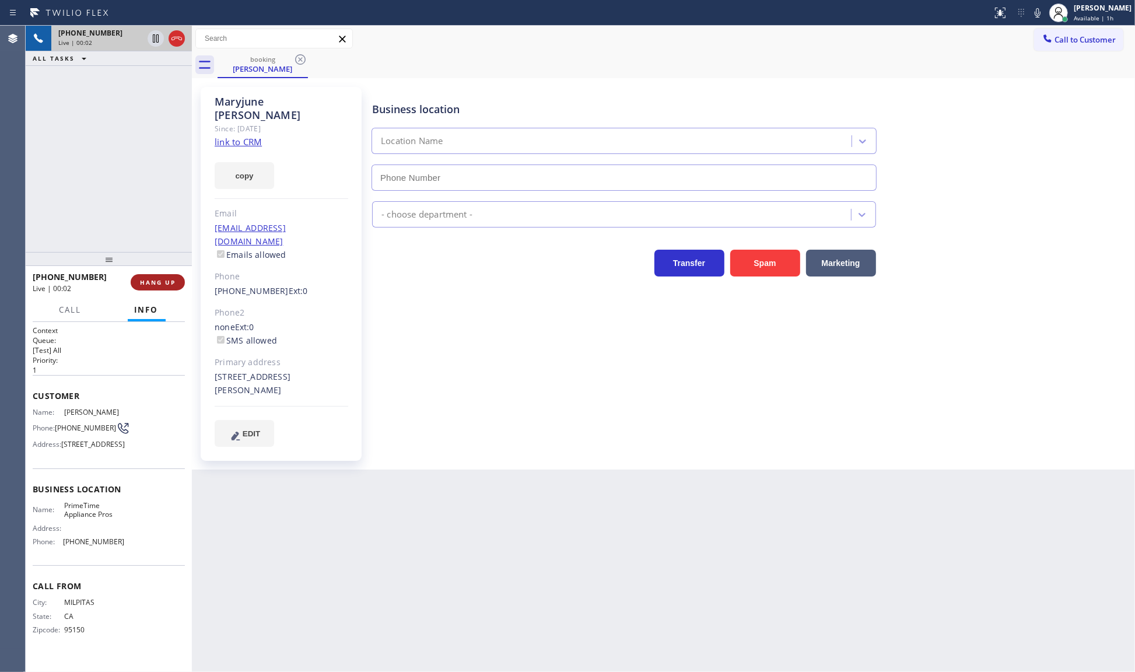
type input "(408) 752-5861"
click at [169, 283] on span "HANG UP" at bounding box center [158, 282] width 36 height 8
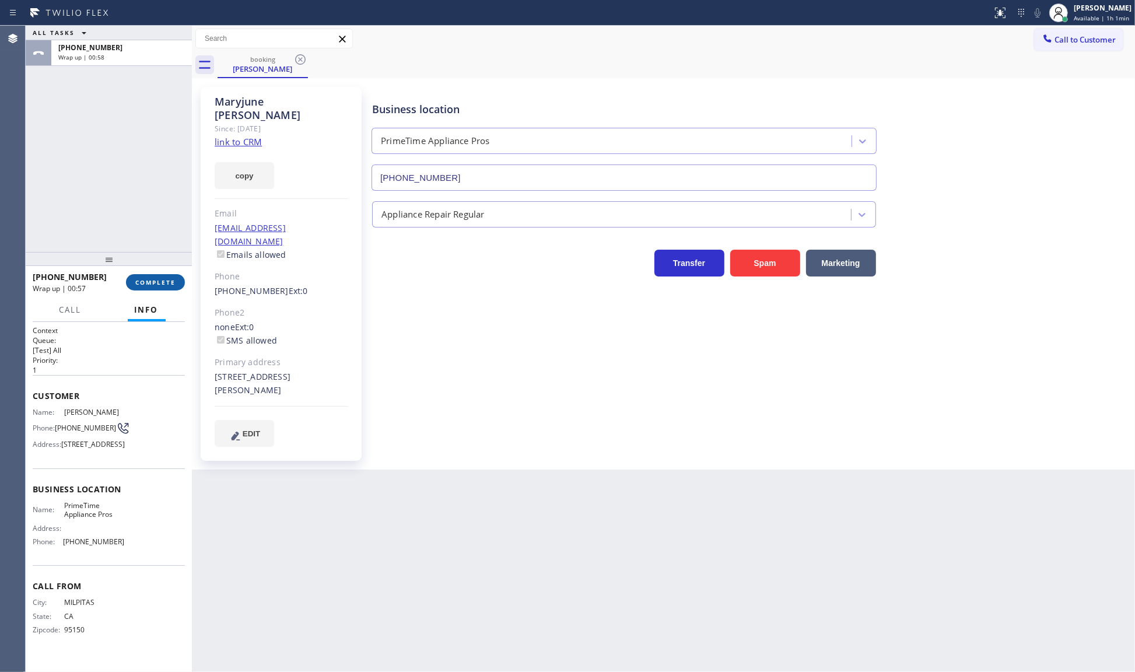
click at [150, 276] on button "COMPLETE" at bounding box center [155, 282] width 59 height 16
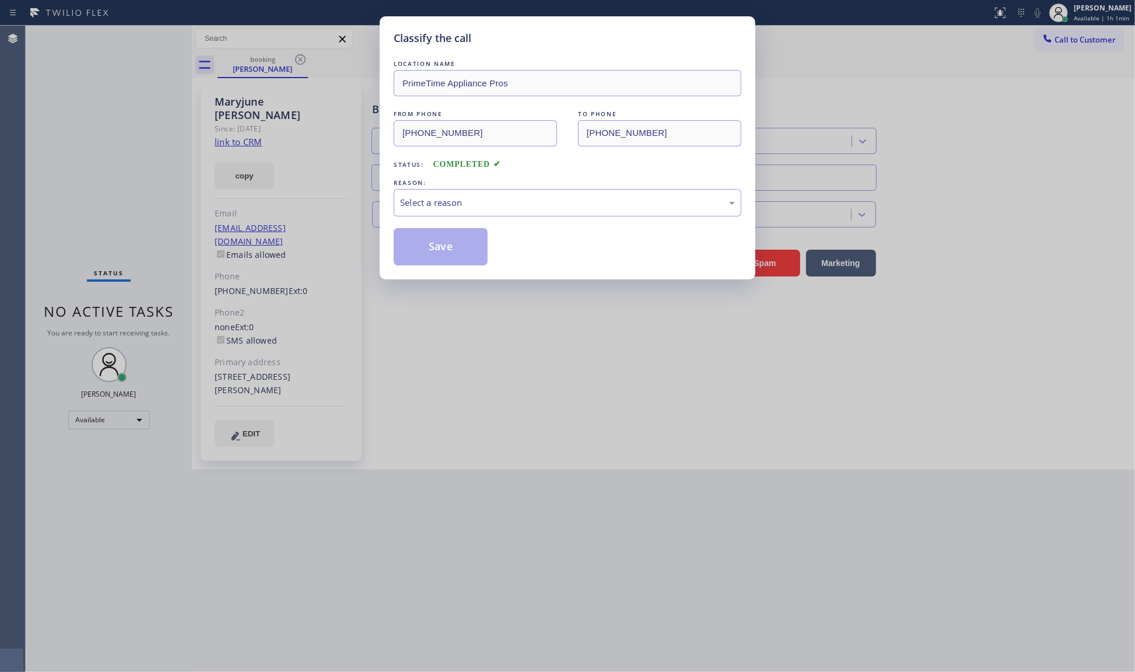
click at [409, 187] on div "REASON:" at bounding box center [568, 183] width 348 height 12
click at [416, 201] on div "Select a reason" at bounding box center [567, 202] width 335 height 13
drag, startPoint x: 431, startPoint y: 274, endPoint x: 435, endPoint y: 261, distance: 13.3
click at [436, 261] on button "Save" at bounding box center [441, 246] width 94 height 37
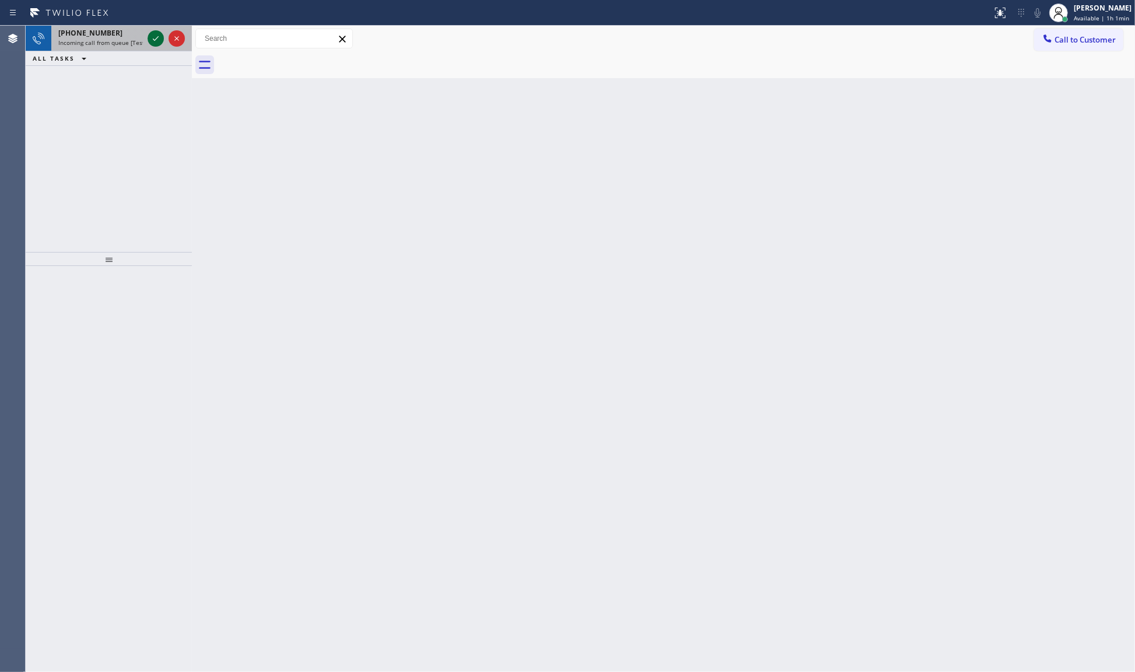
click at [157, 38] on icon at bounding box center [156, 38] width 14 height 14
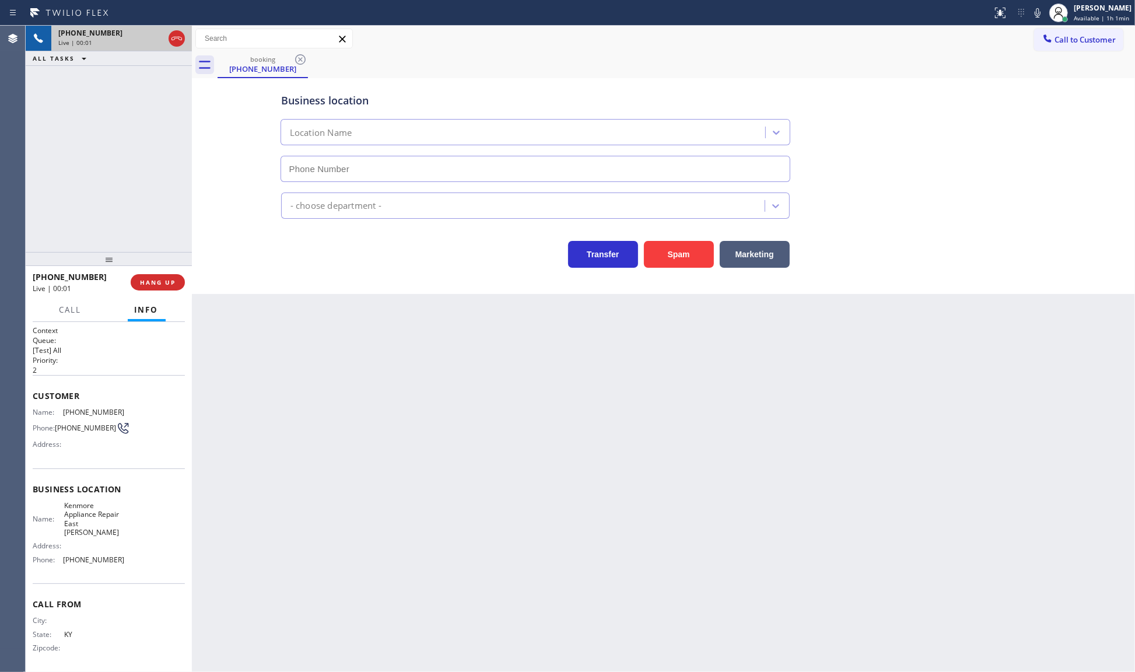
type input "(737) 259-4101"
click at [681, 255] on button "Spam" at bounding box center [679, 254] width 70 height 27
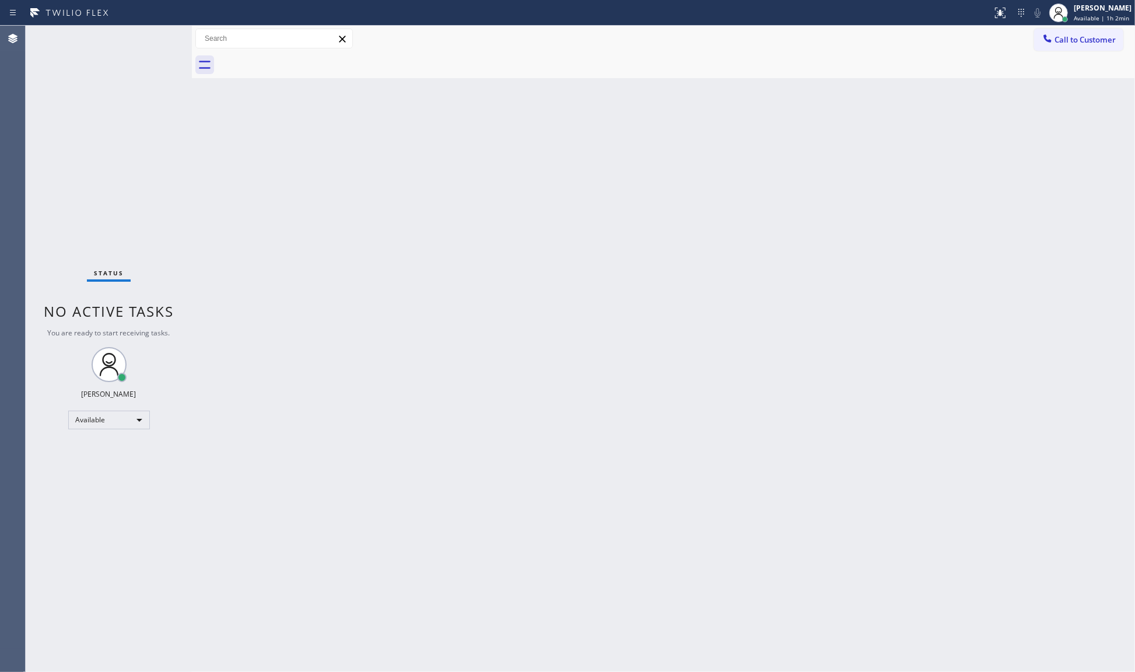
click at [88, 29] on div "Status No active tasks You are ready to start receiving tasks. JENIZA ALCAYDE A…" at bounding box center [109, 349] width 166 height 646
click at [181, 185] on div "Status No active tasks You are ready to start receiving tasks. JENIZA ALCAYDE A…" at bounding box center [109, 349] width 166 height 646
click at [201, 153] on div "Back to Dashboard Change Sender ID Customers Technicians Select a contact Outbo…" at bounding box center [663, 349] width 943 height 646
click at [203, 159] on div "Back to Dashboard Change Sender ID Customers Technicians Select a contact Outbo…" at bounding box center [663, 349] width 943 height 646
drag, startPoint x: 62, startPoint y: 85, endPoint x: 77, endPoint y: 99, distance: 21.0
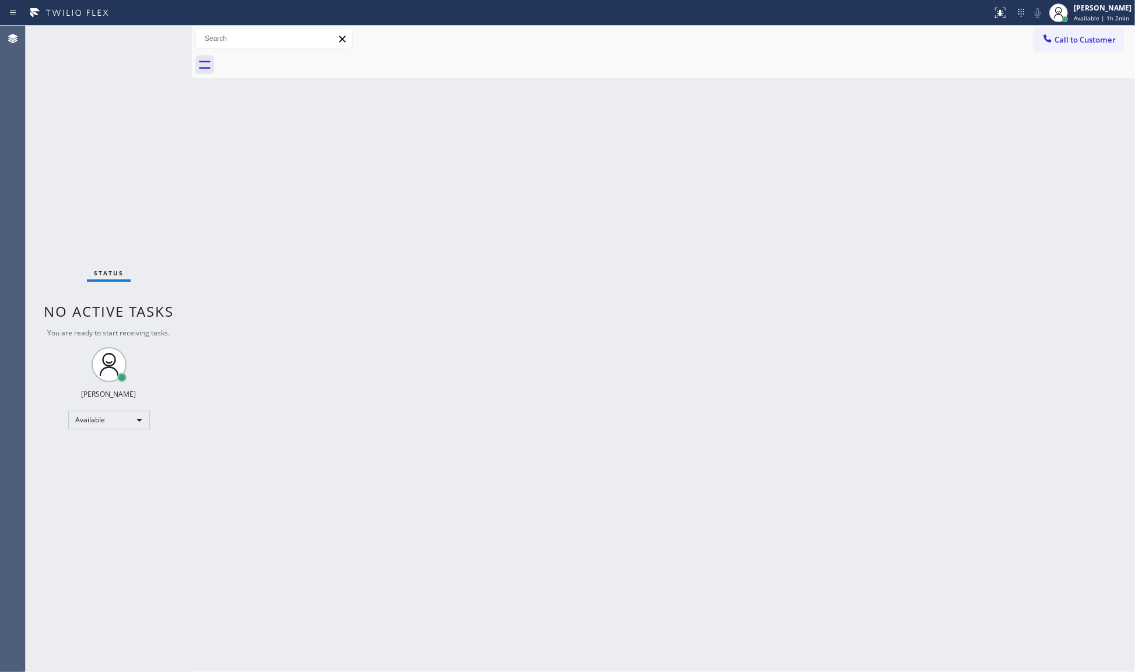
click at [77, 99] on div "Status No active tasks You are ready to start receiving tasks. JENIZA ALCAYDE A…" at bounding box center [109, 349] width 166 height 646
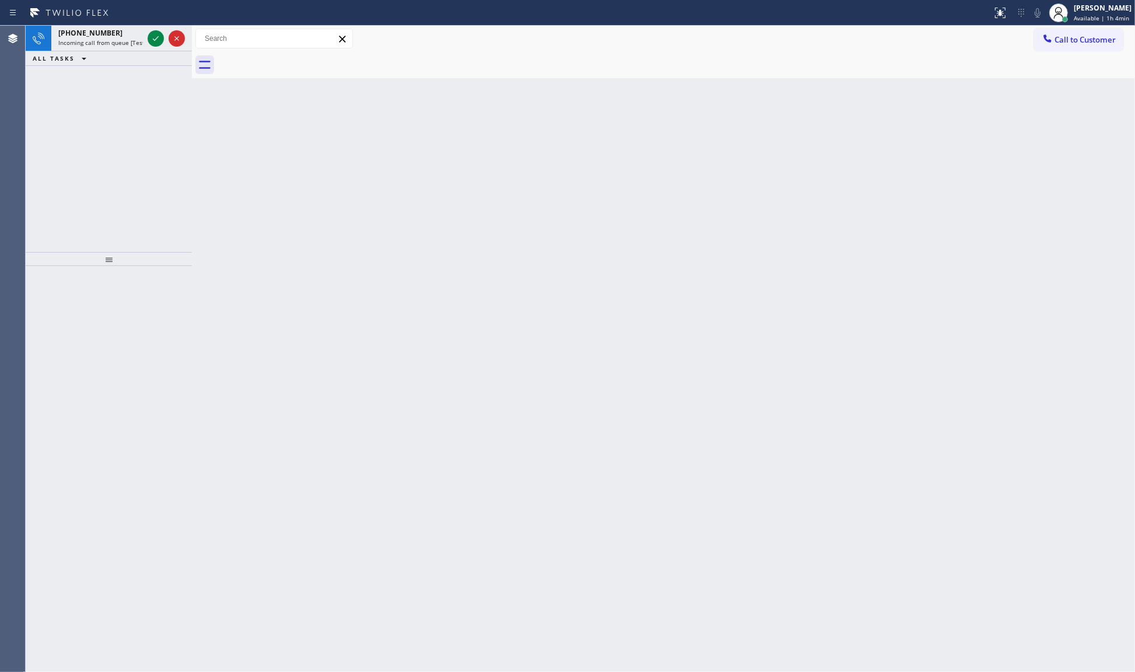
drag, startPoint x: 146, startPoint y: 194, endPoint x: 143, endPoint y: 114, distance: 79.9
click at [146, 172] on div "+14242041752 Incoming call from queue [Test] All ALL TASKS ALL TASKS ACTIVE TAS…" at bounding box center [109, 139] width 166 height 226
click at [153, 39] on icon at bounding box center [156, 38] width 14 height 14
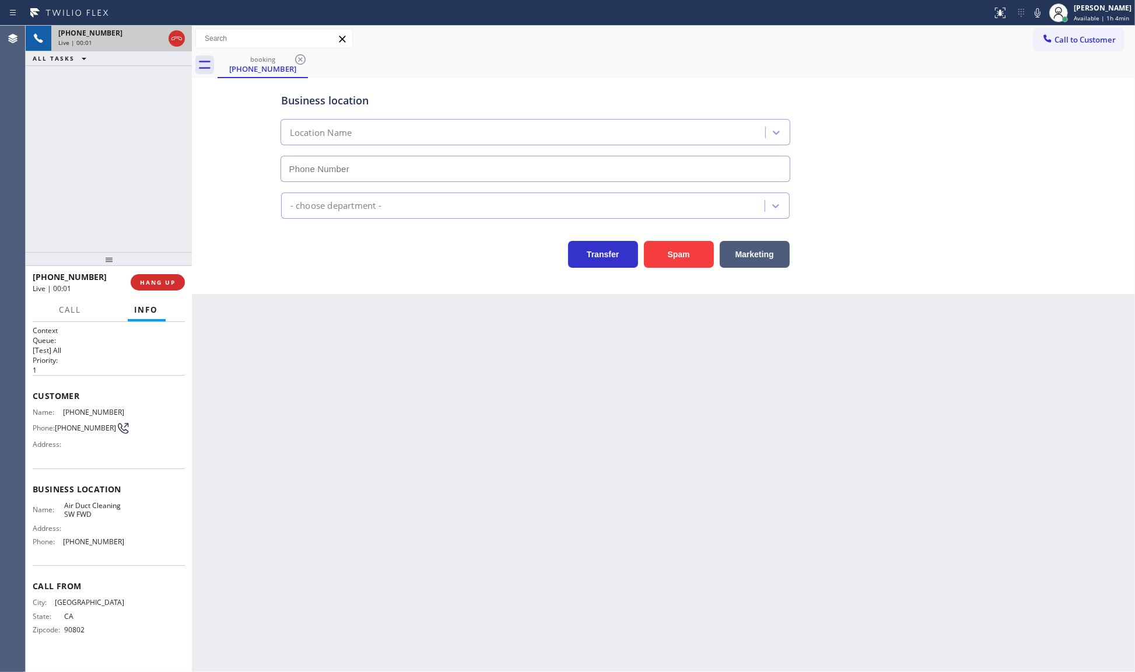
type input "(213) 344-0607"
click at [736, 255] on button "Marketing" at bounding box center [755, 254] width 70 height 27
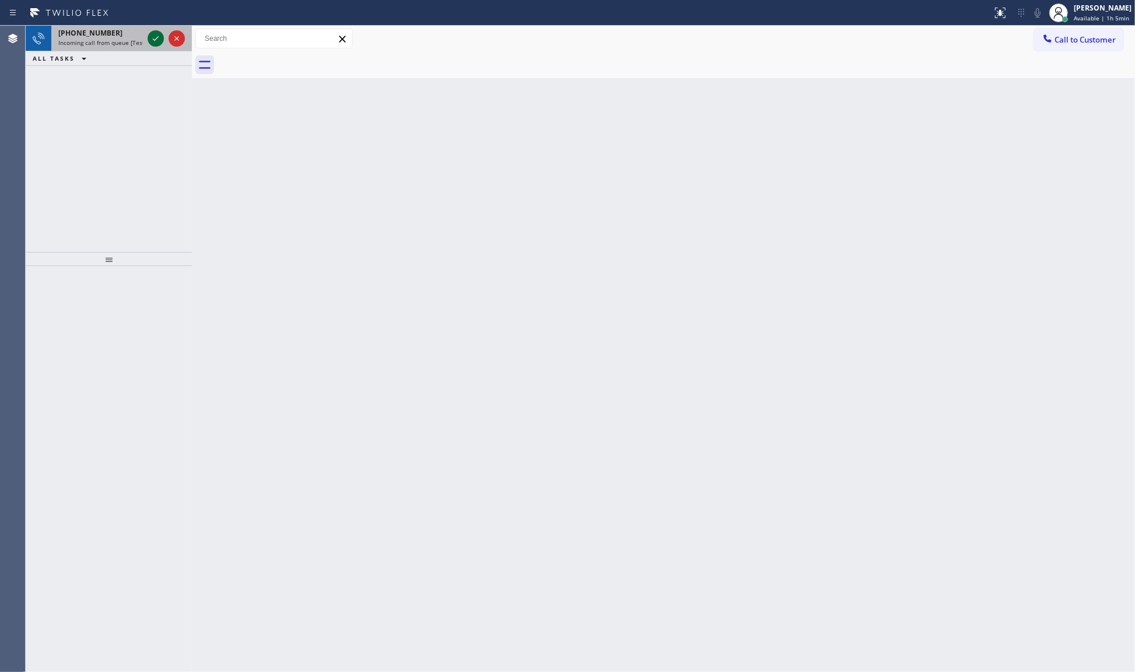
click at [153, 40] on icon at bounding box center [156, 38] width 6 height 5
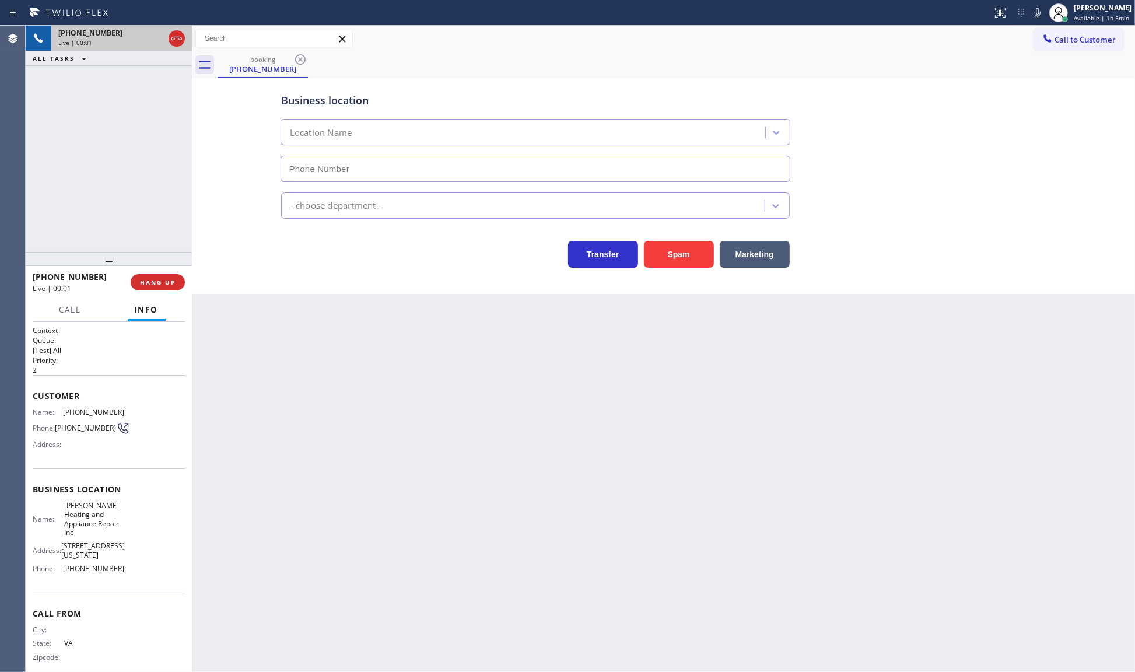
type input "(312) 500-8521"
click at [160, 280] on span "HANG UP" at bounding box center [158, 282] width 36 height 8
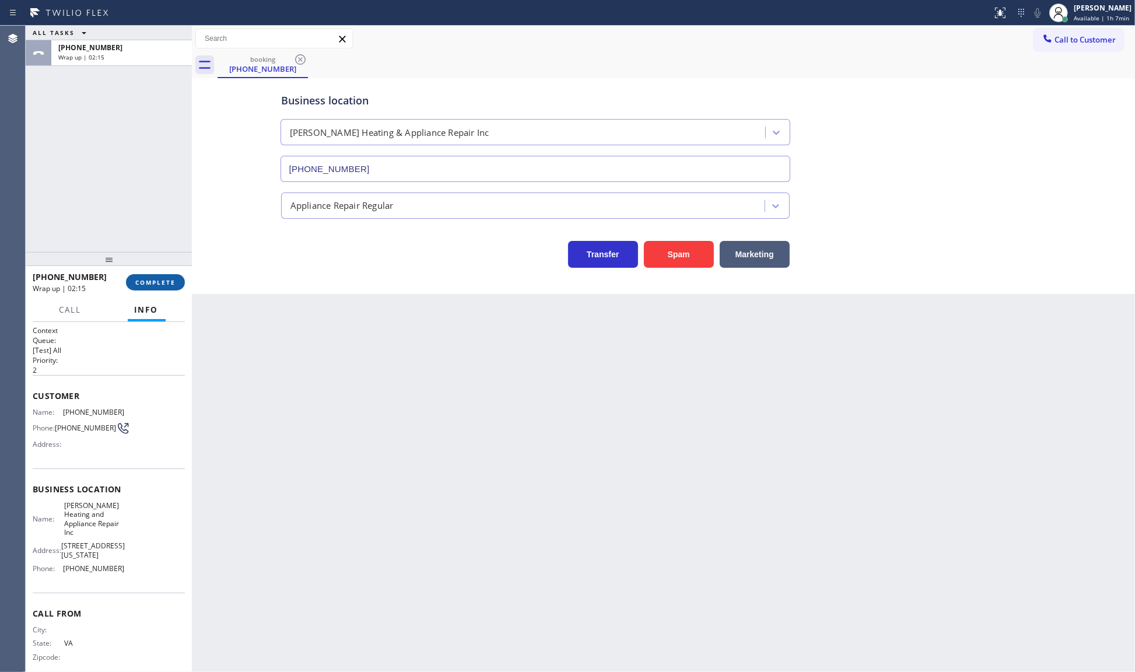
click at [170, 282] on span "COMPLETE" at bounding box center [155, 282] width 40 height 8
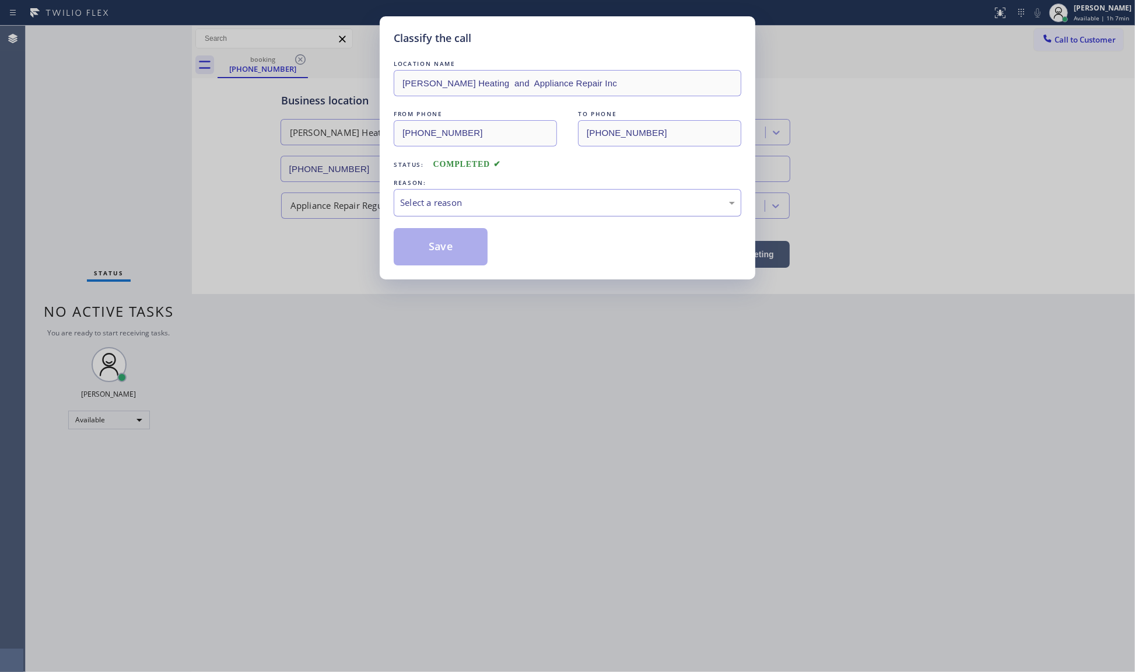
click at [473, 204] on div "Select a reason" at bounding box center [567, 202] width 335 height 13
click at [430, 250] on button "Save" at bounding box center [441, 246] width 94 height 37
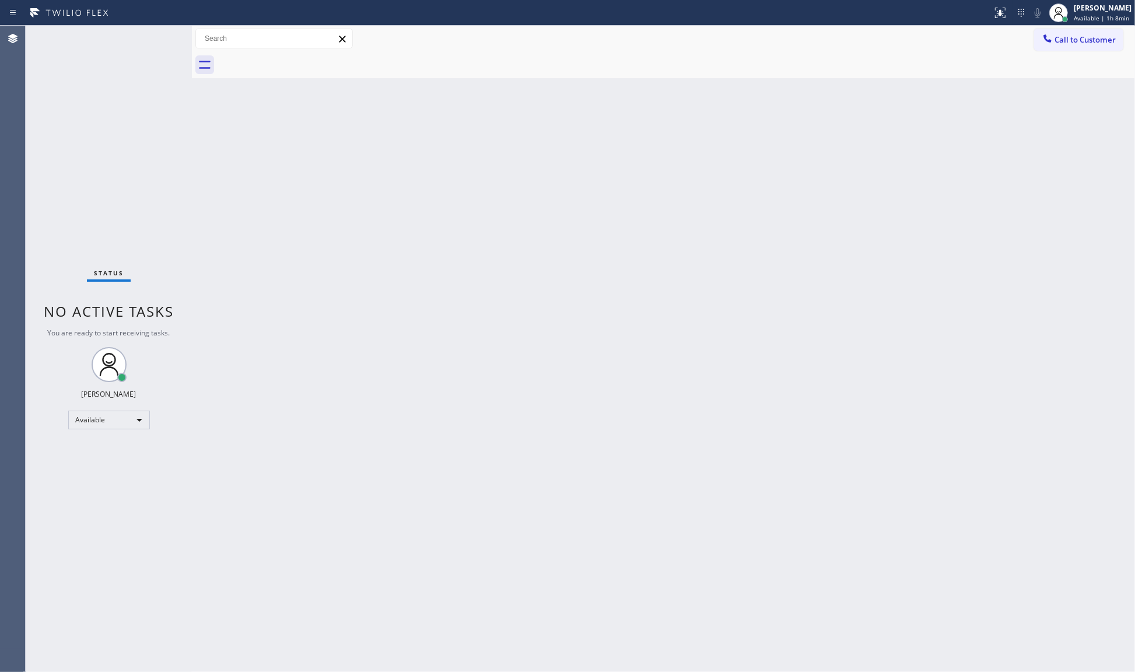
click at [255, 230] on div "Back to Dashboard Change Sender ID Customers Technicians Select a contact Outbo…" at bounding box center [663, 349] width 943 height 646
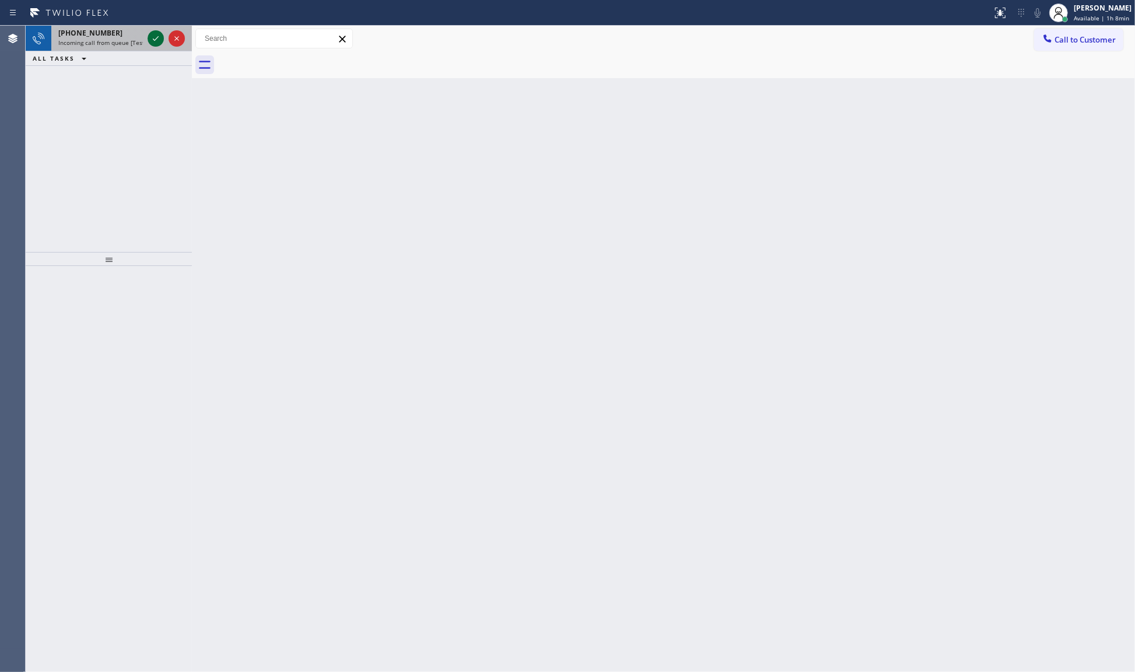
click at [159, 42] on icon at bounding box center [156, 38] width 14 height 14
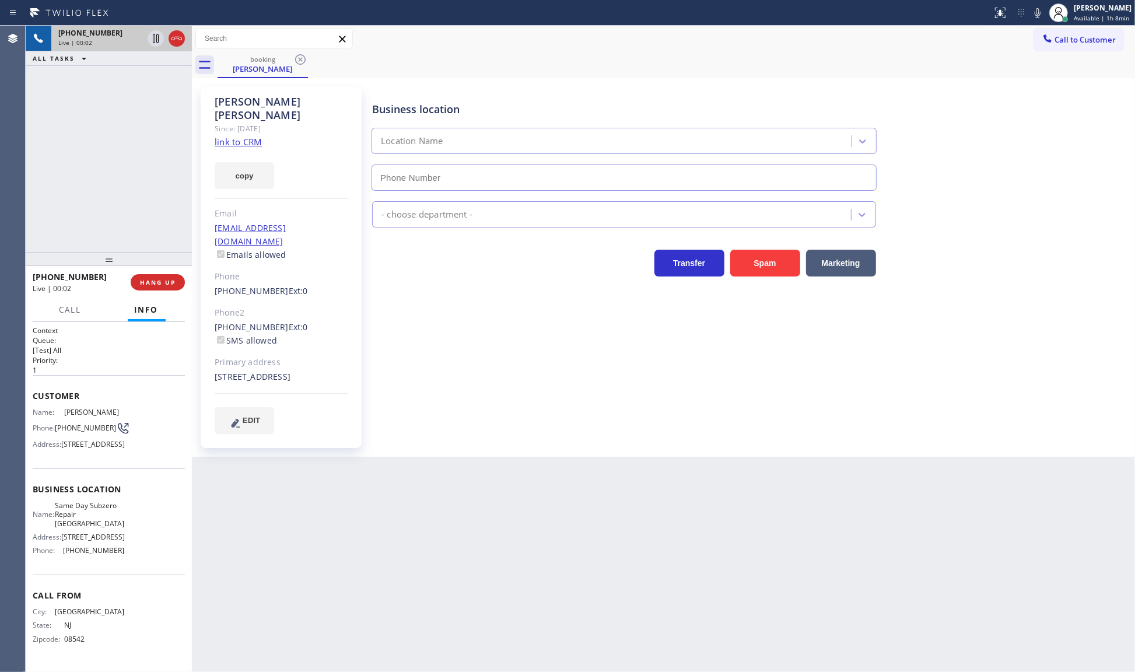
type input "(929) 416-6656"
click at [245, 136] on link "link to CRM" at bounding box center [238, 142] width 47 height 12
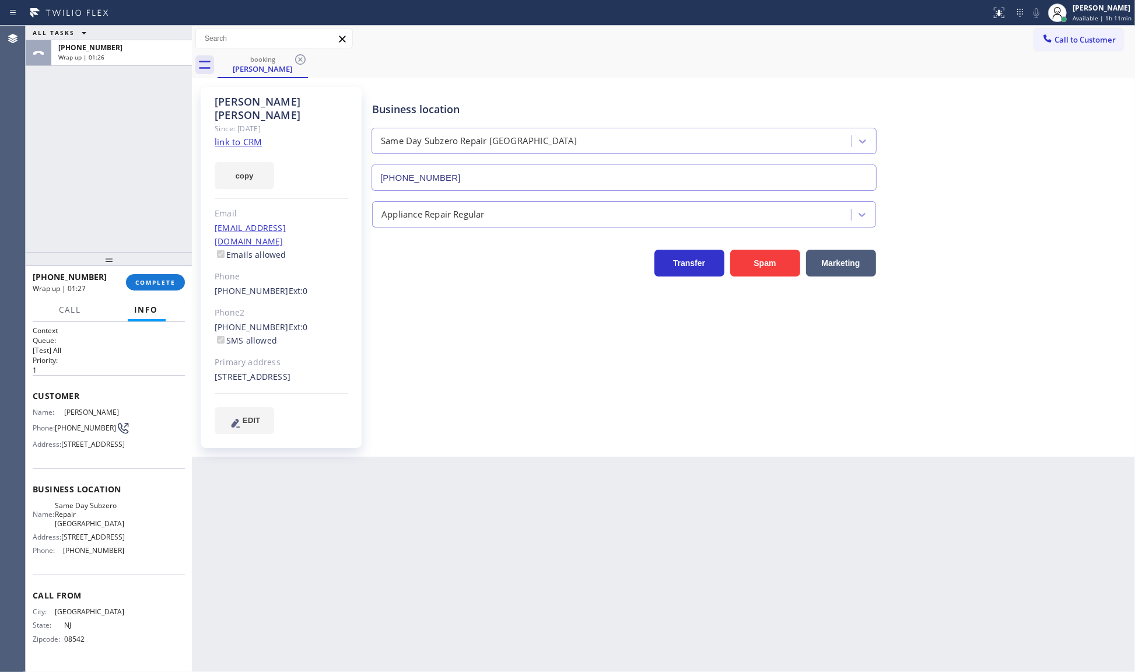
click at [1114, 509] on div "Back to Dashboard Change Sender ID Customers Technicians Select a contact Outbo…" at bounding box center [663, 349] width 943 height 646
click at [157, 283] on span "COMPLETE" at bounding box center [155, 282] width 40 height 8
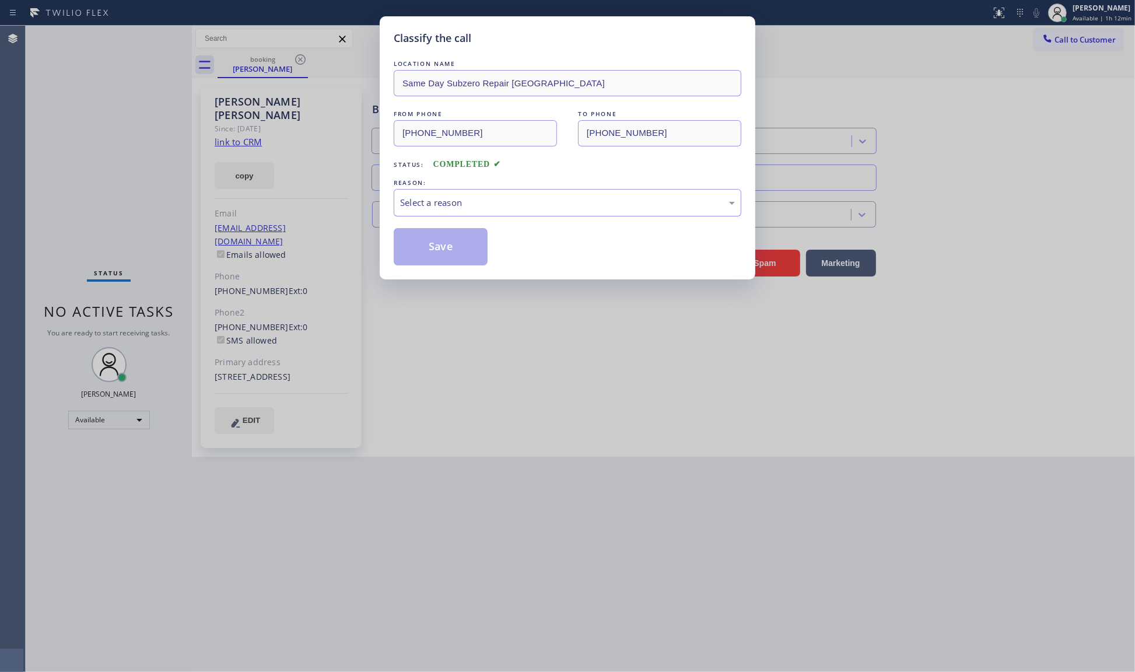
click at [416, 213] on div "Select a reason" at bounding box center [568, 202] width 348 height 27
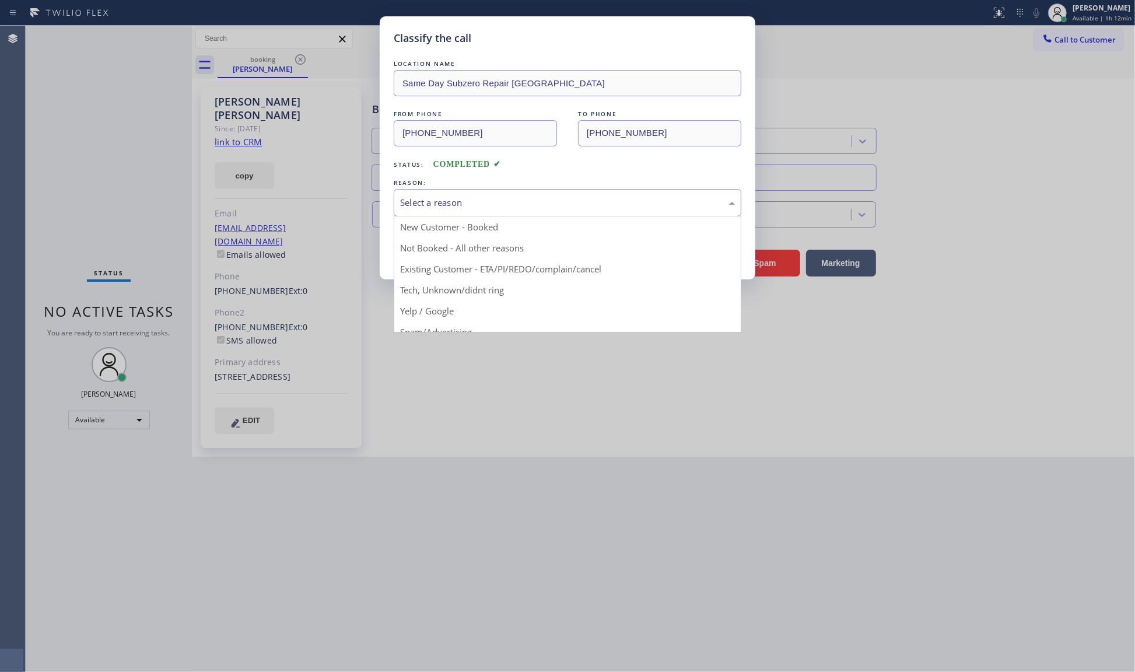
drag, startPoint x: 427, startPoint y: 279, endPoint x: 433, endPoint y: 245, distance: 34.2
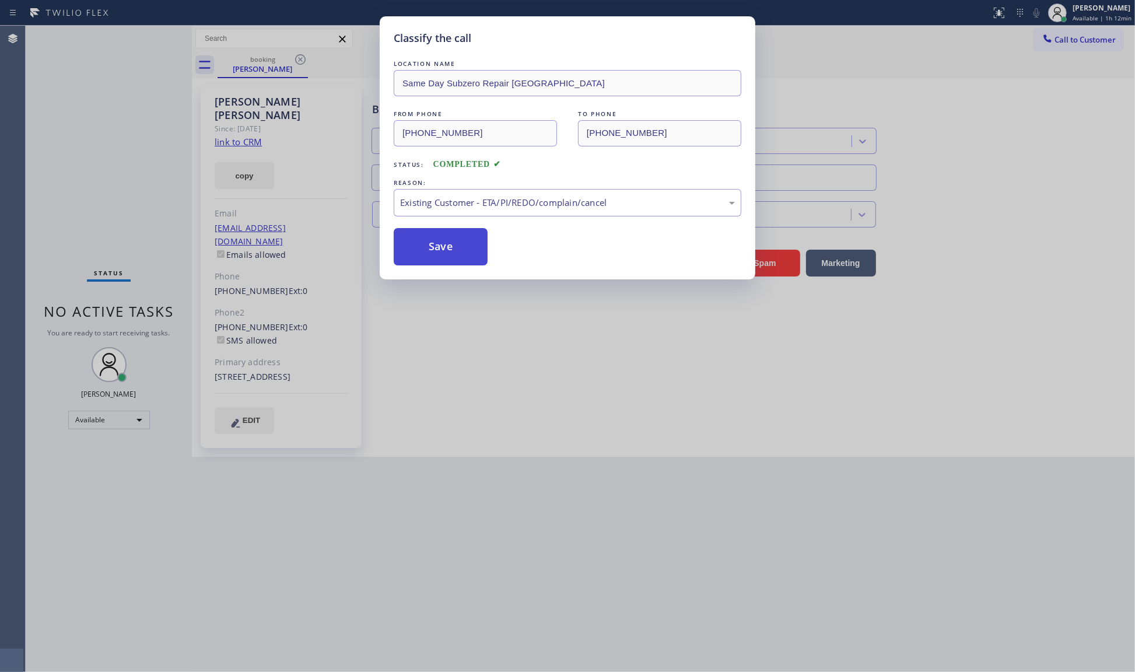
click at [433, 242] on button "Save" at bounding box center [441, 246] width 94 height 37
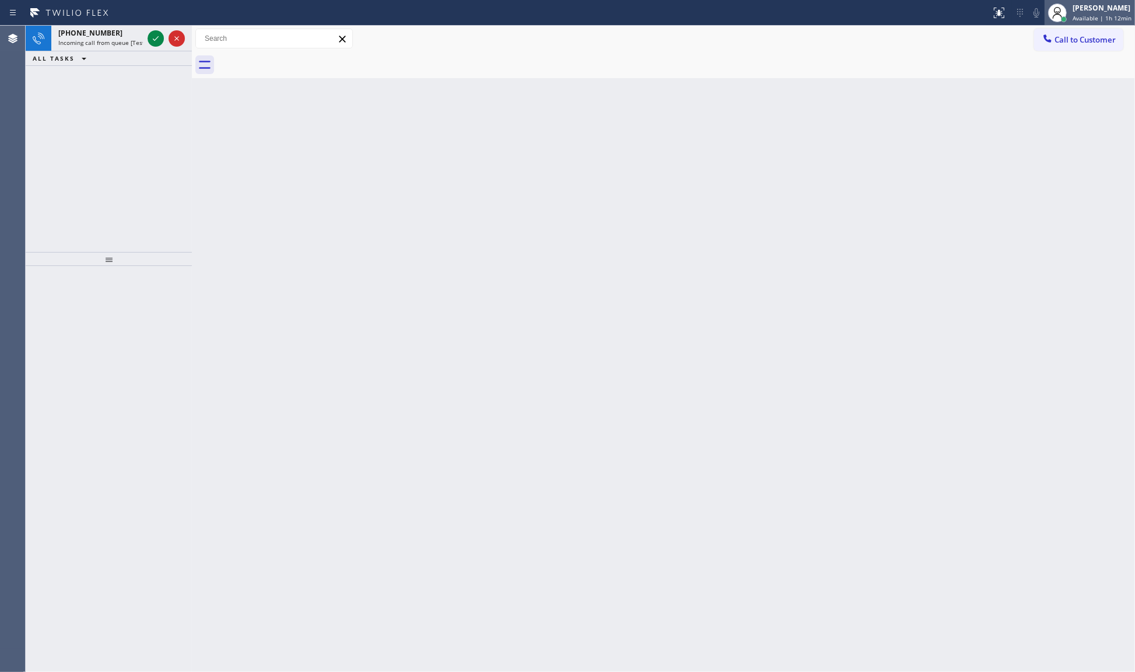
click at [1070, 10] on div at bounding box center [1057, 13] width 26 height 26
click at [1048, 77] on button "Unavailable" at bounding box center [1076, 76] width 117 height 15
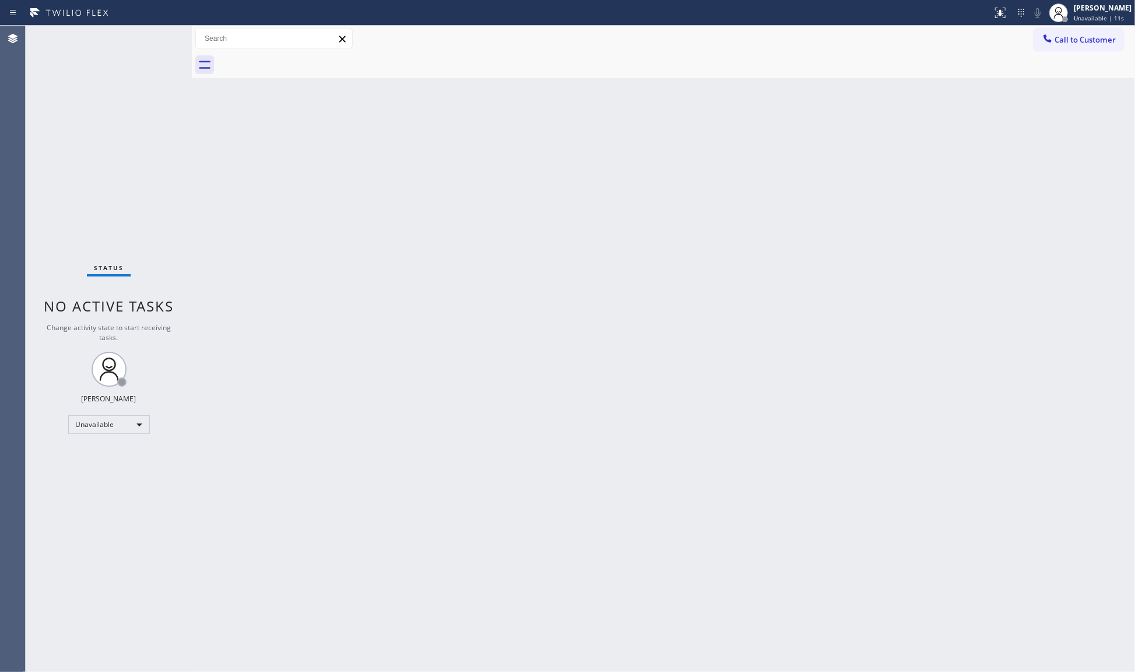
click at [102, 436] on div "Status No active tasks Change activity state to start receiving tasks. JENIZA A…" at bounding box center [109, 349] width 166 height 646
click at [106, 423] on div "Unavailable" at bounding box center [109, 424] width 82 height 19
click at [99, 485] on li "Break" at bounding box center [107, 484] width 79 height 14
click at [115, 416] on div "Break" at bounding box center [109, 424] width 82 height 19
click at [94, 458] on ul "Offline Available Unavailable Break" at bounding box center [108, 462] width 80 height 58
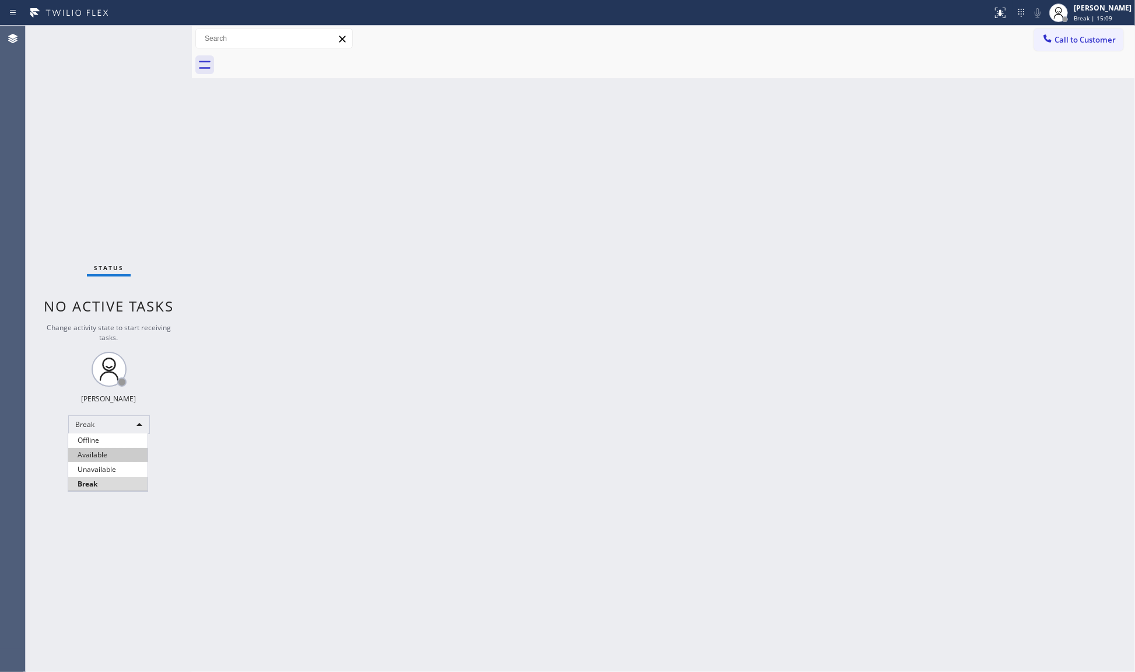
click at [94, 457] on li "Available" at bounding box center [107, 455] width 79 height 14
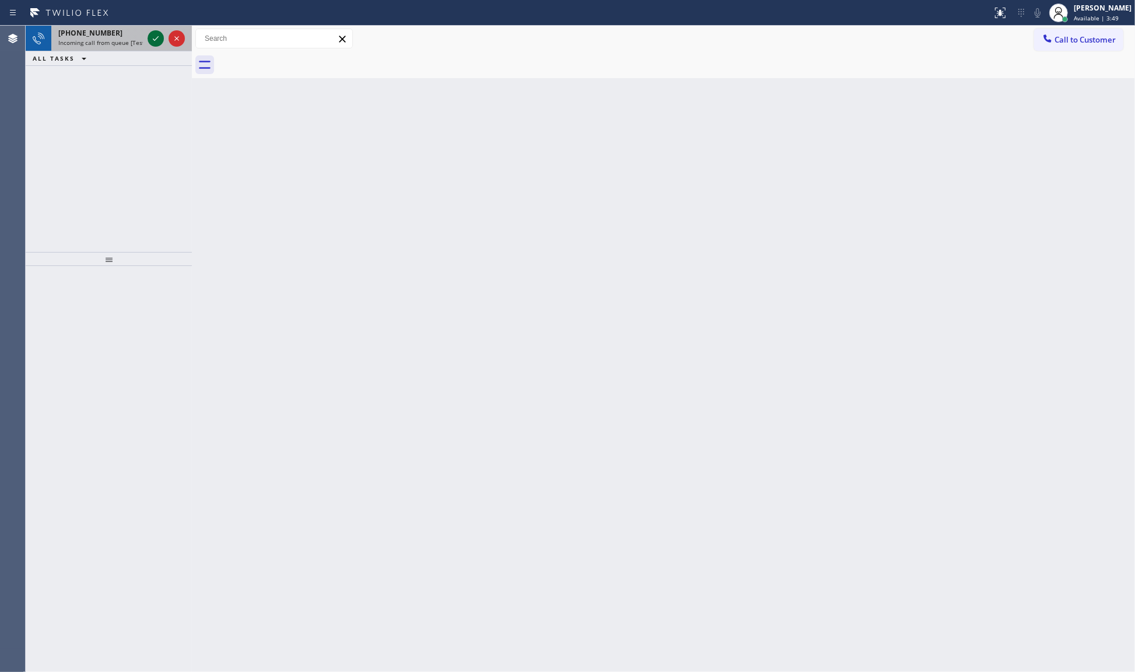
click at [158, 38] on icon at bounding box center [156, 38] width 14 height 14
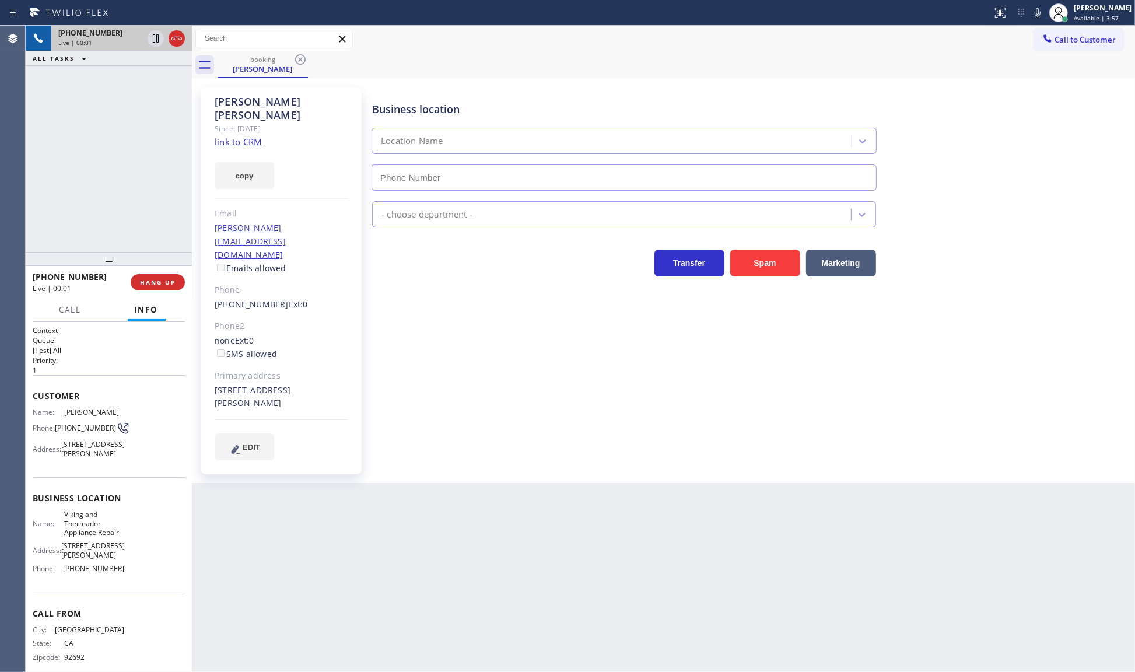
type input "(949) 239-0453"
click at [243, 136] on link "link to CRM" at bounding box center [238, 142] width 47 height 12
click at [156, 41] on icon at bounding box center [156, 38] width 14 height 14
click at [1039, 16] on icon at bounding box center [1037, 13] width 14 height 14
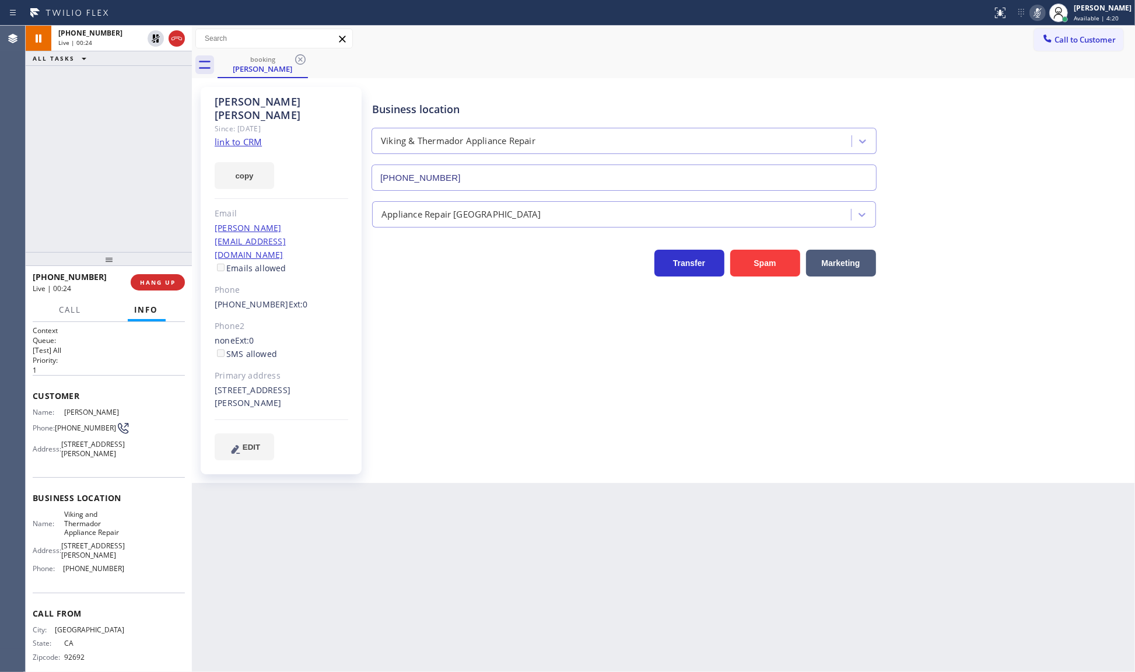
drag, startPoint x: 132, startPoint y: 183, endPoint x: 155, endPoint y: 1, distance: 183.3
click at [141, 137] on div "+19498878982 Live | 00:24 ALL TASKS ALL TASKS ACTIVE TASKS TASKS IN WRAP UP" at bounding box center [109, 139] width 166 height 226
click at [159, 38] on icon at bounding box center [156, 38] width 14 height 14
click at [1036, 21] on div "Status report No issues detected If you experience an issue, please download th…" at bounding box center [1061, 13] width 148 height 26
click at [1044, 15] on icon at bounding box center [1037, 13] width 14 height 14
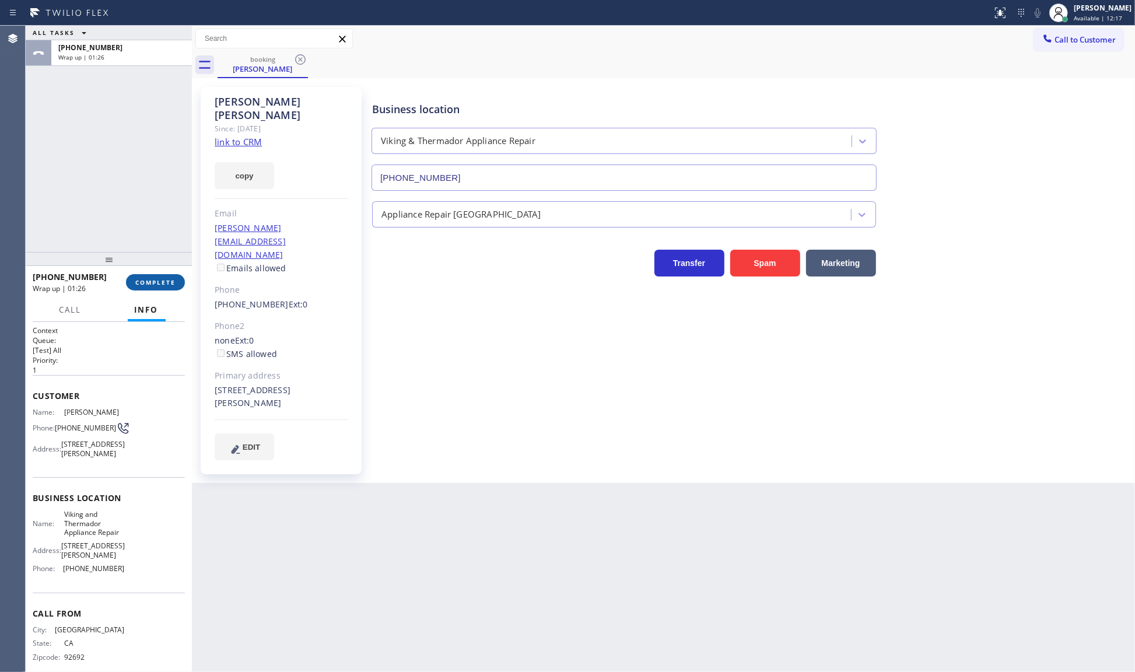
click at [167, 283] on span "COMPLETE" at bounding box center [155, 282] width 40 height 8
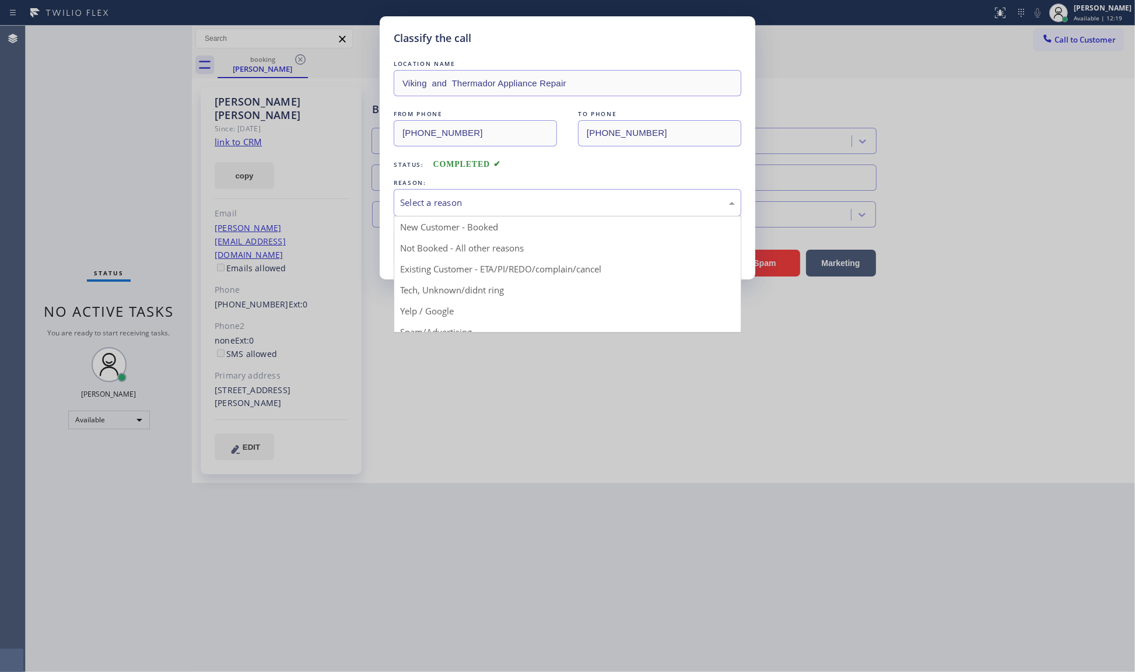
click at [499, 200] on div "Select a reason" at bounding box center [567, 202] width 335 height 13
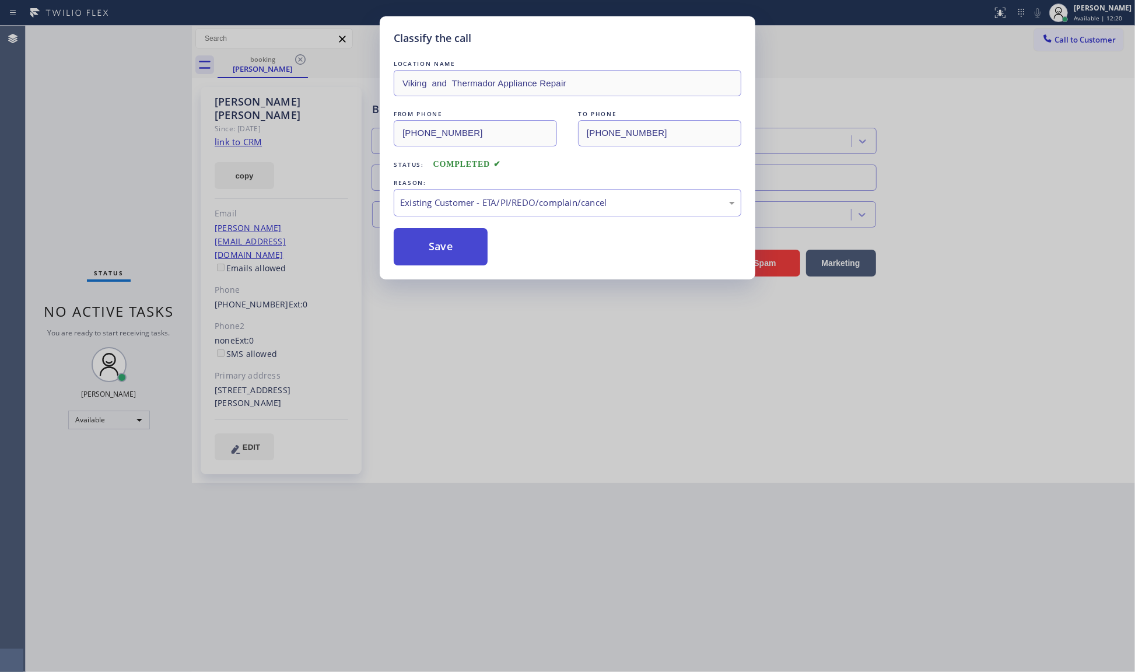
click at [438, 244] on button "Save" at bounding box center [441, 246] width 94 height 37
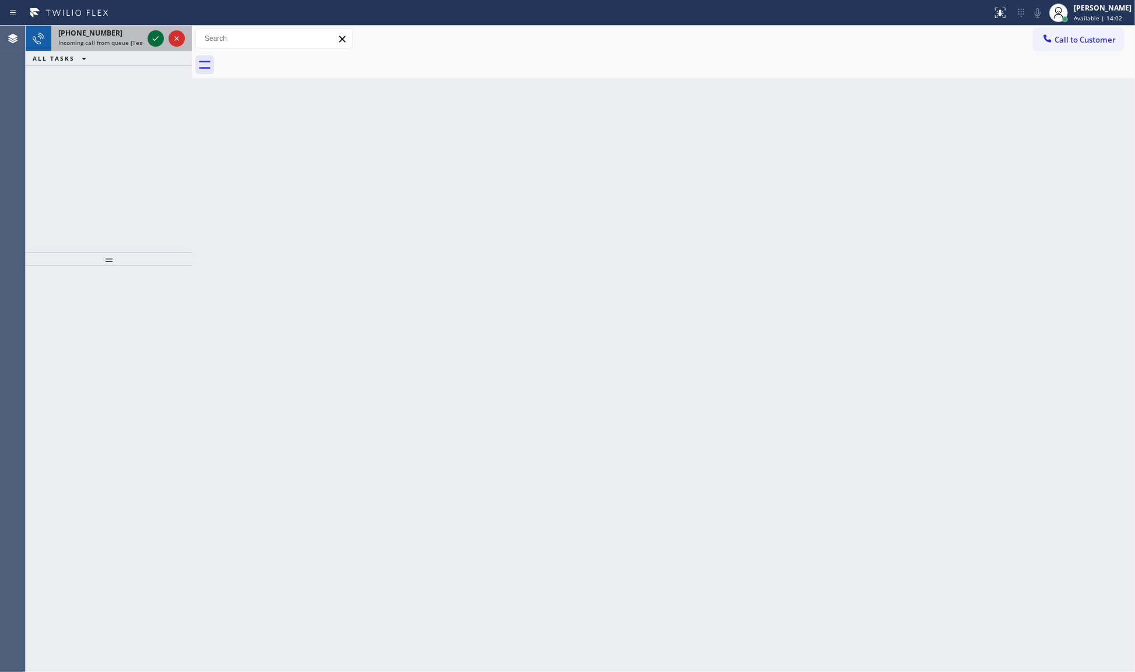
click at [155, 32] on icon at bounding box center [156, 38] width 14 height 14
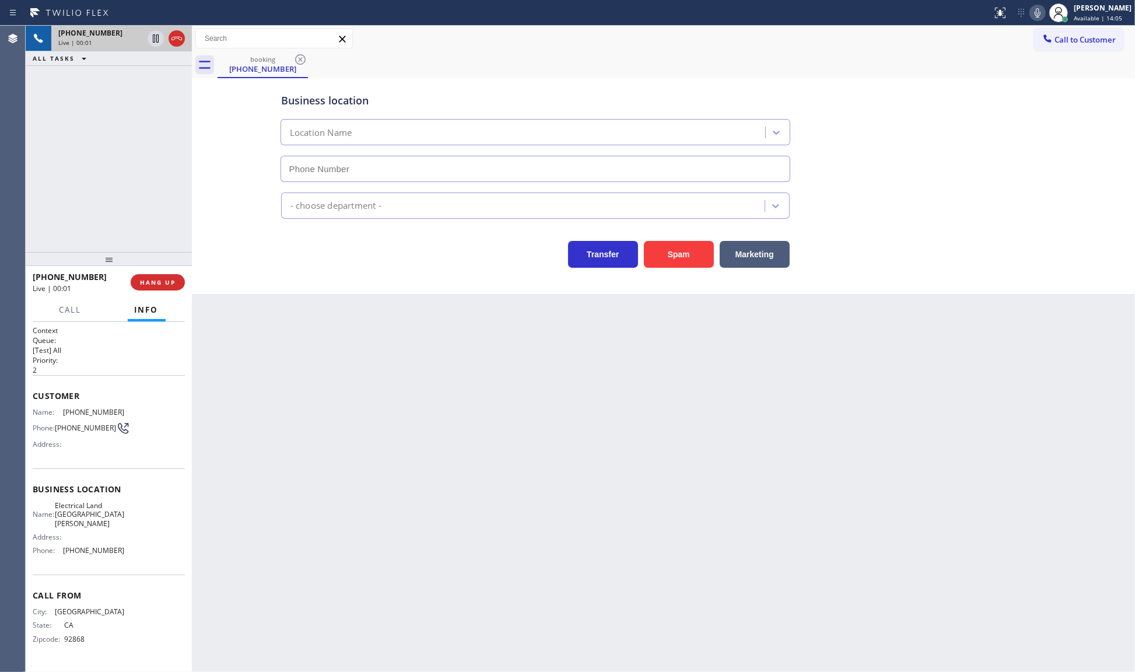
type input "(714) 681-1582"
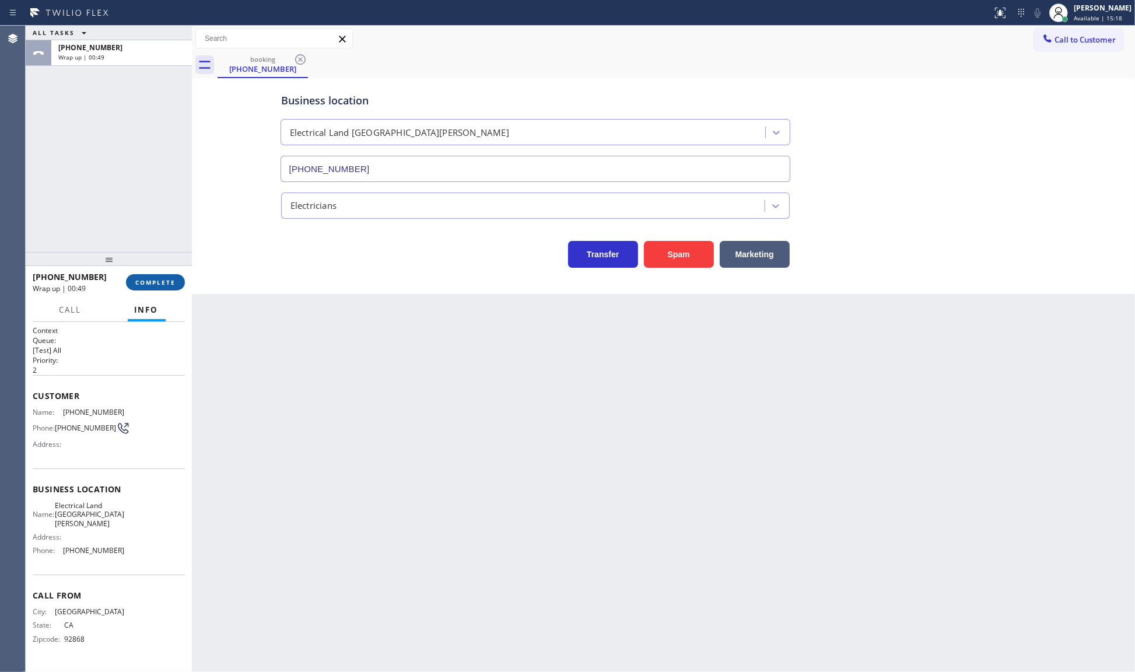
click at [168, 274] on button "COMPLETE" at bounding box center [155, 282] width 59 height 16
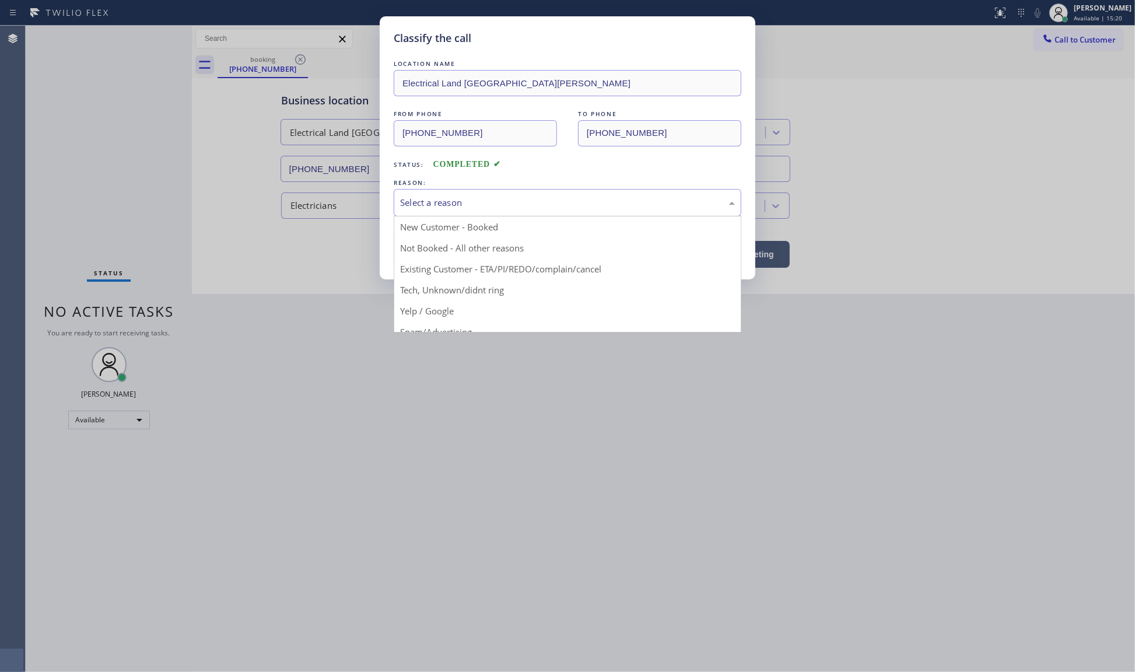
click at [449, 212] on div "Select a reason" at bounding box center [568, 202] width 348 height 27
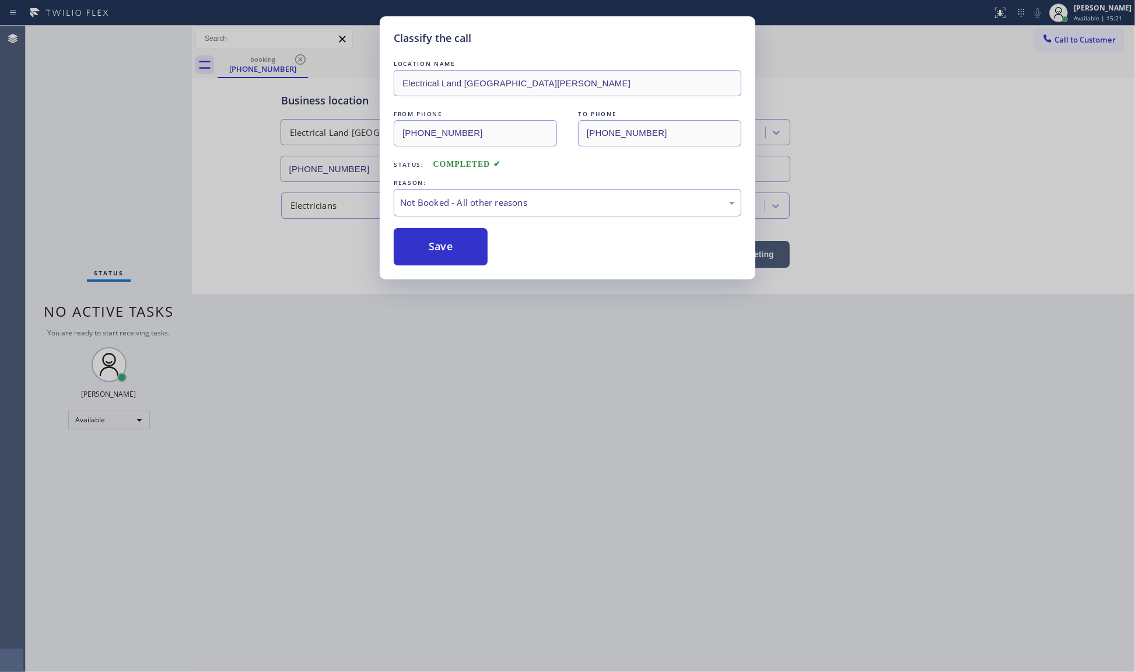
click at [431, 250] on button "Save" at bounding box center [441, 246] width 94 height 37
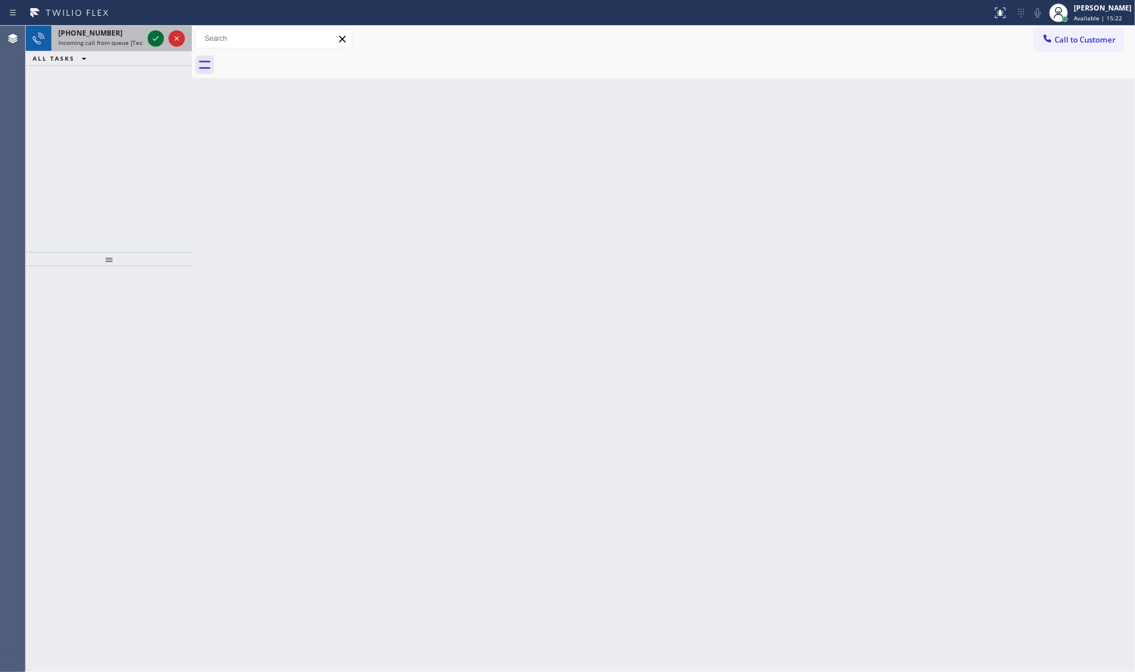
click at [156, 36] on icon at bounding box center [156, 38] width 14 height 14
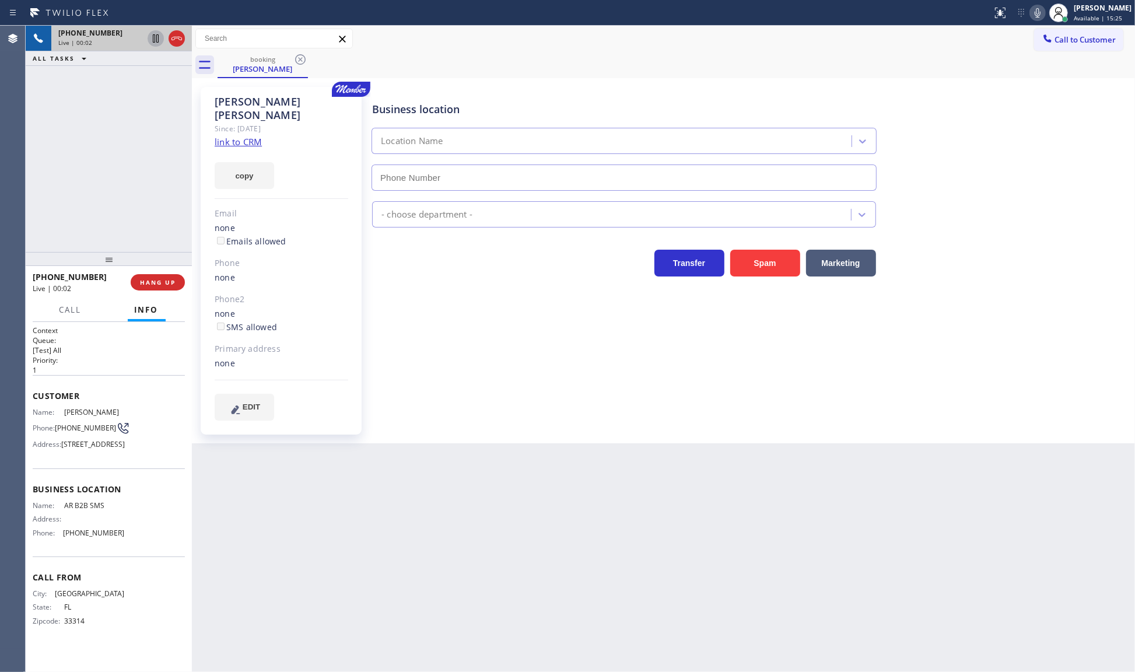
type input "(833) 692-2271"
click at [230, 136] on link "link to CRM" at bounding box center [238, 142] width 47 height 12
click at [159, 39] on icon at bounding box center [156, 38] width 14 height 14
drag, startPoint x: 1035, startPoint y: 12, endPoint x: 1028, endPoint y: 25, distance: 15.1
click at [1034, 13] on icon at bounding box center [1037, 13] width 14 height 14
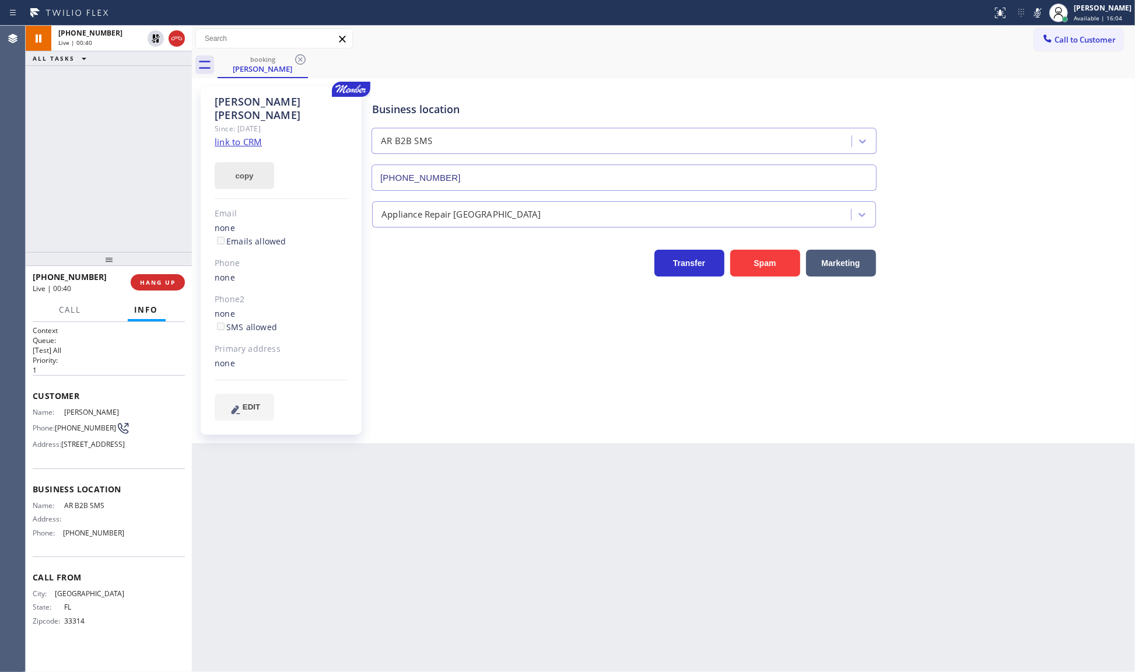
click at [252, 164] on button "copy" at bounding box center [244, 175] width 59 height 27
click at [164, 35] on div at bounding box center [166, 39] width 42 height 26
click at [156, 38] on icon at bounding box center [156, 38] width 8 height 8
click at [1036, 19] on button at bounding box center [1037, 13] width 16 height 16
click at [27, 188] on div "+19542582325 Live | 06:24 ALL TASKS ALL TASKS ACTIVE TASKS TASKS IN WRAP UP" at bounding box center [109, 139] width 166 height 226
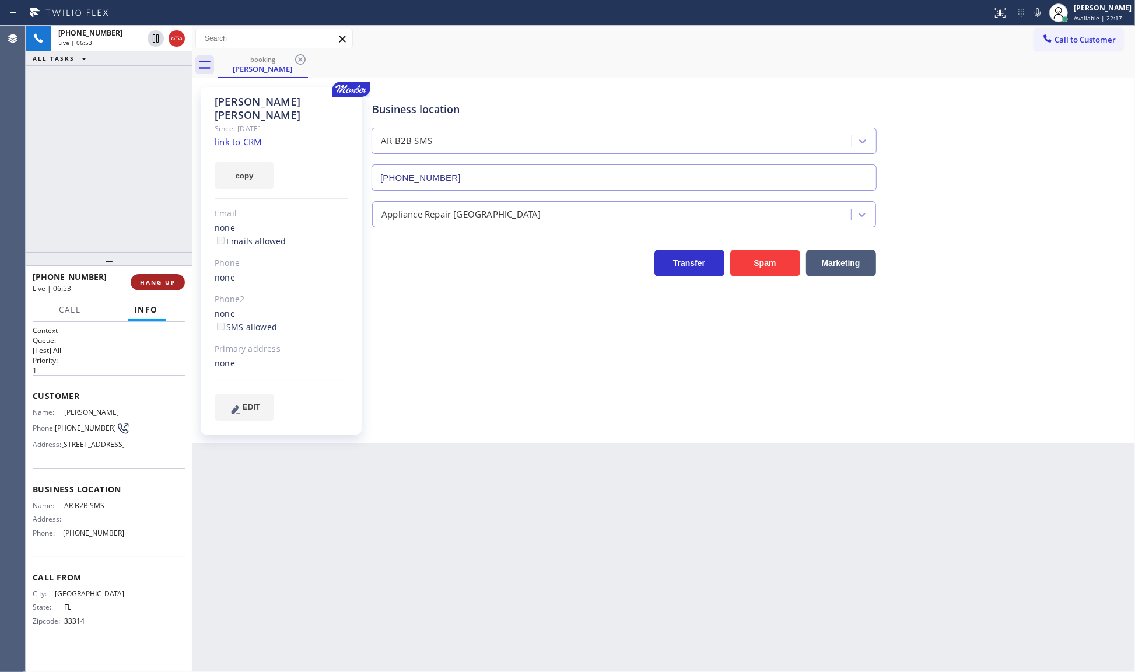
click at [178, 277] on button "HANG UP" at bounding box center [158, 282] width 54 height 16
click at [178, 277] on button "COMPLETE" at bounding box center [155, 282] width 59 height 16
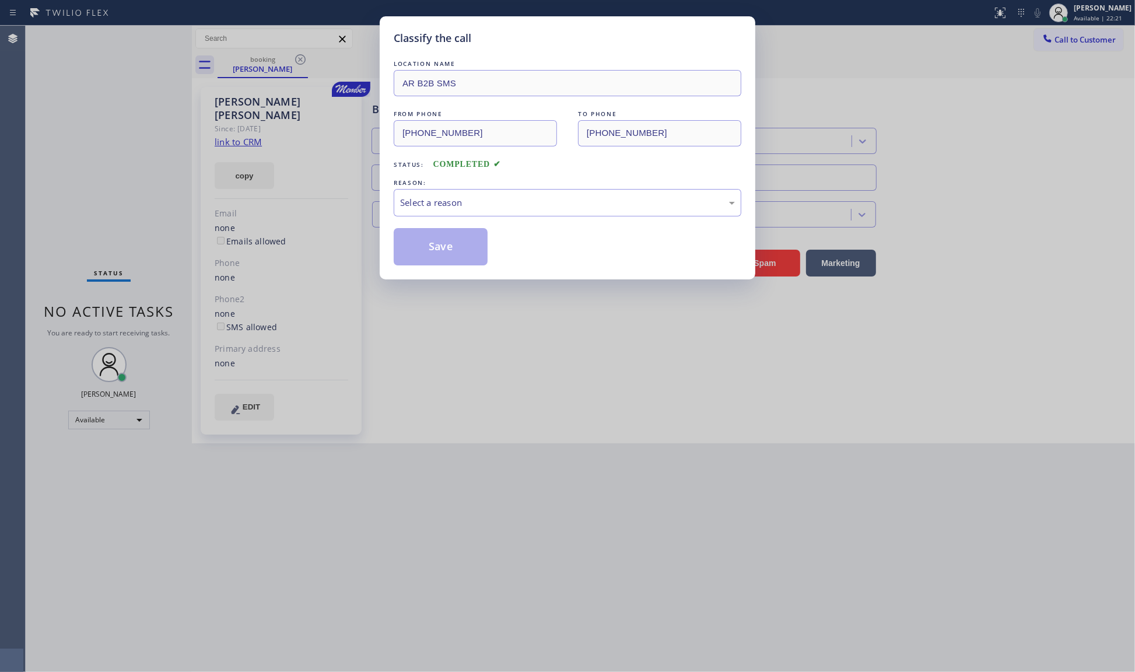
click at [419, 223] on div "LOCATION NAME AR B2B SMS FROM PHONE (954) 258-2325 TO PHONE (833) 692-2271 Stat…" at bounding box center [568, 162] width 348 height 208
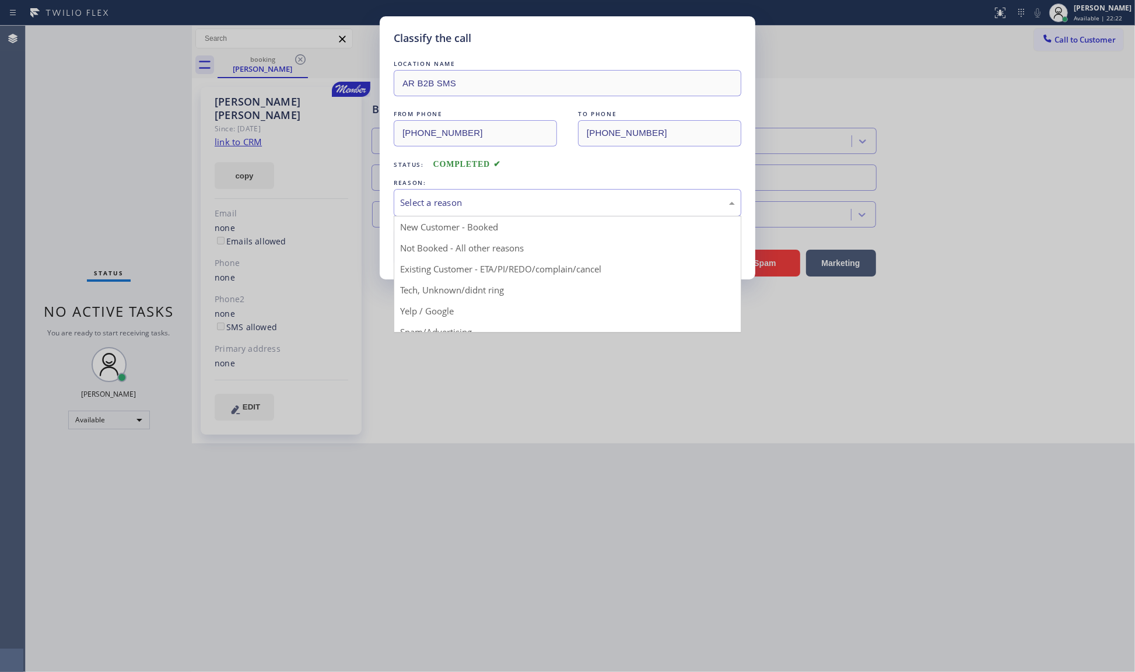
click at [423, 201] on div "Select a reason" at bounding box center [567, 202] width 335 height 13
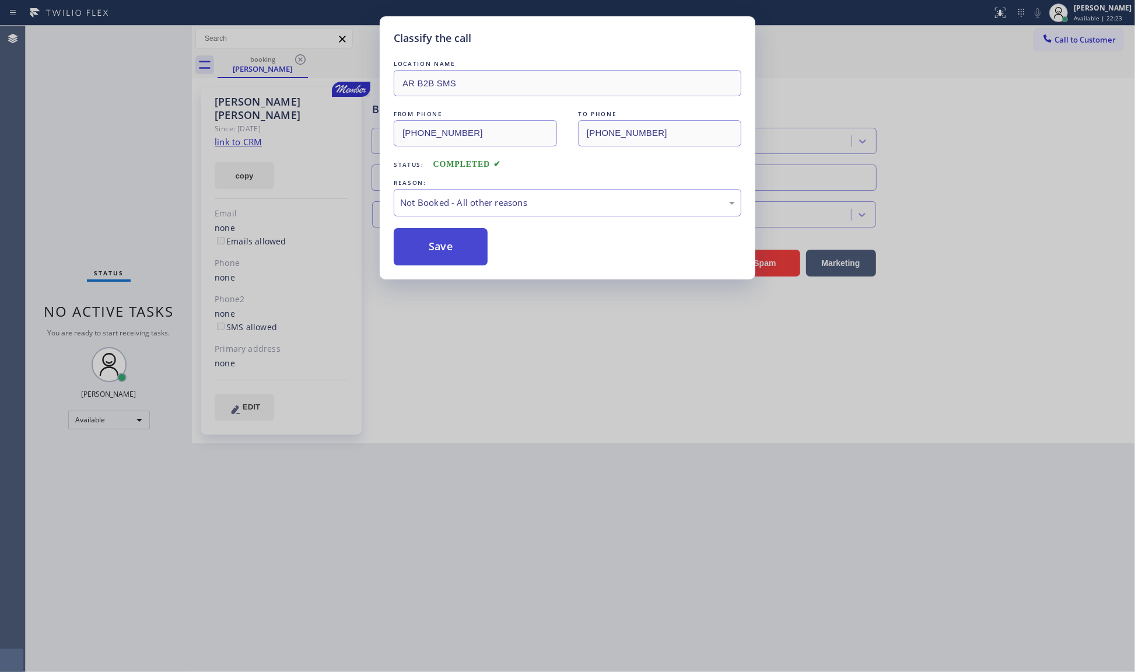
click at [426, 247] on button "Save" at bounding box center [441, 246] width 94 height 37
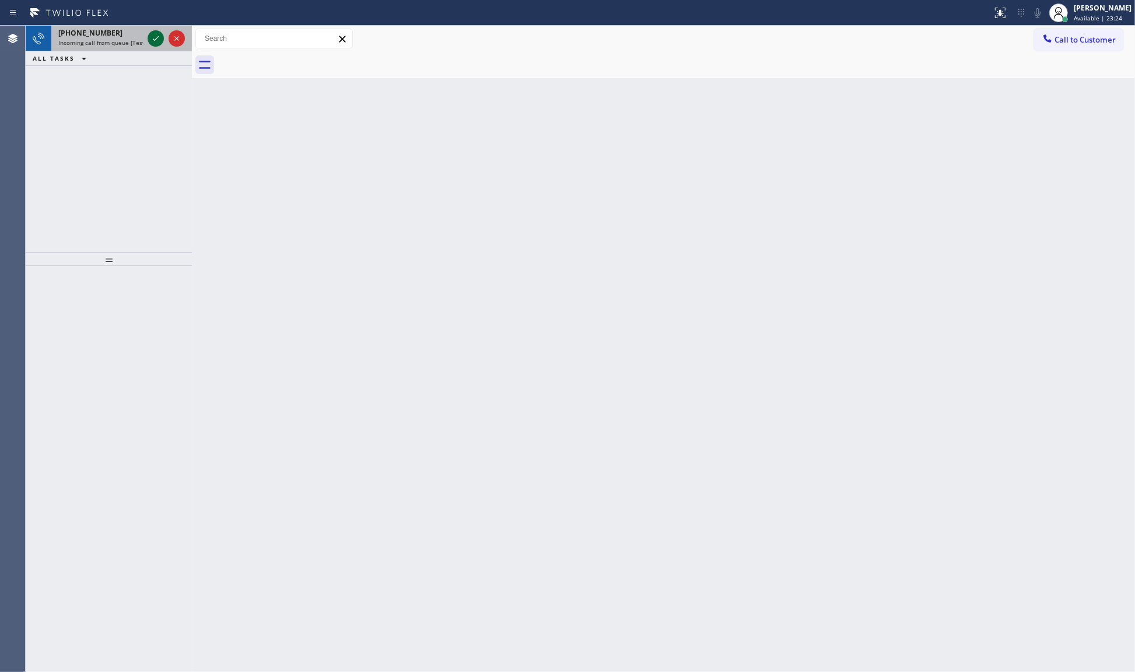
click at [153, 35] on icon at bounding box center [156, 38] width 14 height 14
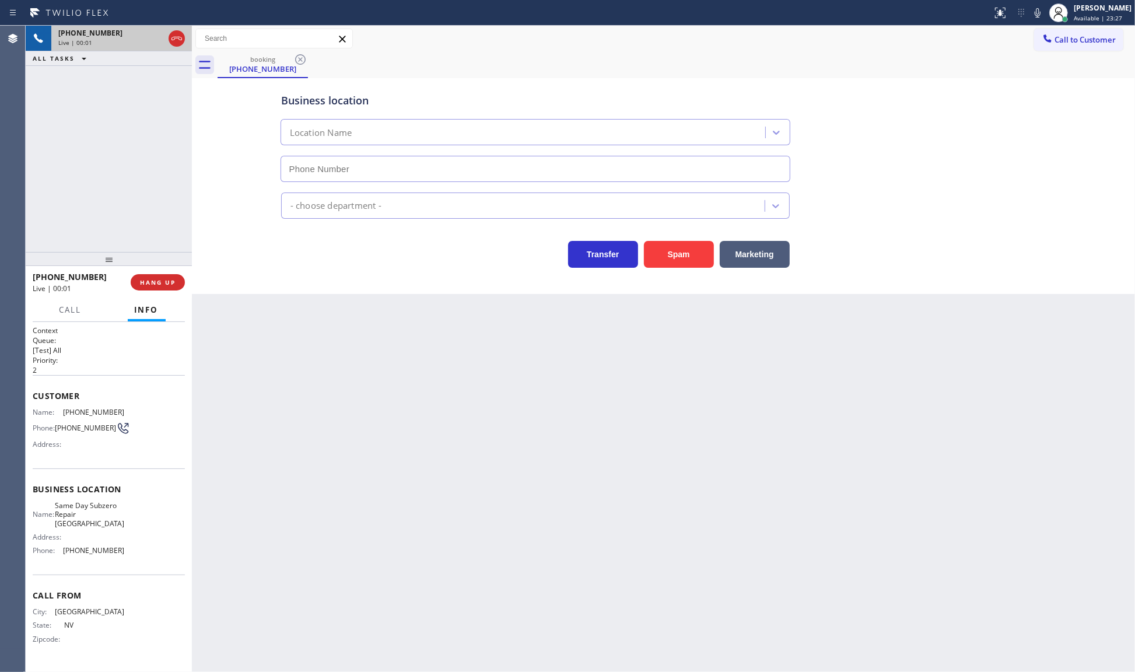
type input "(725) 234-4808"
click at [137, 285] on button "HANG UP" at bounding box center [158, 282] width 54 height 16
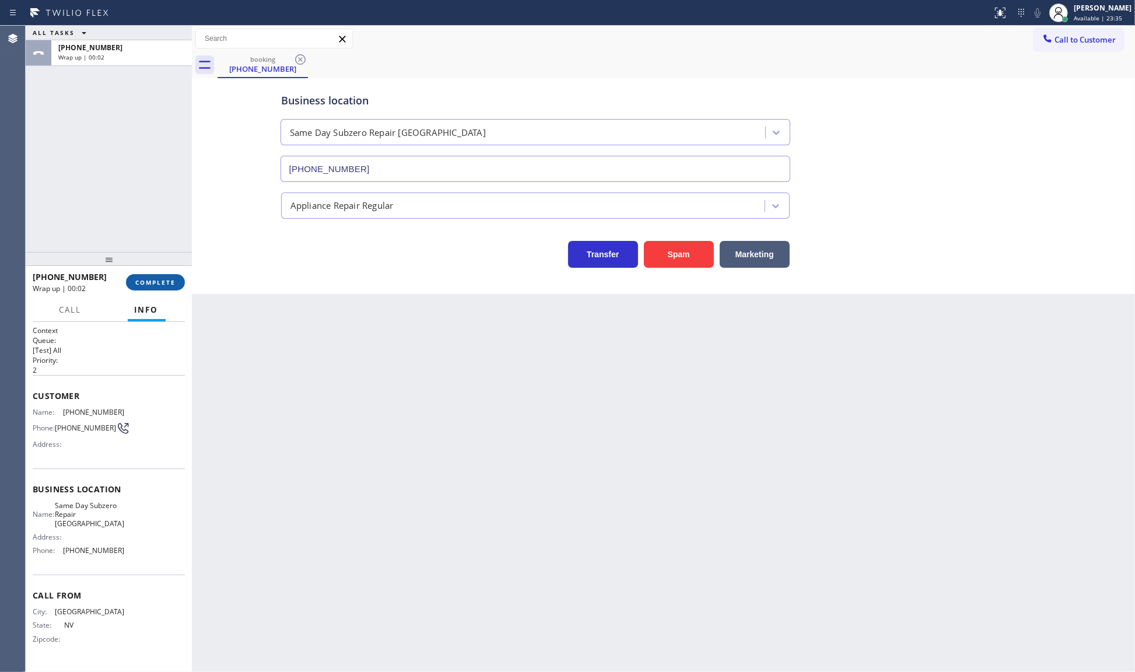
click at [137, 285] on span "COMPLETE" at bounding box center [155, 282] width 40 height 8
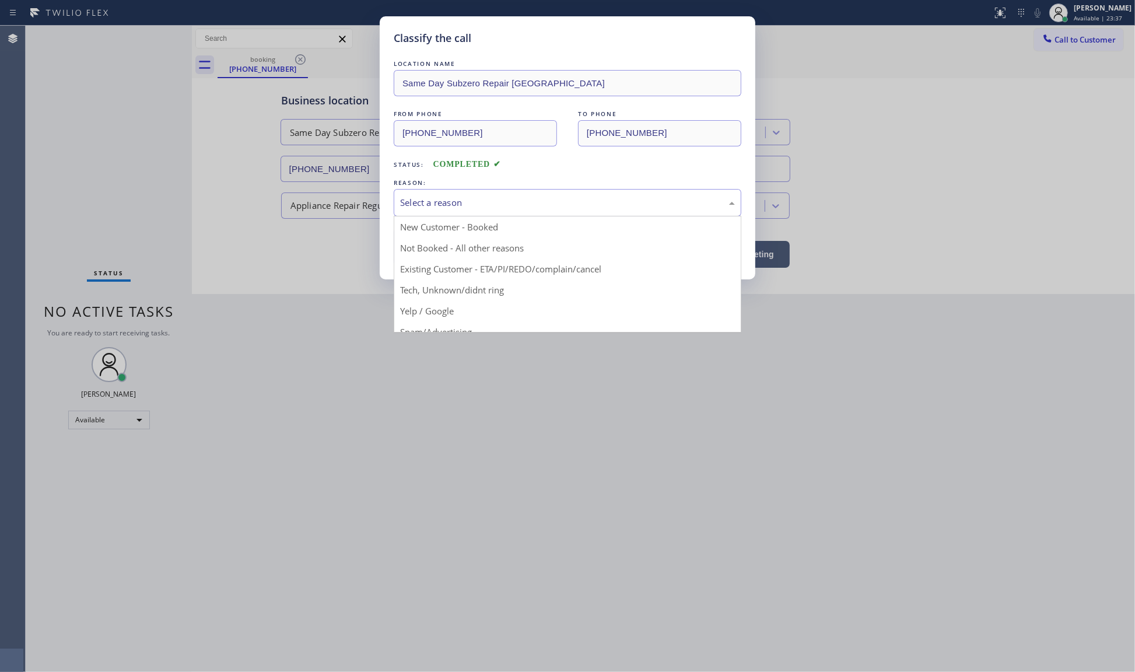
click at [445, 204] on div "Select a reason" at bounding box center [567, 202] width 335 height 13
click at [447, 201] on div "New Customer - Booked" at bounding box center [567, 202] width 335 height 13
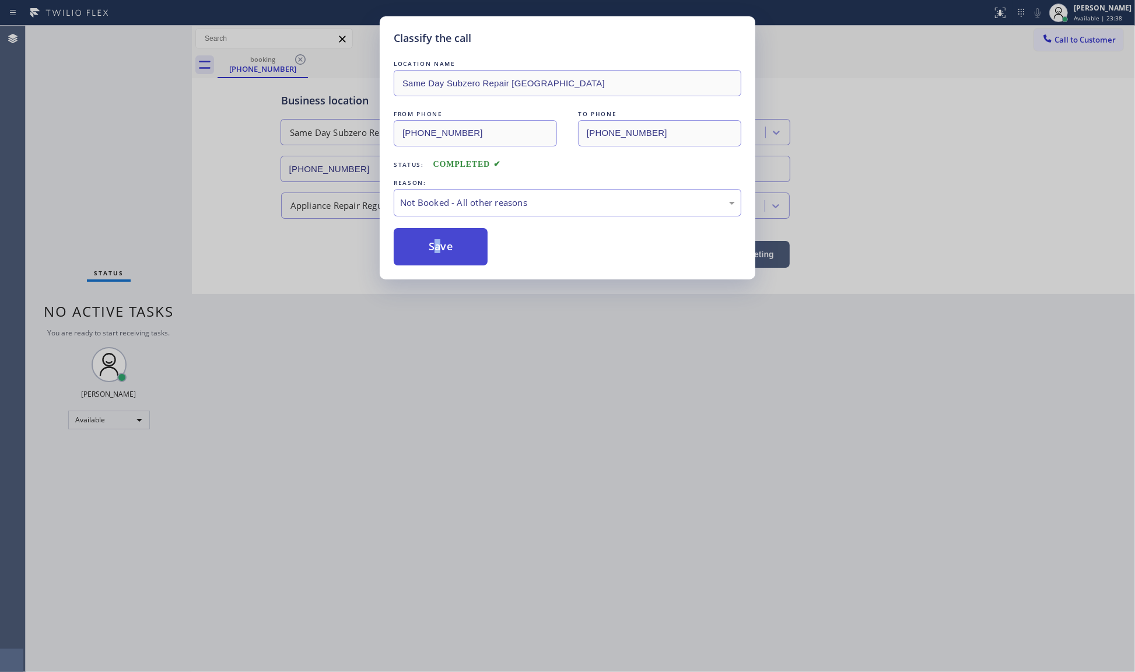
click at [437, 245] on button "Save" at bounding box center [441, 246] width 94 height 37
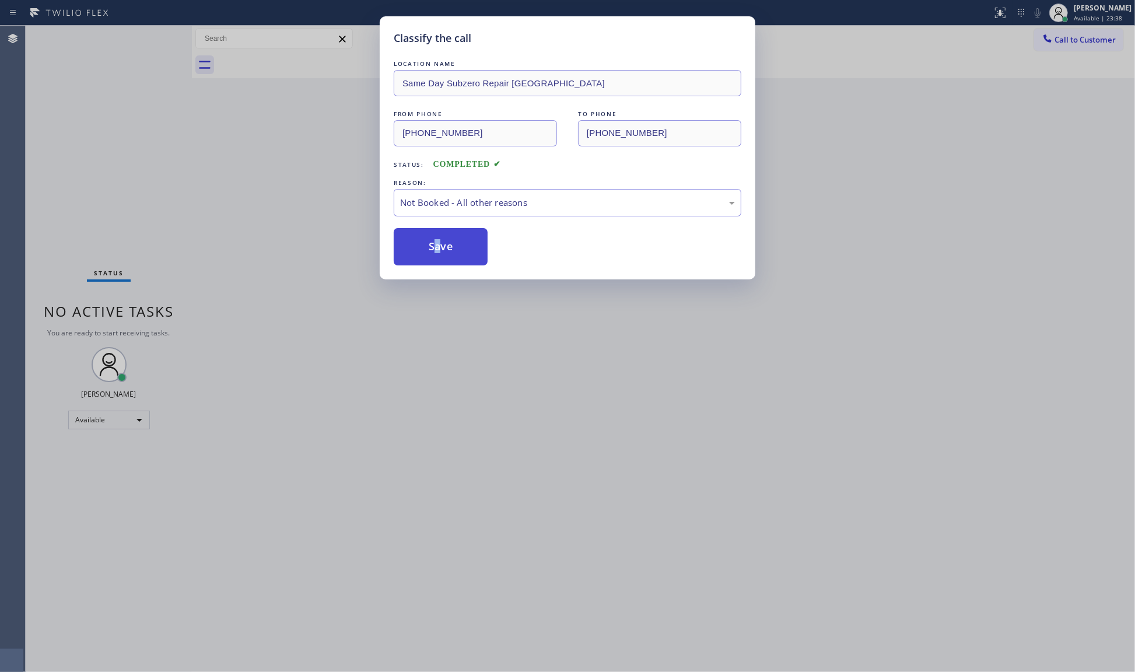
click at [437, 245] on button "Save" at bounding box center [441, 246] width 94 height 37
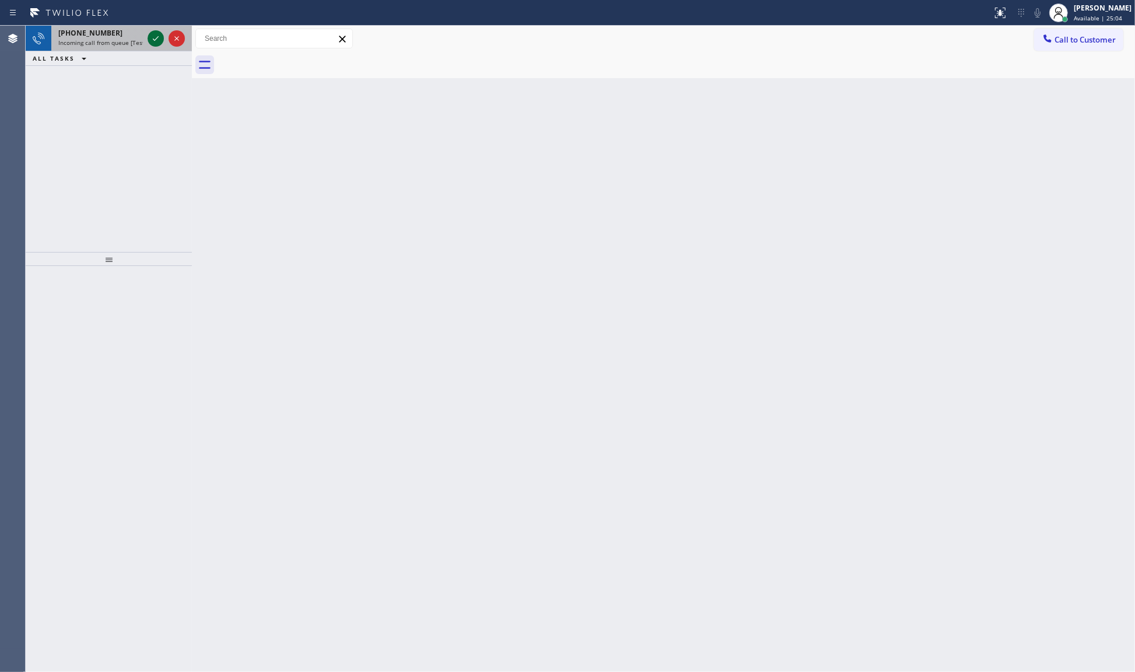
click at [156, 38] on icon at bounding box center [156, 38] width 6 height 5
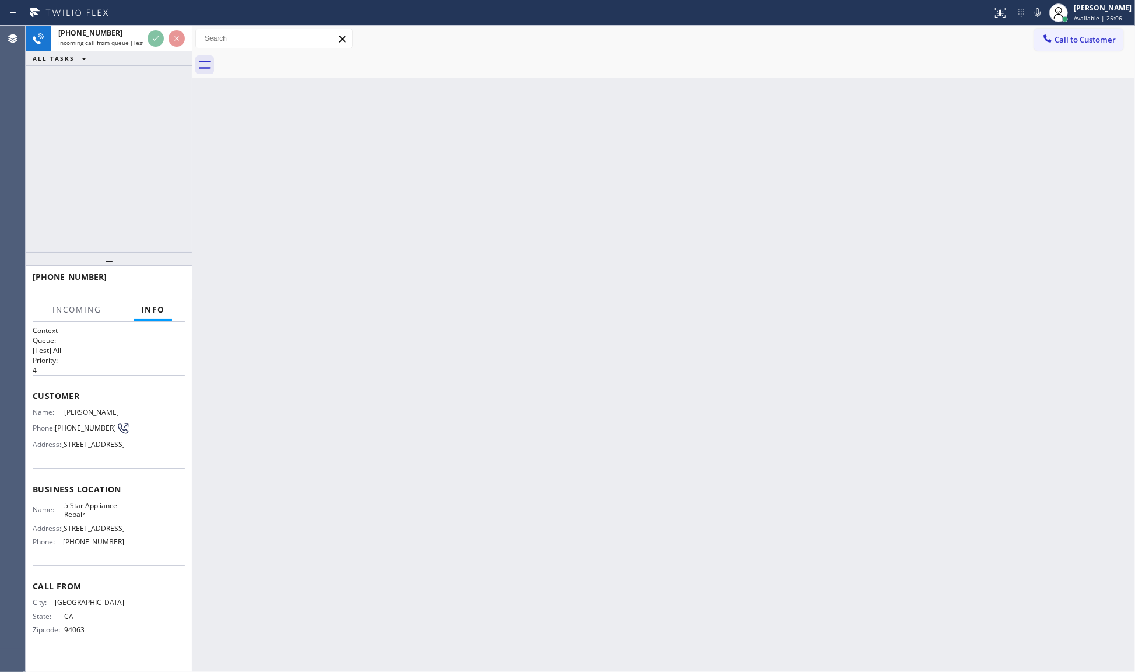
click at [176, 22] on div "Status report No issues detected If you experience an issue, please download th…" at bounding box center [567, 13] width 1135 height 26
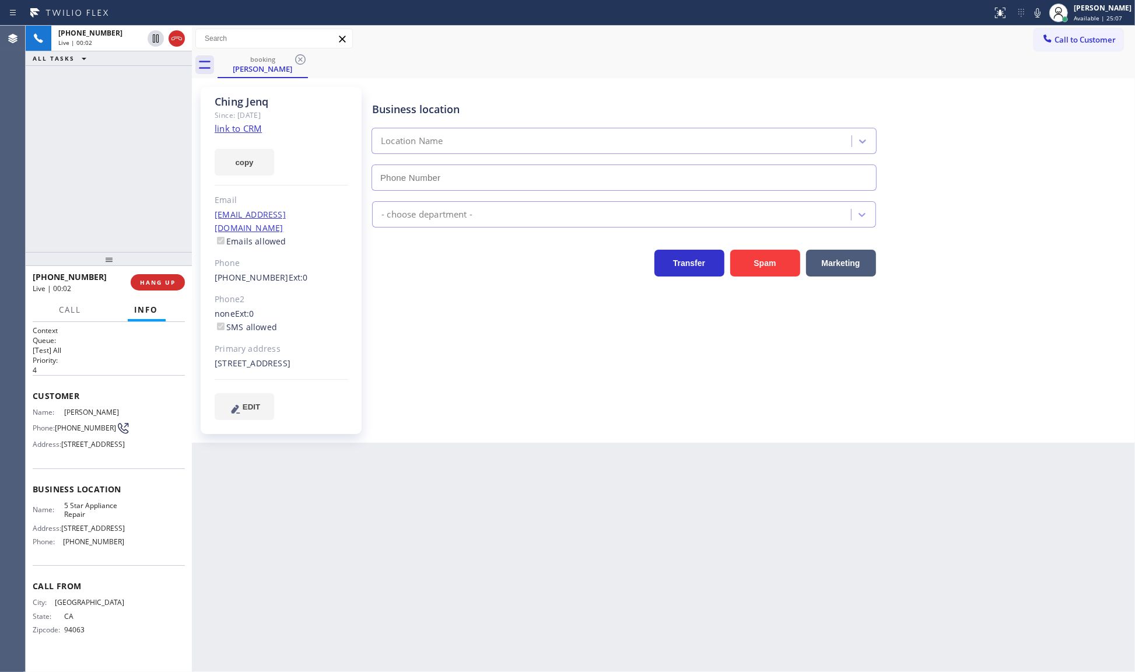
type input "[PHONE_NUMBER]"
click at [240, 130] on link "link to CRM" at bounding box center [238, 128] width 47 height 12
click at [164, 280] on span "HANG UP" at bounding box center [158, 282] width 36 height 8
click at [161, 275] on button "COMPLETE" at bounding box center [155, 282] width 59 height 16
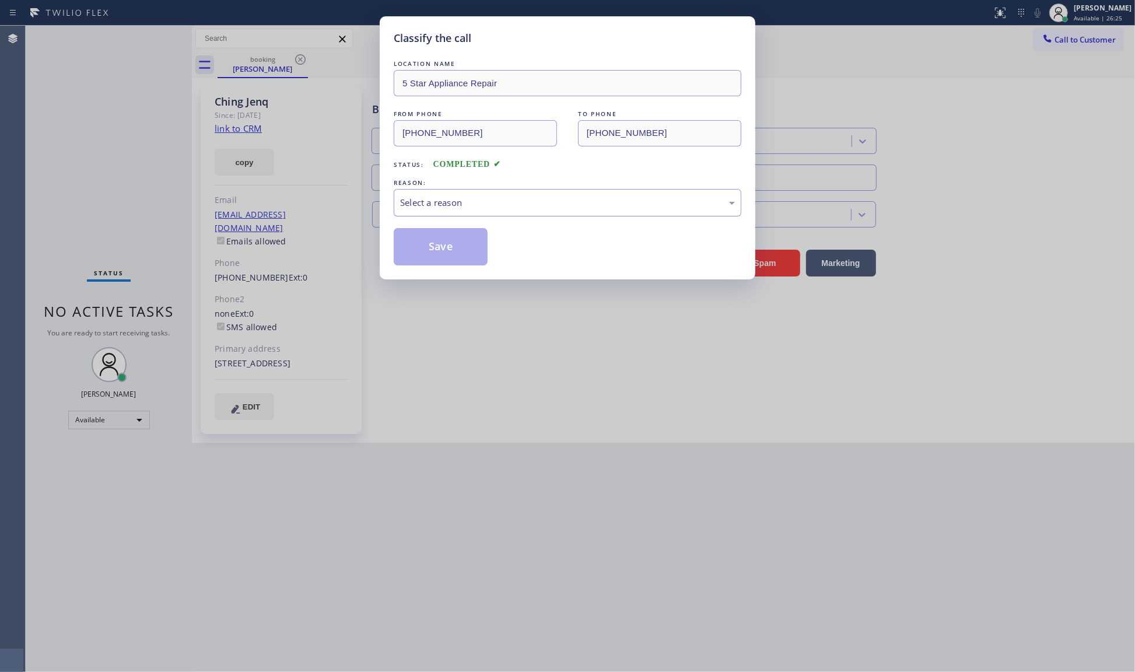
click at [420, 201] on div "Select a reason" at bounding box center [567, 202] width 335 height 13
click at [429, 248] on button "Save" at bounding box center [441, 246] width 94 height 37
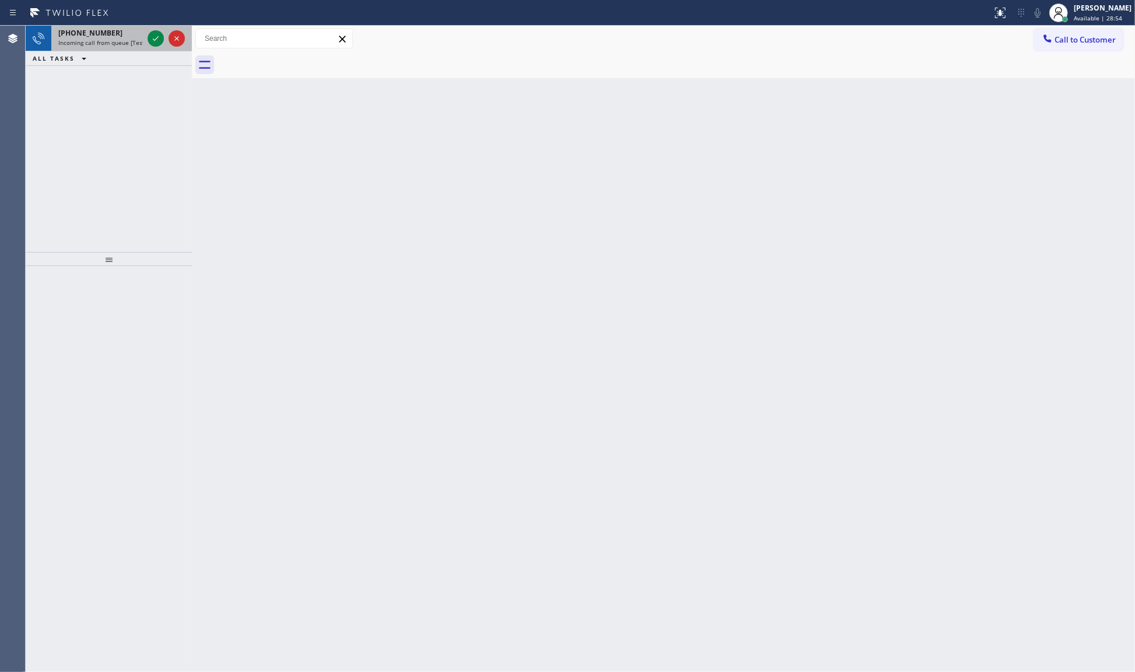
click at [141, 36] on div "+12012016143" at bounding box center [100, 33] width 85 height 10
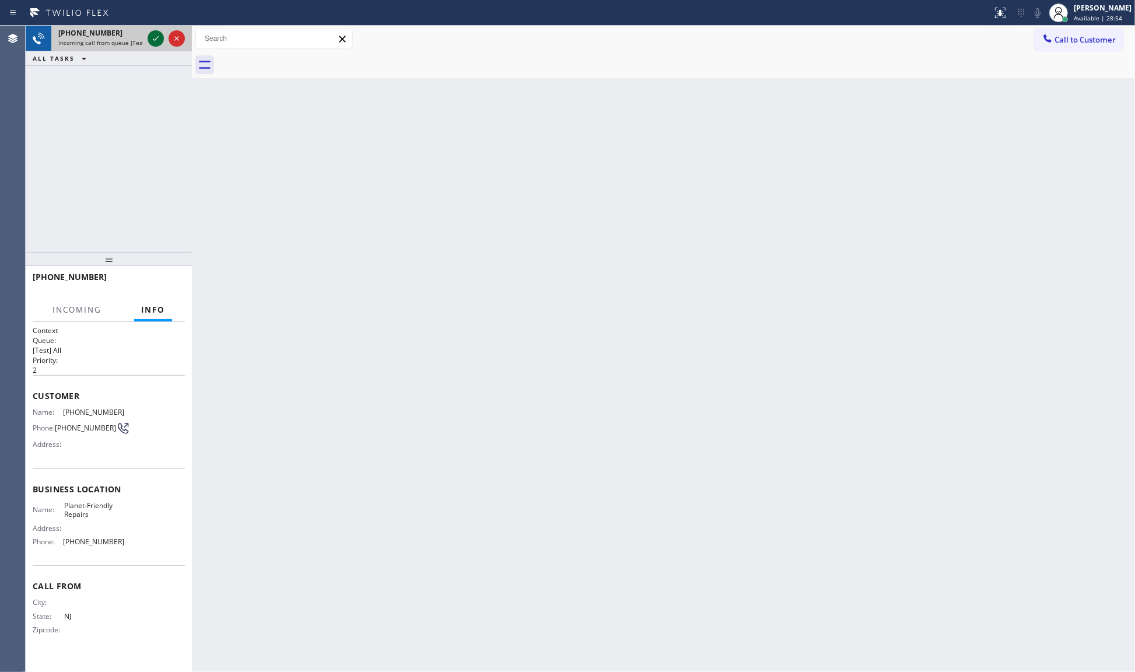
click at [150, 36] on icon at bounding box center [156, 38] width 14 height 14
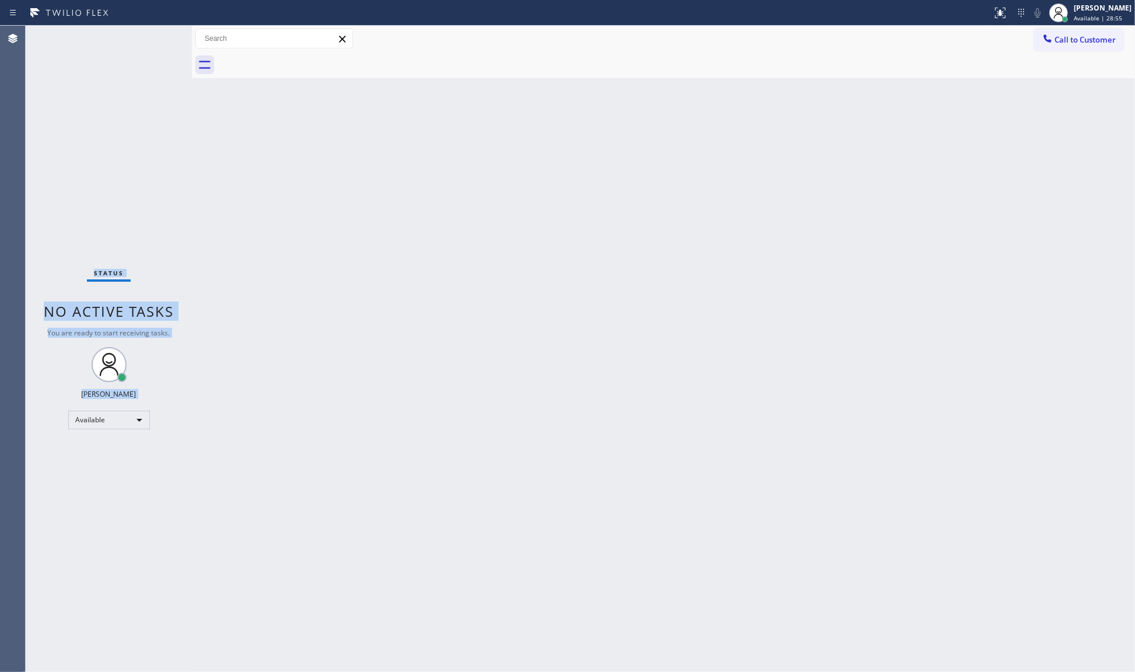
click at [150, 36] on div "Status No active tasks You are ready to start receiving tasks. JENIZA ALCAYDE A…" at bounding box center [109, 349] width 166 height 646
click at [999, 12] on icon at bounding box center [1000, 13] width 14 height 14
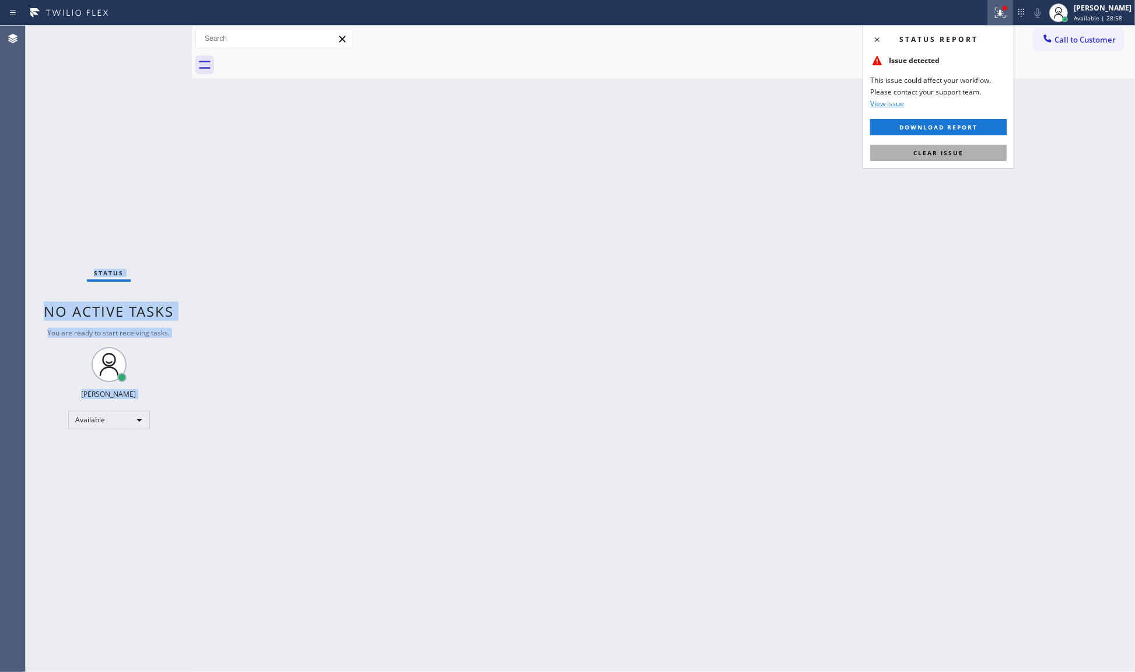
click at [984, 157] on button "Clear issue" at bounding box center [938, 153] width 136 height 16
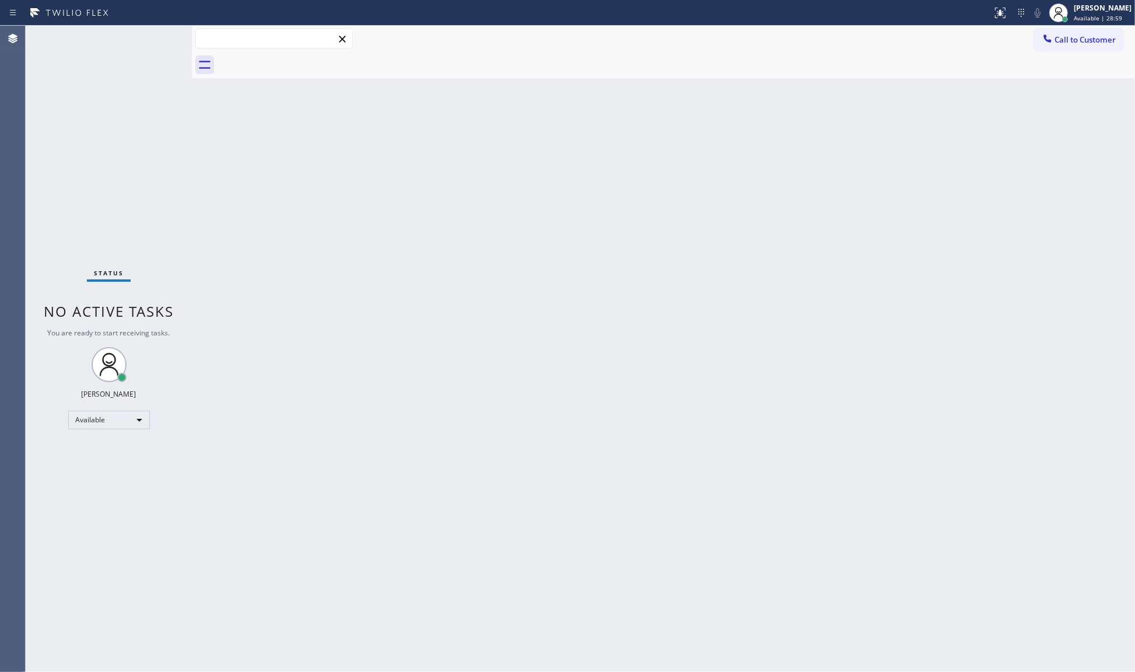
click at [247, 31] on input "text" at bounding box center [274, 38] width 156 height 19
click at [231, 39] on input "text" at bounding box center [274, 38] width 156 height 19
click at [227, 41] on input "text" at bounding box center [274, 38] width 156 height 19
click at [227, 40] on input "text" at bounding box center [274, 38] width 156 height 19
click at [237, 36] on input "text" at bounding box center [274, 38] width 156 height 19
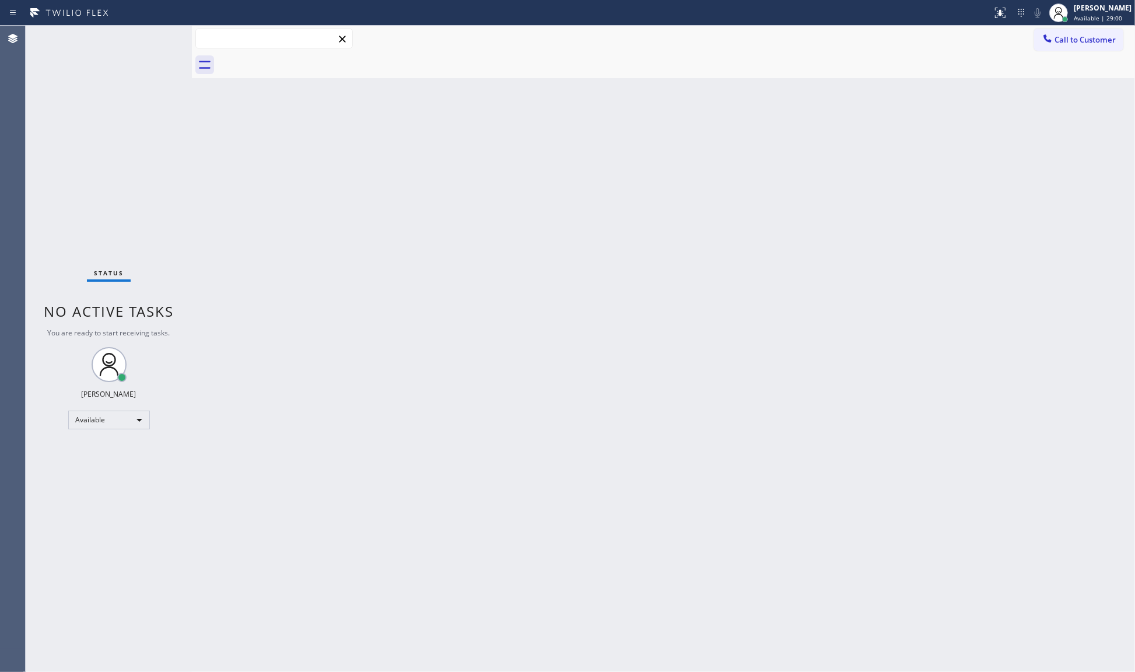
click at [244, 34] on input "text" at bounding box center [274, 38] width 156 height 19
click at [241, 164] on div "Back to Dashboard Change Sender ID Customers Technicians Select a contact Outbo…" at bounding box center [663, 349] width 943 height 646
click at [243, 164] on div "Back to Dashboard Change Sender ID Customers Technicians Select a contact Outbo…" at bounding box center [663, 349] width 943 height 646
click at [245, 164] on div "Back to Dashboard Change Sender ID Customers Technicians Select a contact Outbo…" at bounding box center [663, 349] width 943 height 646
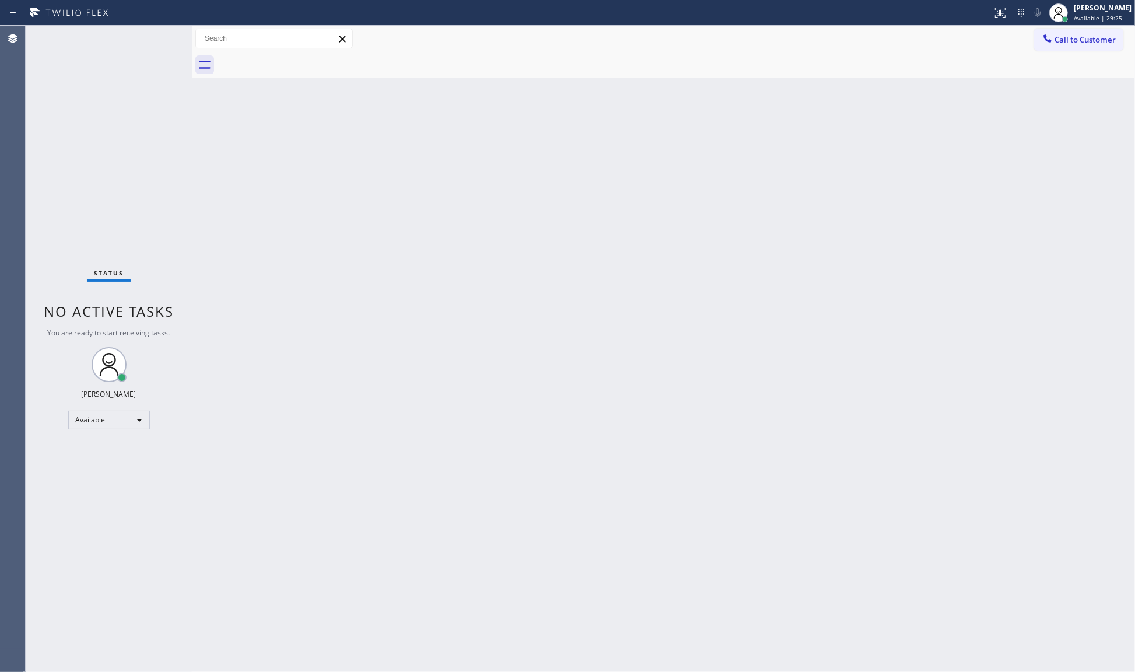
click at [100, 380] on div "Status No active tasks You are ready to start receiving tasks. JENIZA ALCAYDE A…" at bounding box center [109, 349] width 166 height 646
drag, startPoint x: 106, startPoint y: 391, endPoint x: 106, endPoint y: 398, distance: 6.4
click at [106, 398] on div "[PERSON_NAME]" at bounding box center [109, 394] width 55 height 10
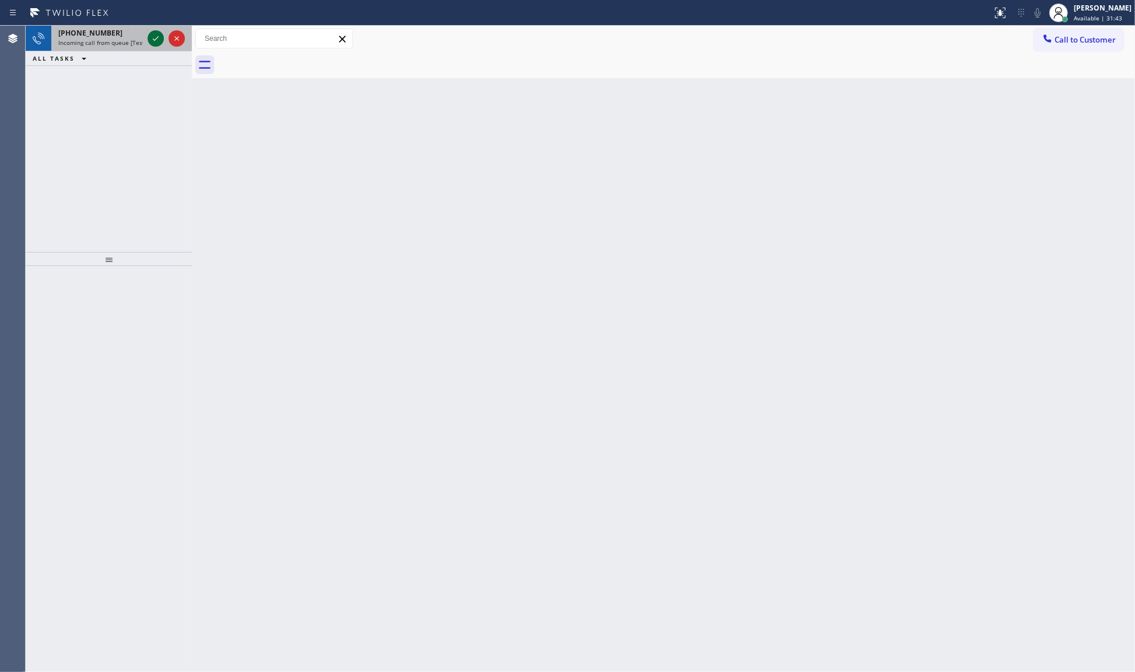
click at [155, 45] on button at bounding box center [156, 38] width 16 height 16
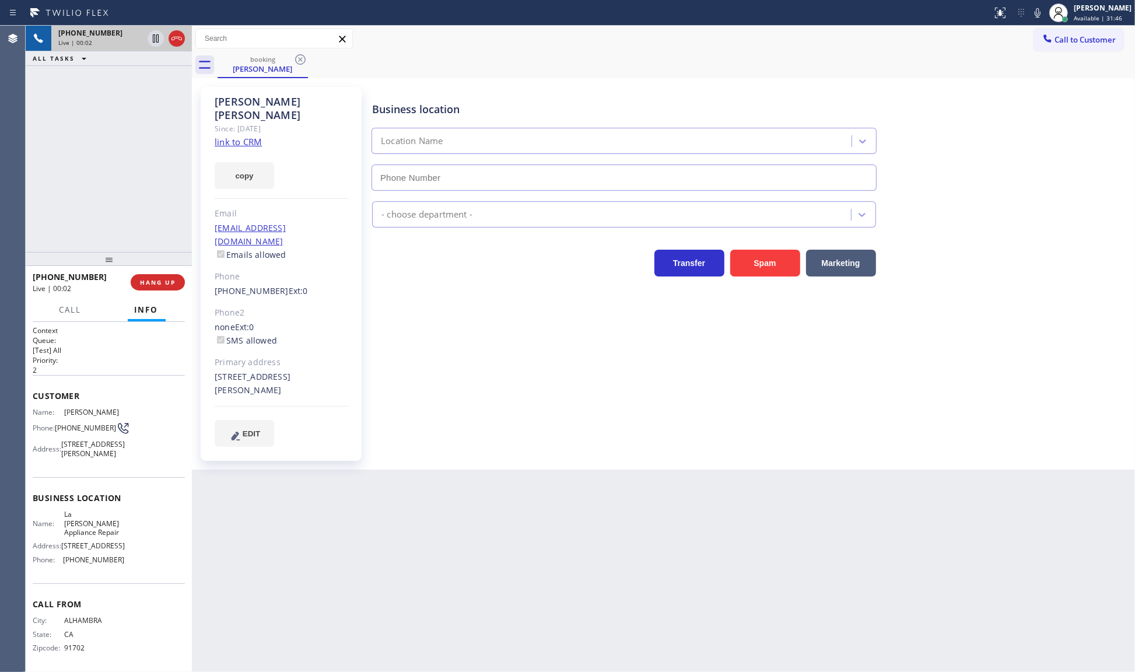
type input "(626) 513-2666"
drag, startPoint x: 165, startPoint y: 276, endPoint x: 162, endPoint y: 282, distance: 6.5
click at [164, 289] on div "+16268256721 Live | 00:04 HANG UP" at bounding box center [109, 282] width 152 height 30
click at [162, 280] on span "HANG UP" at bounding box center [158, 282] width 36 height 8
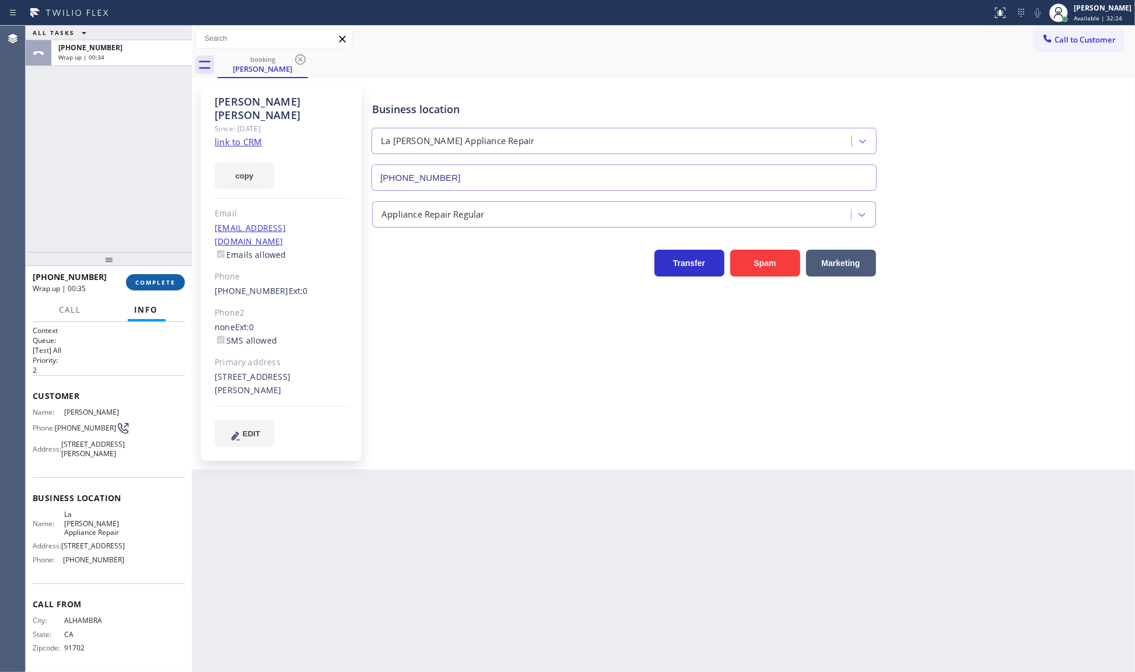
click at [146, 281] on span "COMPLETE" at bounding box center [155, 282] width 40 height 8
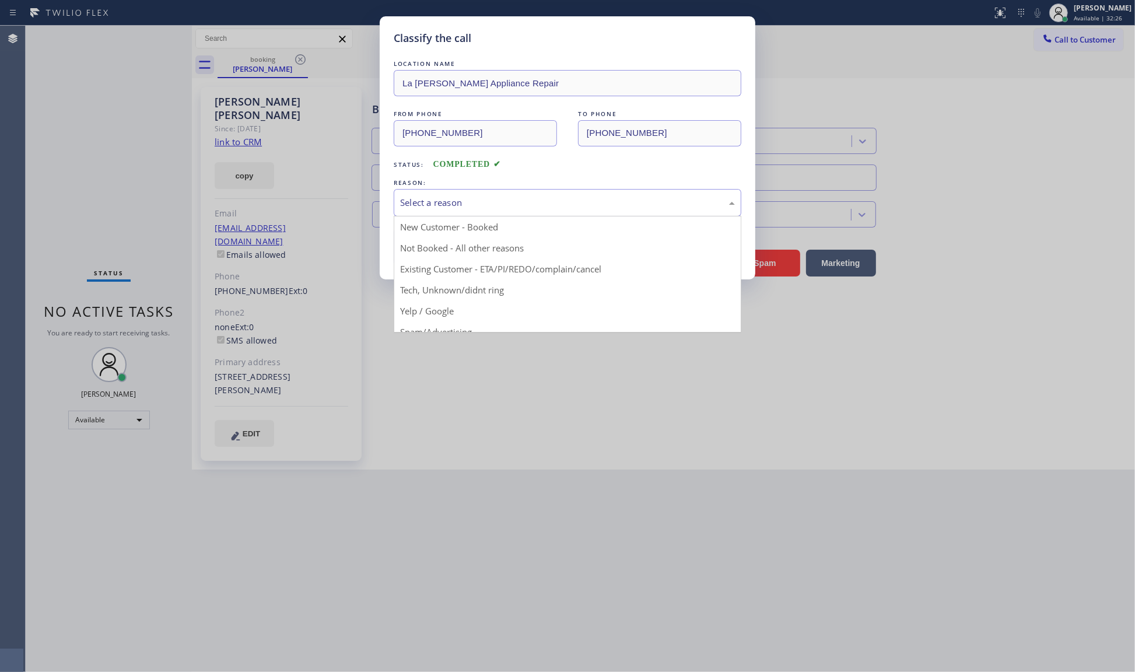
click at [471, 209] on div "Select a reason" at bounding box center [567, 202] width 335 height 13
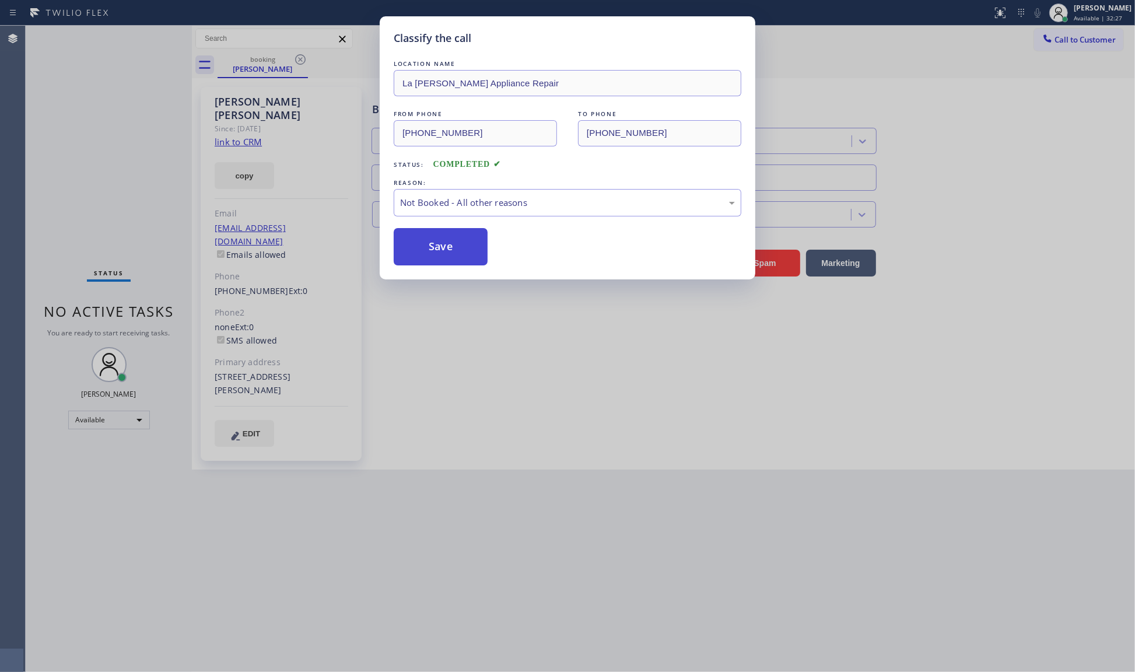
click at [442, 255] on button "Save" at bounding box center [441, 246] width 94 height 37
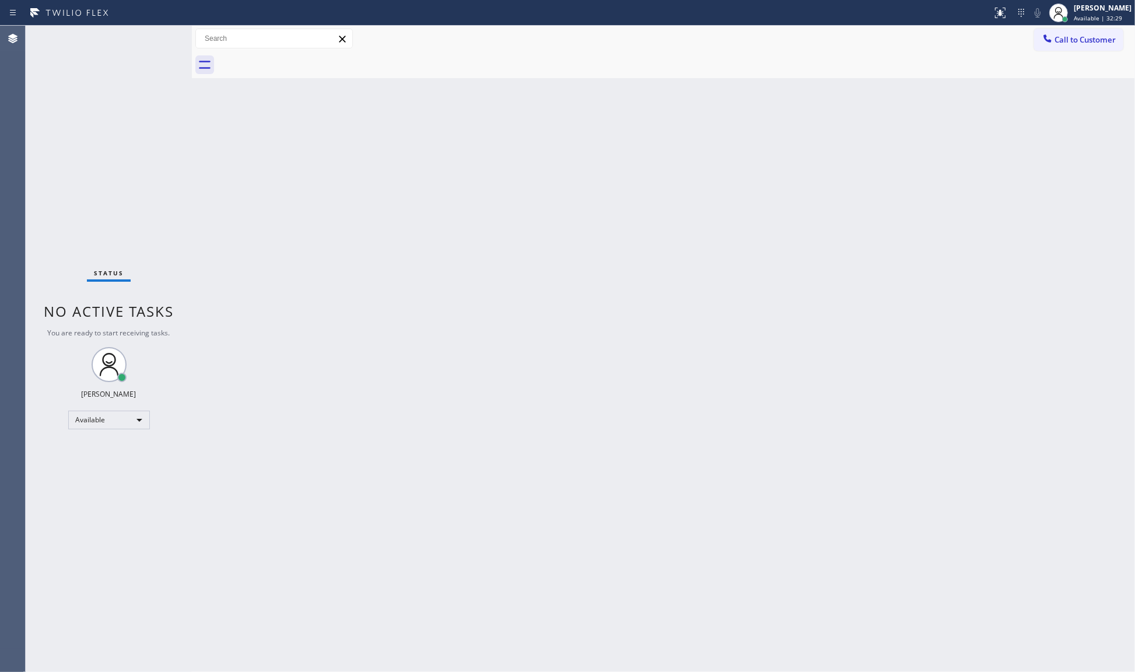
click at [384, 208] on div "Back to Dashboard Change Sender ID Customers Technicians Select a contact Outbo…" at bounding box center [663, 349] width 943 height 646
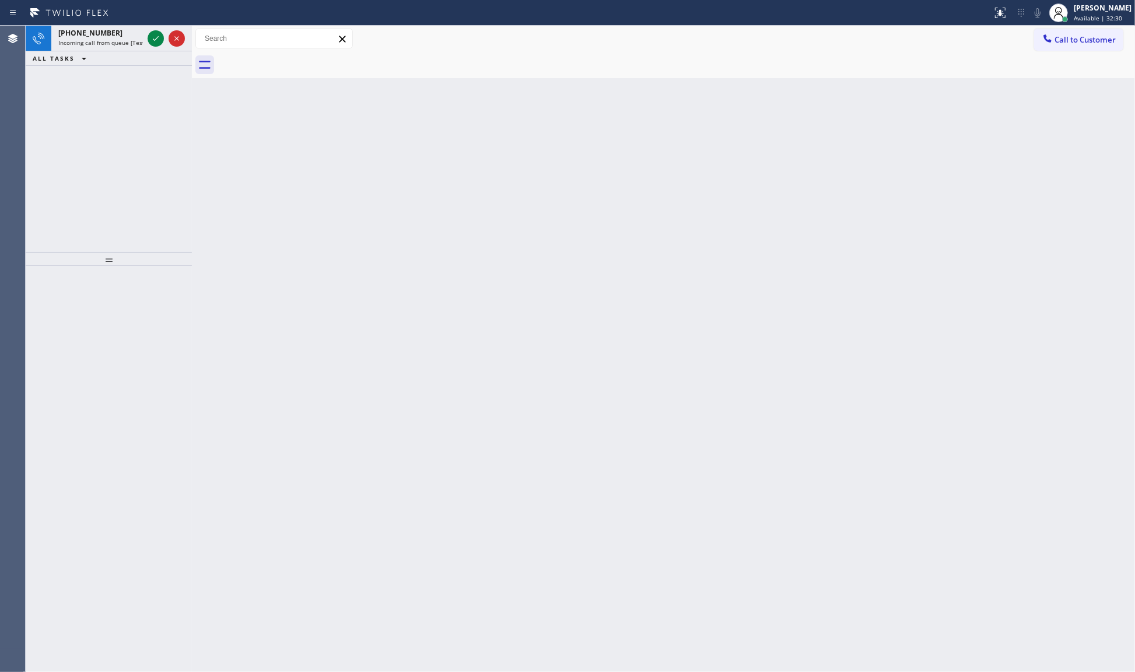
click at [335, 222] on div "Back to Dashboard Change Sender ID Customers Technicians Select a contact Outbo…" at bounding box center [663, 349] width 943 height 646
click at [150, 35] on icon at bounding box center [156, 38] width 14 height 14
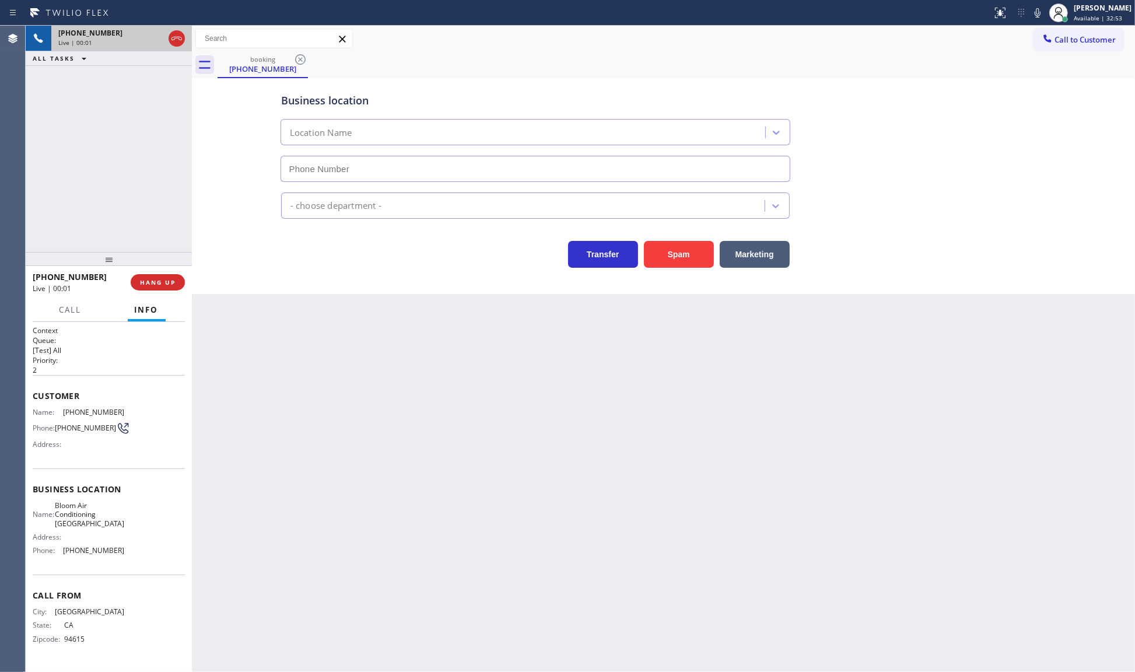
type input "(510) 737-7667"
click at [176, 287] on button "HANG UP" at bounding box center [158, 282] width 54 height 16
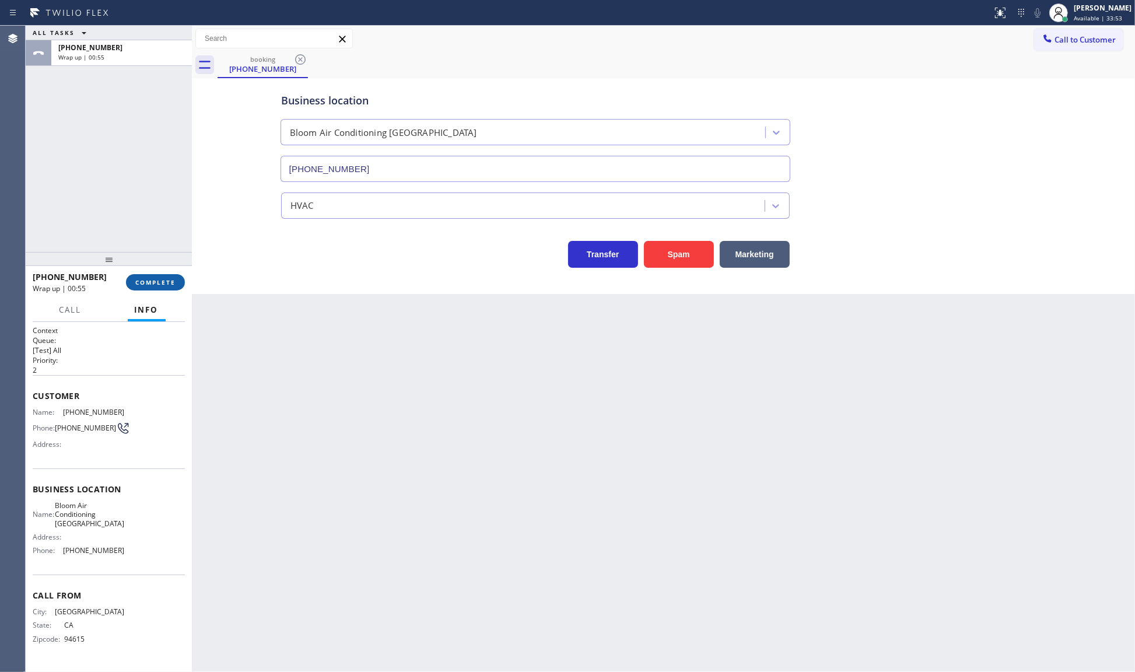
click at [141, 281] on span "COMPLETE" at bounding box center [155, 282] width 40 height 8
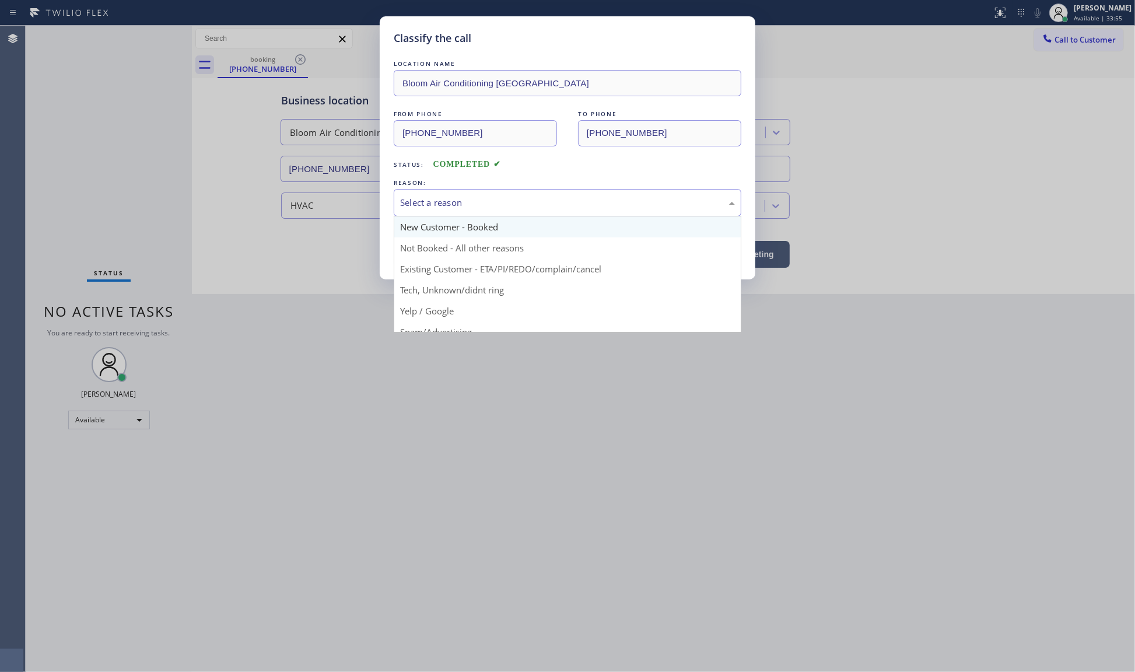
drag, startPoint x: 417, startPoint y: 197, endPoint x: 415, endPoint y: 220, distance: 24.0
click at [415, 209] on div "Select a reason" at bounding box center [567, 202] width 335 height 13
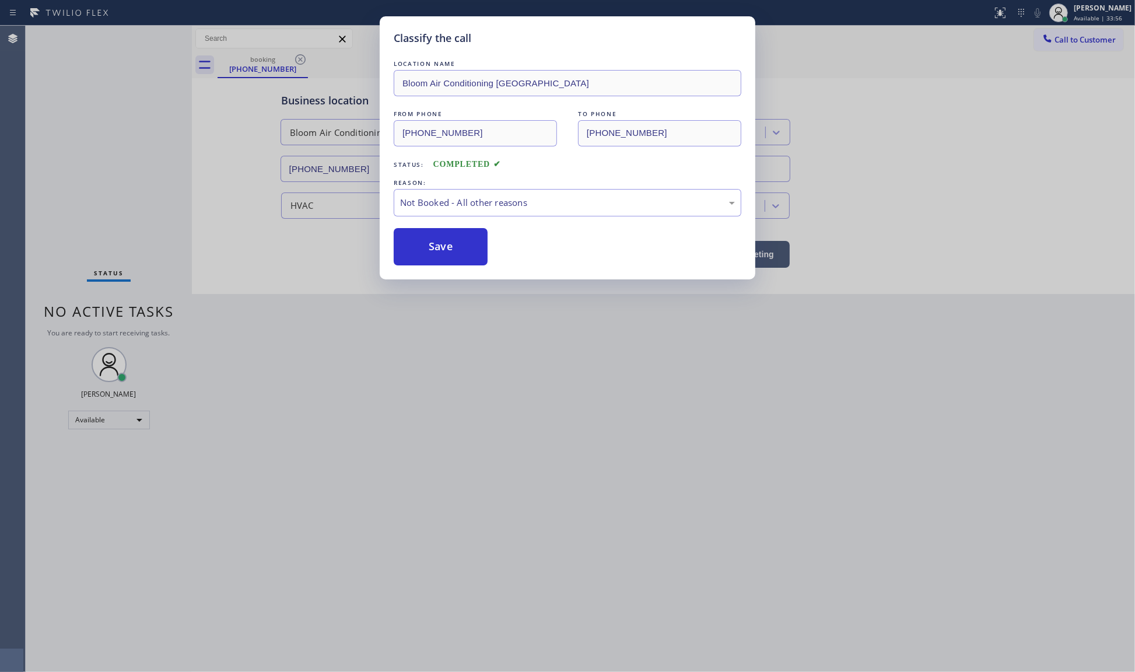
click at [417, 257] on button "Save" at bounding box center [441, 246] width 94 height 37
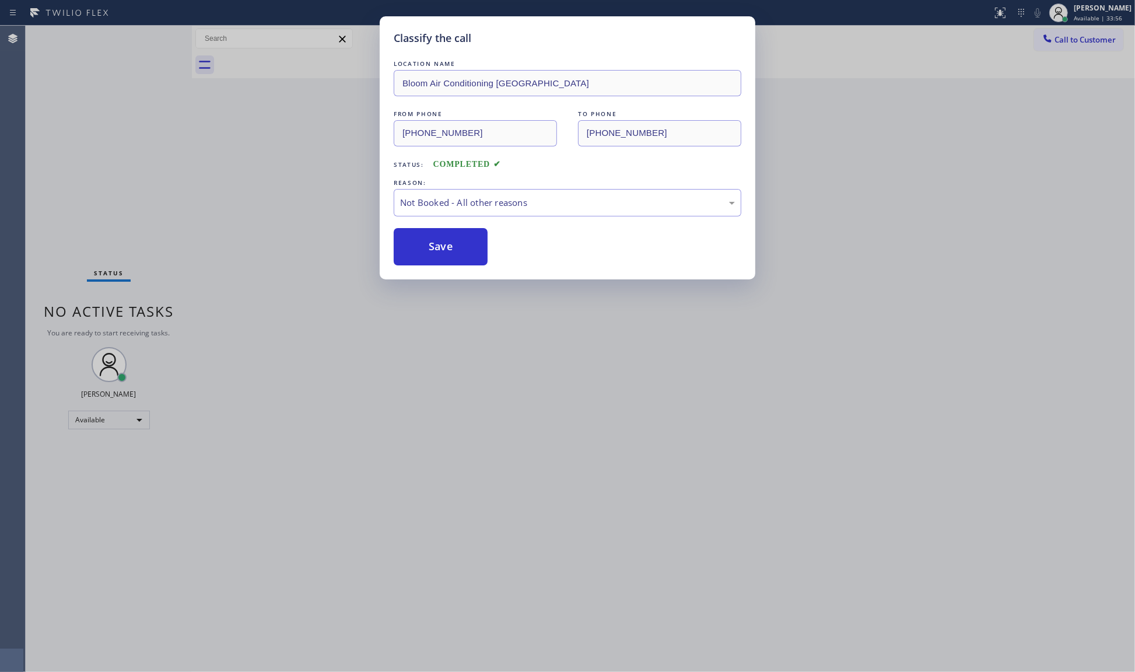
click at [417, 257] on button "Save" at bounding box center [441, 246] width 94 height 37
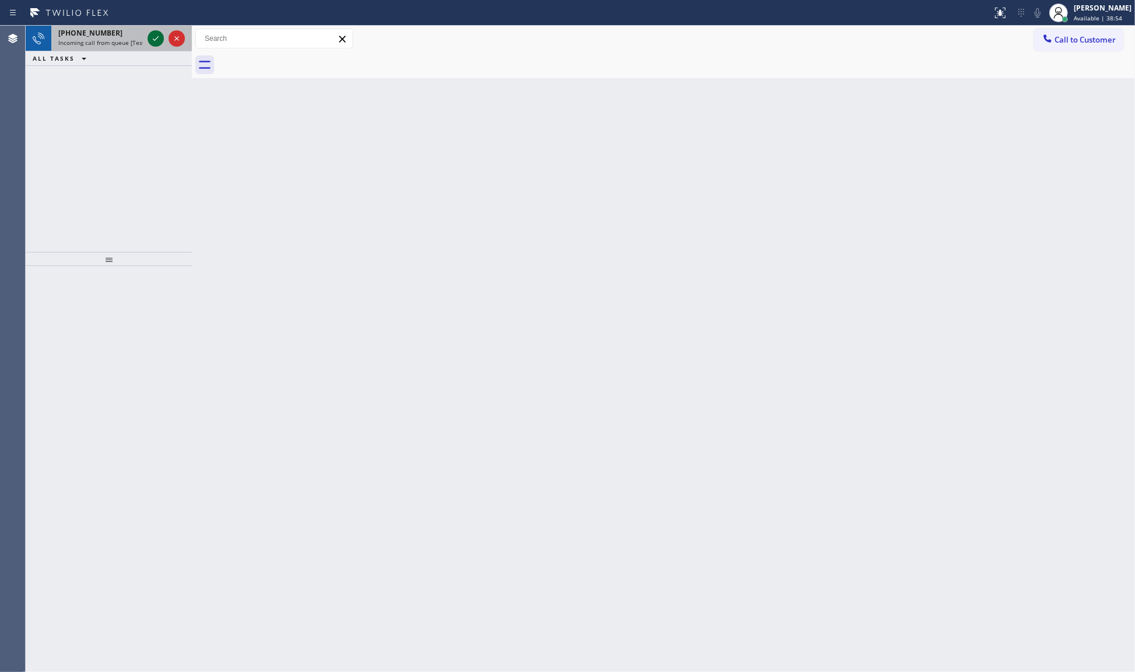
click at [155, 37] on icon at bounding box center [156, 38] width 14 height 14
click at [150, 37] on icon at bounding box center [156, 38] width 14 height 14
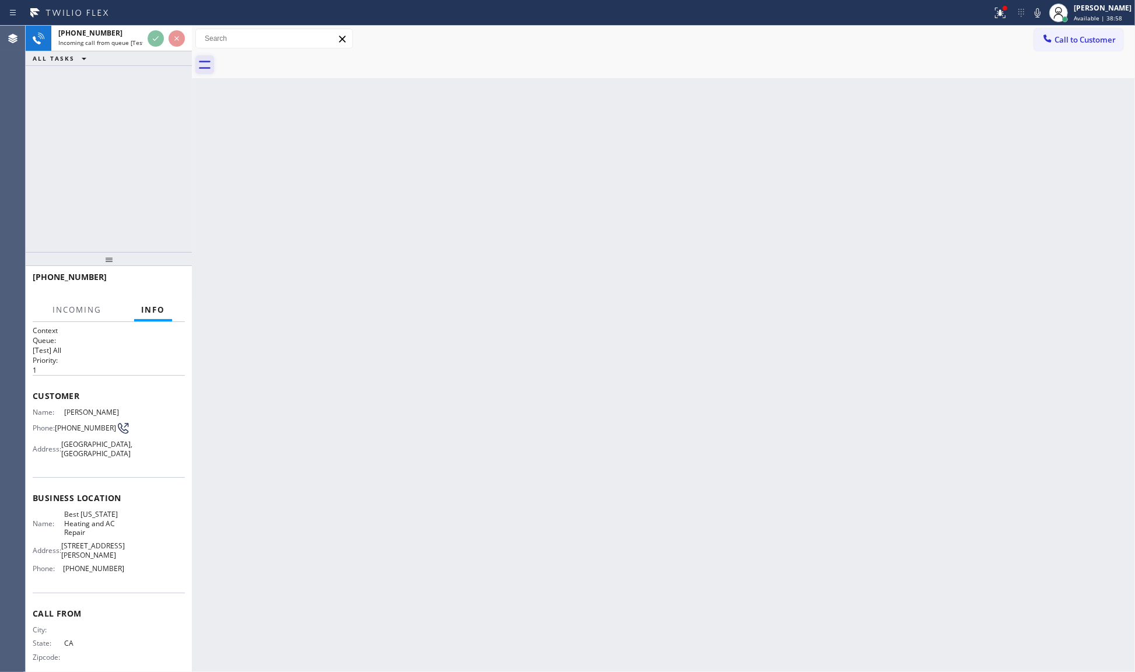
click at [156, 62] on div "+15624596467 Incoming call from queue [Test] All ALL TASKS ALL TASKS ACTIVE TAS…" at bounding box center [109, 46] width 166 height 40
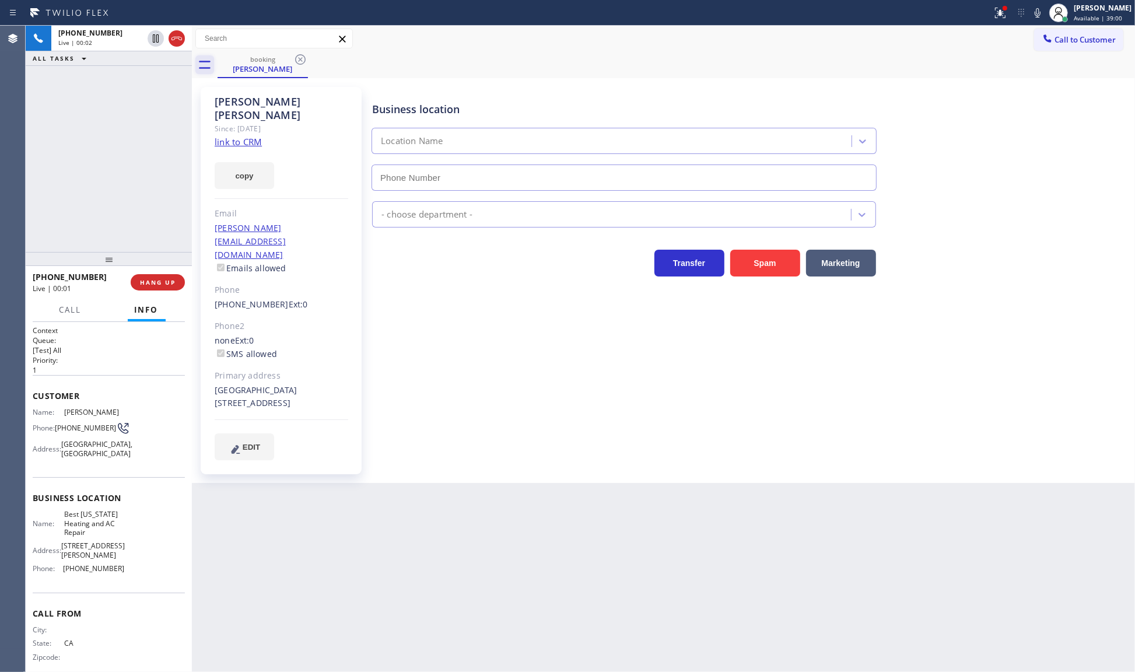
type input "[PHONE_NUMBER]"
click at [232, 136] on link "link to CRM" at bounding box center [238, 142] width 47 height 12
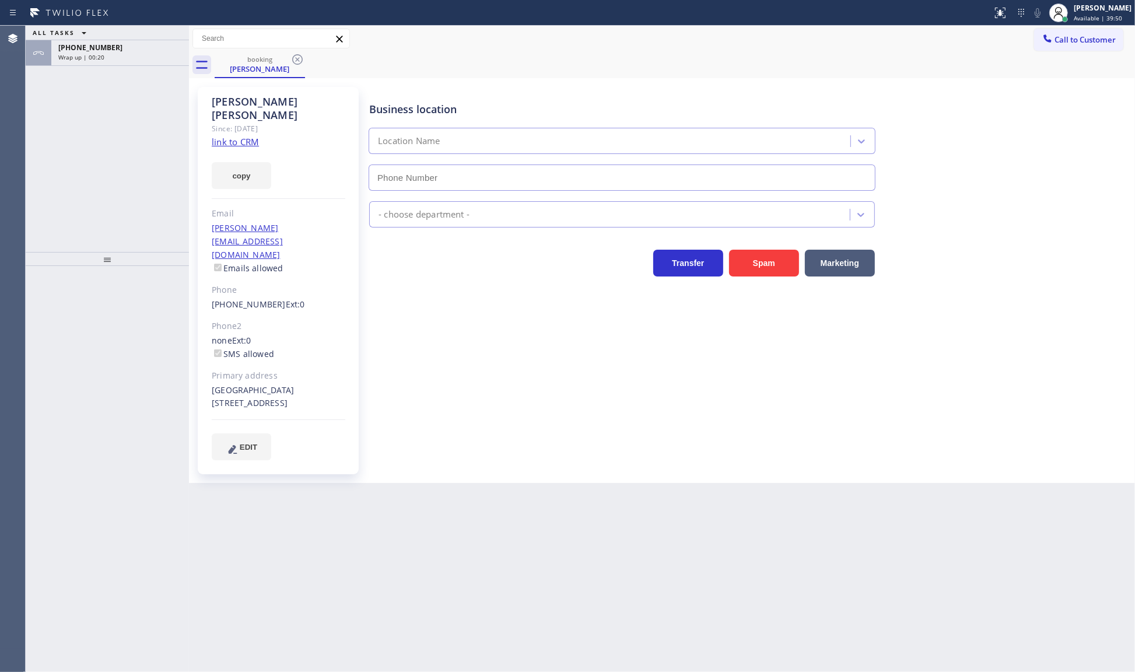
type input "[PHONE_NUMBER]"
click at [121, 71] on div "ALL TASKS ALL TASKS ACTIVE TASKS TASKS IN WRAP UP [PHONE_NUMBER] Wrap up | 00:51" at bounding box center [107, 139] width 163 height 226
click at [124, 51] on div "[PHONE_NUMBER]" at bounding box center [120, 48] width 124 height 10
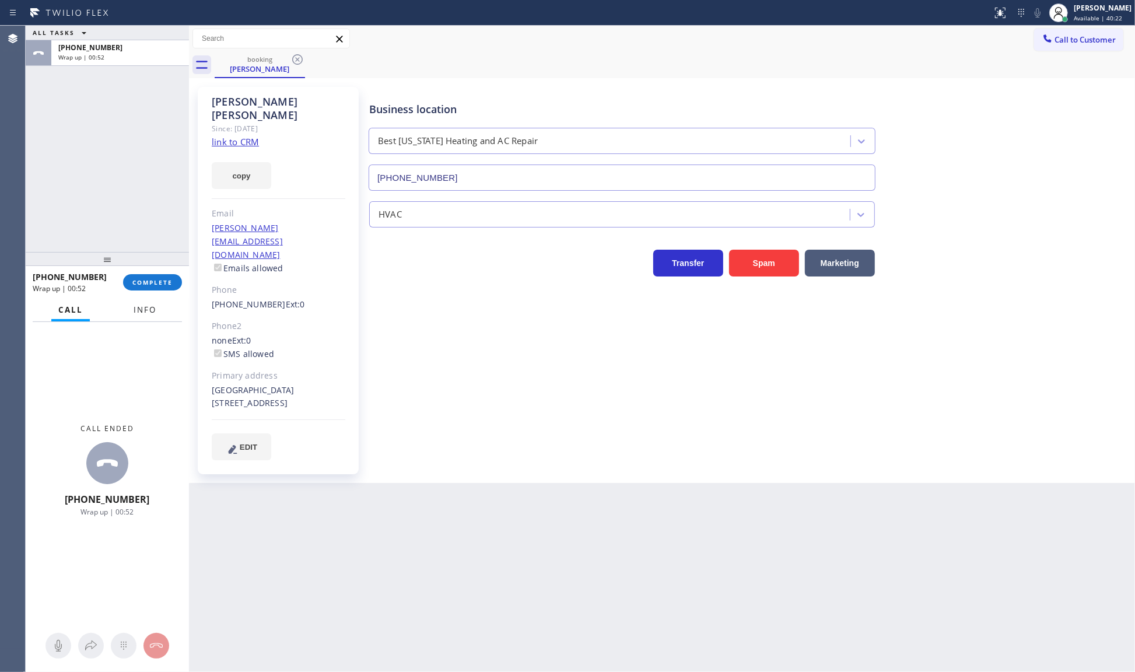
click at [140, 308] on span "Info" at bounding box center [145, 309] width 23 height 10
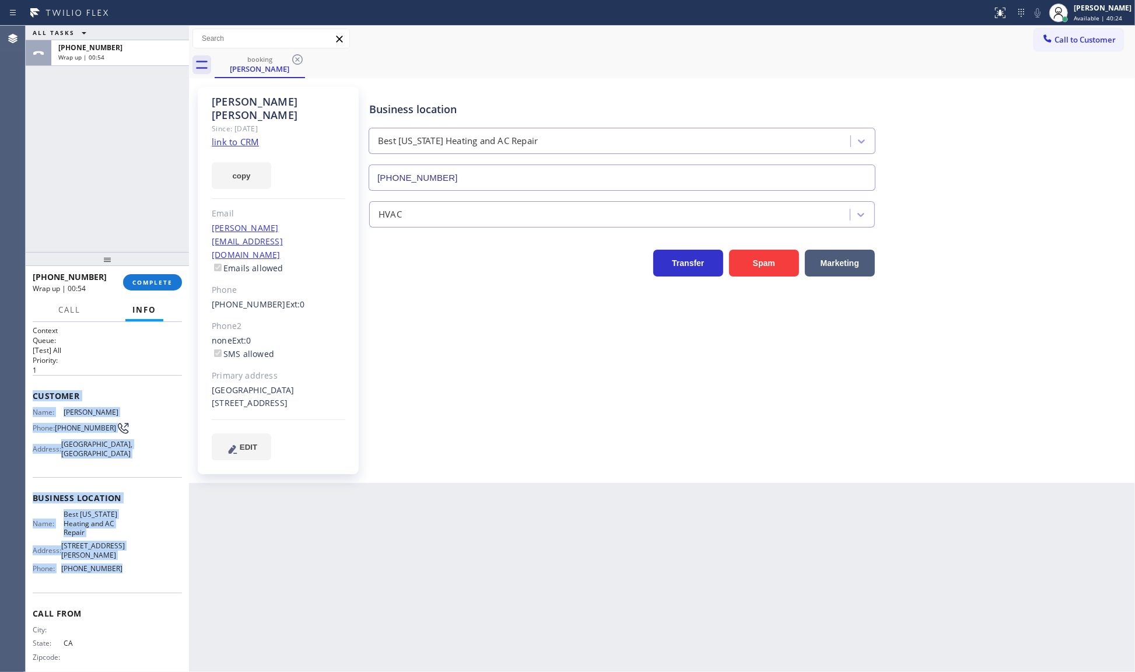
drag, startPoint x: 33, startPoint y: 384, endPoint x: 125, endPoint y: 573, distance: 211.0
click at [125, 574] on div "Context Queue: [Test] All Priority: 1 Customer Name: [PERSON_NAME] Phone: [PHON…" at bounding box center [107, 503] width 149 height 356
copy div "Customer Name: [PERSON_NAME] Phone: [PHONE_NUMBER] Address: [GEOGRAPHIC_DATA] B…"
click at [157, 275] on button "COMPLETE" at bounding box center [152, 282] width 59 height 16
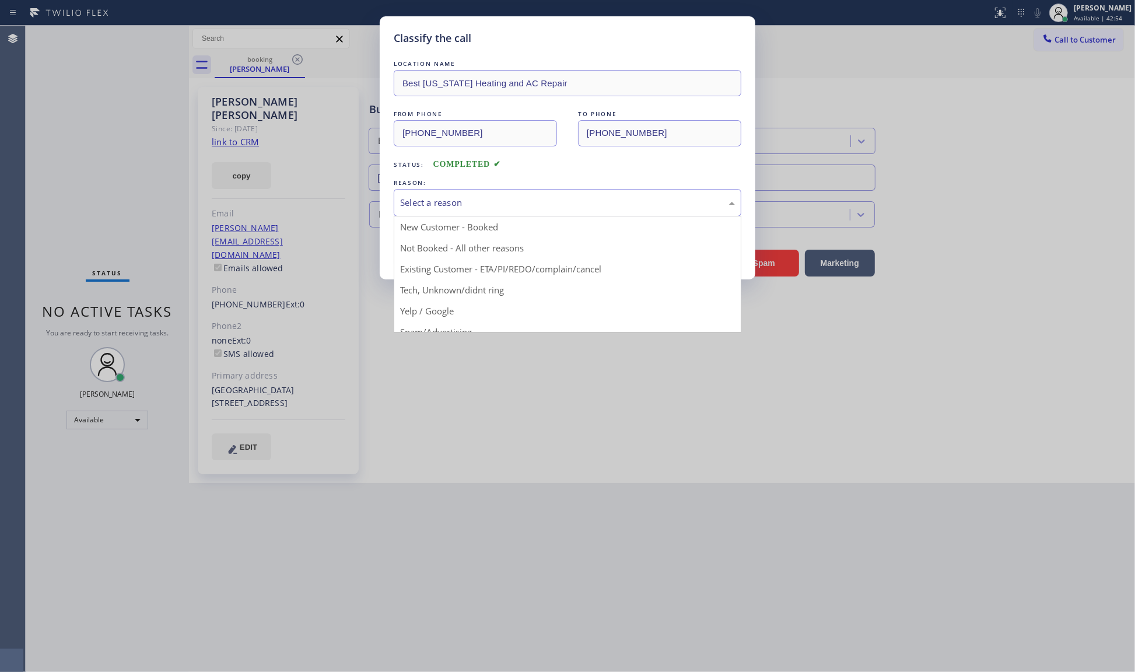
click at [441, 198] on div "Select a reason" at bounding box center [567, 202] width 335 height 13
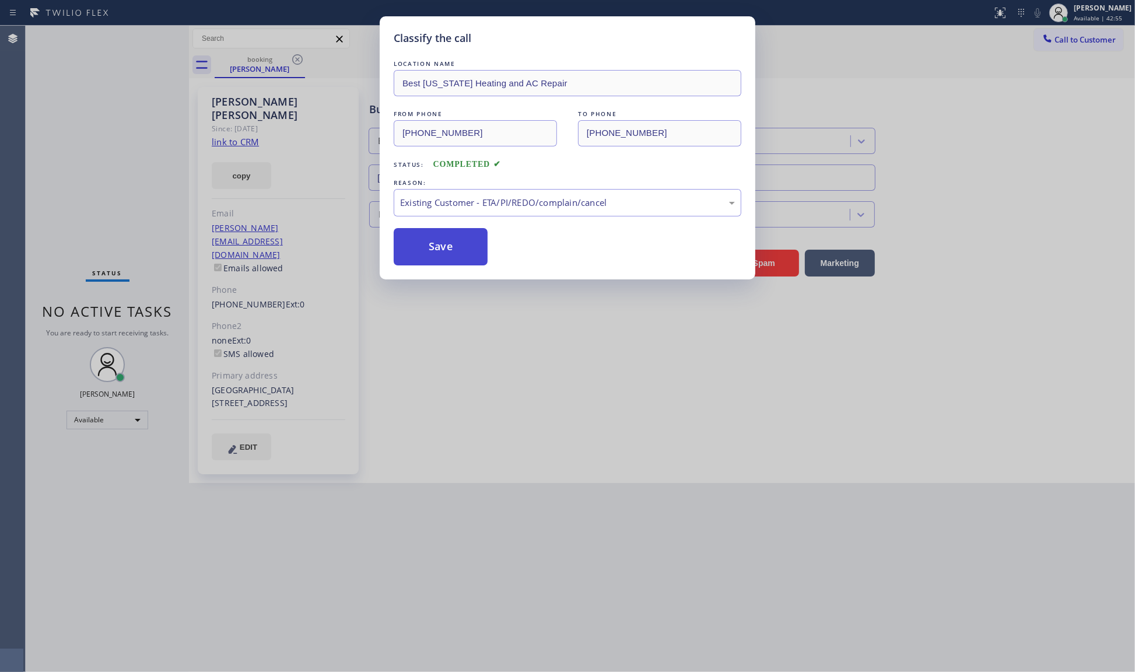
drag, startPoint x: 422, startPoint y: 266, endPoint x: 429, endPoint y: 240, distance: 27.7
click at [433, 220] on div "LOCATION NAME Best [US_STATE] Heating and AC Repair FROM PHONE [PHONE_NUMBER] T…" at bounding box center [568, 162] width 348 height 208
drag, startPoint x: 445, startPoint y: 237, endPoint x: 447, endPoint y: 223, distance: 14.2
click at [447, 223] on div "LOCATION NAME Best [US_STATE] Heating and AC Repair FROM PHONE [PHONE_NUMBER] T…" at bounding box center [568, 162] width 348 height 208
click at [339, 117] on div "Classify the call LOCATION NAME Best [US_STATE] Heating and AC Repair FROM PHON…" at bounding box center [567, 336] width 1135 height 672
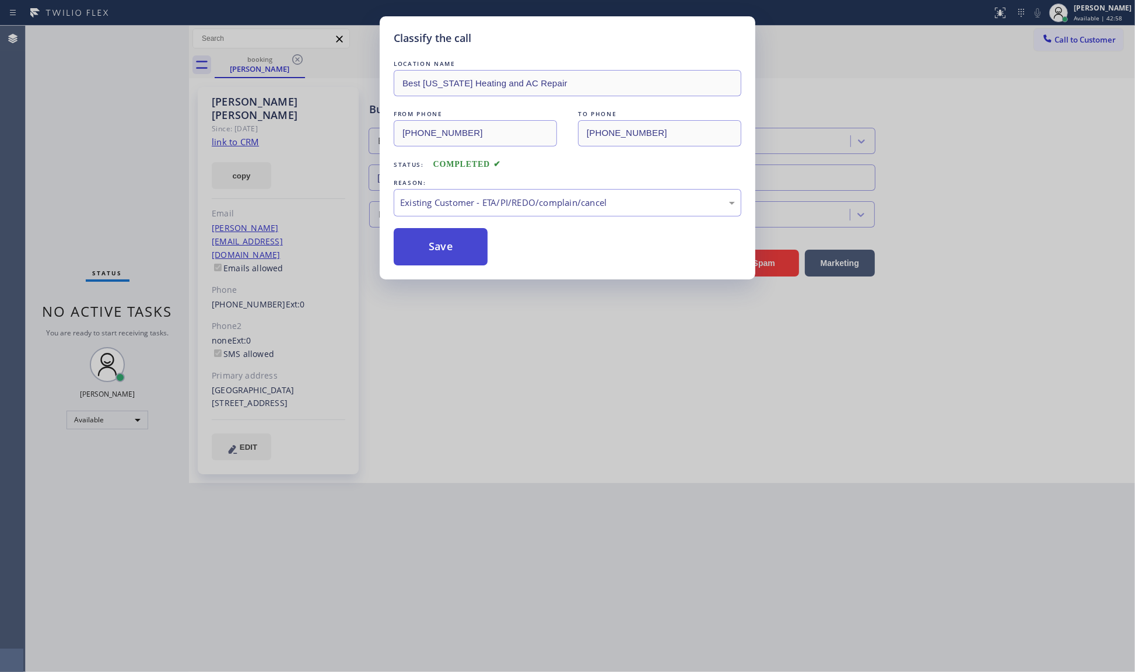
click at [426, 246] on button "Save" at bounding box center [441, 246] width 94 height 37
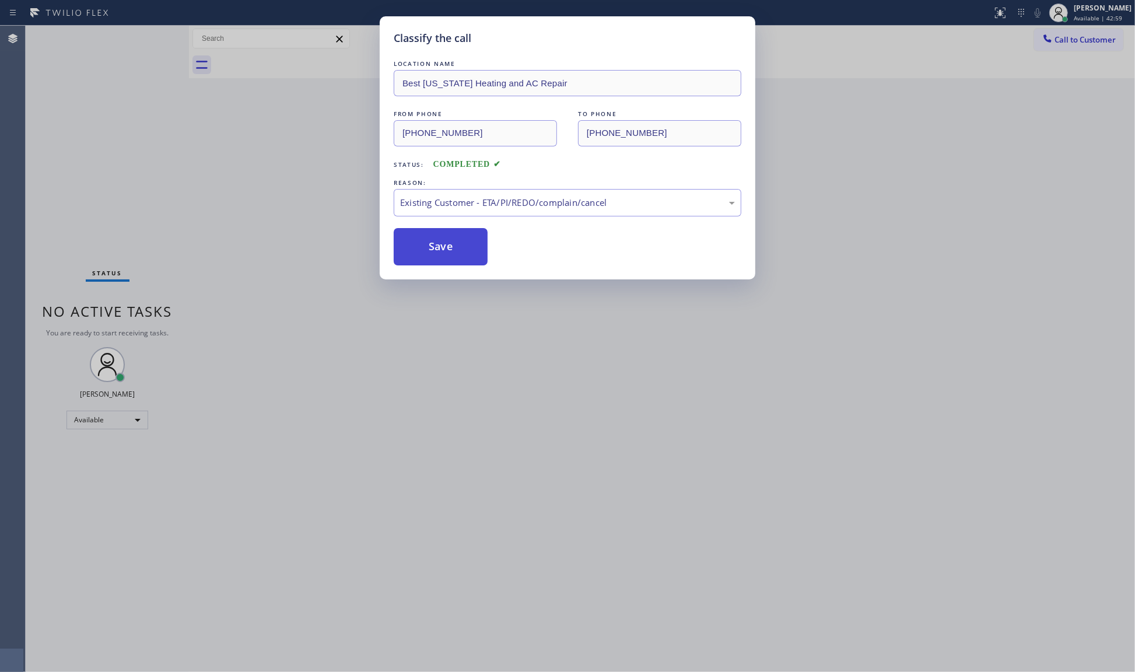
click at [426, 246] on button "Save" at bounding box center [441, 246] width 94 height 37
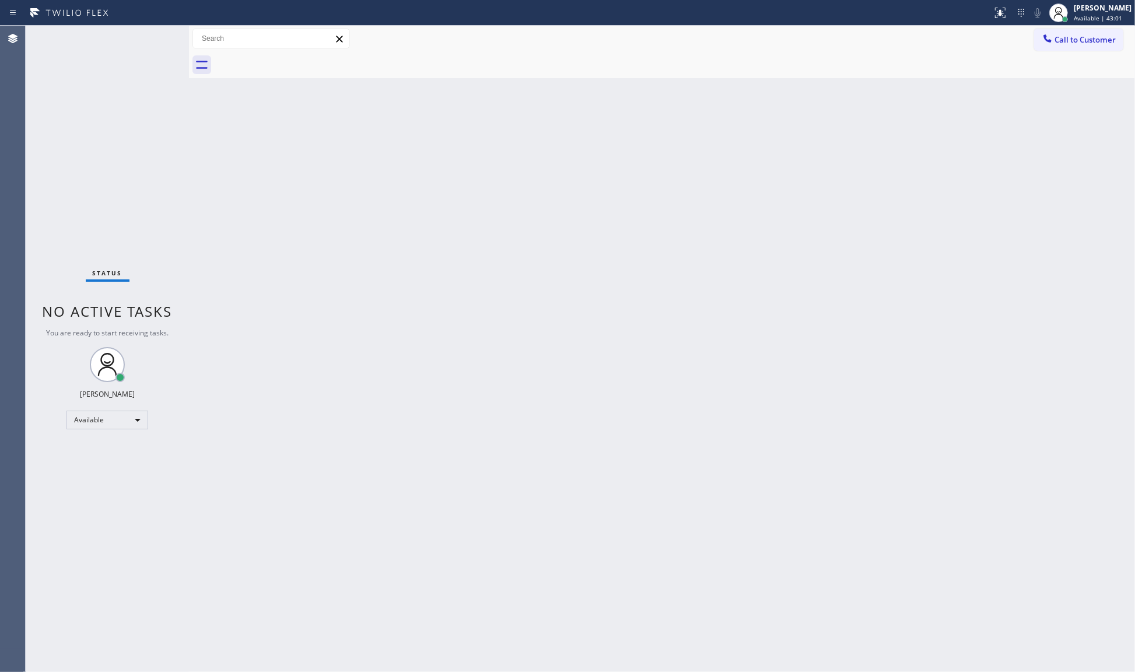
click at [341, 40] on icon at bounding box center [339, 39] width 14 height 14
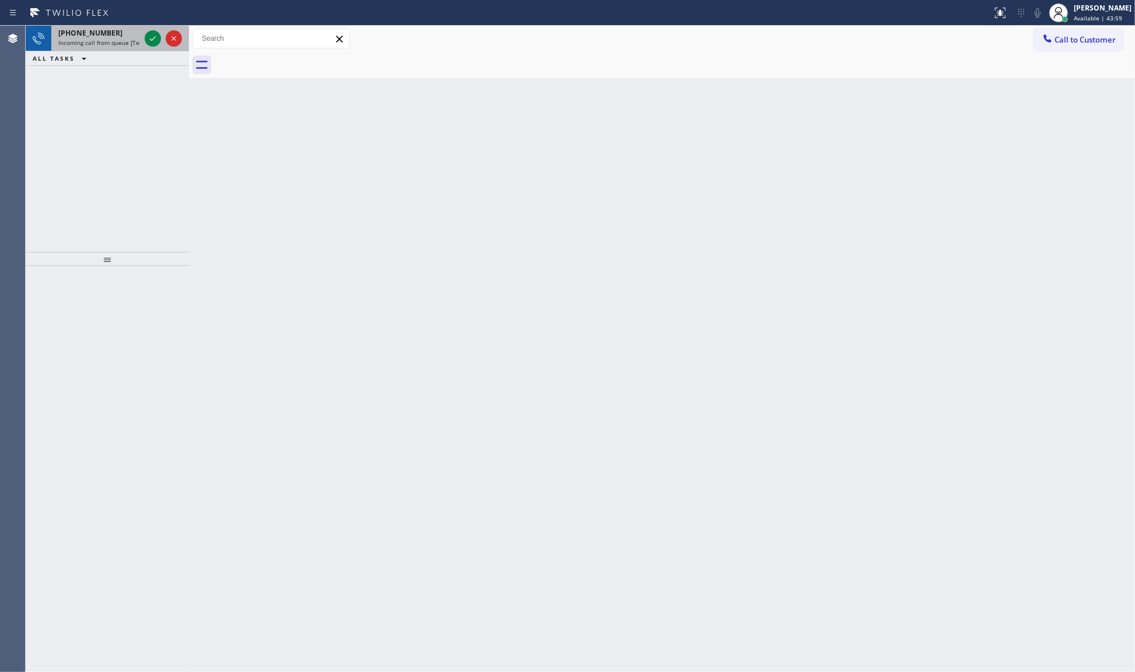
click at [143, 36] on div at bounding box center [163, 39] width 42 height 26
click at [131, 188] on div "[PHONE_NUMBER] Incoming call from queue [Test] All ALL TASKS ALL TASKS ACTIVE T…" at bounding box center [107, 139] width 163 height 226
click at [131, 185] on div "[PHONE_NUMBER] Incoming call from queue [Test] All ALL TASKS ALL TASKS ACTIVE T…" at bounding box center [107, 139] width 163 height 226
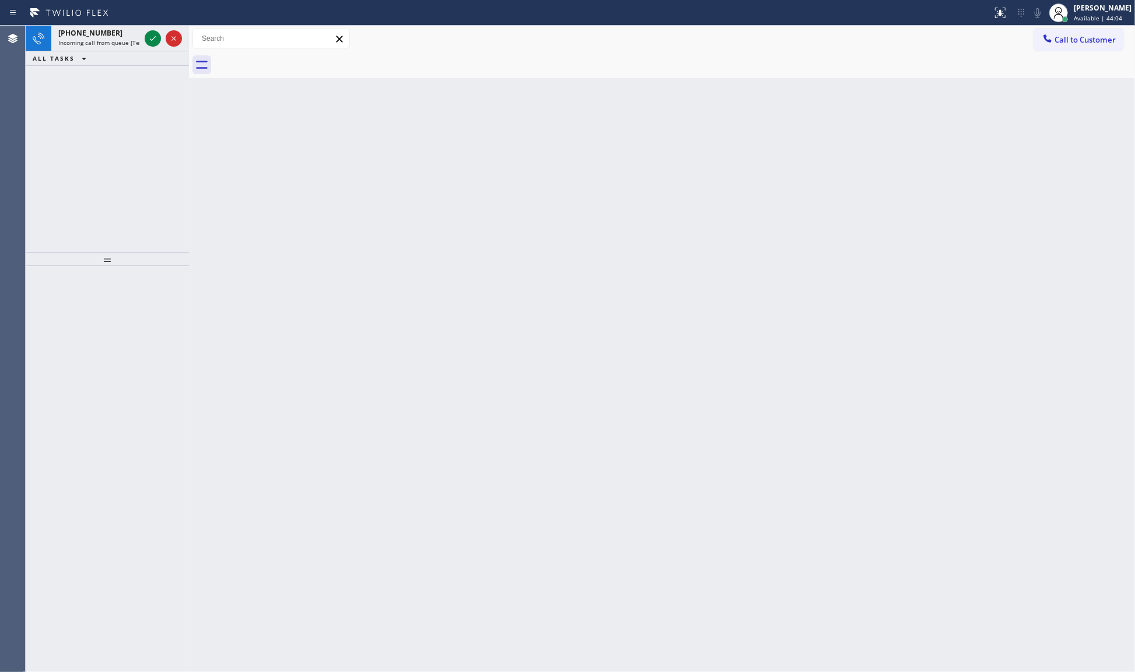
click at [131, 184] on div "[PHONE_NUMBER] Incoming call from queue [Test] All ALL TASKS ALL TASKS ACTIVE T…" at bounding box center [107, 139] width 163 height 226
click at [131, 182] on div "[PHONE_NUMBER] Incoming call from queue [Test] All ALL TASKS ALL TASKS ACTIVE T…" at bounding box center [107, 139] width 163 height 226
click at [129, 184] on div "[PHONE_NUMBER] Incoming call from queue [Test] All ALL TASKS ALL TASKS ACTIVE T…" at bounding box center [107, 139] width 163 height 226
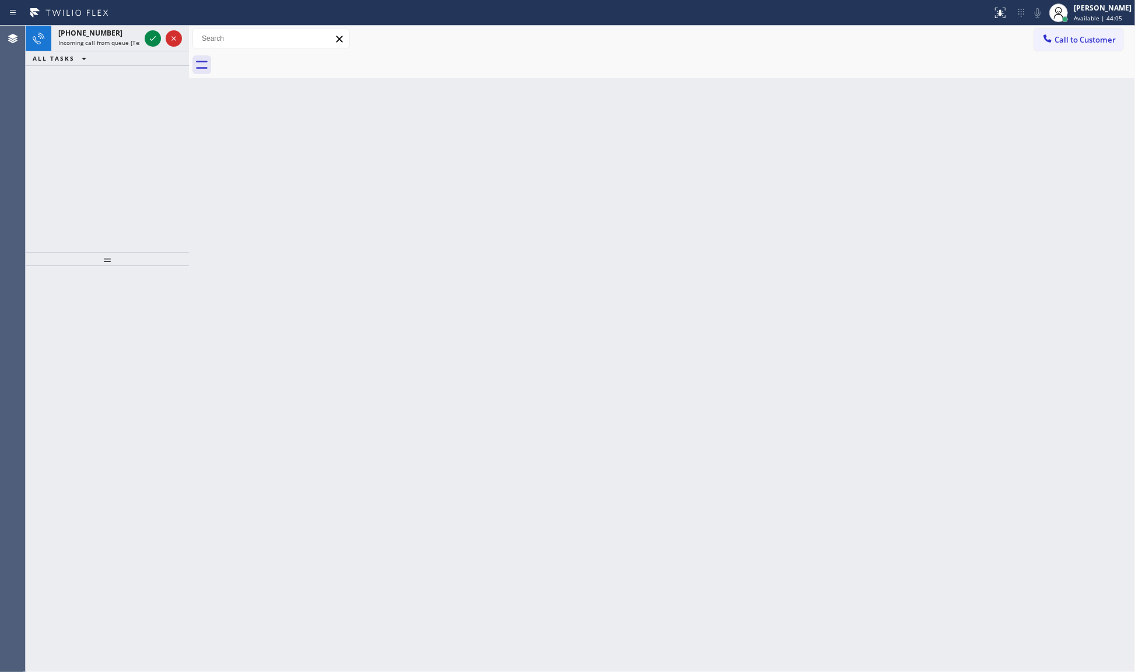
click at [129, 184] on div "[PHONE_NUMBER] Incoming call from queue [Test] All ALL TASKS ALL TASKS ACTIVE T…" at bounding box center [107, 139] width 163 height 226
click at [168, 39] on icon at bounding box center [174, 38] width 14 height 14
click at [172, 41] on icon at bounding box center [174, 38] width 14 height 14
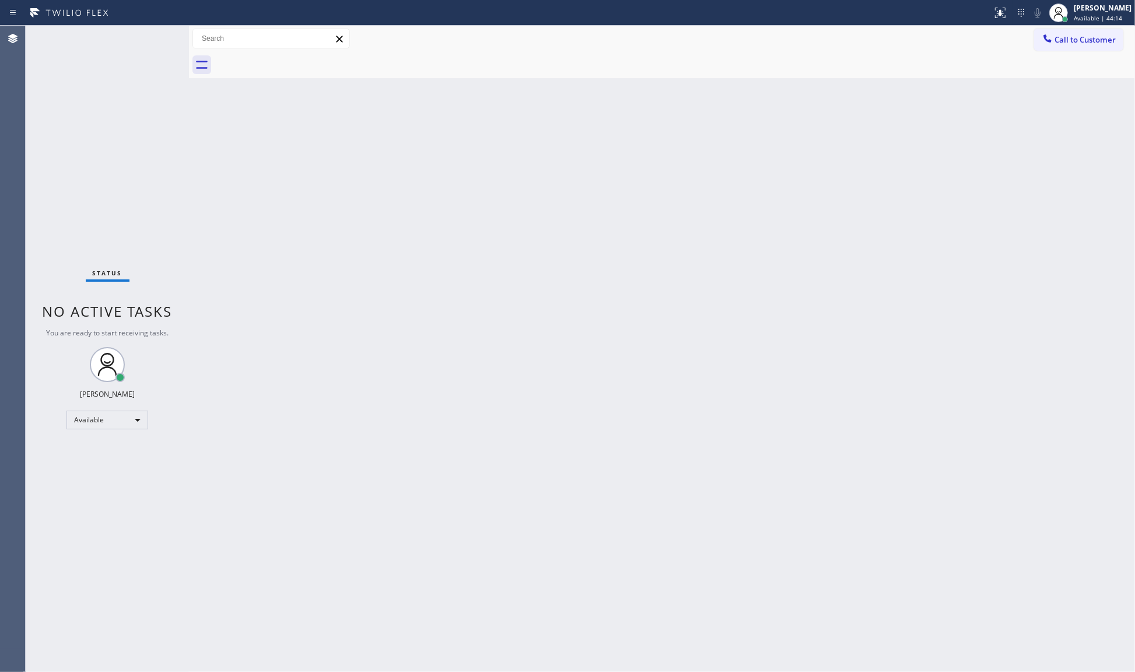
drag, startPoint x: 576, startPoint y: 332, endPoint x: 575, endPoint y: 344, distance: 11.7
click at [576, 343] on div "Back to Dashboard Change Sender ID Customers Technicians Select a contact Outbo…" at bounding box center [662, 349] width 946 height 646
drag, startPoint x: 575, startPoint y: 344, endPoint x: 574, endPoint y: 356, distance: 12.3
click at [574, 356] on div "Back to Dashboard Change Sender ID Customers Technicians Select a contact Outbo…" at bounding box center [662, 349] width 946 height 646
click at [106, 384] on div "Status No active tasks You are ready to start receiving tasks. JENIZA ALCAYDE A…" at bounding box center [107, 349] width 163 height 646
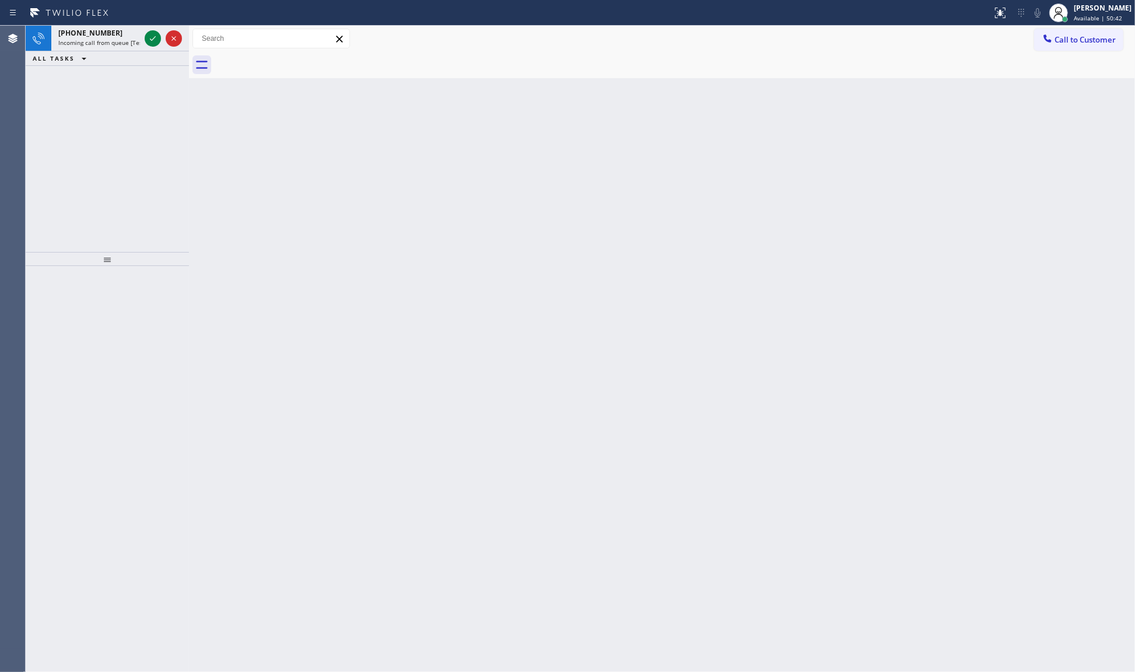
drag, startPoint x: 203, startPoint y: 94, endPoint x: 198, endPoint y: 10, distance: 84.1
click at [207, 71] on div "Back to Dashboard Change Sender ID Customers Technicians Select a contact Outbo…" at bounding box center [662, 349] width 946 height 646
click at [130, 65] on div "ALL TASKS ALL TASKS ACTIVE TASKS TASKS IN WRAP UP" at bounding box center [107, 58] width 163 height 15
click at [161, 36] on div at bounding box center [163, 39] width 42 height 26
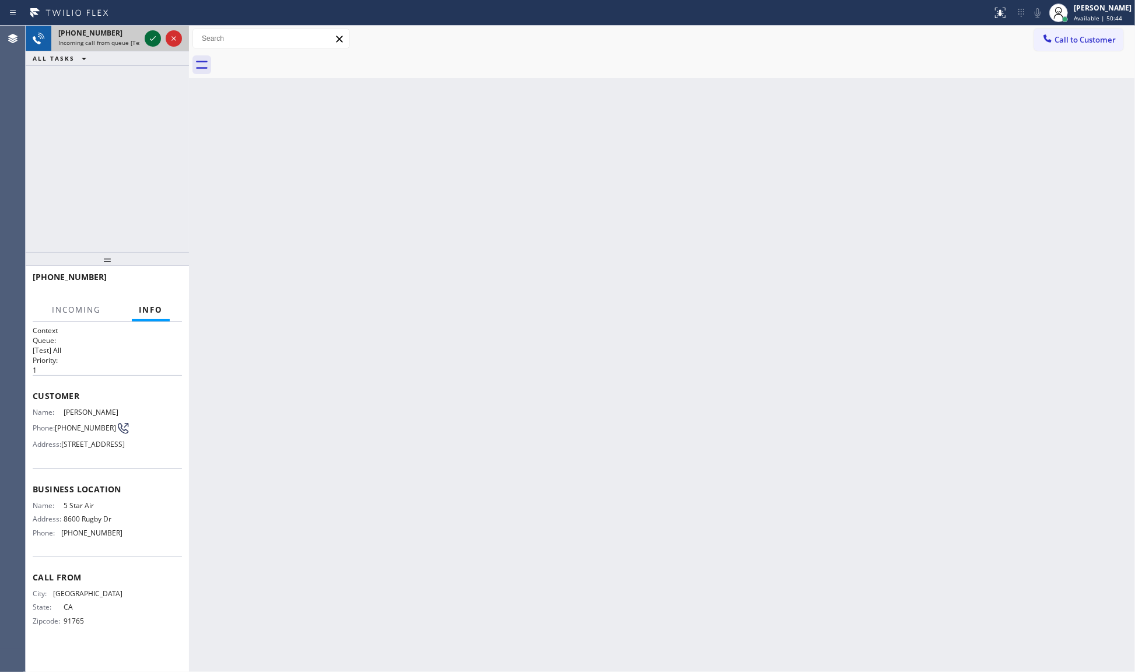
click at [159, 35] on icon at bounding box center [153, 38] width 14 height 14
drag, startPoint x: 167, startPoint y: 43, endPoint x: 181, endPoint y: 152, distance: 109.9
click at [172, 159] on div "[PHONE_NUMBER] Incoming call from queue [Test] All ALL TASKS ALL TASKS ACTIVE T…" at bounding box center [107, 139] width 163 height 226
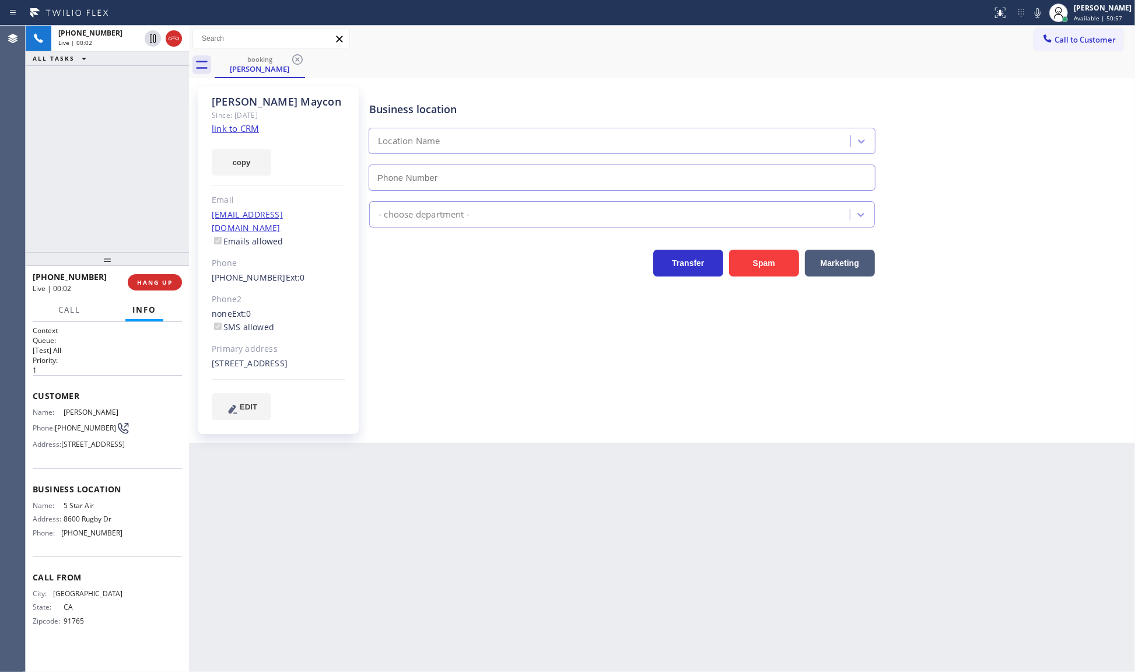
type input "[PHONE_NUMBER]"
click at [240, 129] on link "link to CRM" at bounding box center [235, 128] width 47 height 12
click at [1039, 10] on icon at bounding box center [1037, 13] width 14 height 14
click at [143, 38] on div at bounding box center [163, 39] width 42 height 26
click at [149, 38] on icon at bounding box center [153, 38] width 14 height 14
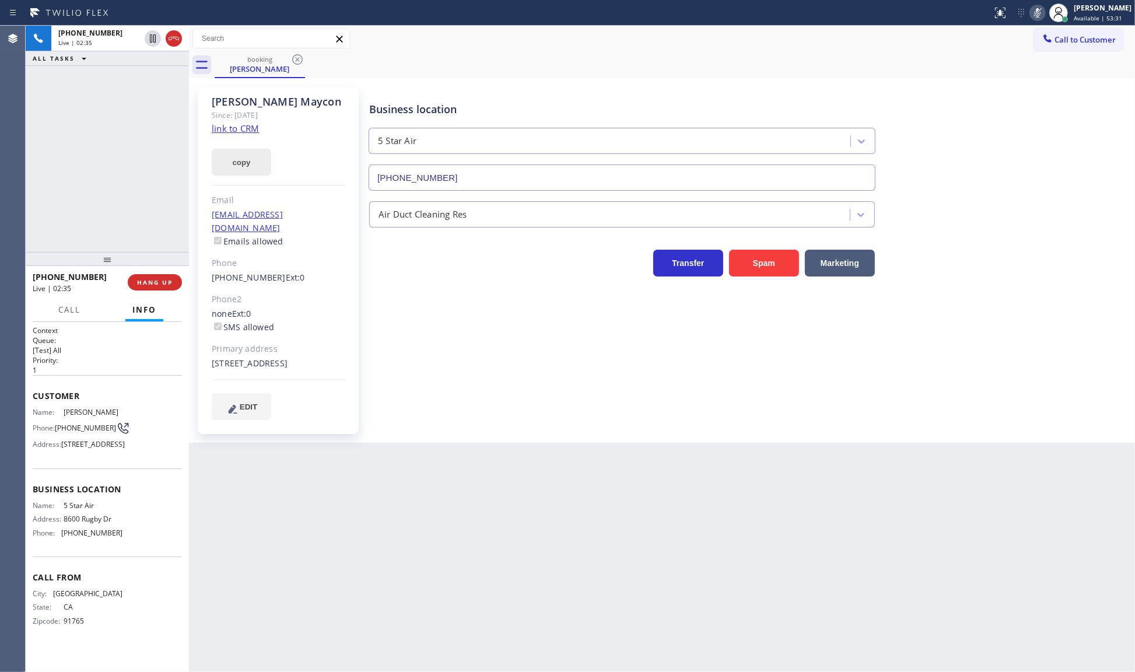
click at [247, 159] on button "copy" at bounding box center [241, 162] width 59 height 27
click at [222, 462] on div "Back to Dashboard Change Sender ID Customers Technicians Select a contact Outbo…" at bounding box center [662, 349] width 946 height 646
click at [202, 353] on div "[PERSON_NAME] Since: [DATE] link to CRM copy Email [EMAIL_ADDRESS][DOMAIN_NAME]…" at bounding box center [278, 260] width 161 height 347
click at [149, 33] on icon at bounding box center [153, 38] width 14 height 14
click at [1041, 12] on icon at bounding box center [1037, 13] width 14 height 14
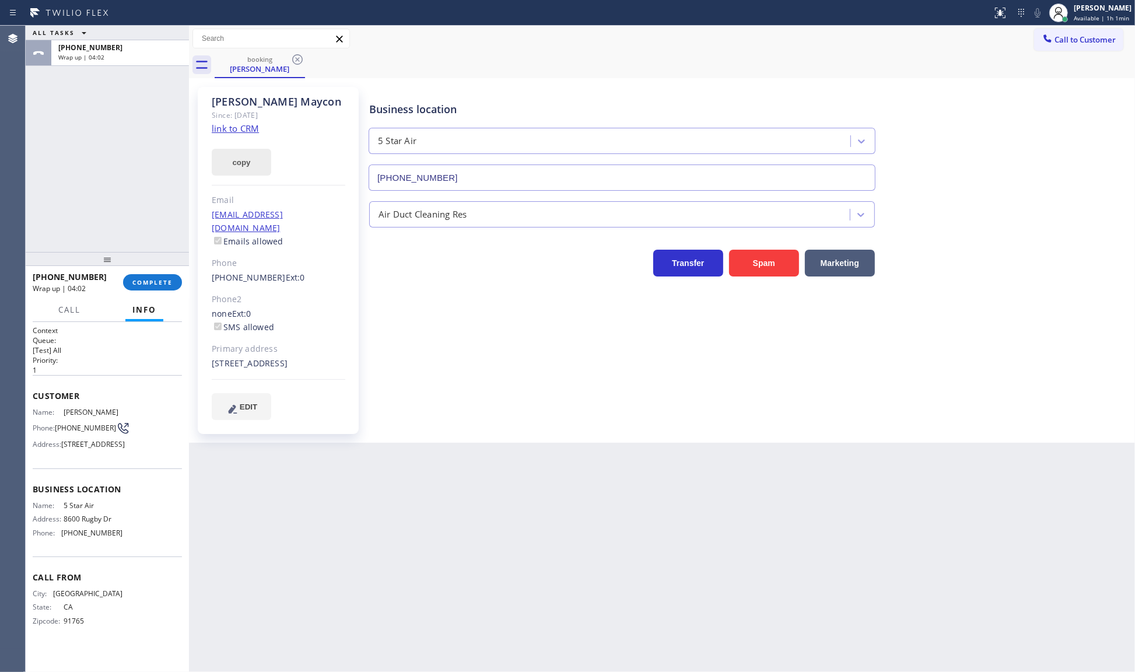
click at [232, 153] on button "copy" at bounding box center [241, 162] width 59 height 27
click at [176, 264] on div at bounding box center [107, 259] width 163 height 14
click at [161, 283] on span "COMPLETE" at bounding box center [152, 282] width 40 height 8
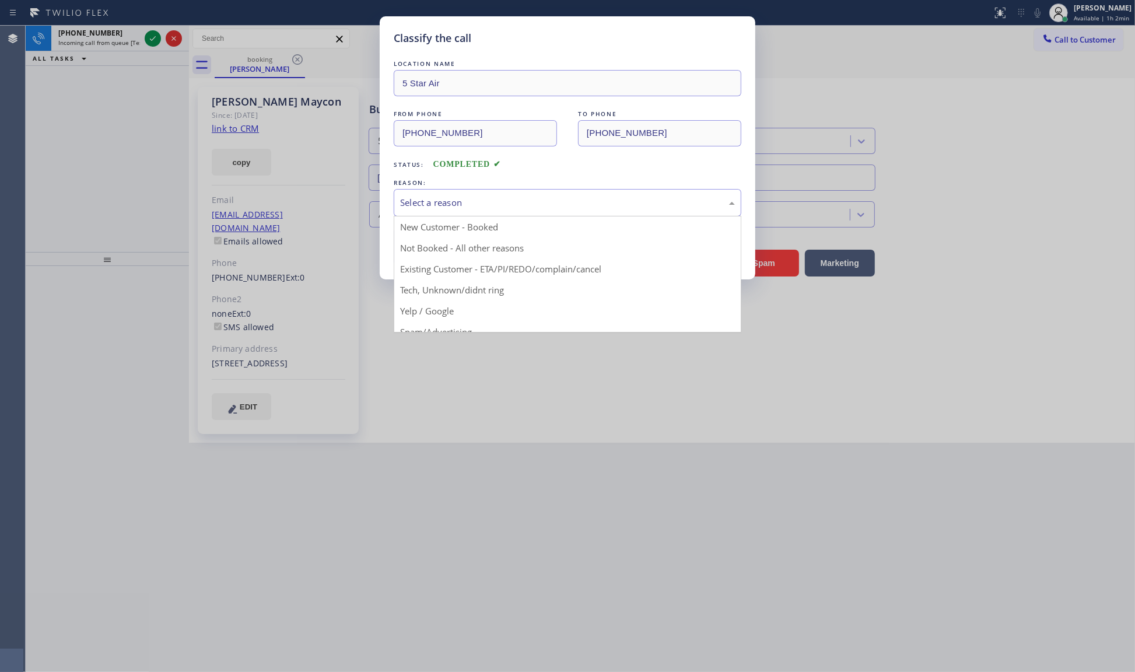
click at [408, 206] on div "Select a reason" at bounding box center [567, 202] width 335 height 13
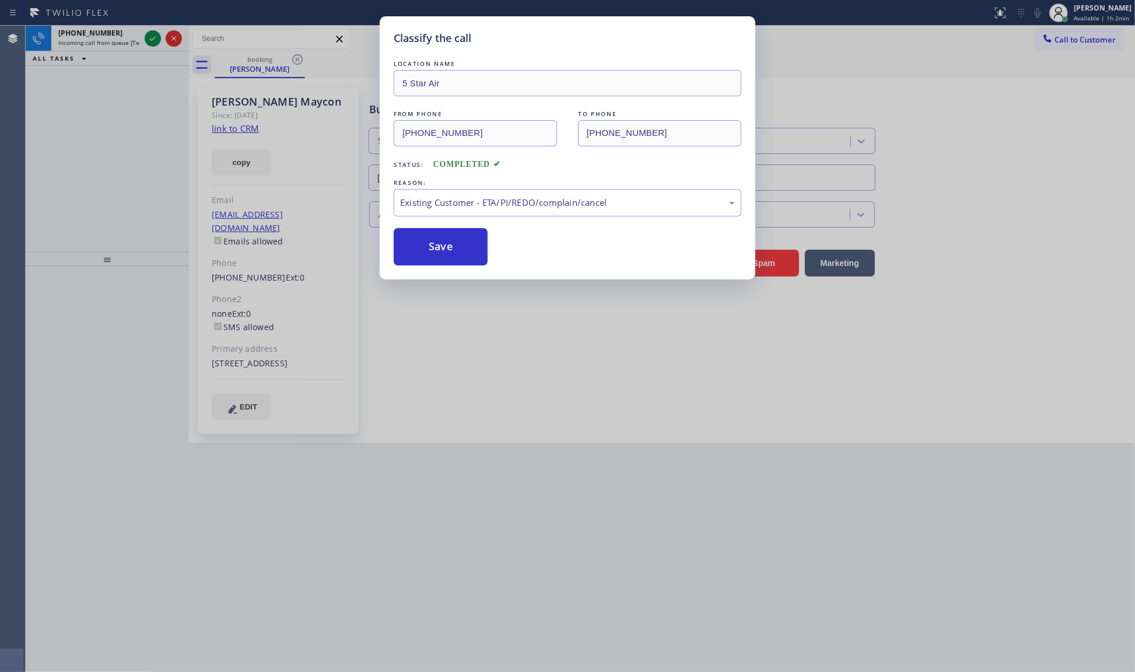
drag, startPoint x: 420, startPoint y: 277, endPoint x: 410, endPoint y: 243, distance: 35.2
click at [410, 243] on button "Save" at bounding box center [441, 246] width 94 height 37
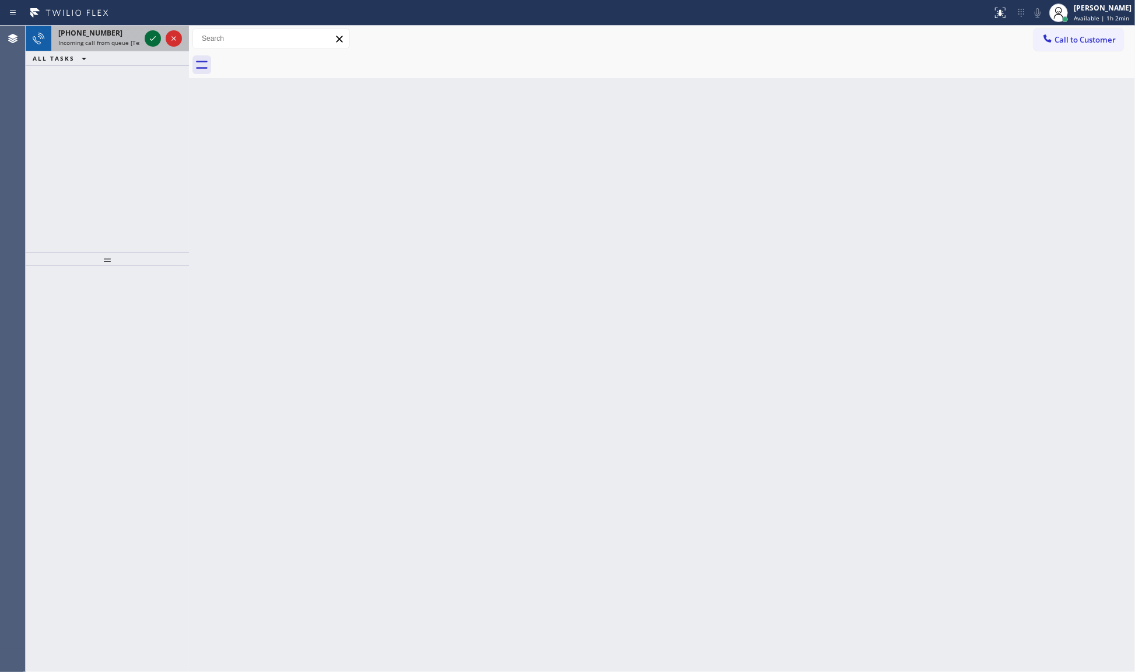
click at [153, 35] on icon at bounding box center [153, 38] width 14 height 14
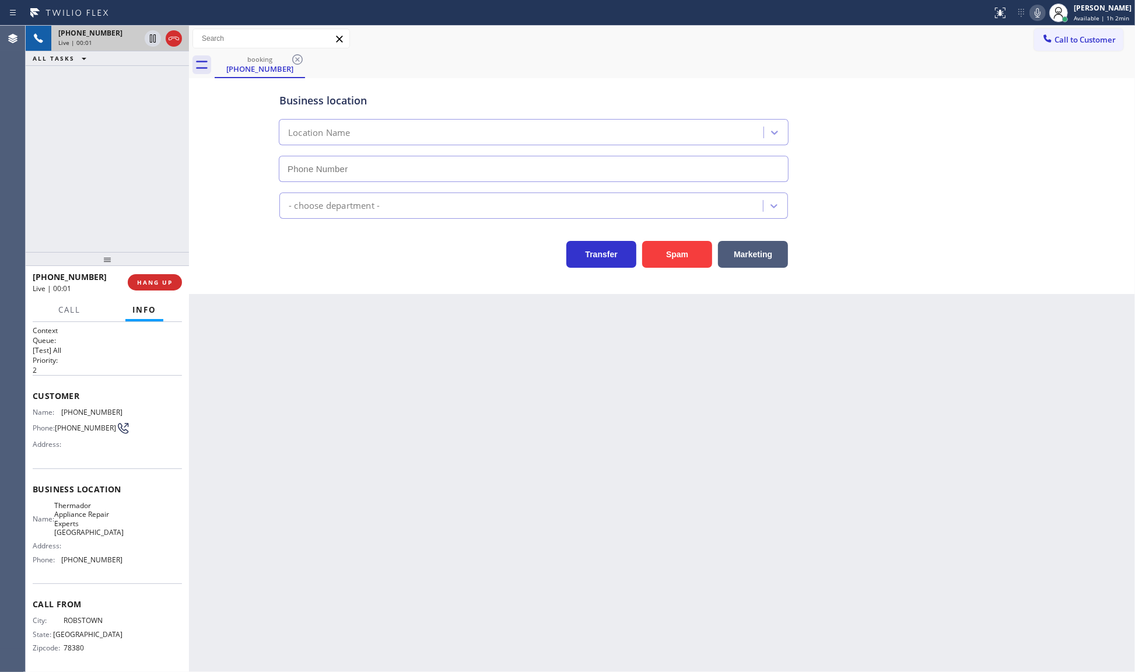
type input "[PHONE_NUMBER]"
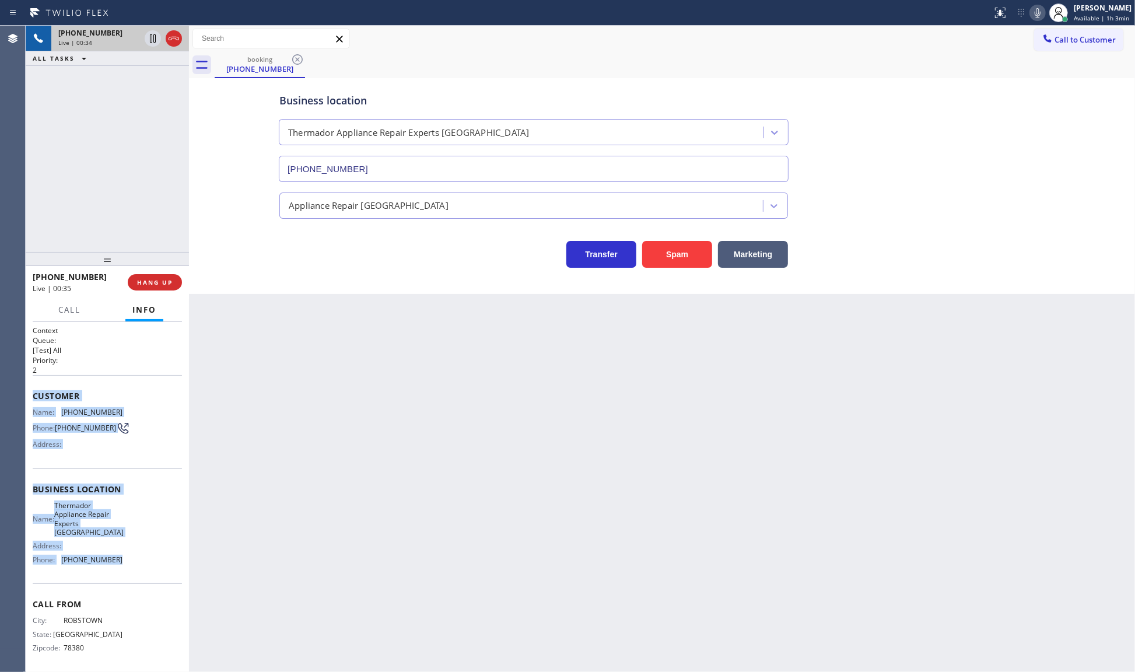
drag, startPoint x: 28, startPoint y: 387, endPoint x: 139, endPoint y: 566, distance: 210.5
click at [139, 566] on div "Context Queue: [Test] All Priority: 2 Customer Name: [PHONE_NUMBER] Phone: [PHO…" at bounding box center [107, 497] width 163 height 350
copy div "Customer Name: [PHONE_NUMBER] Phone: [PHONE_NUMBER] Address: Business location …"
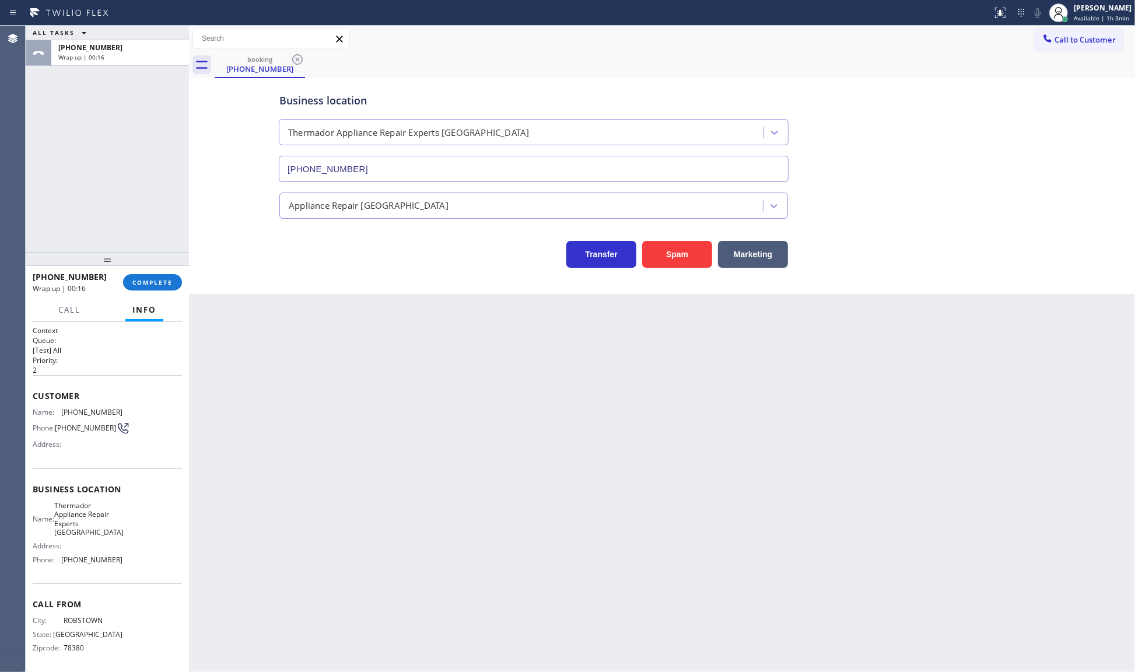
click at [35, 144] on div "ALL TASKS ALL TASKS ACTIVE TASKS TASKS IN WRAP UP [PHONE_NUMBER] Wrap up | 00:16" at bounding box center [107, 139] width 163 height 226
click at [135, 287] on button "COMPLETE" at bounding box center [152, 282] width 59 height 16
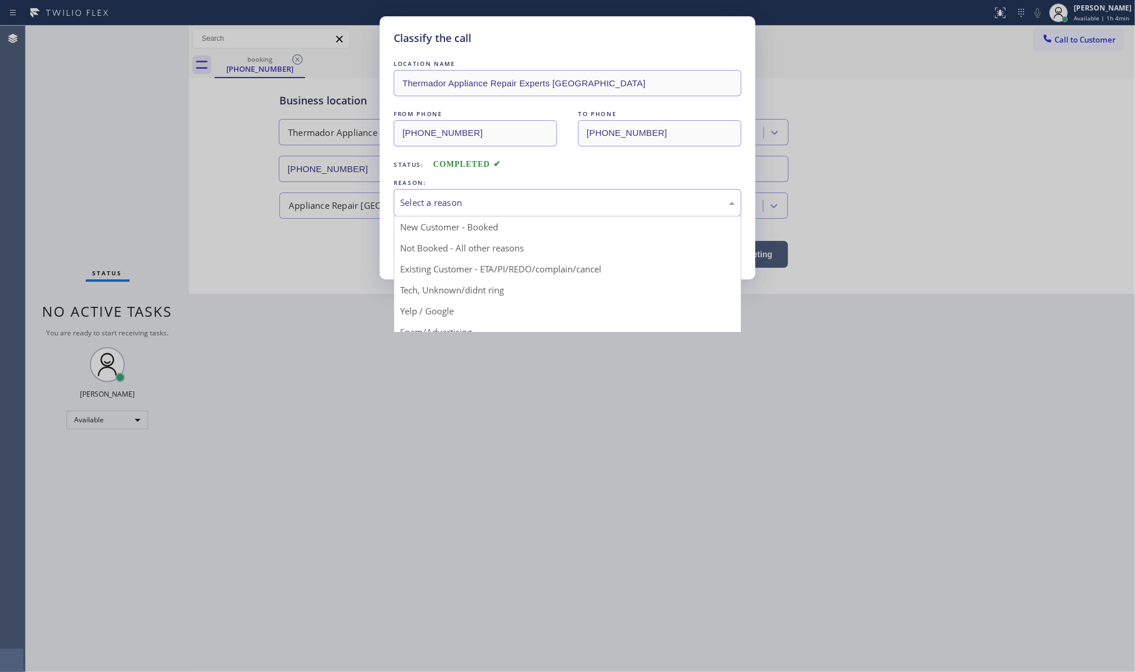
click at [525, 197] on div "Select a reason" at bounding box center [567, 202] width 335 height 13
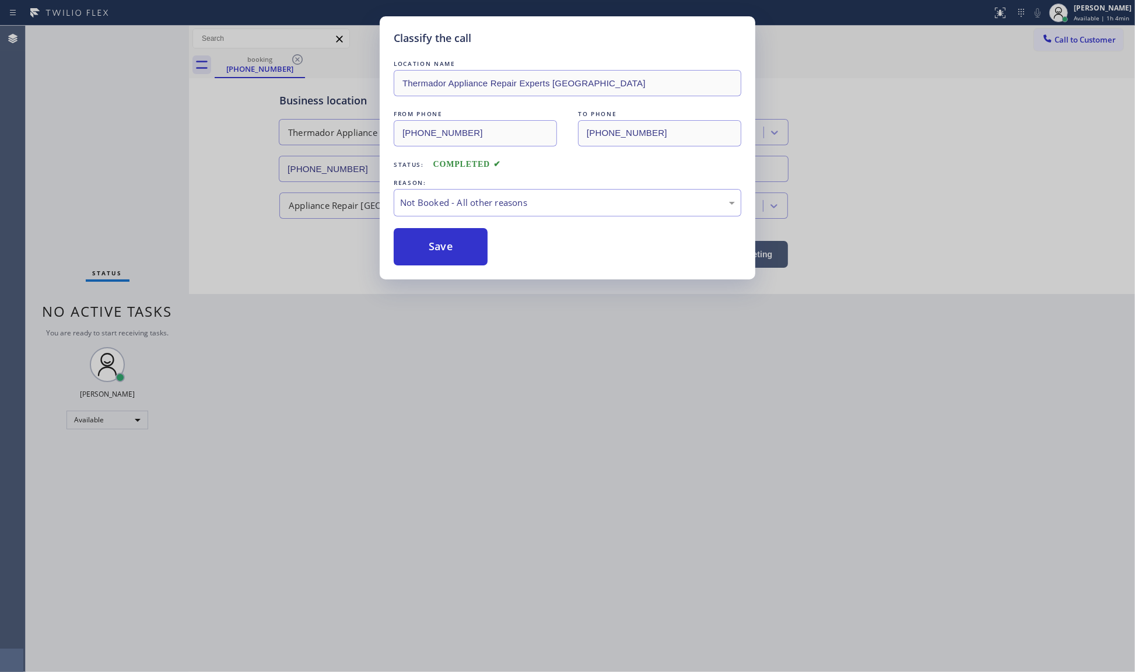
click at [398, 251] on button "Save" at bounding box center [441, 246] width 94 height 37
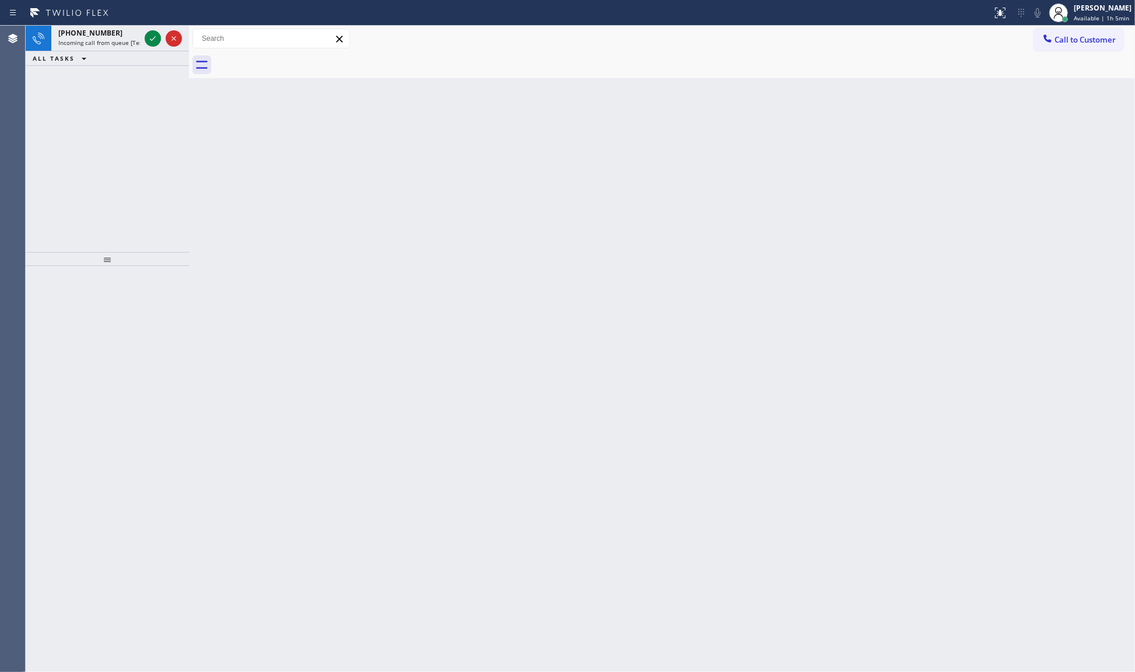
drag, startPoint x: 107, startPoint y: 184, endPoint x: 112, endPoint y: 142, distance: 42.9
click at [108, 170] on div "[PHONE_NUMBER] Incoming call from queue [Test] All ALL TASKS ALL TASKS ACTIVE T…" at bounding box center [107, 139] width 163 height 226
click at [163, 27] on div at bounding box center [163, 39] width 42 height 26
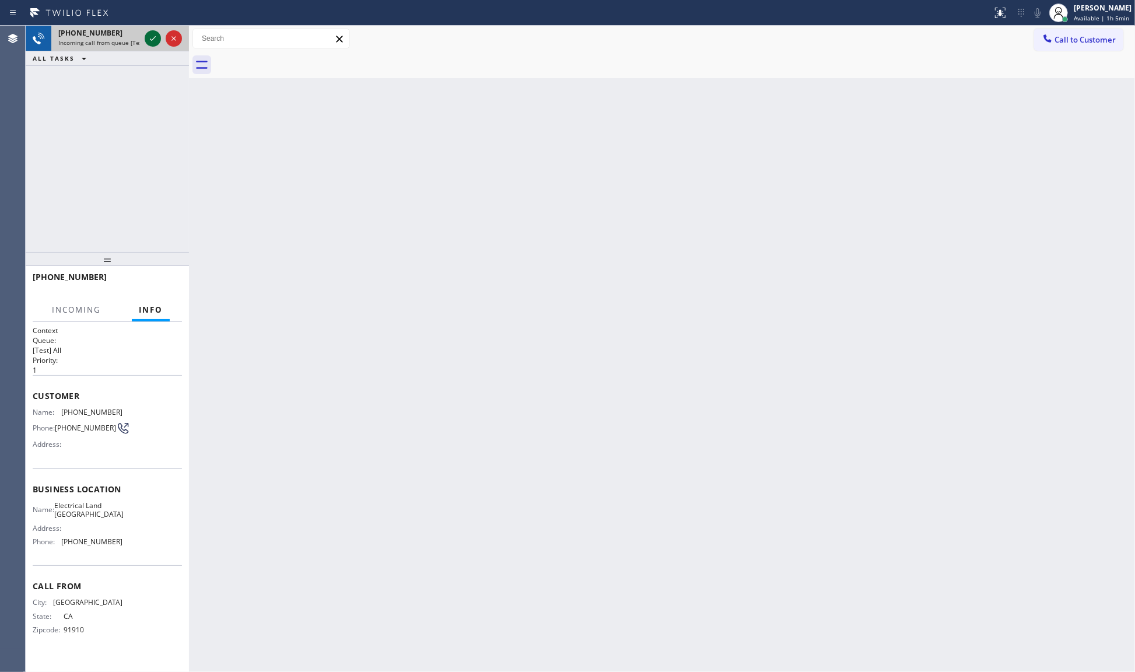
click at [152, 34] on icon at bounding box center [153, 38] width 14 height 14
click at [162, 76] on div "[PHONE_NUMBER] Incoming call from queue [Test] All ALL TASKS ALL TASKS ACTIVE T…" at bounding box center [107, 139] width 163 height 226
click at [155, 27] on div at bounding box center [163, 39] width 42 height 26
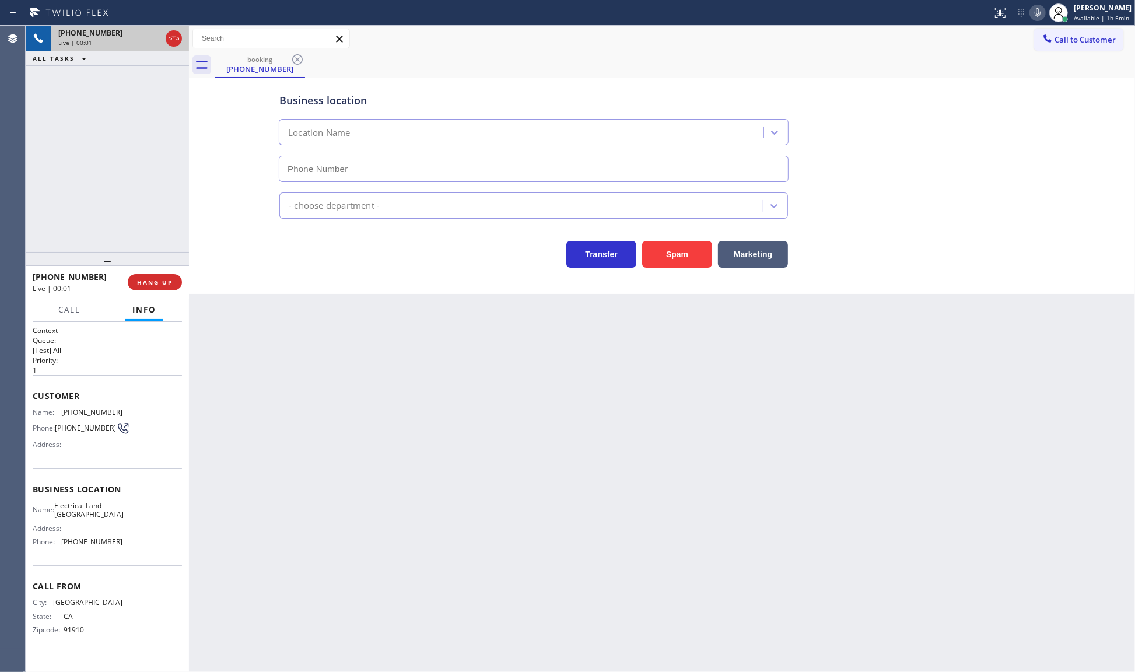
type input "[PHONE_NUMBER]"
click at [138, 281] on span "HANG UP" at bounding box center [155, 282] width 36 height 8
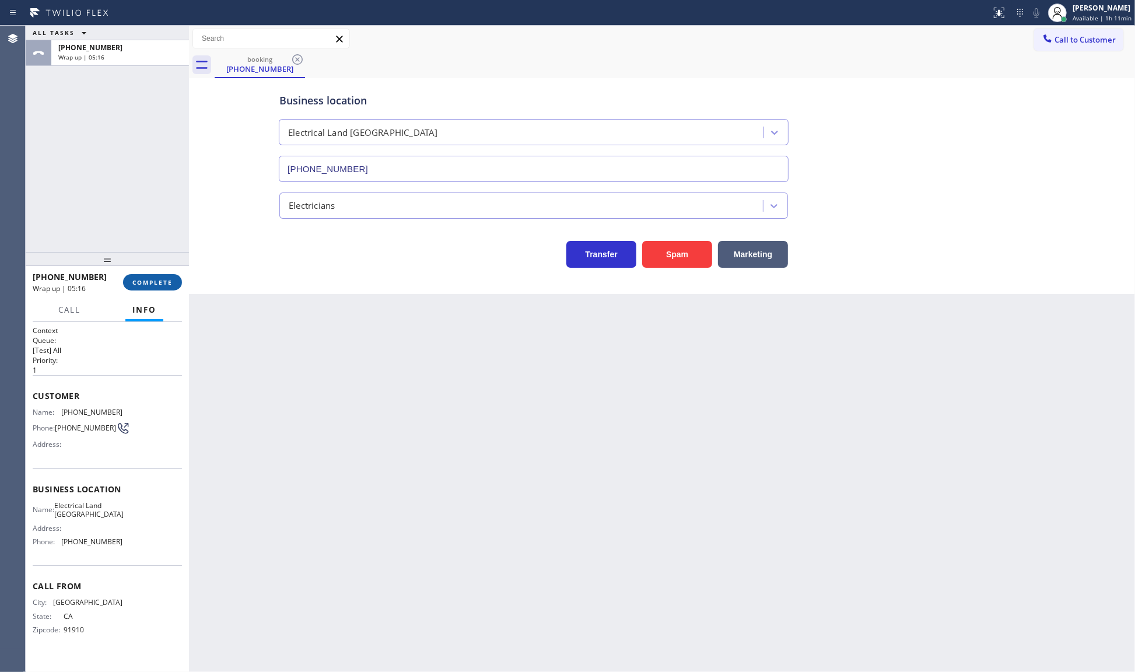
click at [157, 282] on span "COMPLETE" at bounding box center [152, 282] width 40 height 8
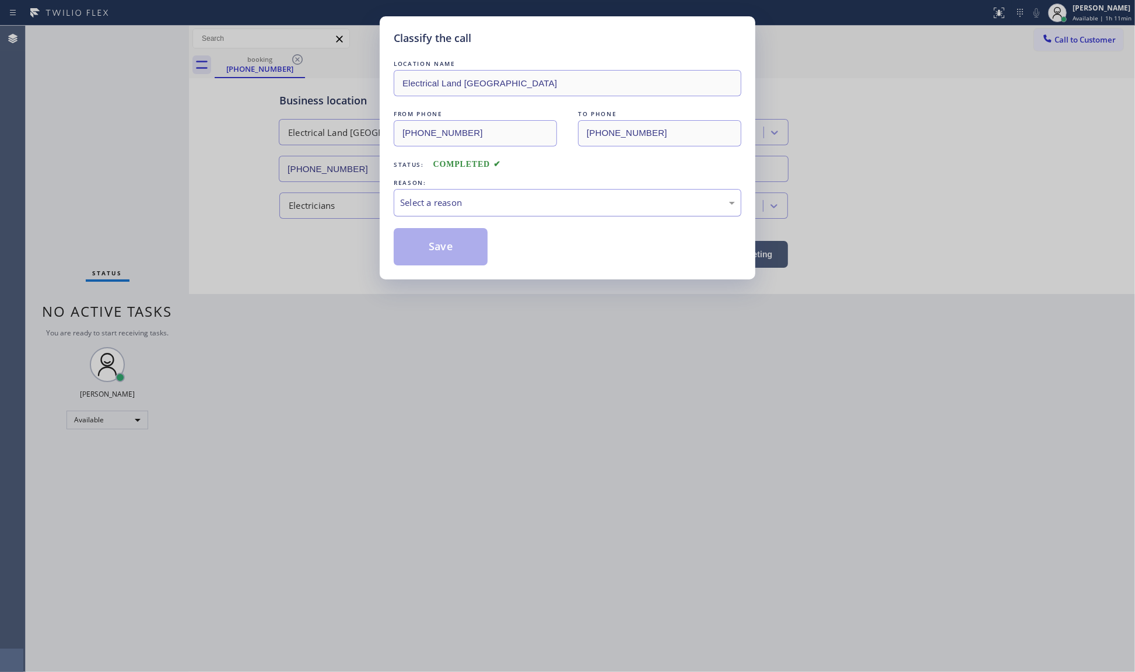
click at [410, 215] on div "Select a reason" at bounding box center [568, 202] width 348 height 27
click at [413, 236] on button "Save" at bounding box center [441, 246] width 94 height 37
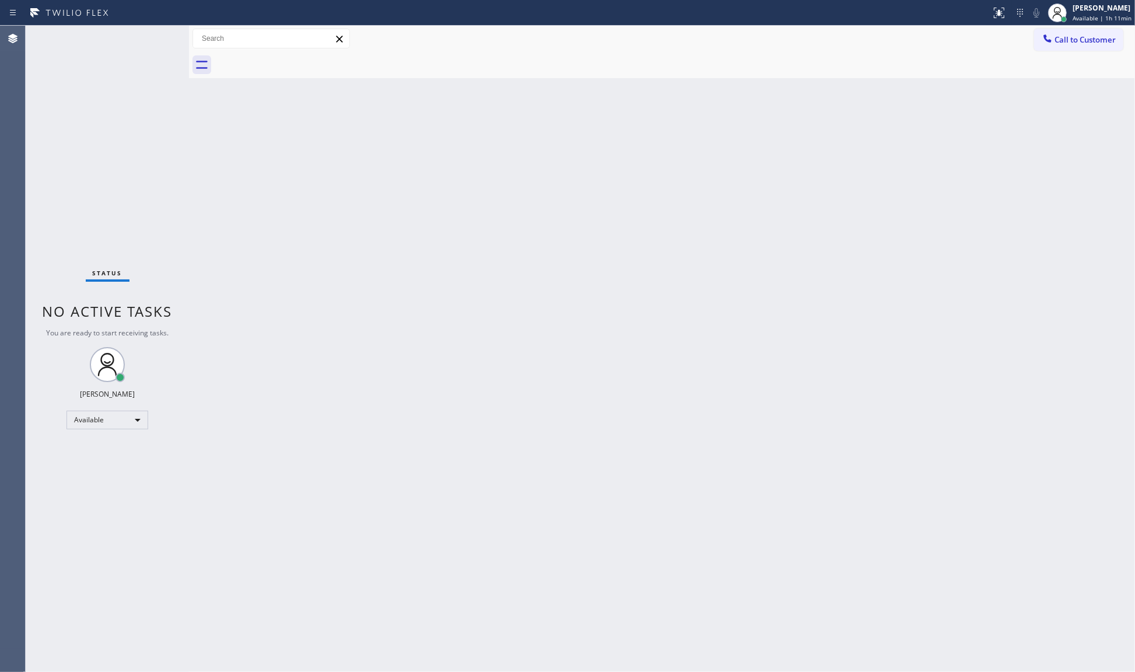
drag, startPoint x: 743, startPoint y: 267, endPoint x: 1030, endPoint y: 213, distance: 291.9
click at [748, 269] on div "Back to Dashboard Change Sender ID Customers Technicians Select a contact Outbo…" at bounding box center [662, 349] width 946 height 646
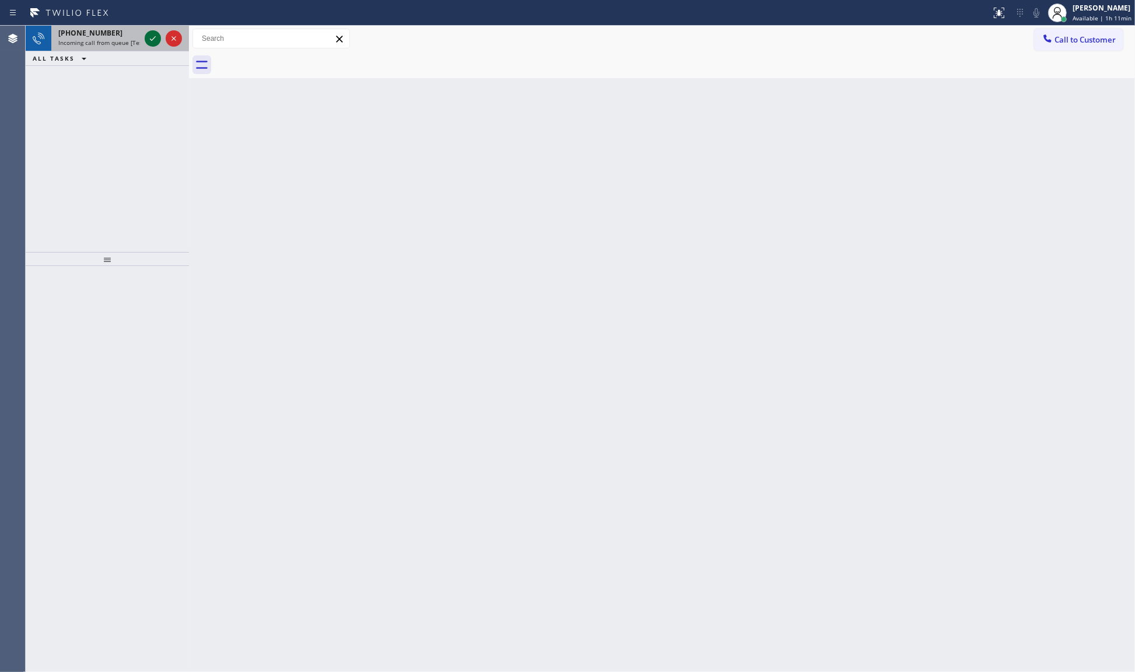
click at [152, 38] on icon at bounding box center [153, 38] width 14 height 14
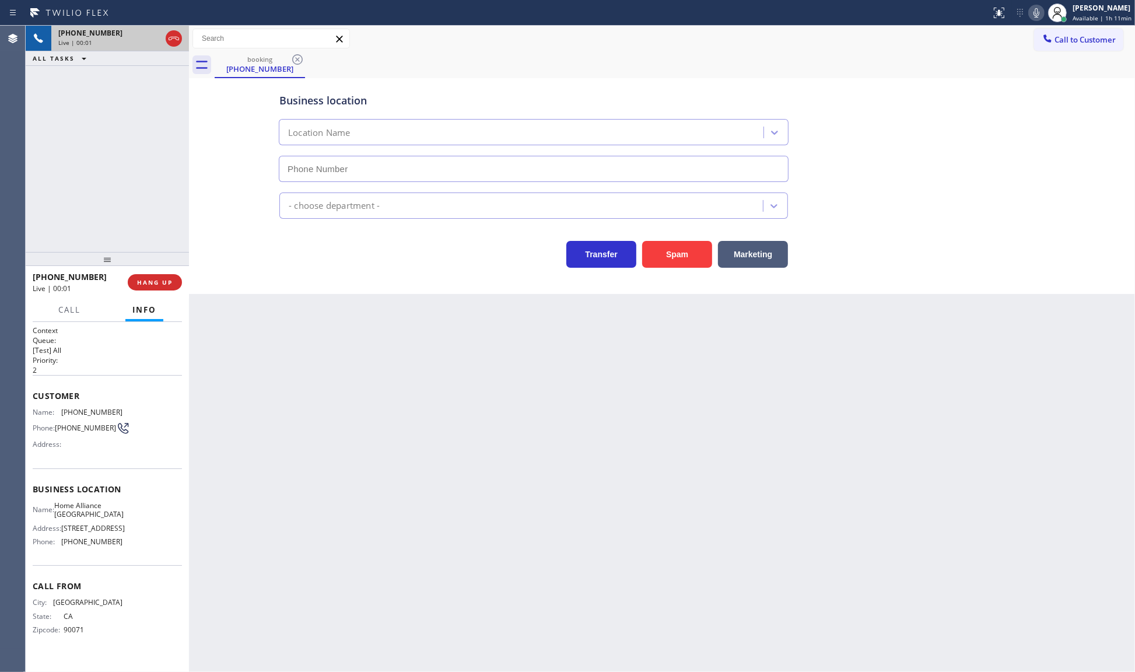
type input "[PHONE_NUMBER]"
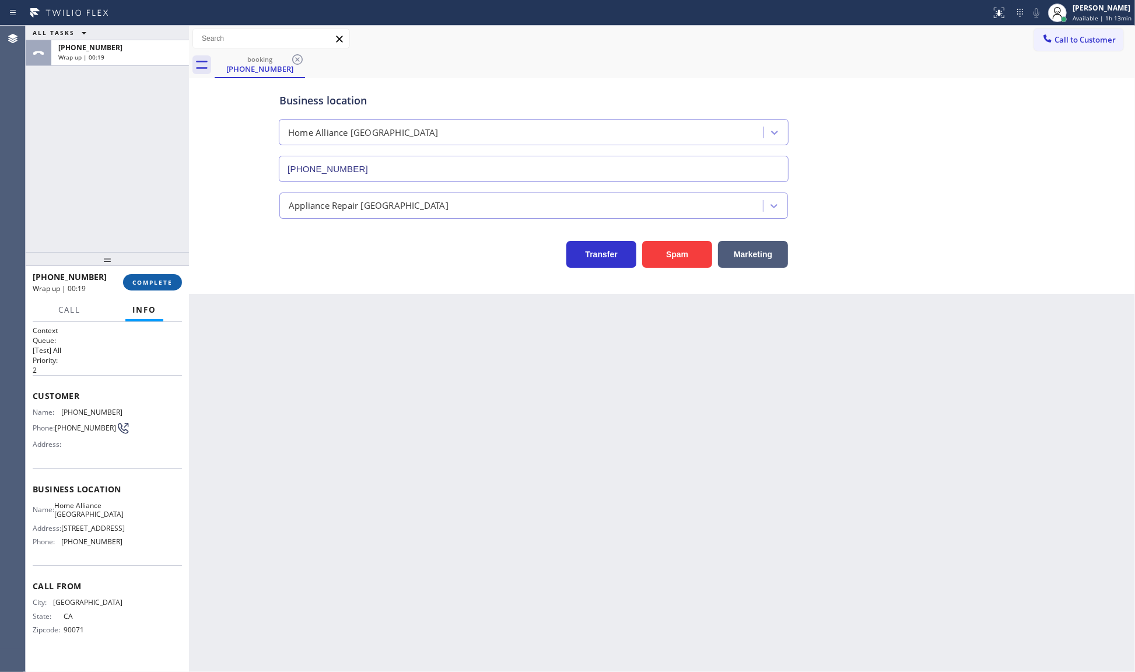
click at [150, 275] on button "COMPLETE" at bounding box center [152, 282] width 59 height 16
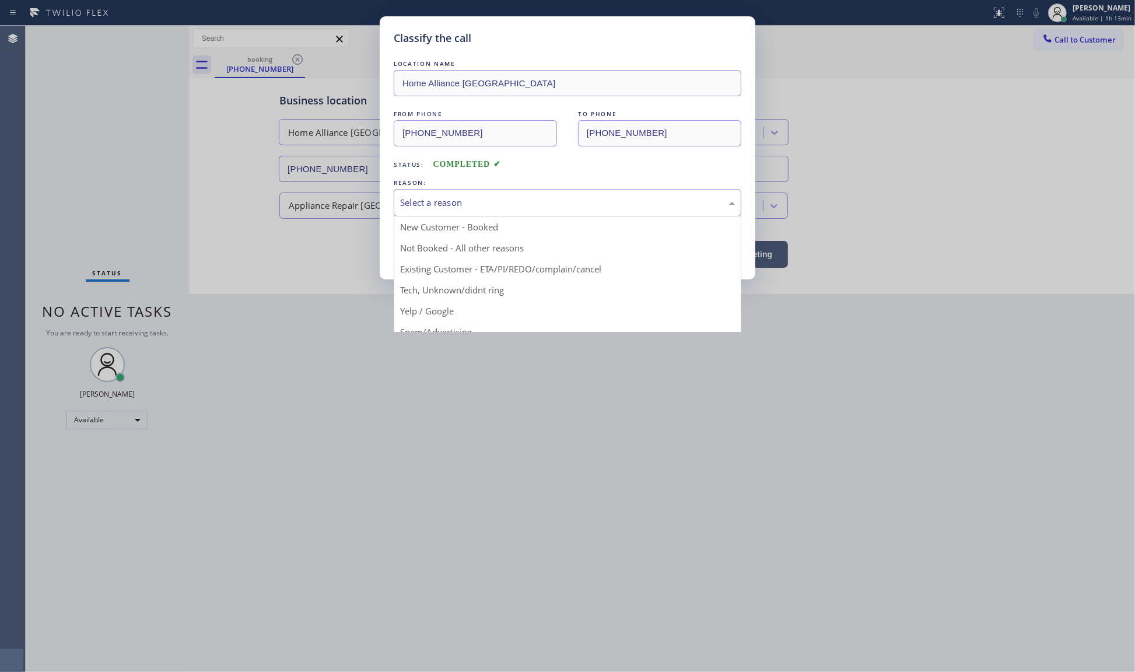
click at [448, 203] on div "Select a reason" at bounding box center [567, 202] width 335 height 13
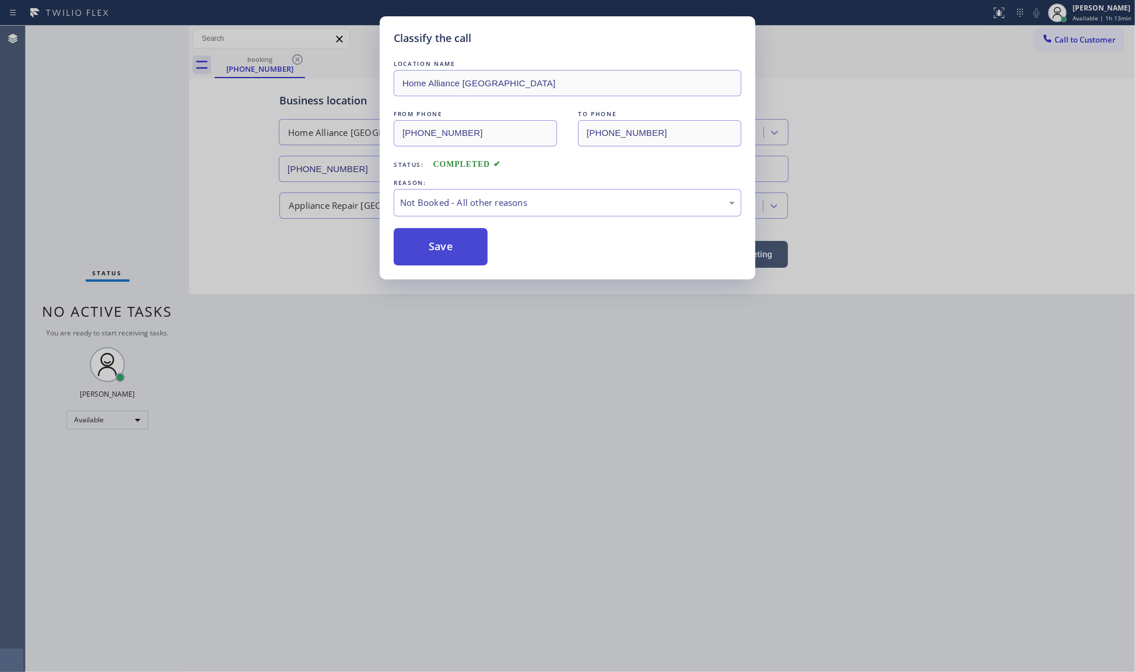
click at [442, 248] on button "Save" at bounding box center [441, 246] width 94 height 37
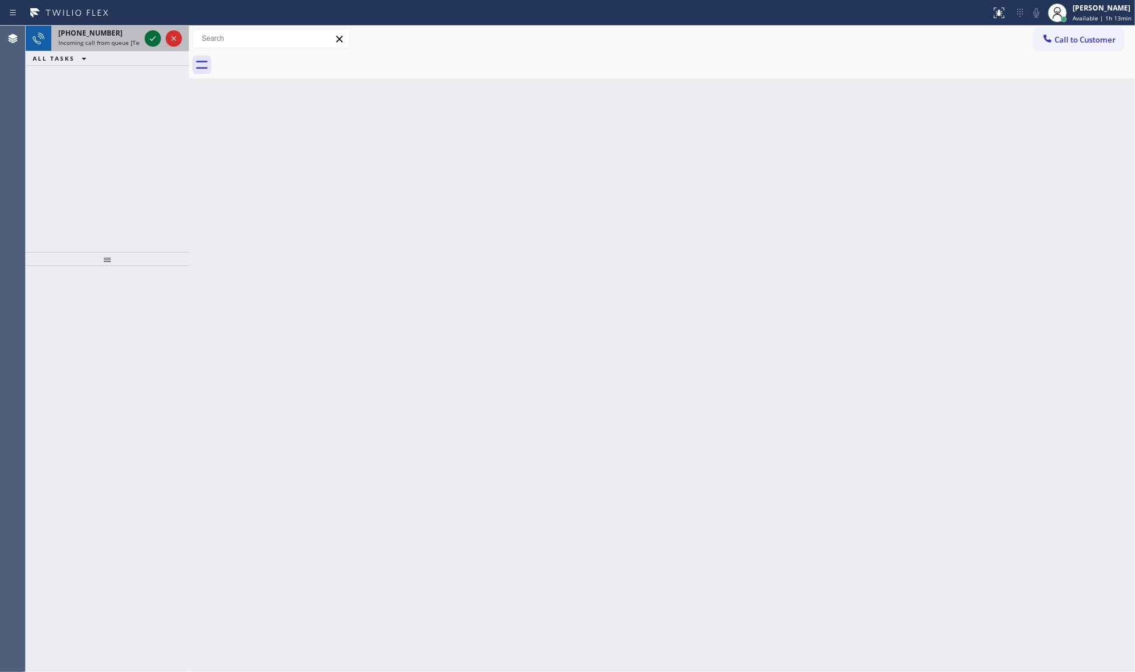
click at [150, 42] on icon at bounding box center [153, 38] width 14 height 14
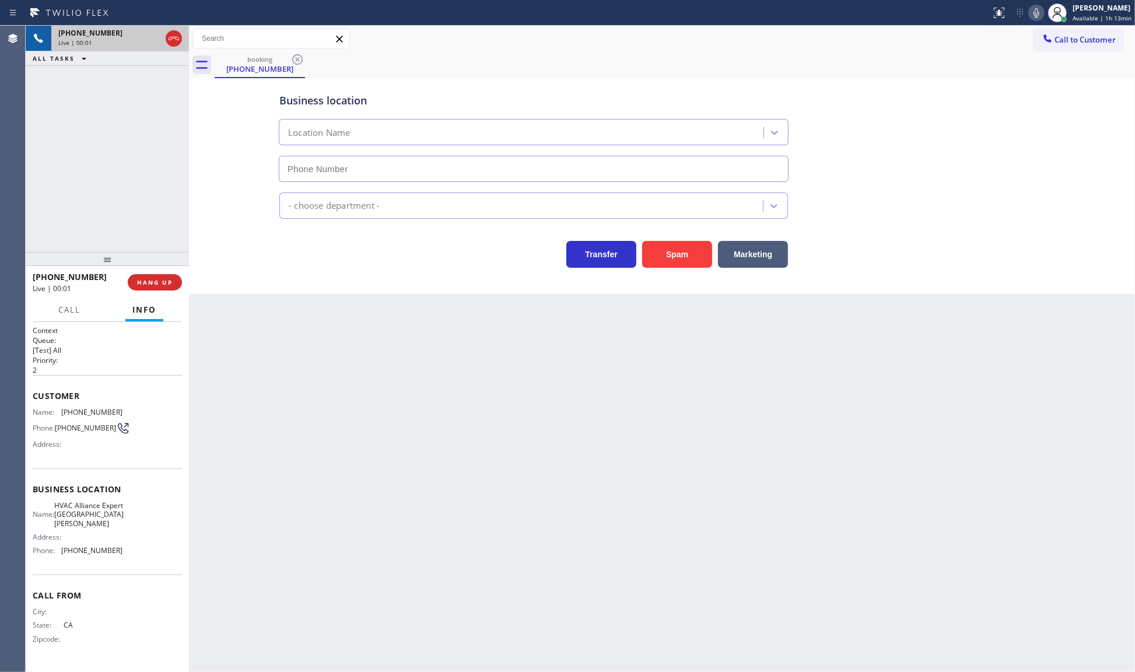
type input "[PHONE_NUMBER]"
click at [153, 283] on span "HANG UP" at bounding box center [155, 282] width 36 height 8
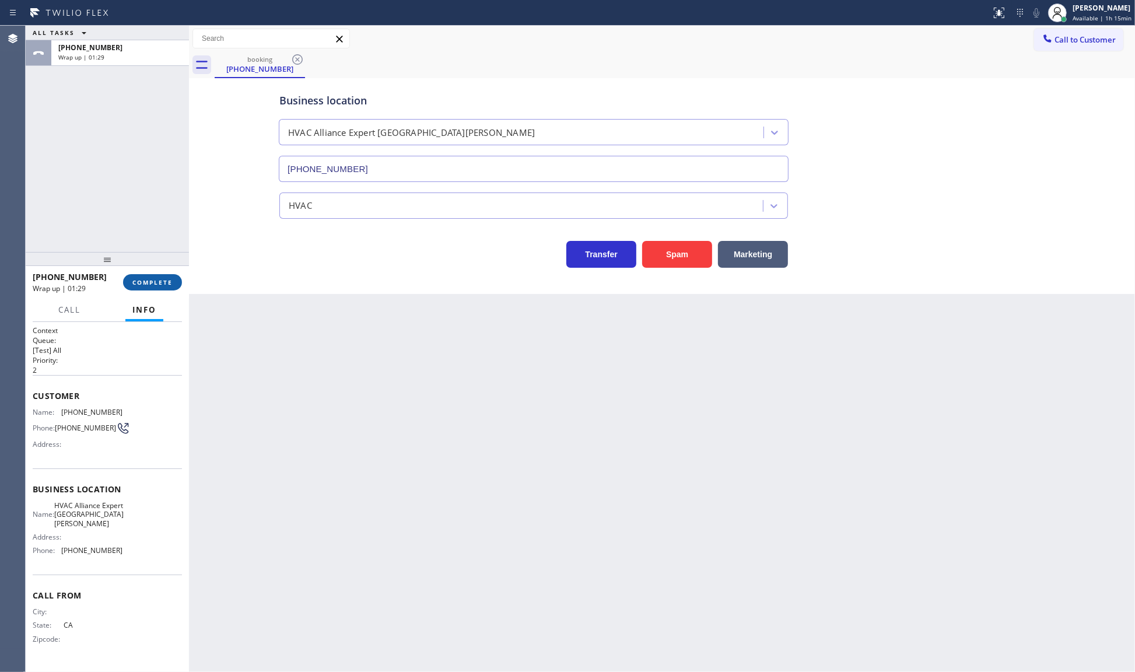
click at [147, 282] on span "COMPLETE" at bounding box center [152, 282] width 40 height 8
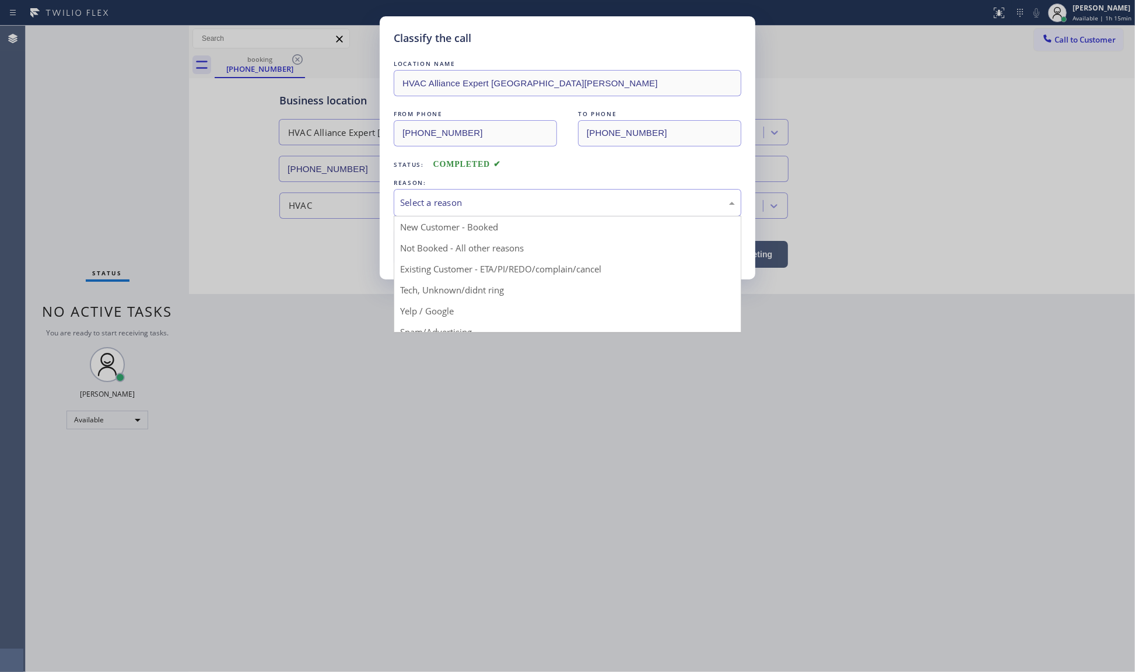
click at [465, 199] on div "Select a reason" at bounding box center [567, 202] width 335 height 13
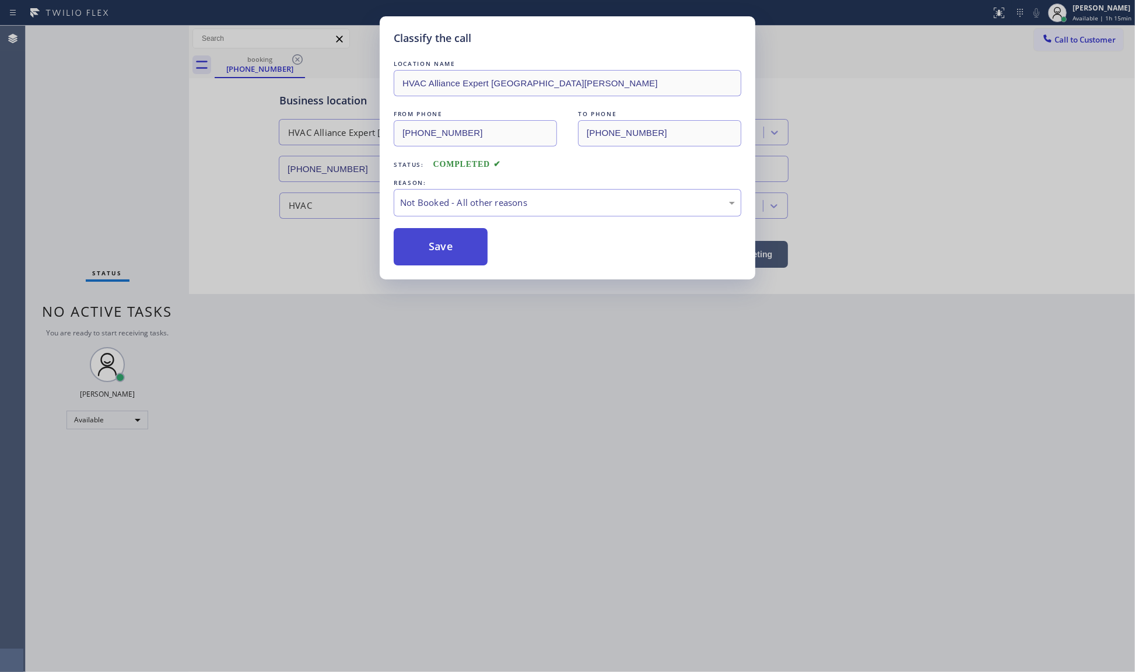
click at [441, 251] on button "Save" at bounding box center [441, 246] width 94 height 37
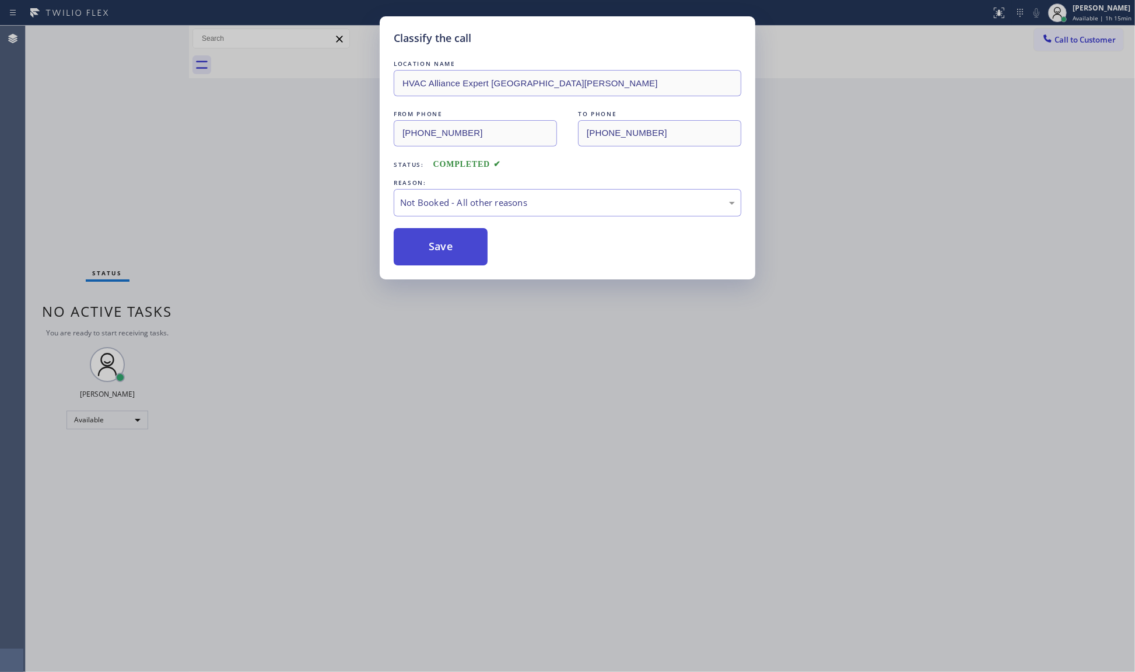
click at [441, 251] on button "Save" at bounding box center [441, 246] width 94 height 37
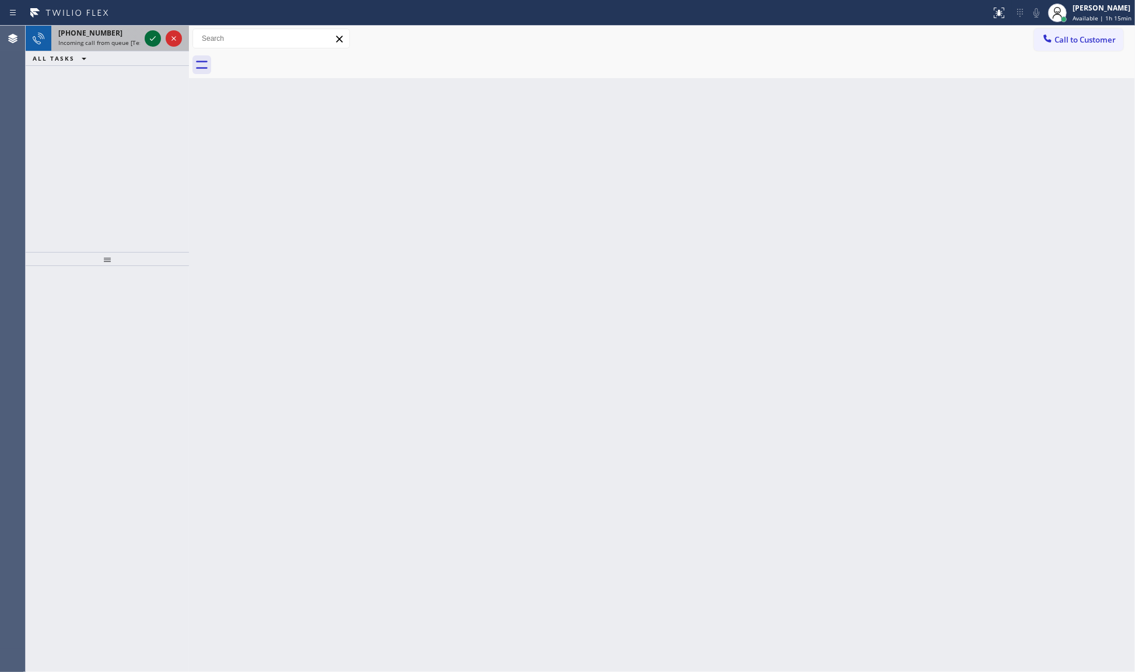
click at [150, 38] on icon at bounding box center [153, 38] width 14 height 14
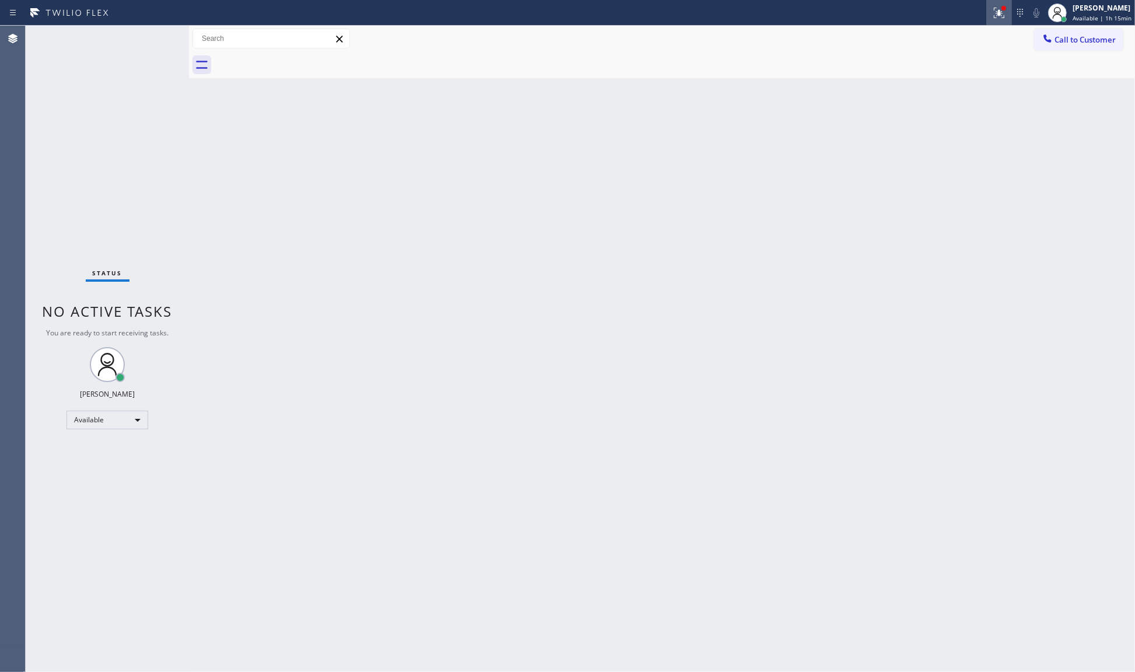
click at [995, 9] on icon at bounding box center [999, 13] width 14 height 14
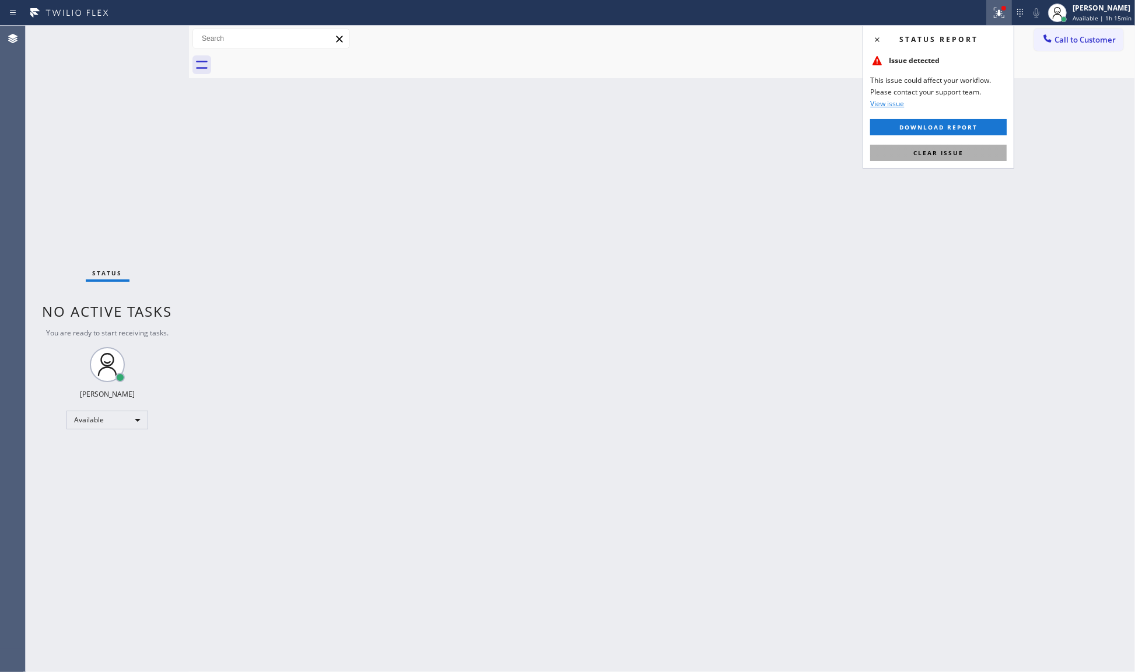
click at [970, 153] on button "Clear issue" at bounding box center [938, 153] width 136 height 16
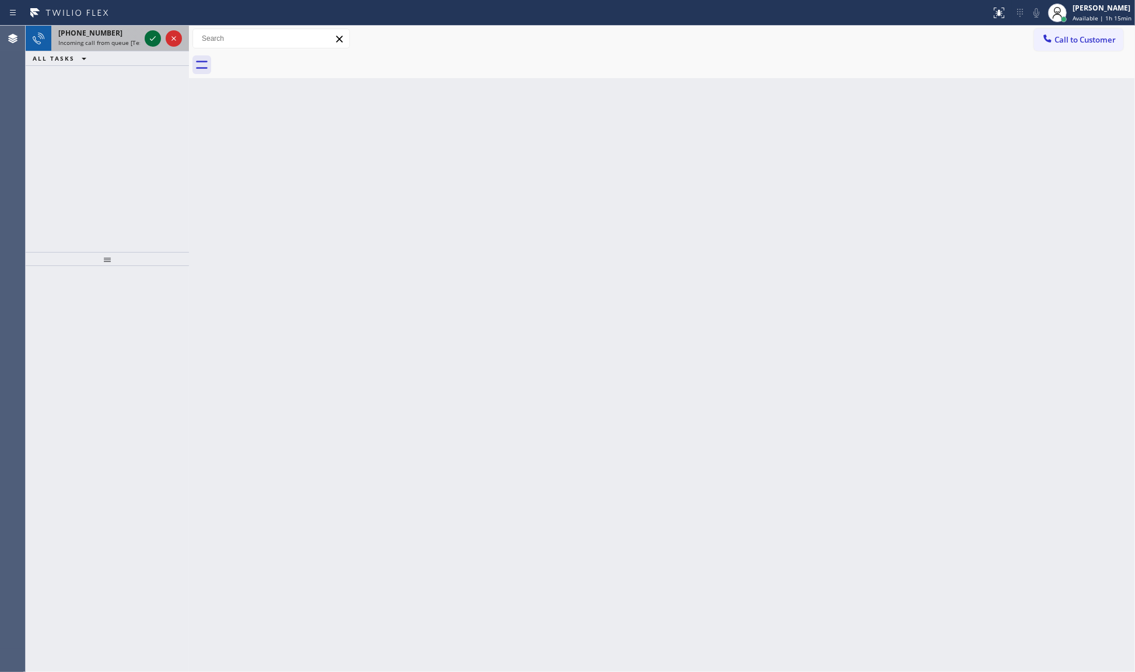
click at [156, 36] on icon at bounding box center [153, 38] width 14 height 14
click at [152, 36] on icon at bounding box center [153, 38] width 14 height 14
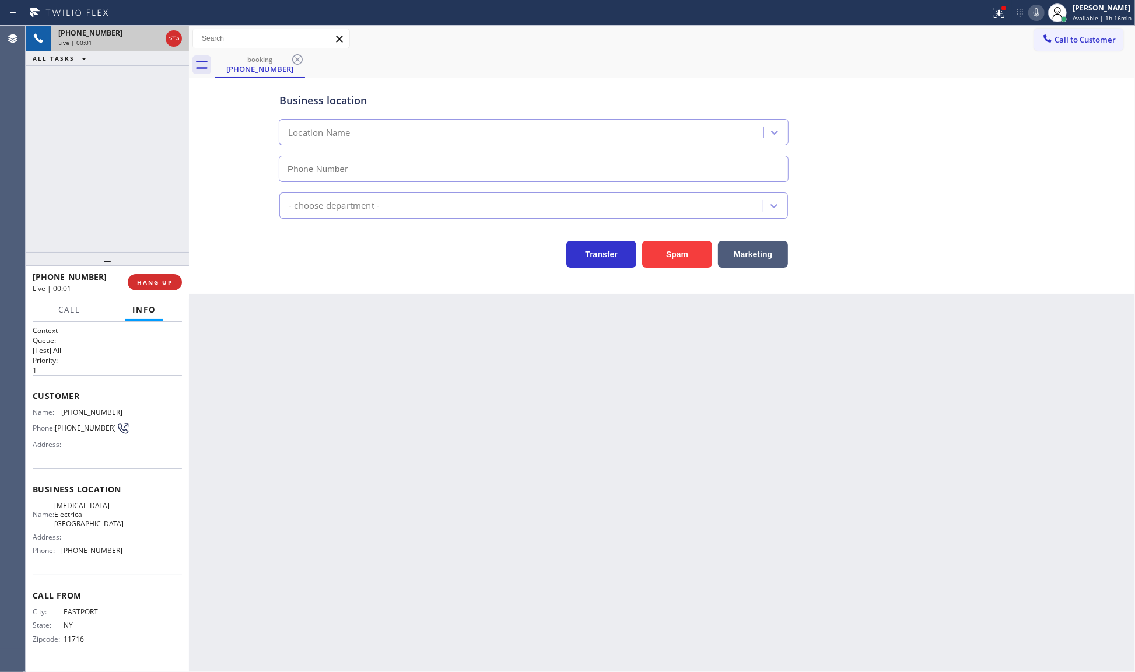
type input "[PHONE_NUMBER]"
click at [159, 280] on span "HANG UP" at bounding box center [155, 282] width 36 height 8
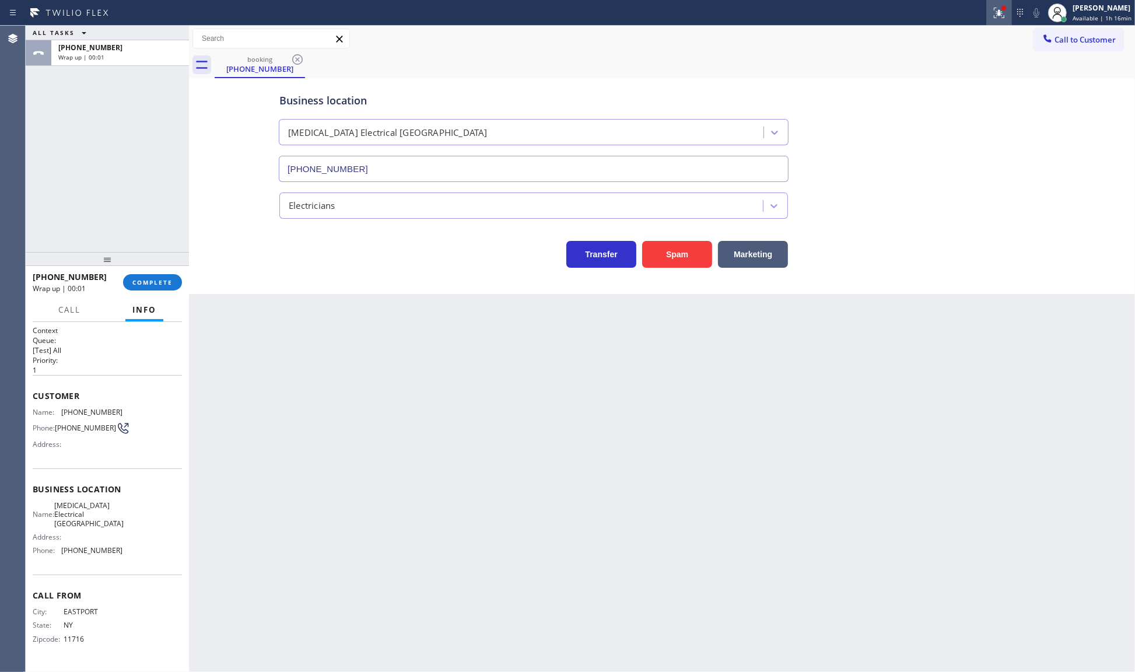
click at [997, 4] on button at bounding box center [999, 13] width 26 height 26
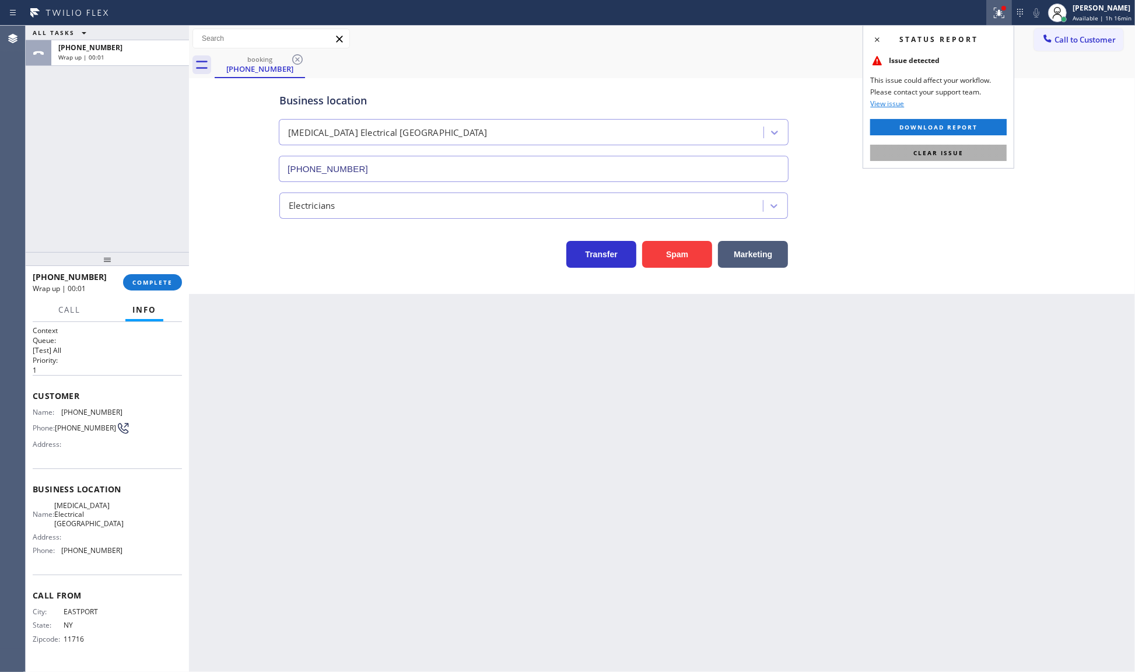
click at [966, 159] on button "Clear issue" at bounding box center [938, 153] width 136 height 16
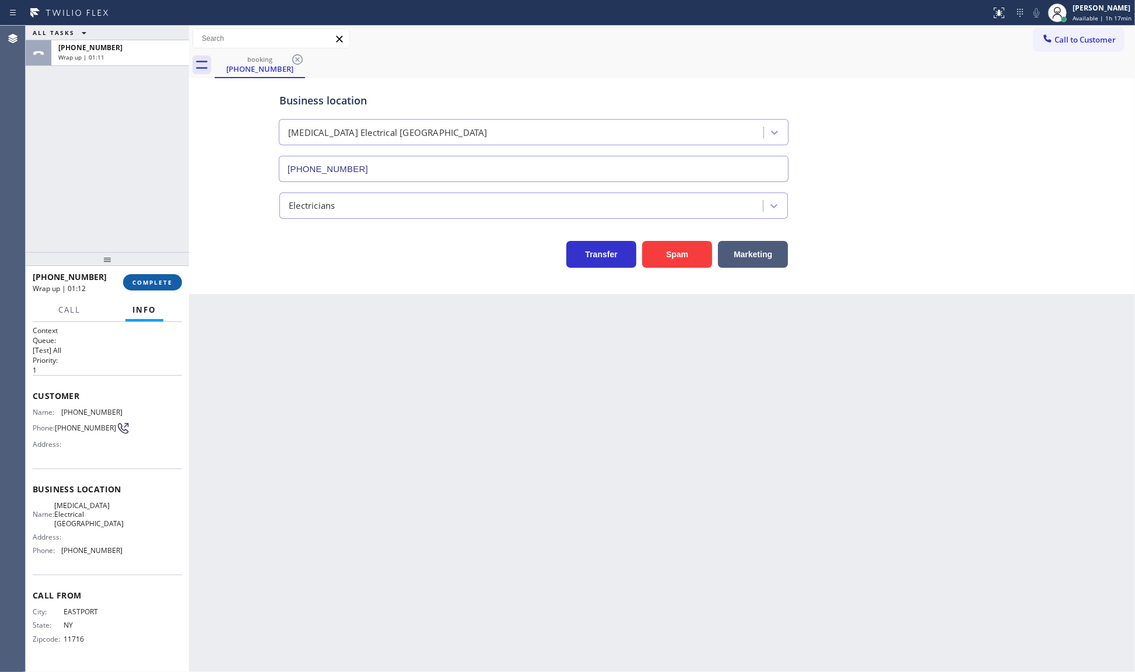
click at [163, 282] on span "COMPLETE" at bounding box center [152, 282] width 40 height 8
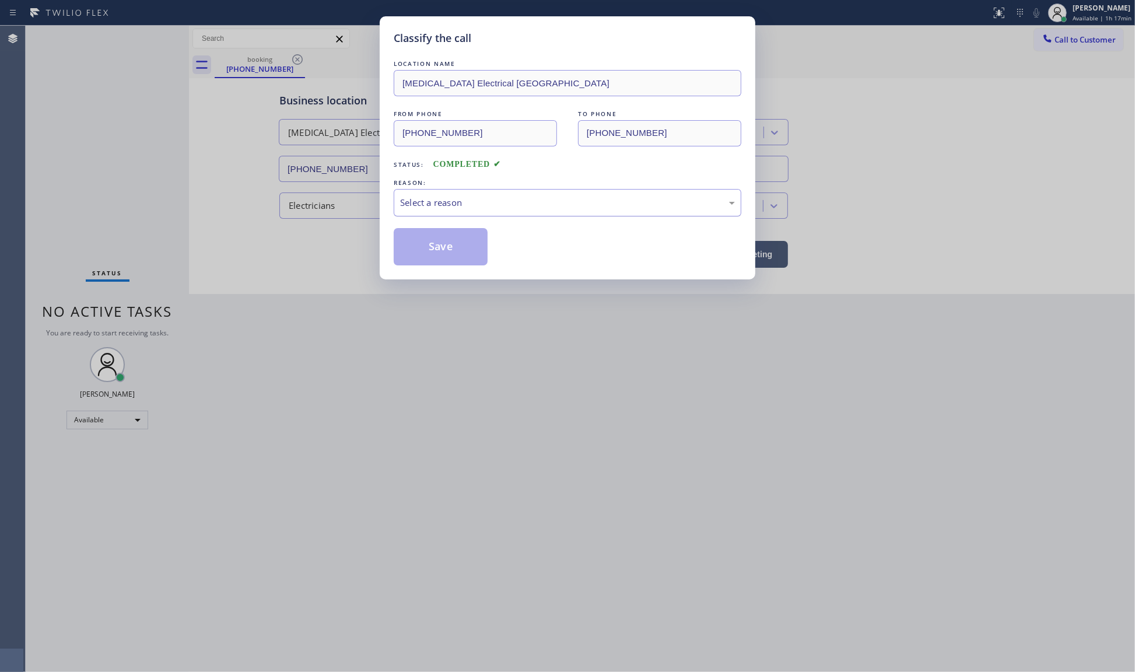
click at [422, 212] on div "Select a reason" at bounding box center [568, 202] width 348 height 27
click at [422, 245] on button "Save" at bounding box center [441, 246] width 94 height 37
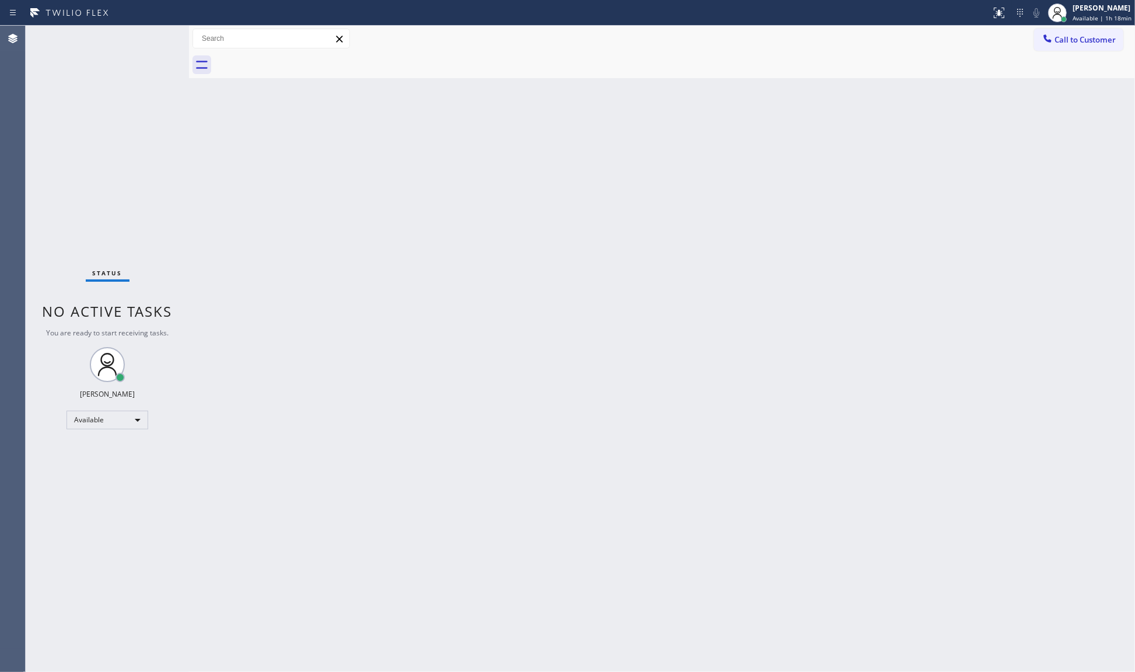
click at [27, 168] on div "Status No active tasks You are ready to start receiving tasks. JENIZA ALCAYDE A…" at bounding box center [107, 349] width 163 height 646
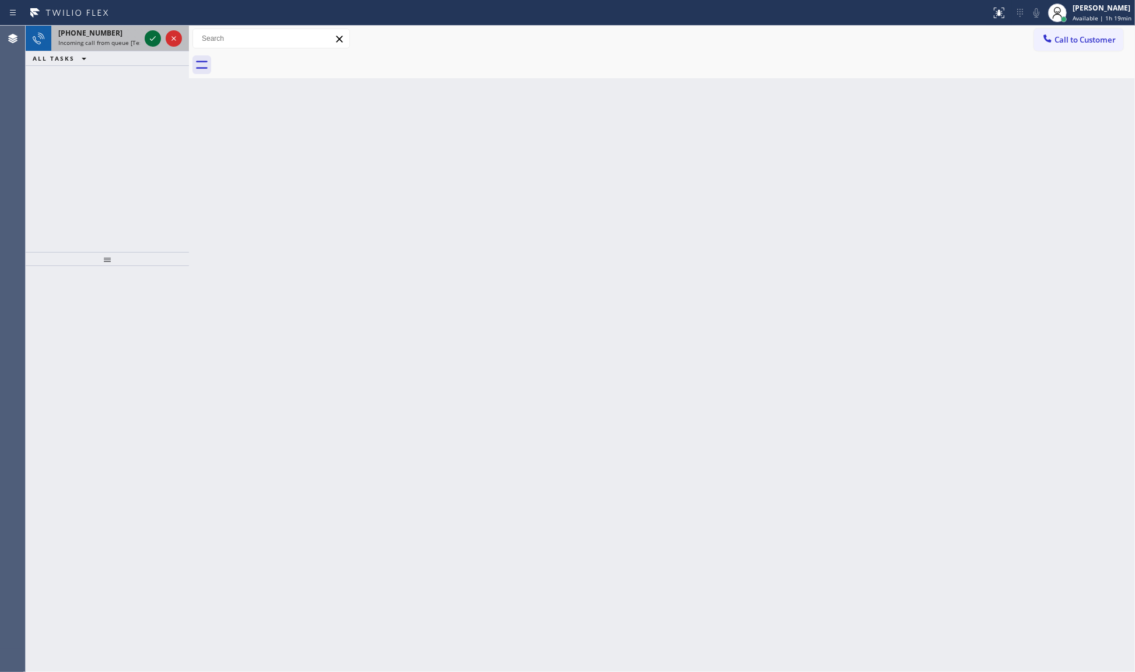
click at [145, 36] on div at bounding box center [153, 38] width 16 height 14
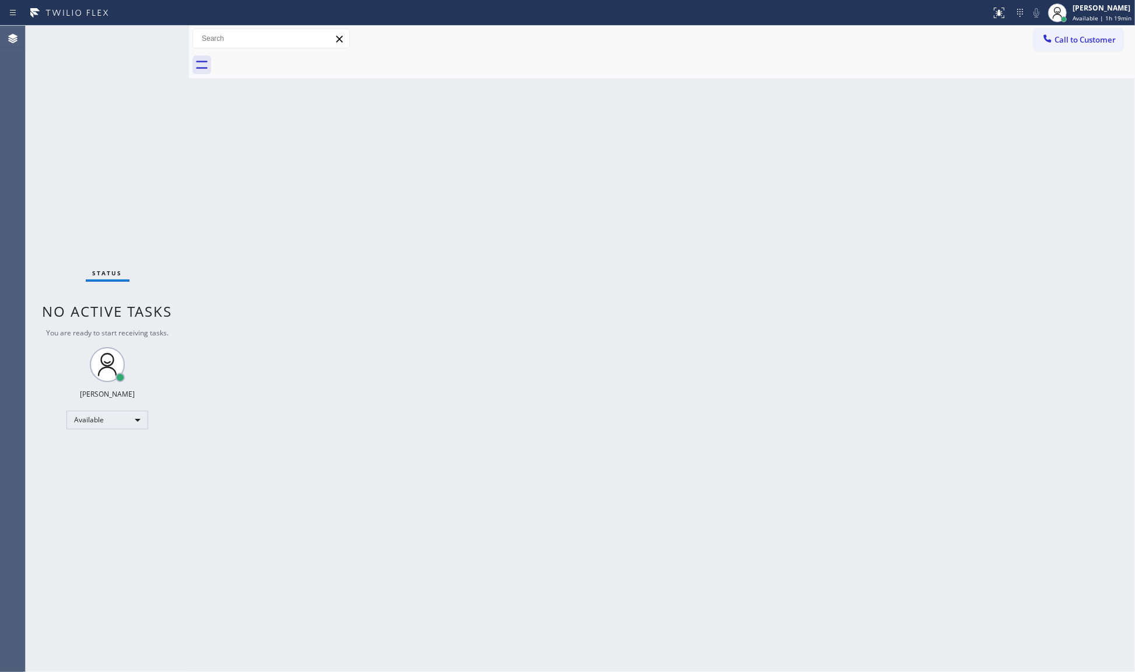
click at [150, 39] on div "Status No active tasks You are ready to start receiving tasks. JENIZA ALCAYDE A…" at bounding box center [107, 349] width 163 height 646
click at [1005, 13] on icon at bounding box center [999, 13] width 14 height 14
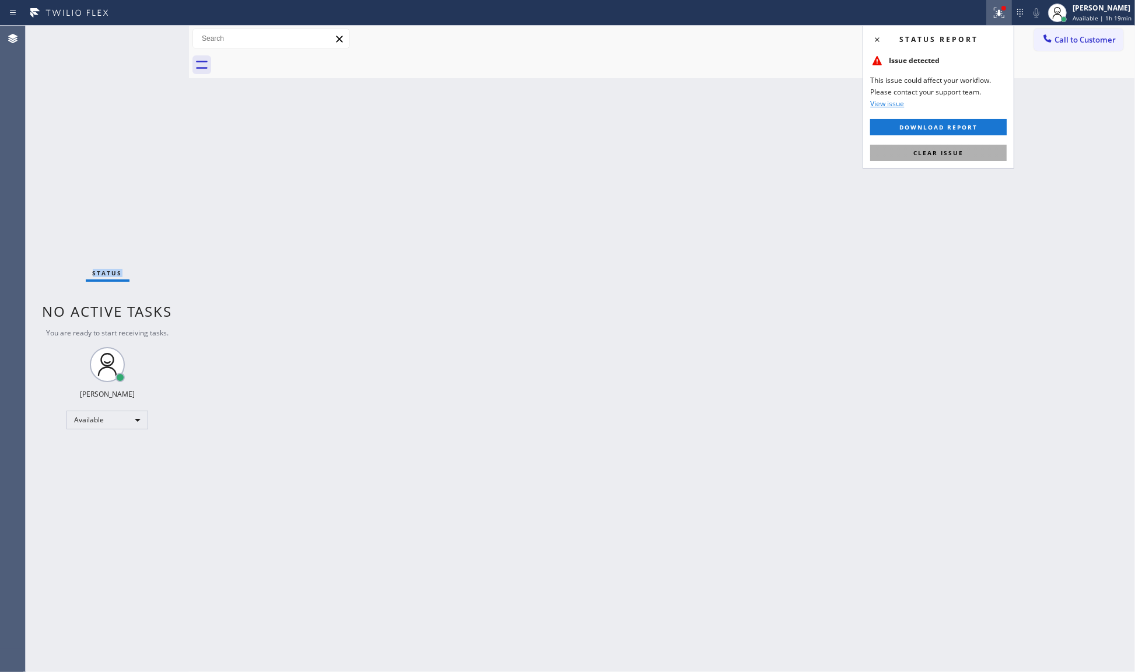
click at [966, 148] on button "Clear issue" at bounding box center [938, 153] width 136 height 16
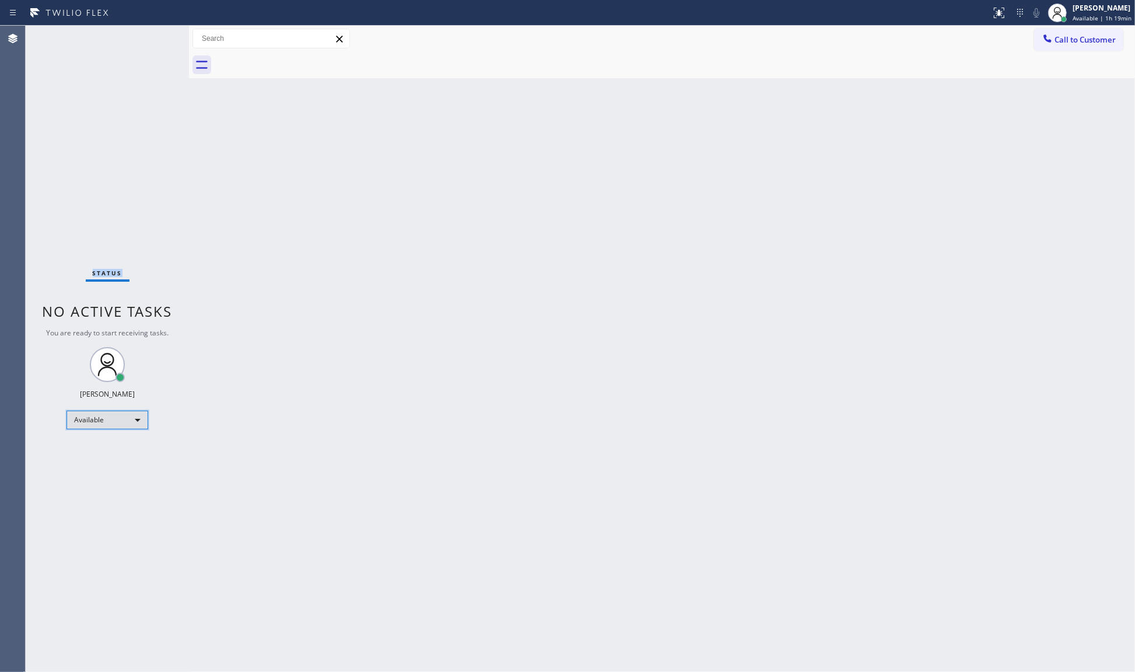
click at [111, 415] on div "Available" at bounding box center [107, 419] width 82 height 19
click at [106, 464] on li "Unavailable" at bounding box center [106, 465] width 79 height 14
click at [92, 426] on div "Unavailable" at bounding box center [107, 424] width 82 height 19
click at [115, 479] on li "Break" at bounding box center [106, 484] width 79 height 14
click at [104, 429] on div "Break" at bounding box center [107, 424] width 82 height 19
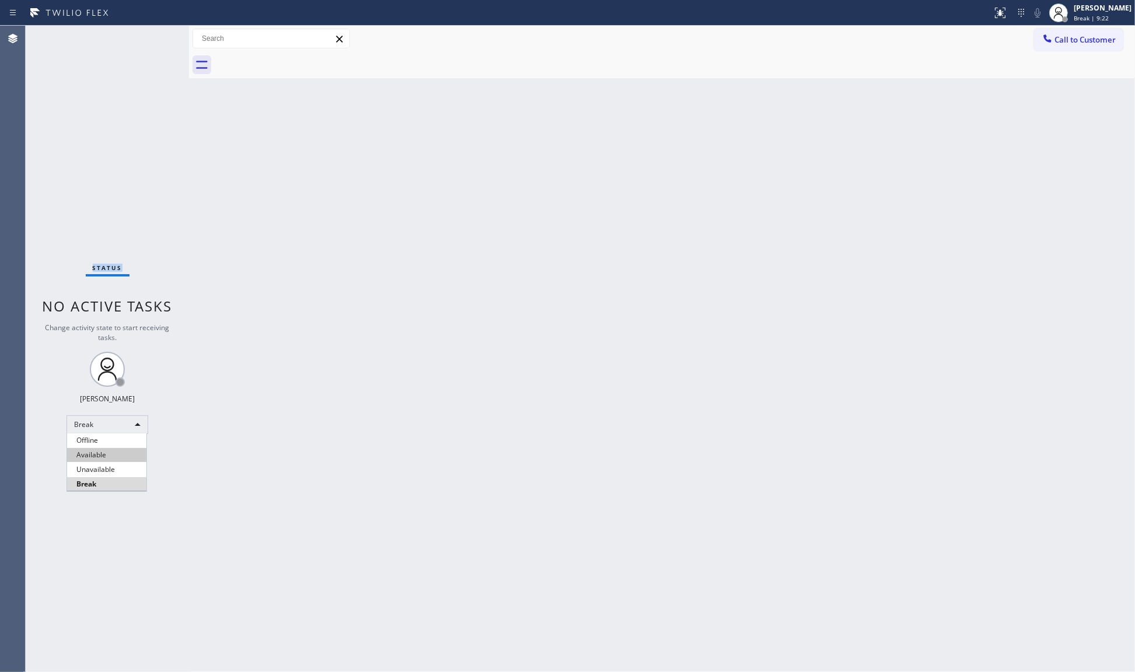
click at [103, 451] on li "Available" at bounding box center [106, 455] width 79 height 14
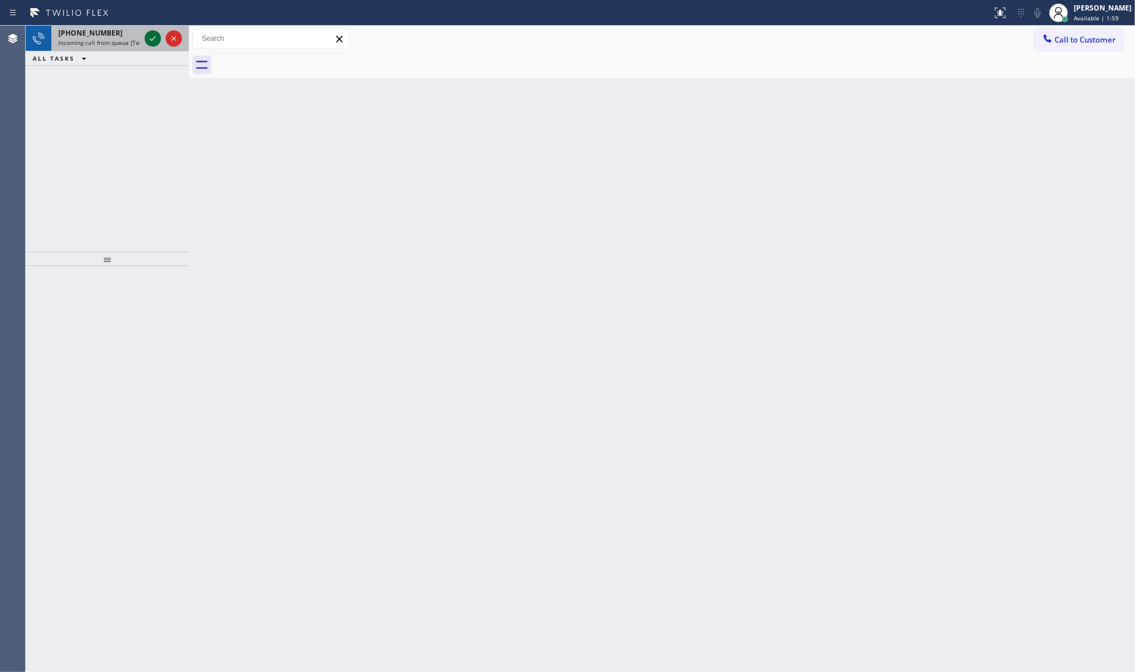
click at [156, 38] on icon at bounding box center [153, 38] width 14 height 14
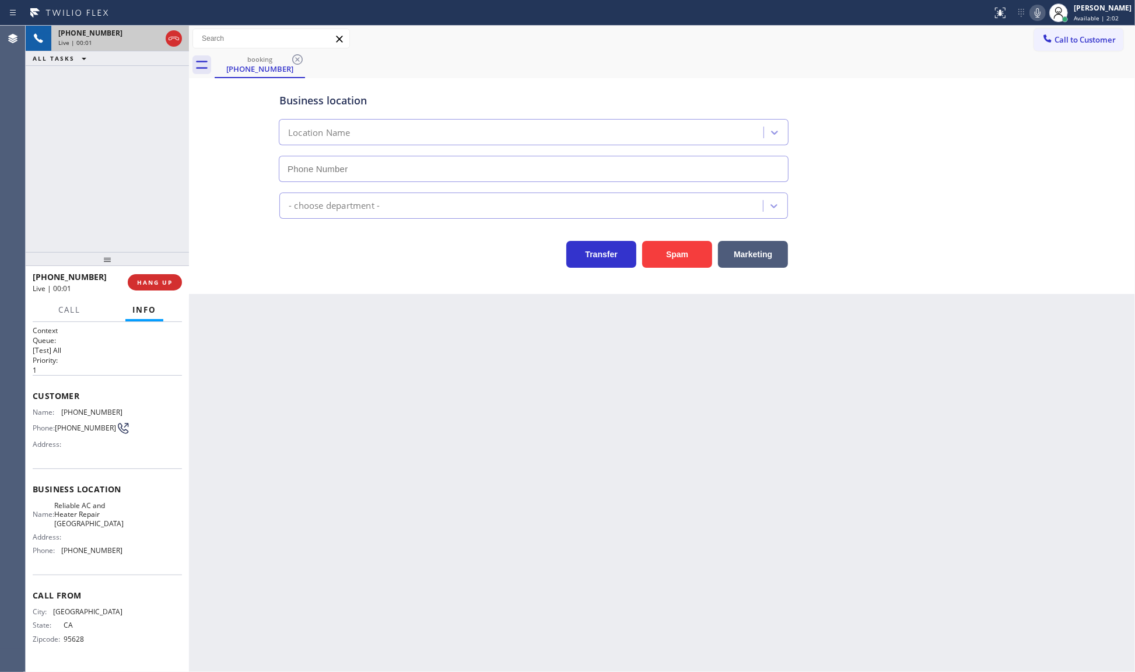
type input "[PHONE_NUMBER]"
click at [166, 283] on span "HANG UP" at bounding box center [155, 282] width 36 height 8
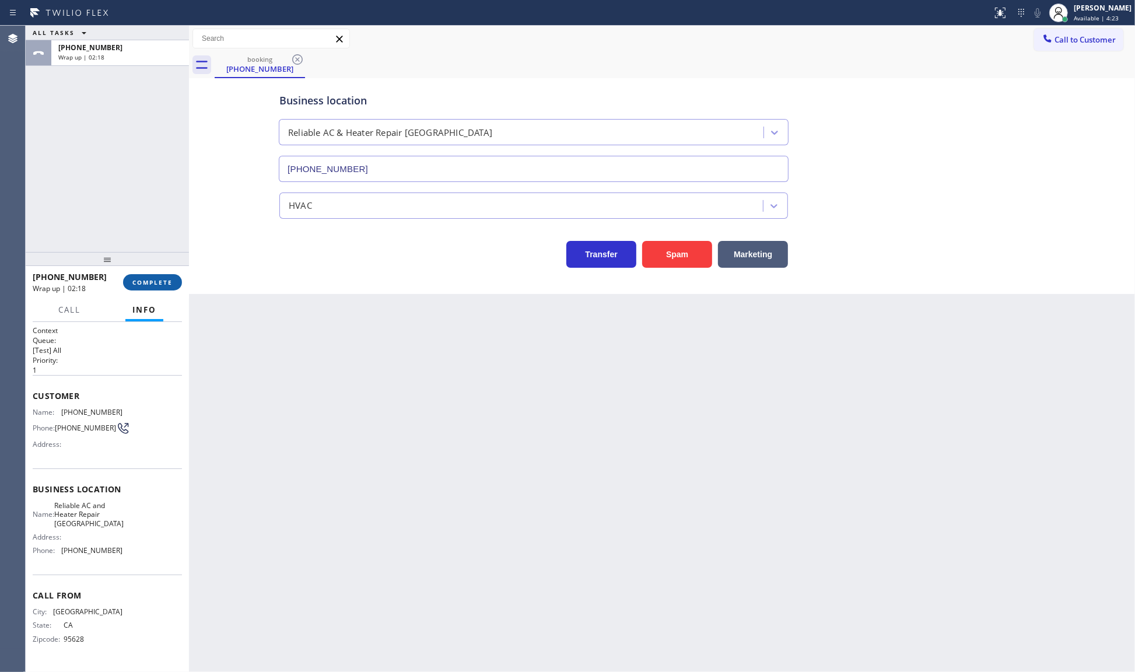
click at [143, 286] on button "COMPLETE" at bounding box center [152, 282] width 59 height 16
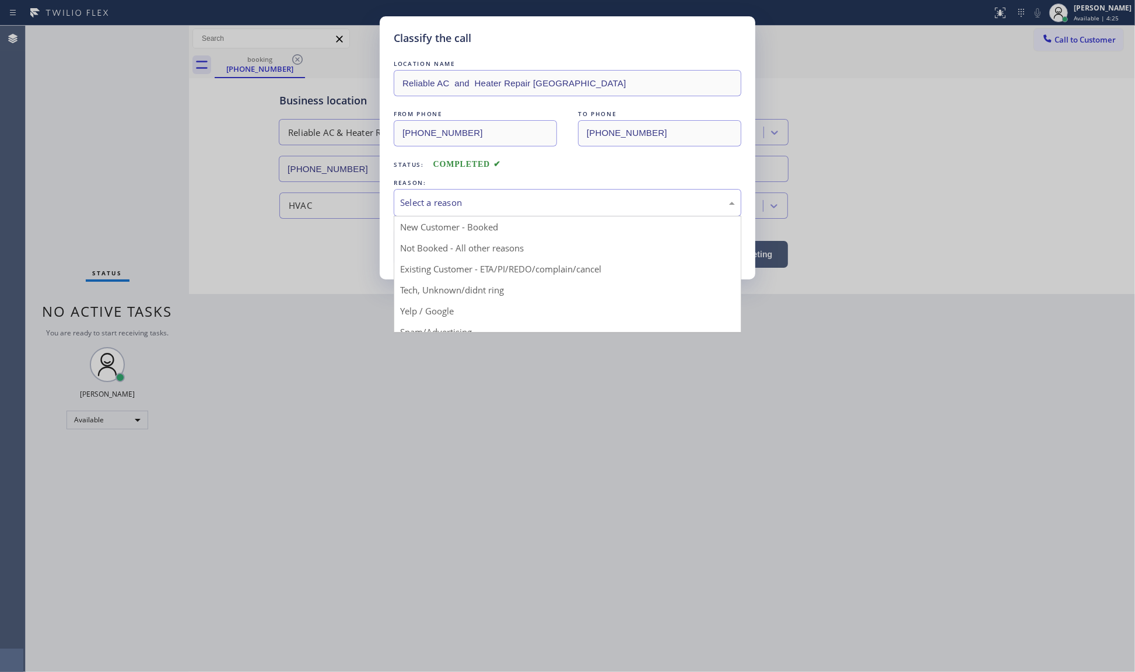
click at [454, 199] on div "Select a reason" at bounding box center [567, 202] width 335 height 13
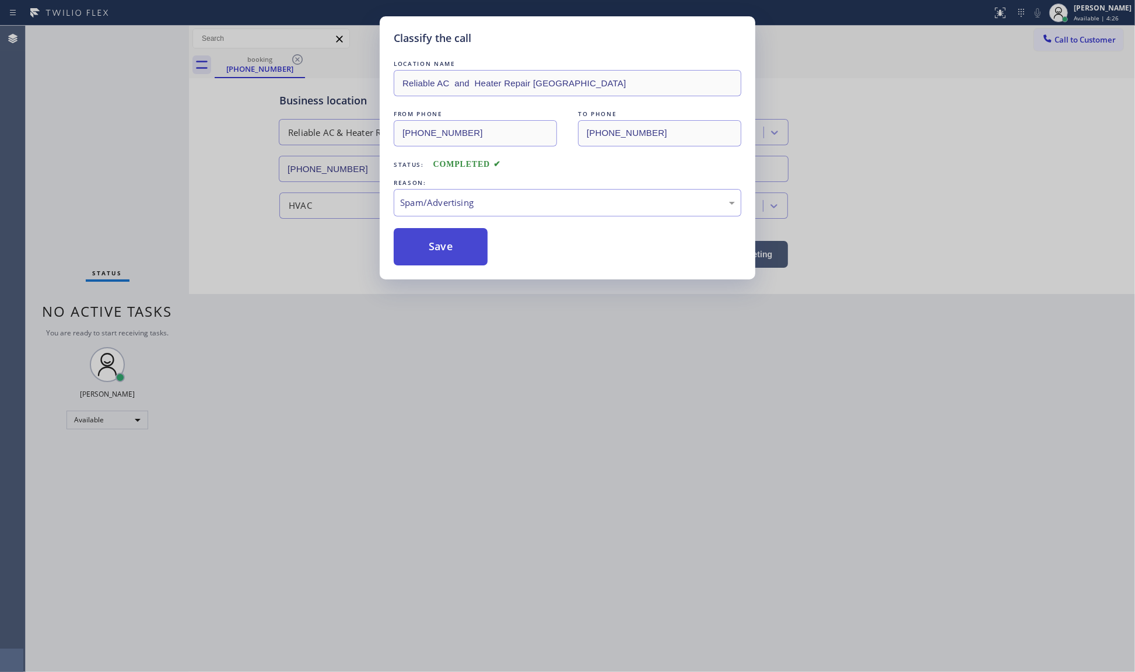
click at [450, 254] on button "Save" at bounding box center [441, 246] width 94 height 37
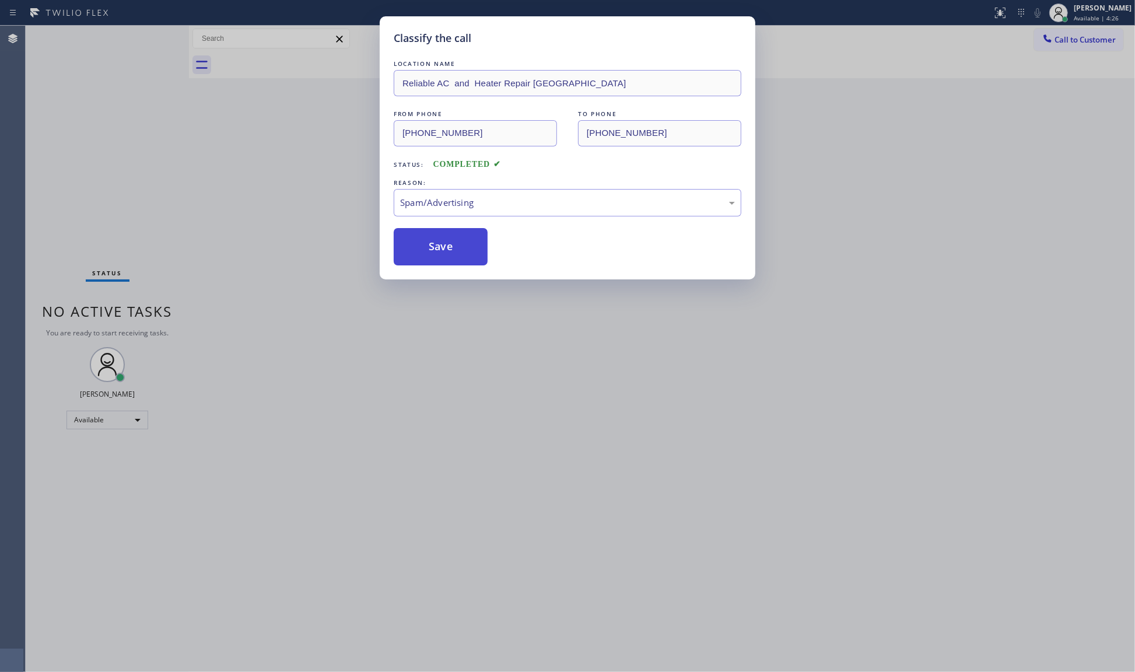
click at [450, 254] on button "Save" at bounding box center [441, 246] width 94 height 37
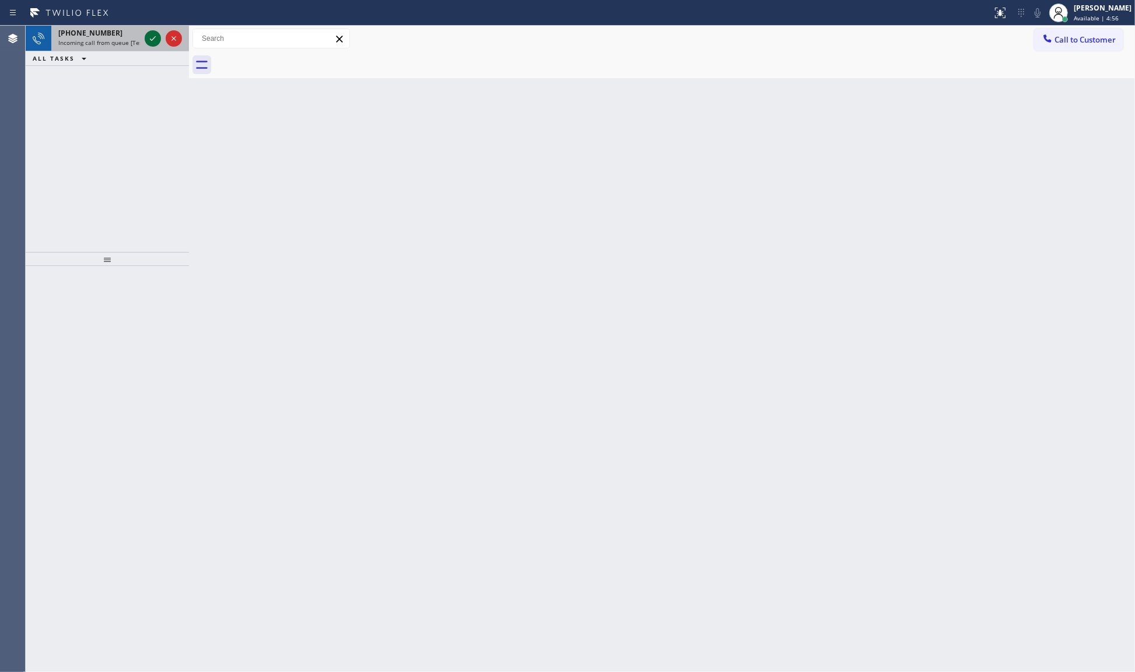
click at [158, 45] on icon at bounding box center [153, 38] width 14 height 14
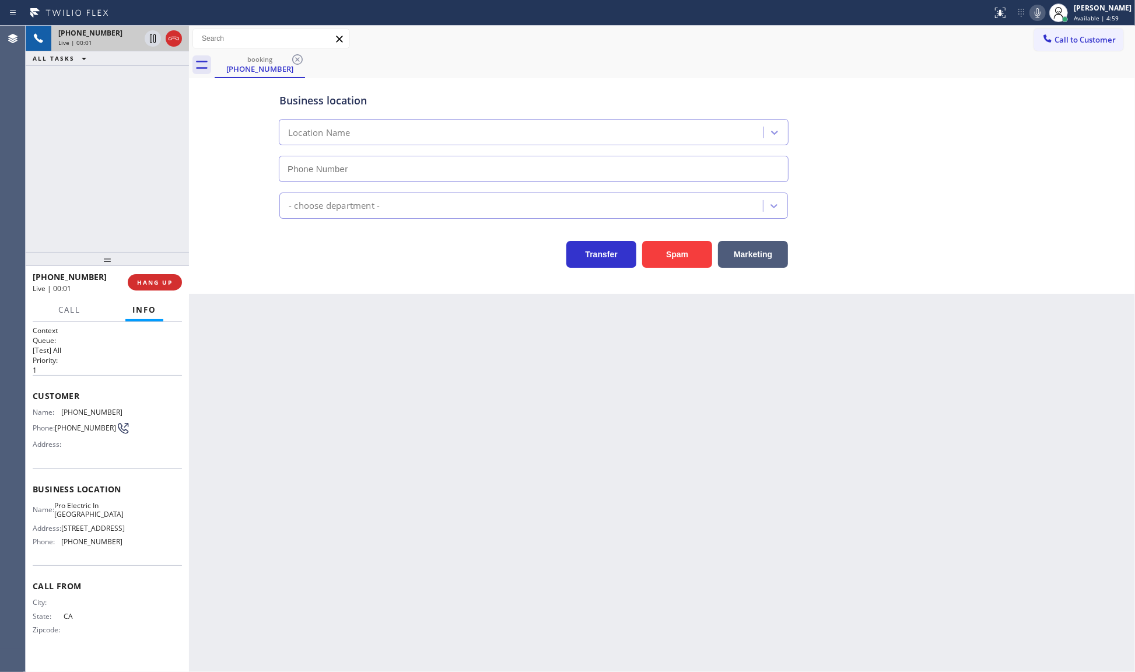
type input "[PHONE_NUMBER]"
click at [159, 284] on span "HANG UP" at bounding box center [155, 282] width 36 height 8
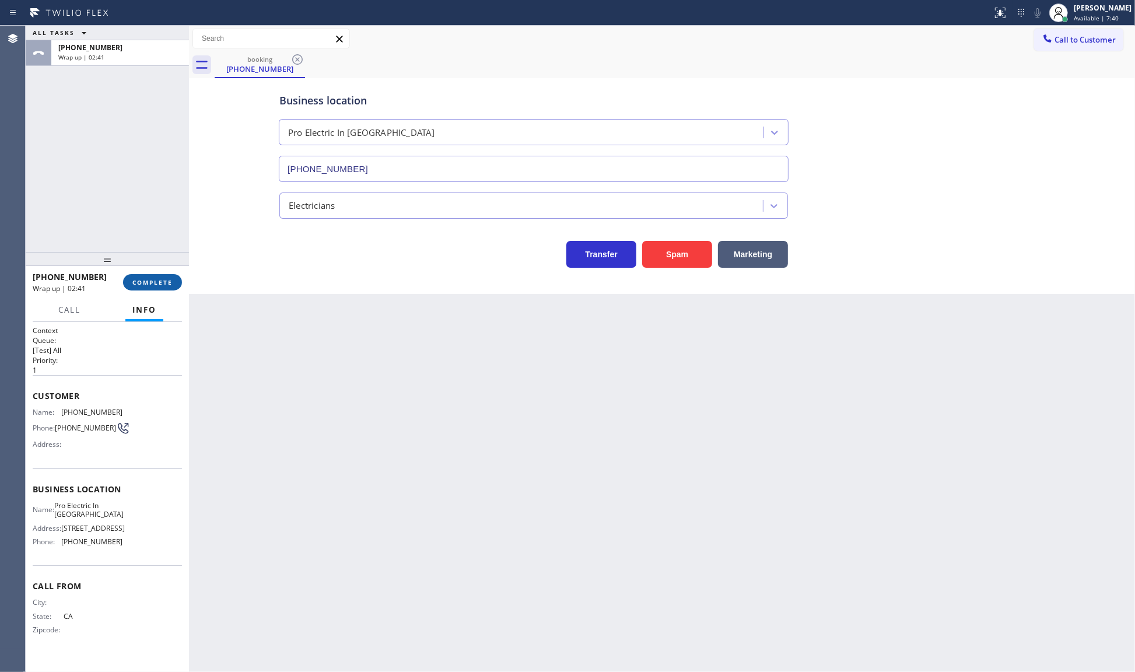
click at [166, 285] on span "COMPLETE" at bounding box center [152, 282] width 40 height 8
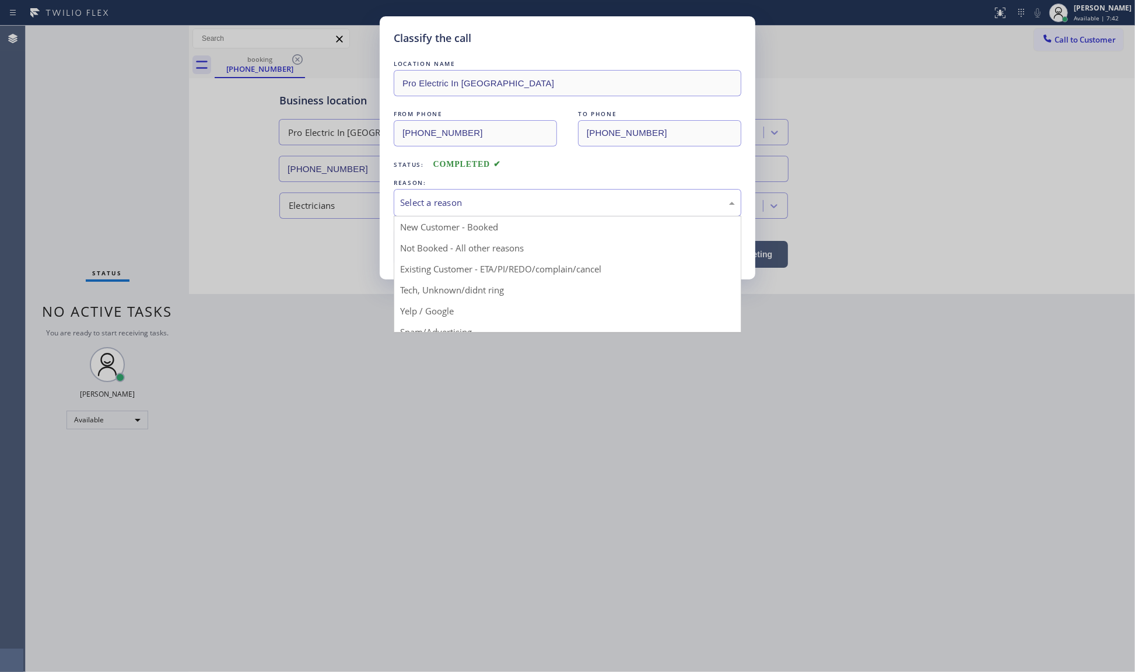
click at [426, 200] on div "Select a reason" at bounding box center [567, 202] width 335 height 13
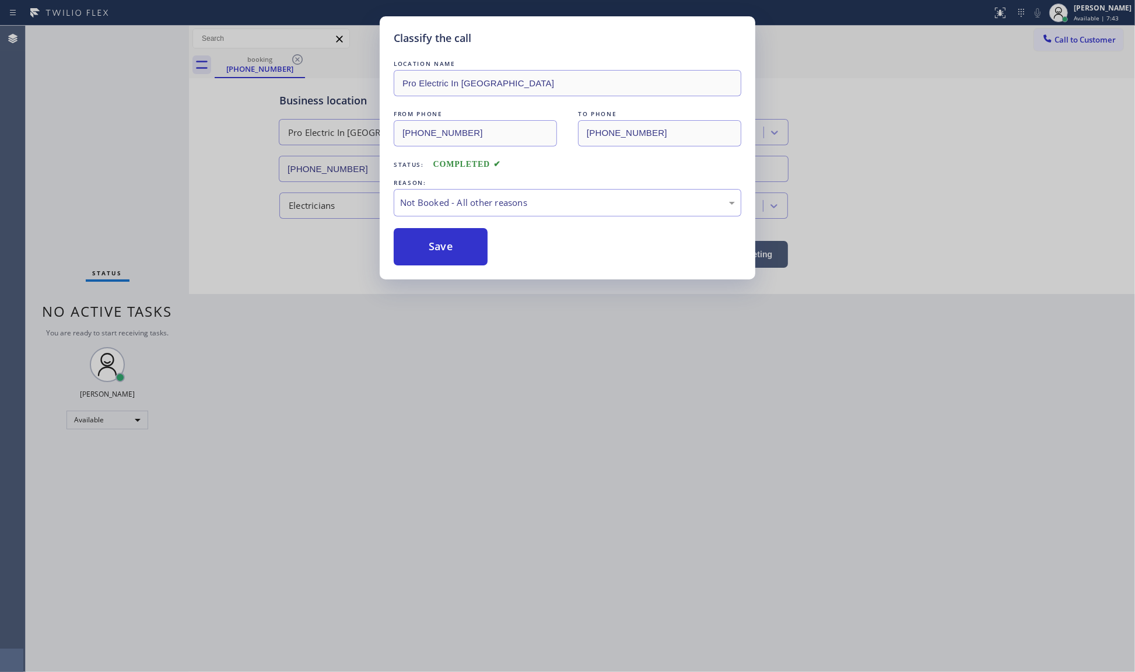
click at [421, 254] on button "Save" at bounding box center [441, 246] width 94 height 37
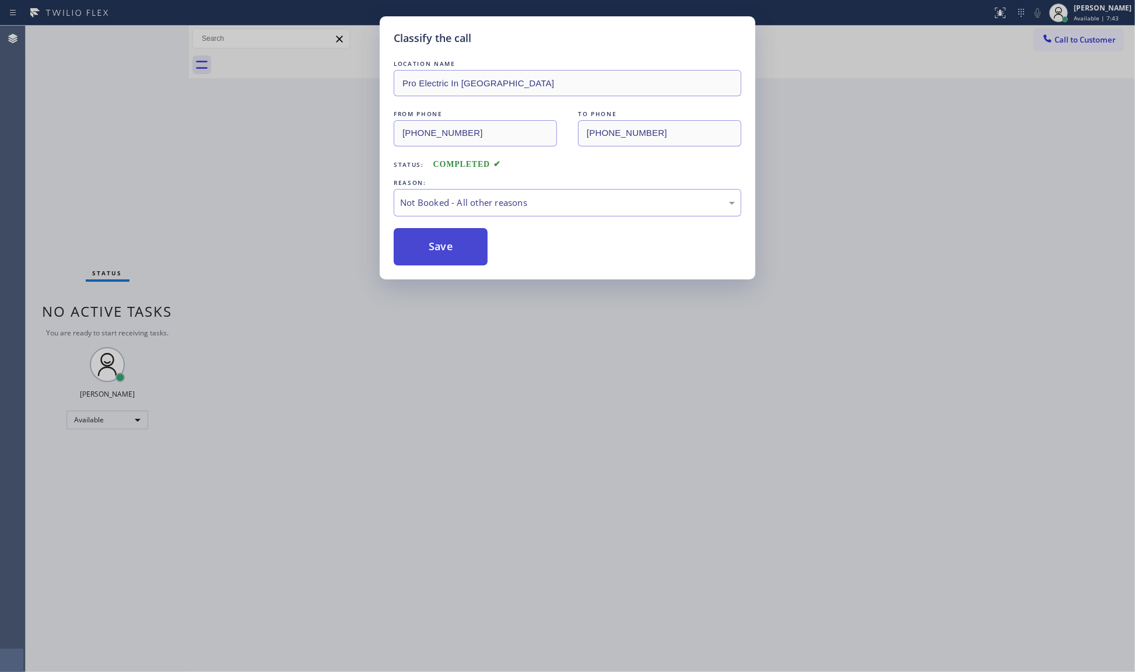
click at [419, 251] on button "Save" at bounding box center [441, 246] width 94 height 37
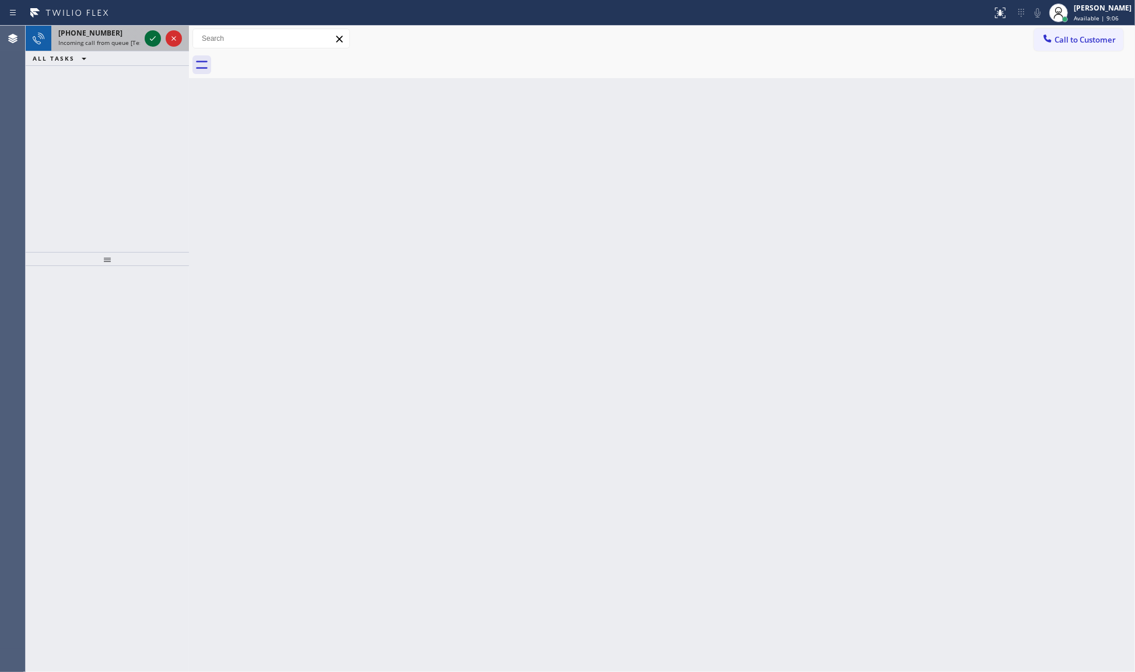
click at [150, 40] on icon at bounding box center [153, 38] width 14 height 14
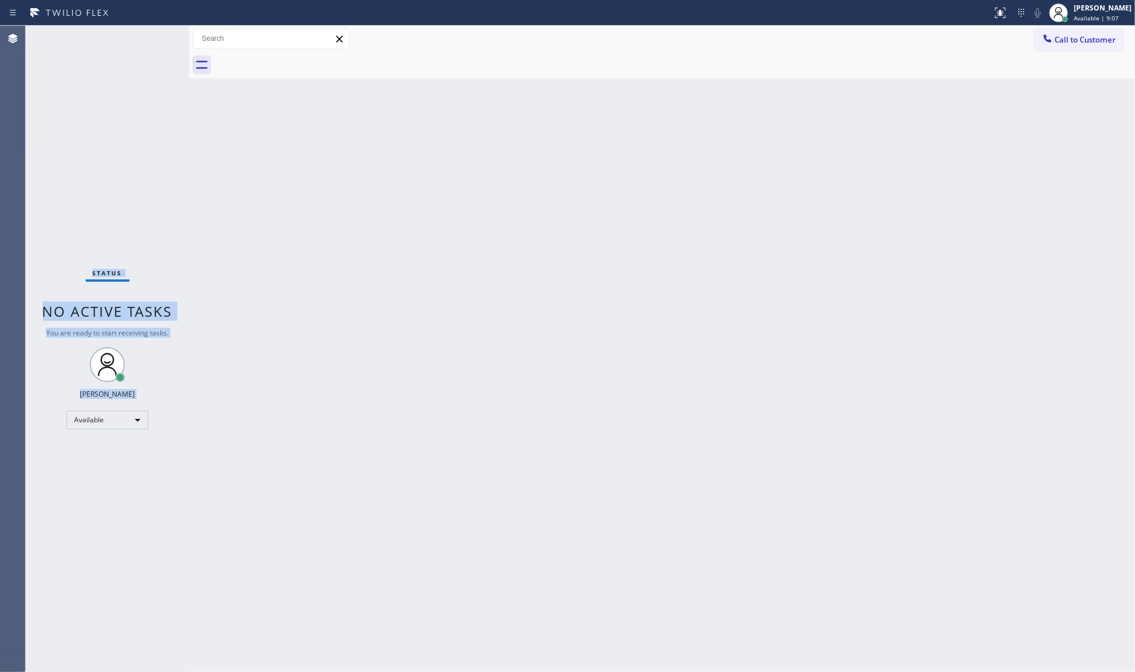
click at [150, 40] on div "Status No active tasks You are ready to start receiving tasks. JENIZA ALCAYDE A…" at bounding box center [107, 349] width 163 height 646
click at [184, 187] on div "Status No active tasks You are ready to start receiving tasks. JENIZA ALCAYDE A…" at bounding box center [107, 349] width 163 height 646
drag, startPoint x: 380, startPoint y: 458, endPoint x: 379, endPoint y: 436, distance: 22.7
click at [379, 436] on div "Back to Dashboard Change Sender ID Customers Technicians Select a contact Outbo…" at bounding box center [662, 349] width 946 height 646
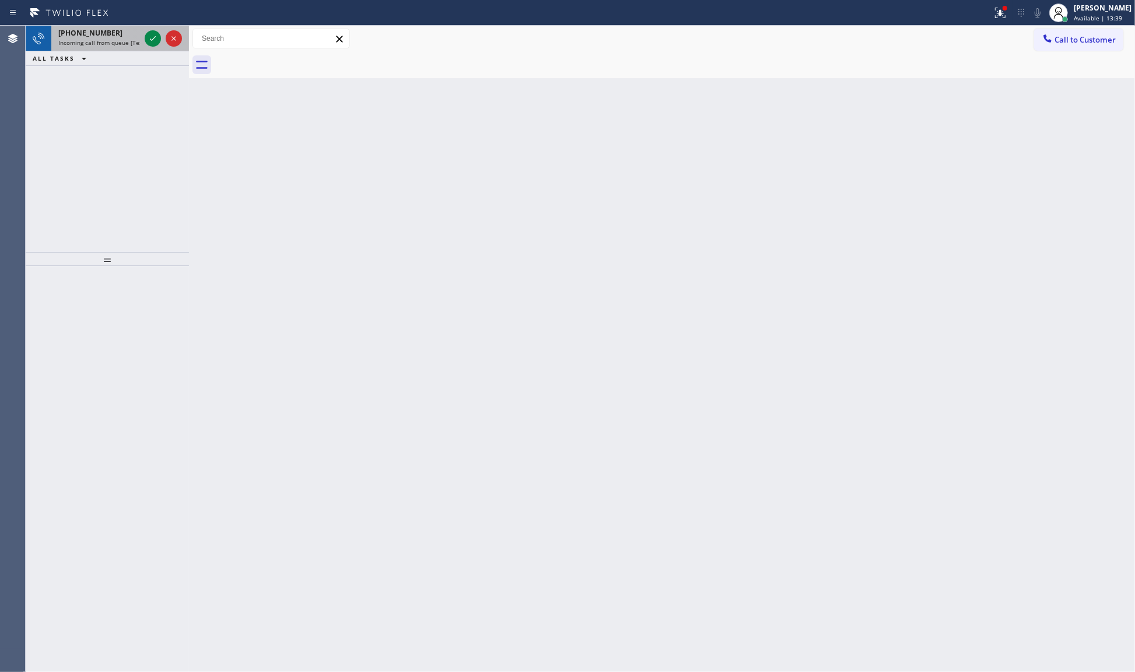
click at [141, 41] on div "[PHONE_NUMBER] Incoming call from queue [Test] All" at bounding box center [96, 39] width 91 height 26
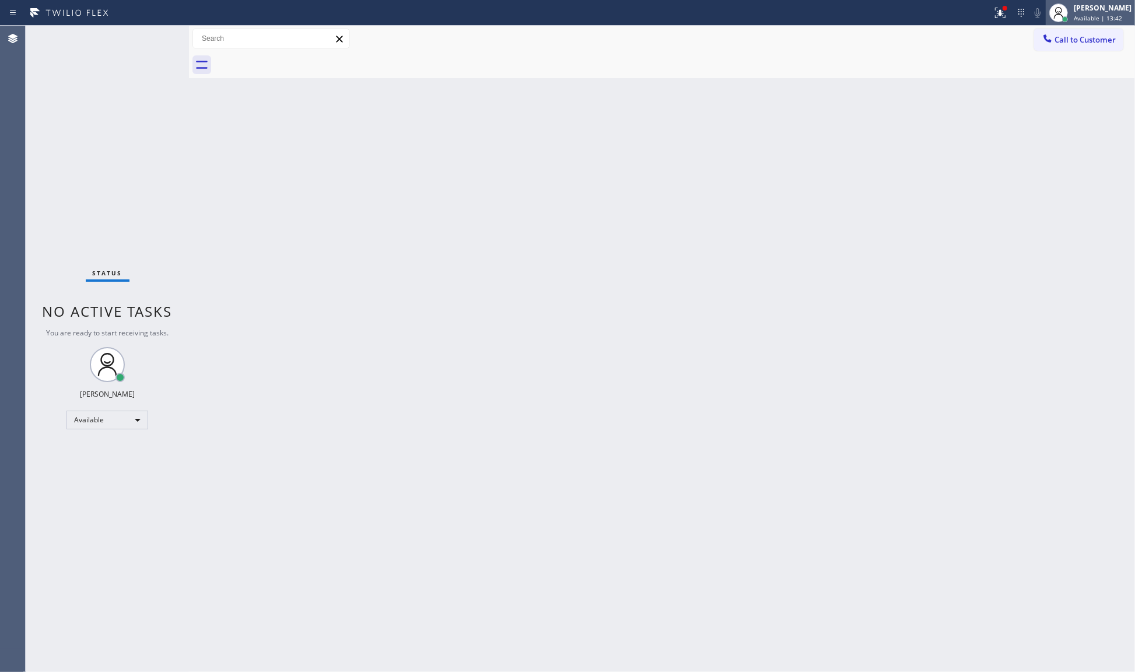
click at [1091, 17] on span "Available | 13:42" at bounding box center [1097, 18] width 48 height 8
click at [1050, 110] on button "Log out" at bounding box center [1076, 113] width 117 height 26
